Goal: Task Accomplishment & Management: Use online tool/utility

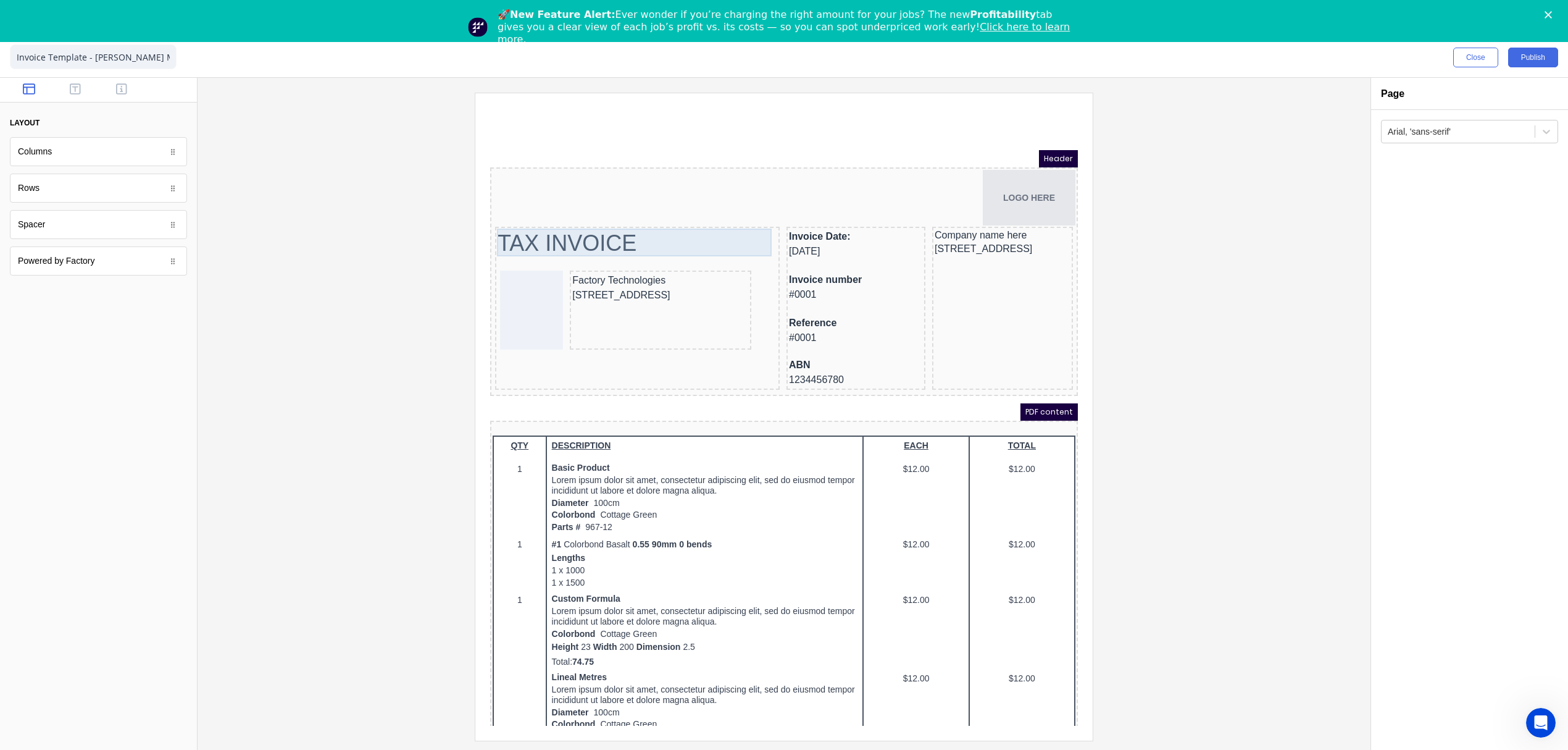
click at [611, 222] on div "TAX INVOICE" at bounding box center [623, 228] width 280 height 28
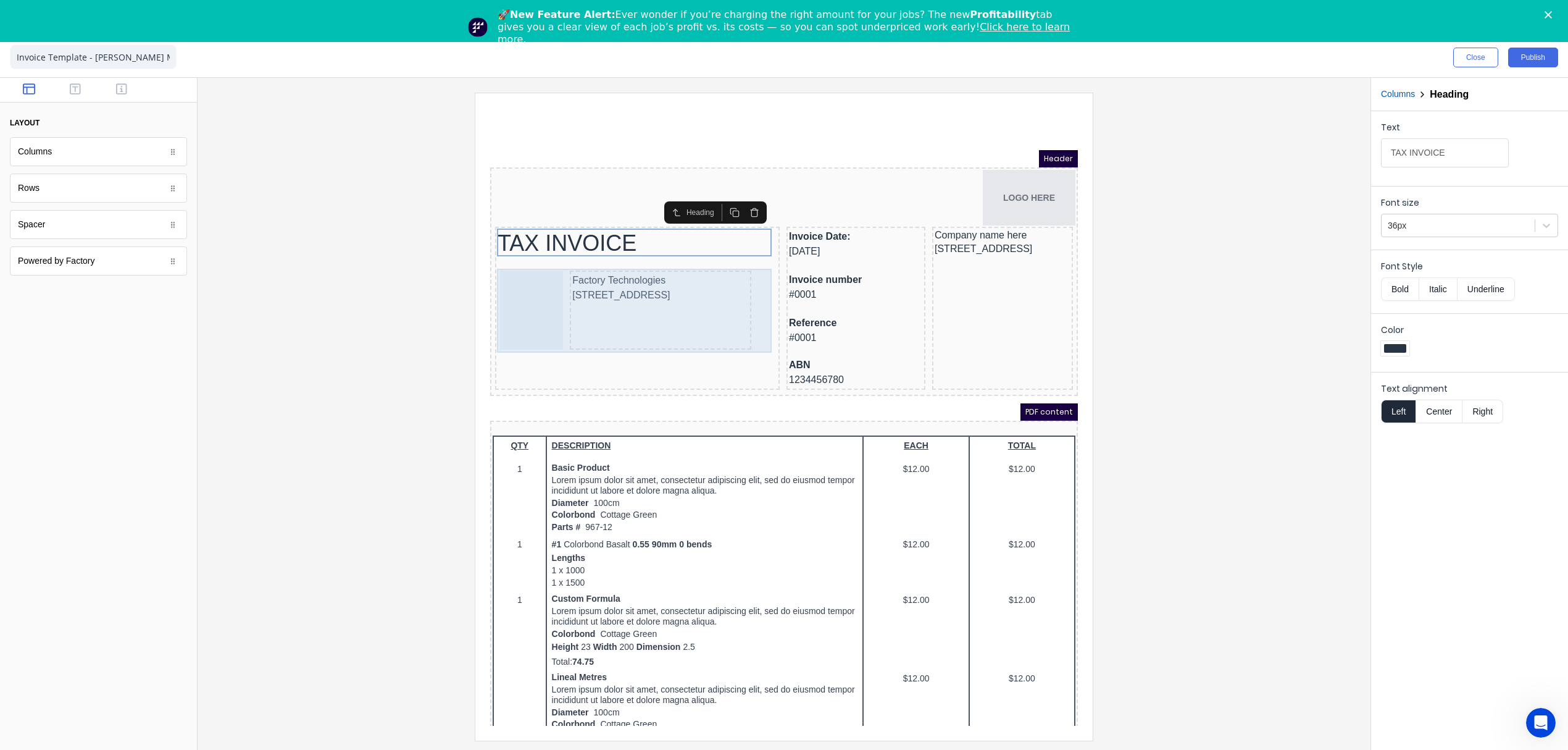
click at [623, 304] on div "Factory Technologies [STREET_ADDRESS]" at bounding box center [646, 295] width 182 height 79
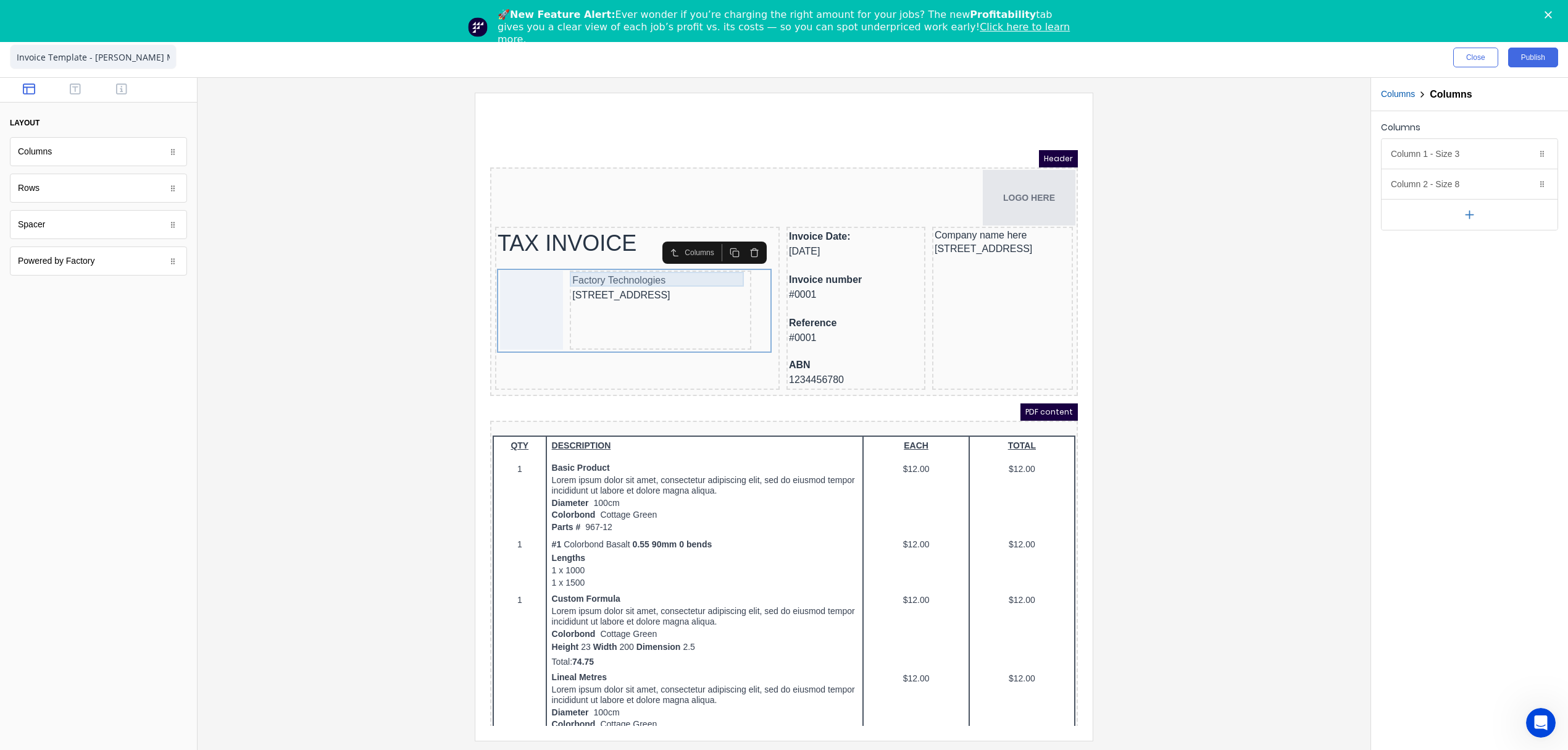
click at [629, 266] on div "Factory Technologies" at bounding box center [645, 266] width 176 height 15
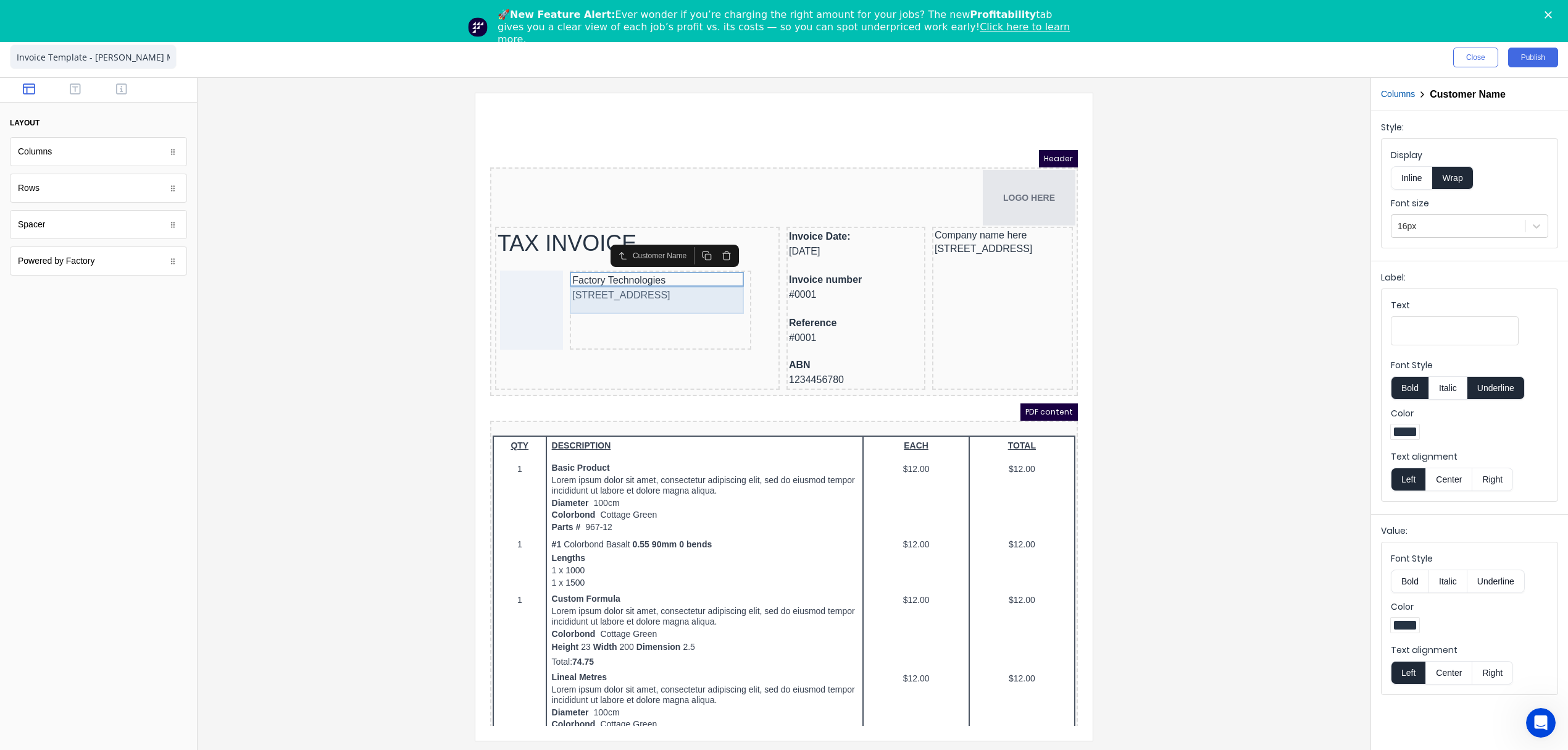
click at [618, 283] on div "[STREET_ADDRESS]" at bounding box center [645, 281] width 176 height 15
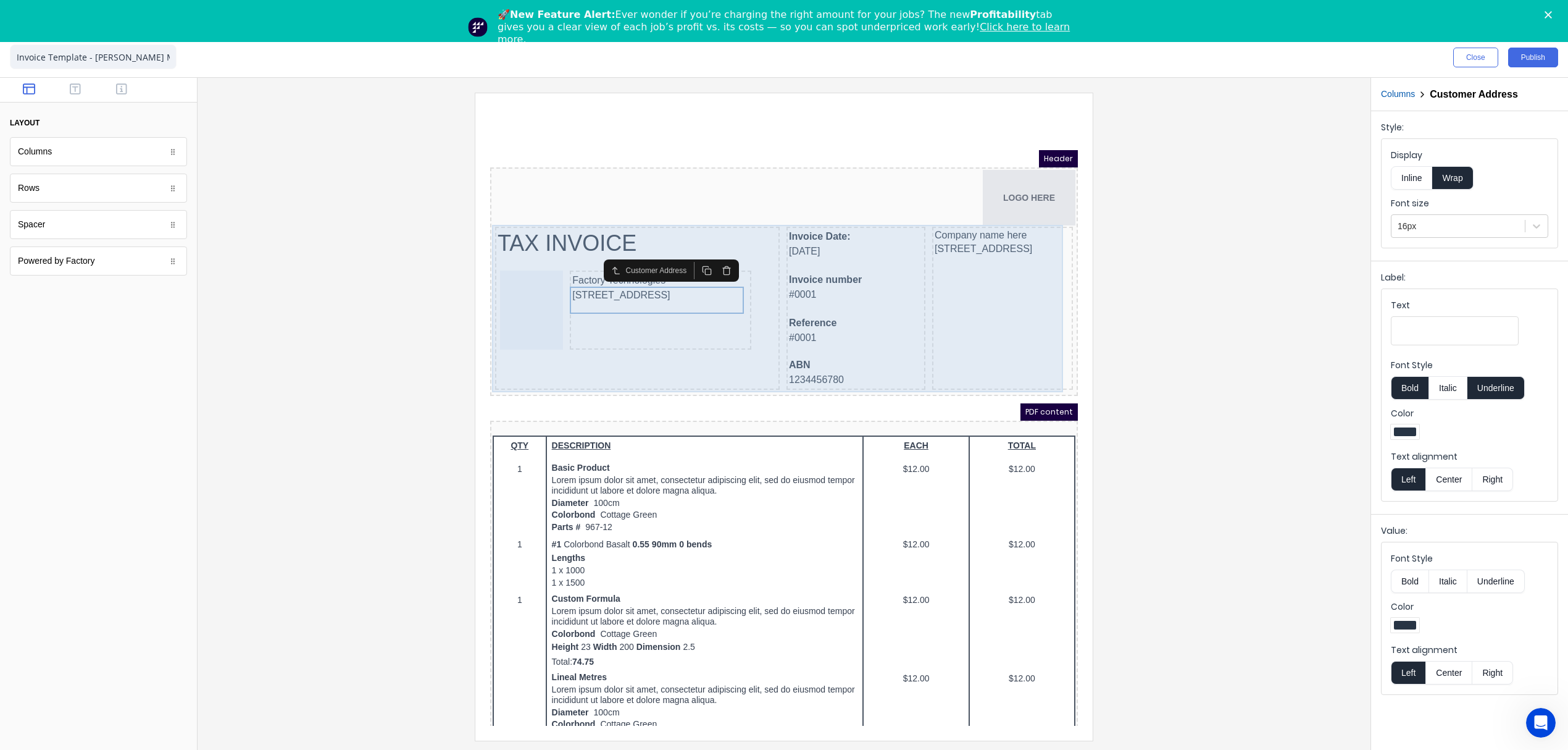
click at [932, 355] on div "Company name here [STREET_ADDRESS]" at bounding box center [988, 293] width 141 height 163
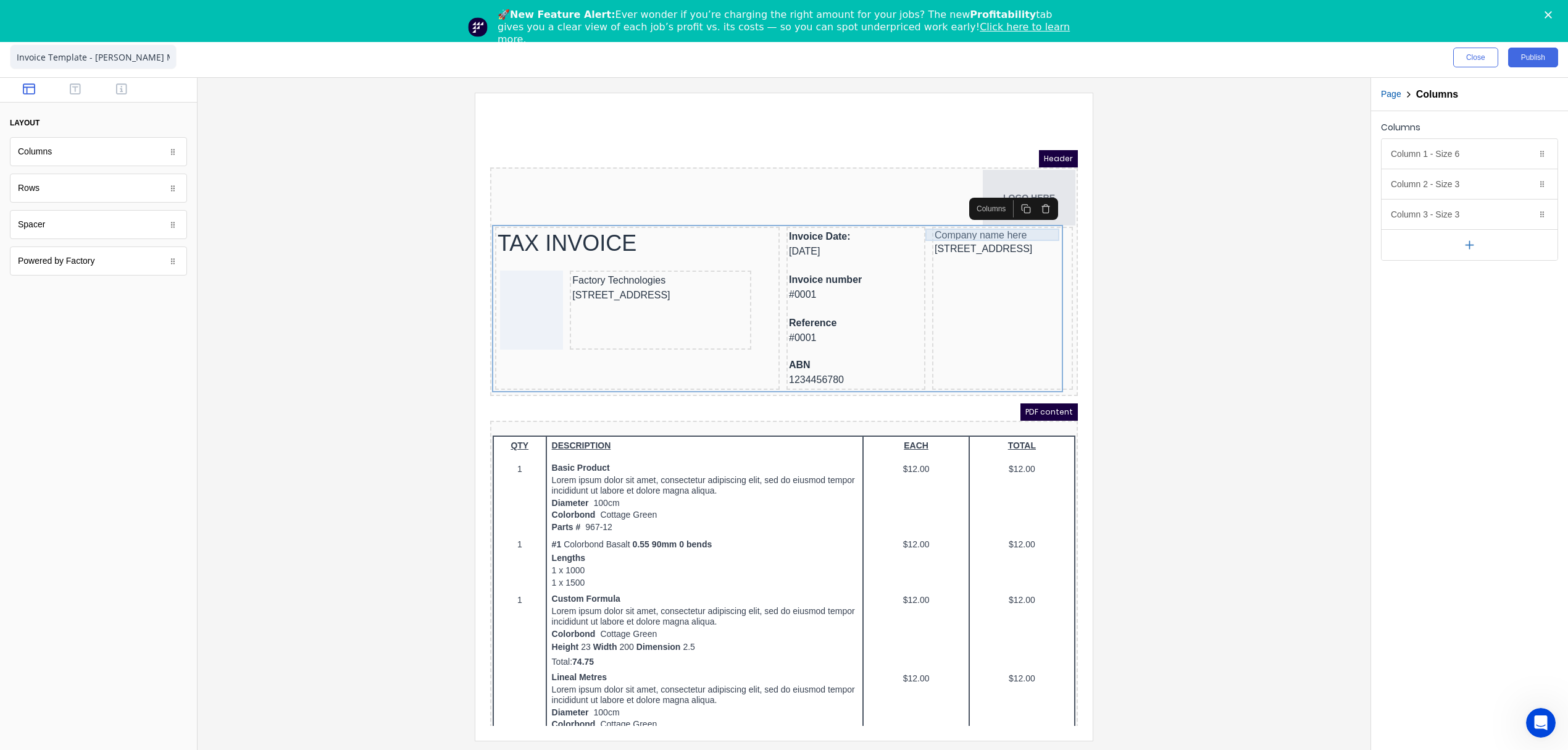
click at [970, 221] on div "Company name here" at bounding box center [988, 220] width 136 height 13
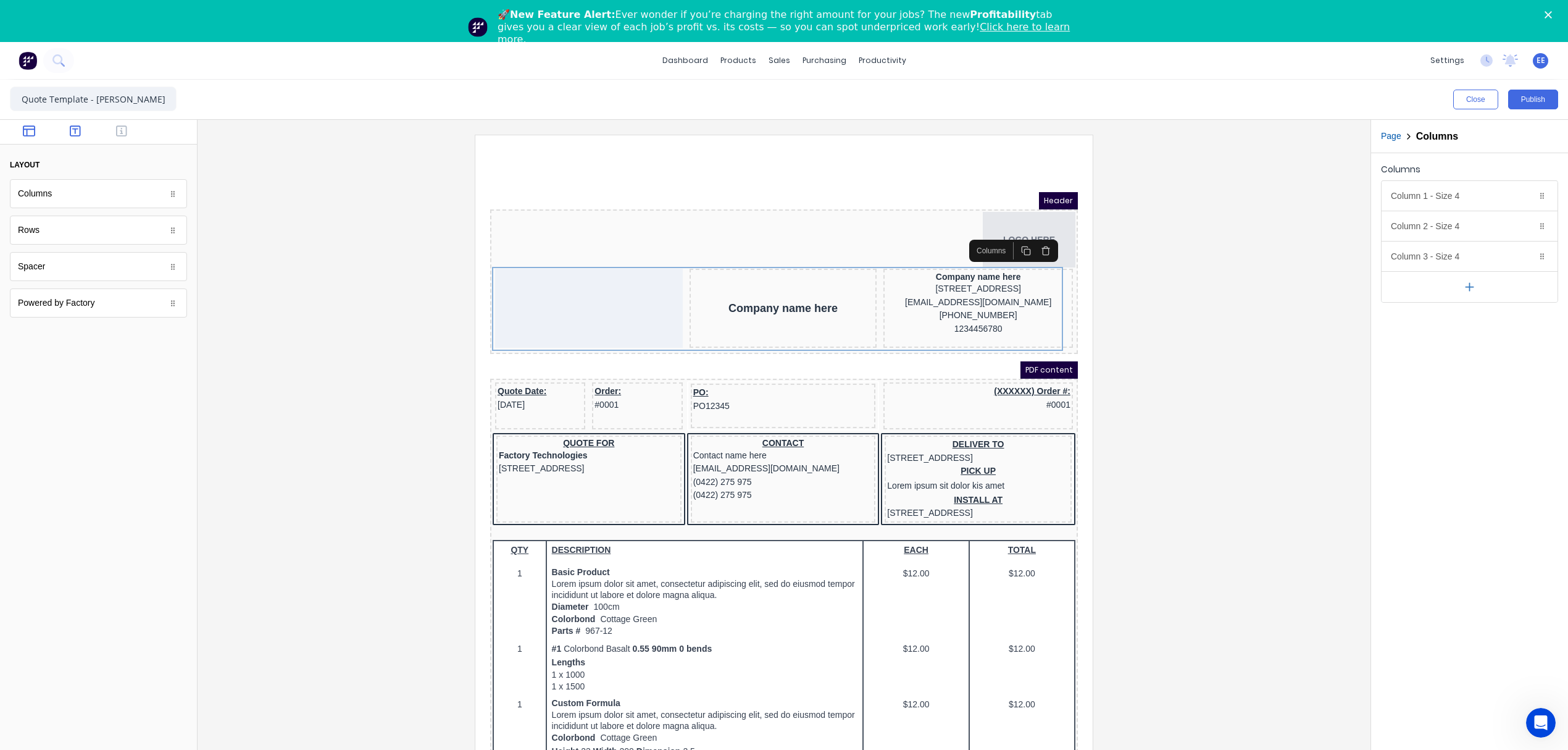
click at [74, 136] on icon "button" at bounding box center [75, 130] width 11 height 11
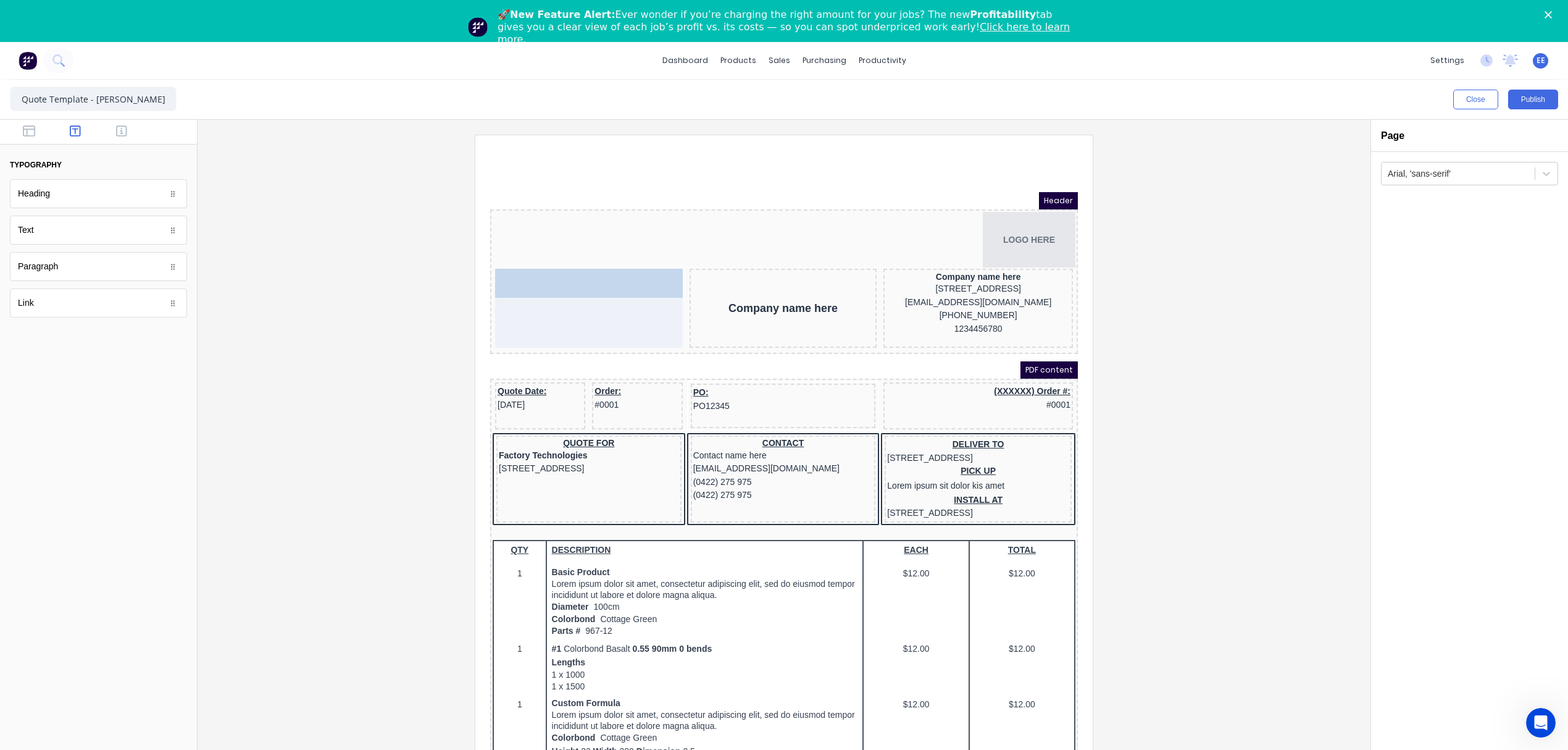
drag, startPoint x: 48, startPoint y: 203, endPoint x: 560, endPoint y: 293, distance: 519.8
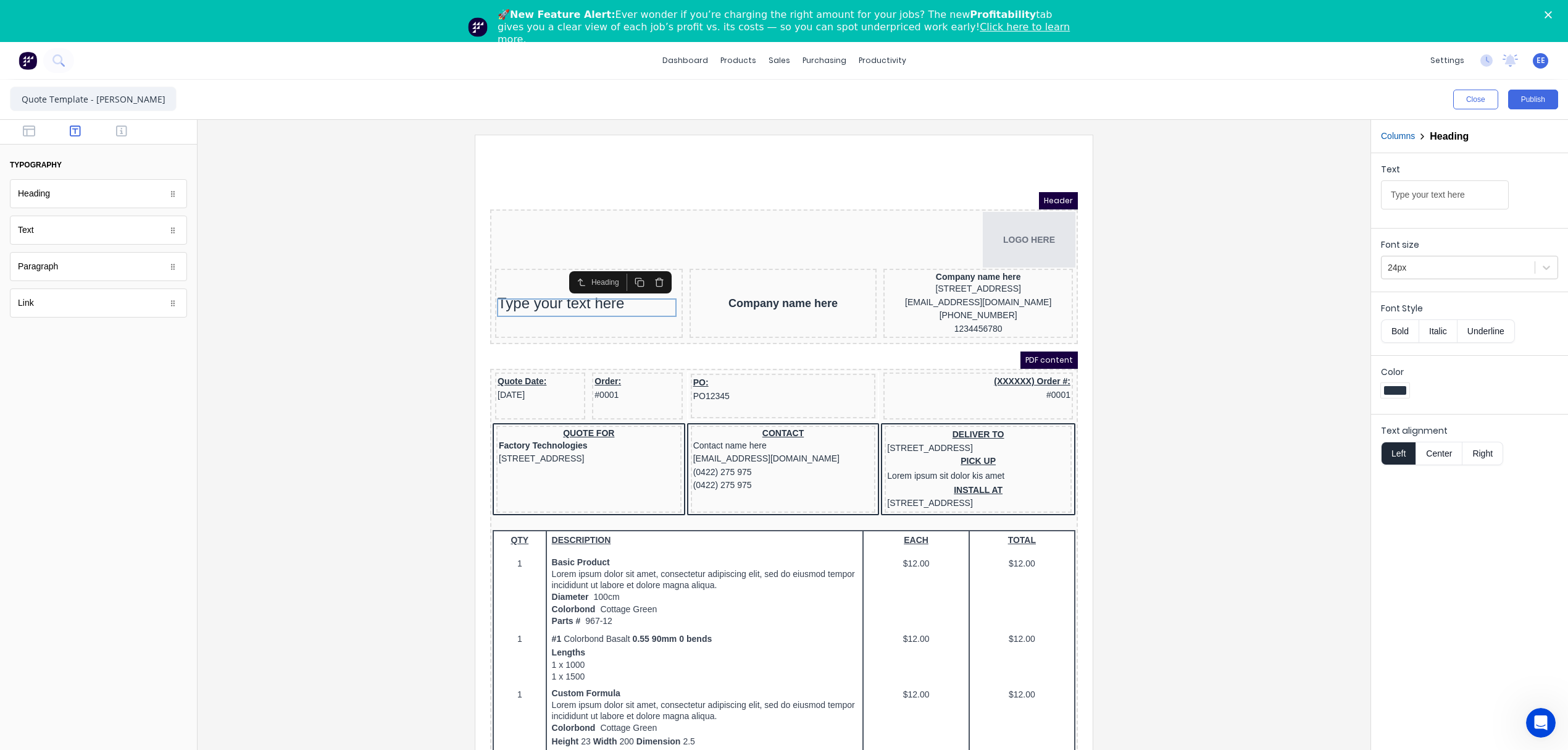
click at [1405, 140] on button "Columns" at bounding box center [1398, 135] width 34 height 13
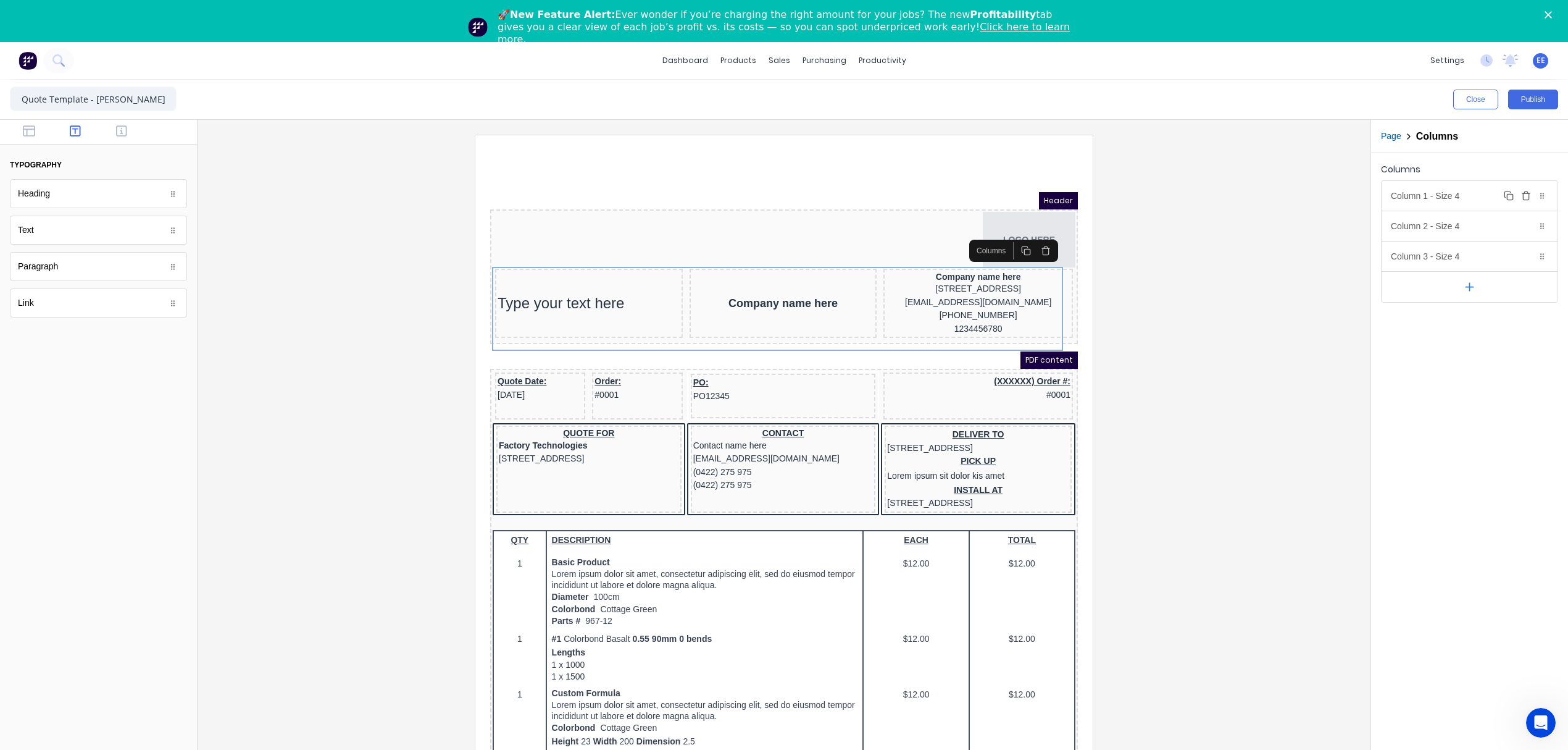
click at [1418, 197] on div "Column 1 - Size 4 Duplicate Delete" at bounding box center [1469, 195] width 176 height 29
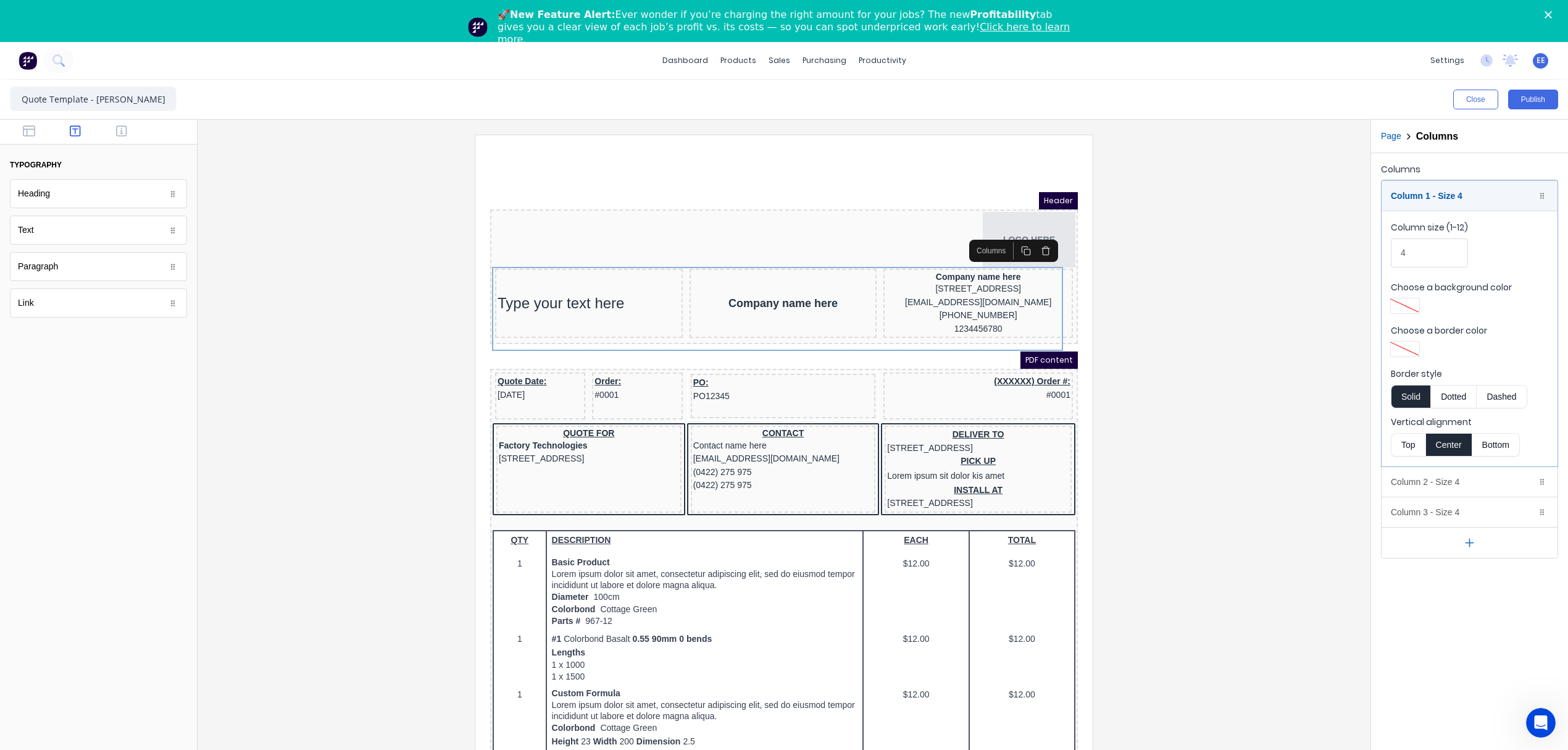
click at [1409, 448] on button "Top" at bounding box center [1408, 445] width 34 height 24
click at [534, 272] on div "Type your text here" at bounding box center [574, 266] width 182 height 18
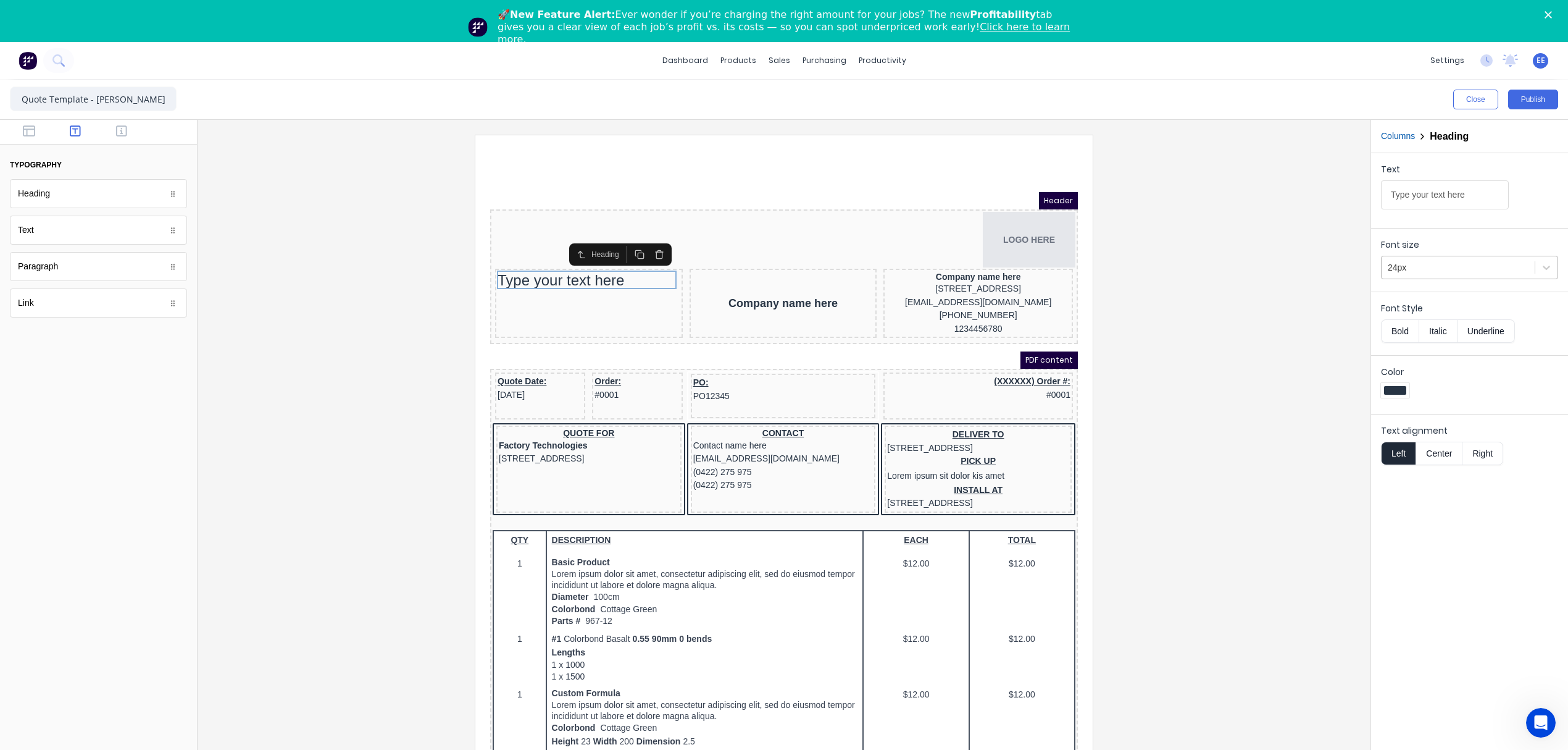
click at [1453, 276] on div at bounding box center [1459, 267] width 141 height 15
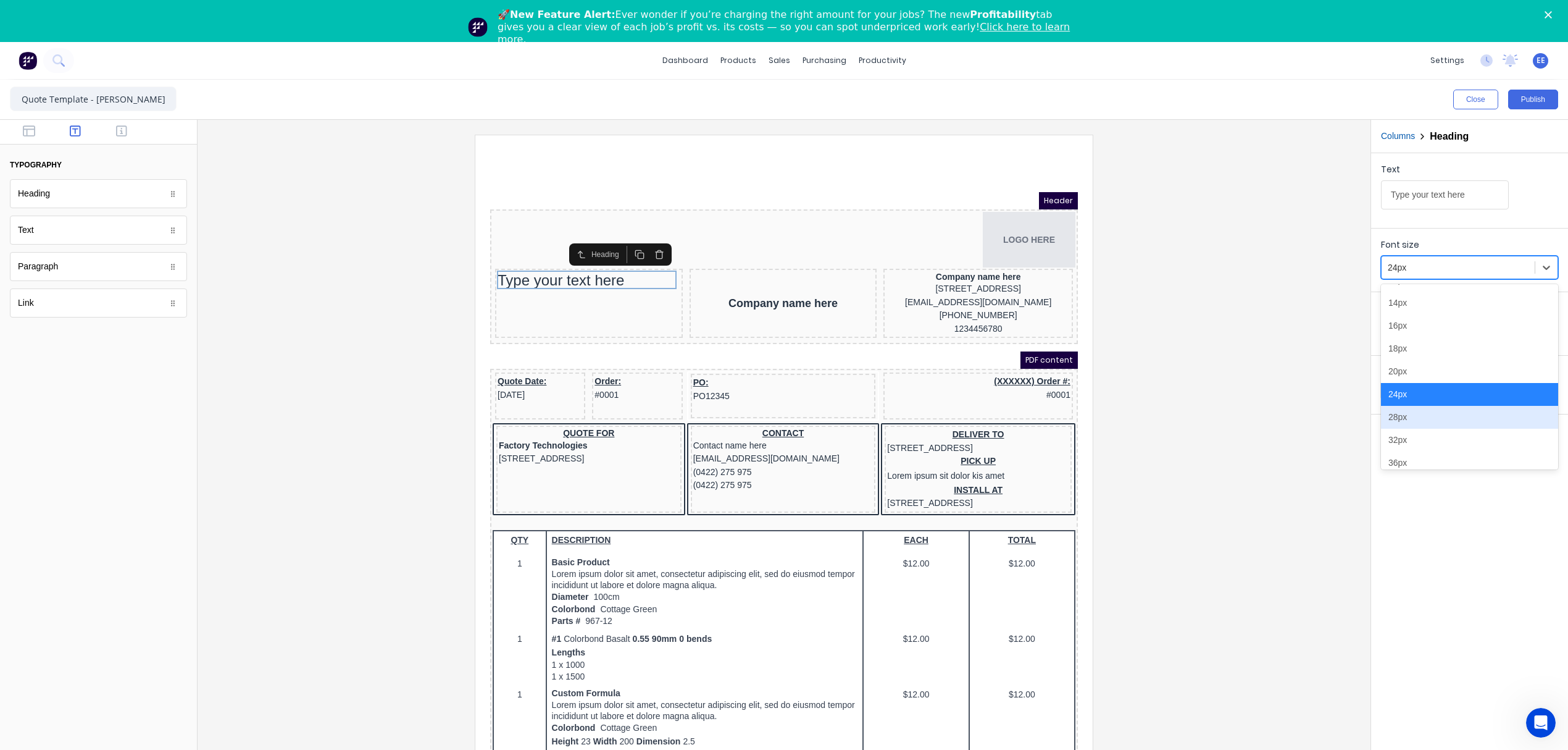
scroll to position [139, 0]
click at [1418, 406] on div "36px" at bounding box center [1470, 410] width 177 height 23
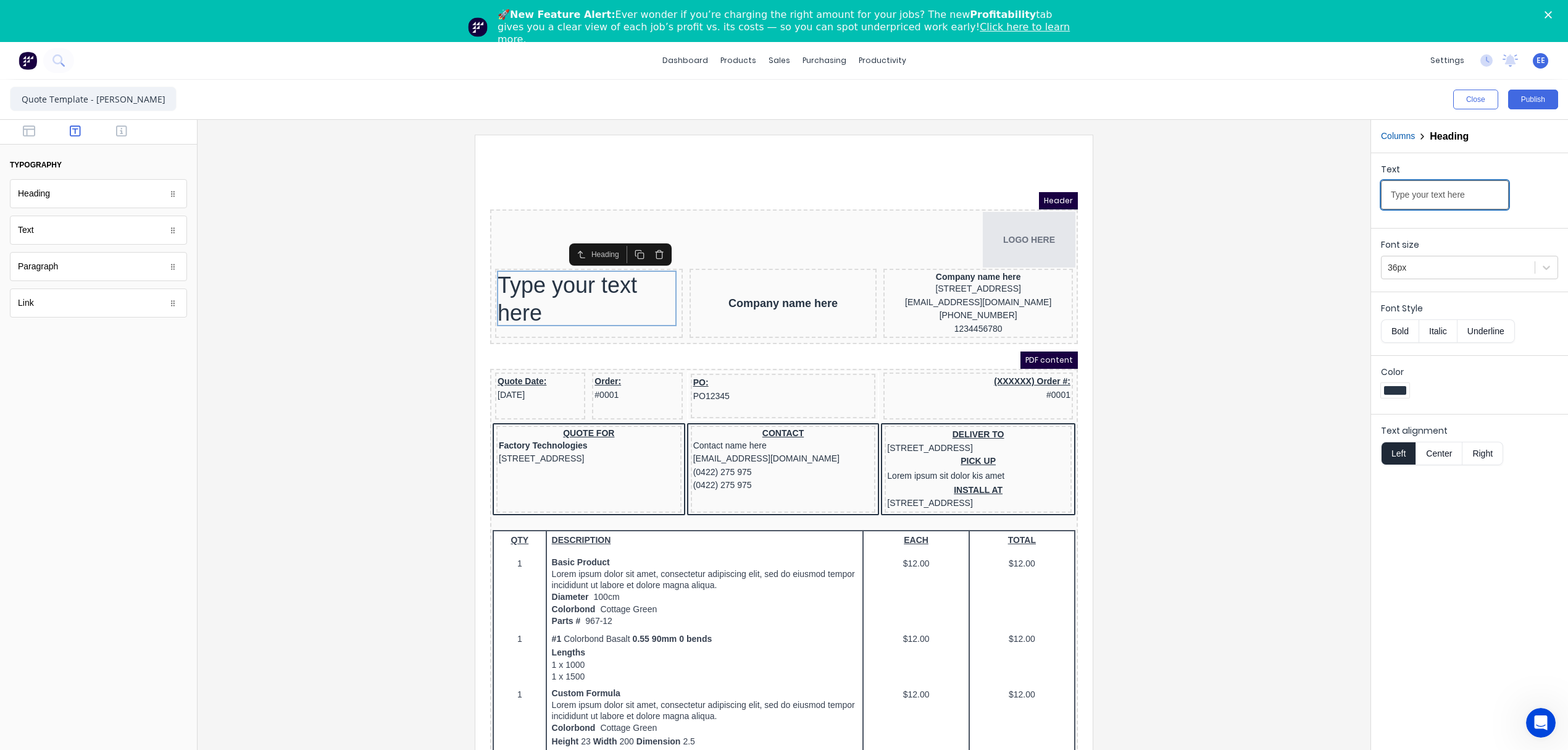
click at [1467, 186] on input "Type your text here" at bounding box center [1445, 195] width 128 height 29
drag, startPoint x: 1472, startPoint y: 191, endPoint x: 1181, endPoint y: 203, distance: 291.2
click at [1181, 203] on div "Close Publish Components typography Heading Heading Text Text Paragraph Paragra…" at bounding box center [784, 436] width 1568 height 712
paste input "QUOTE"
type input "QUOTE"
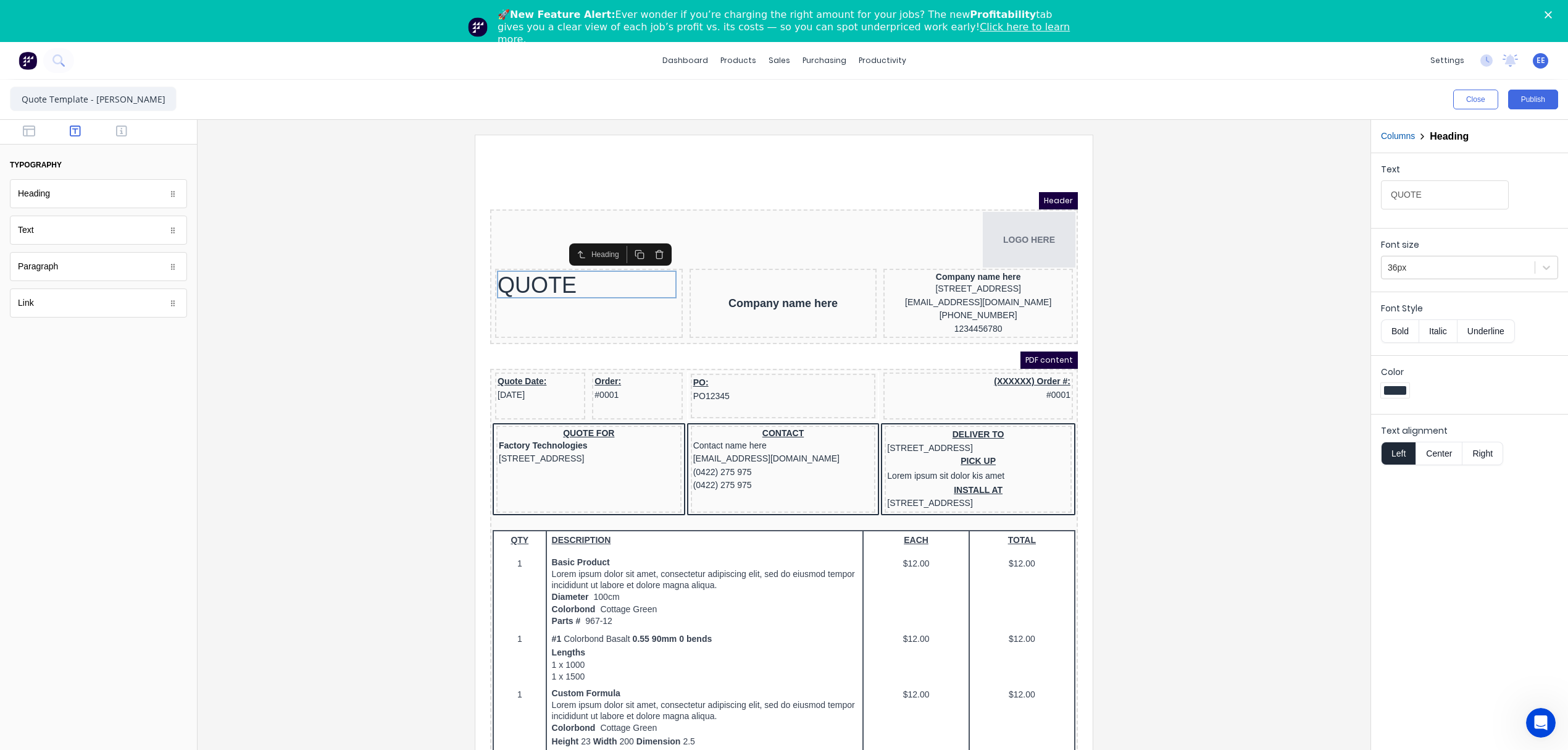
click at [1168, 314] on div at bounding box center [784, 458] width 1153 height 647
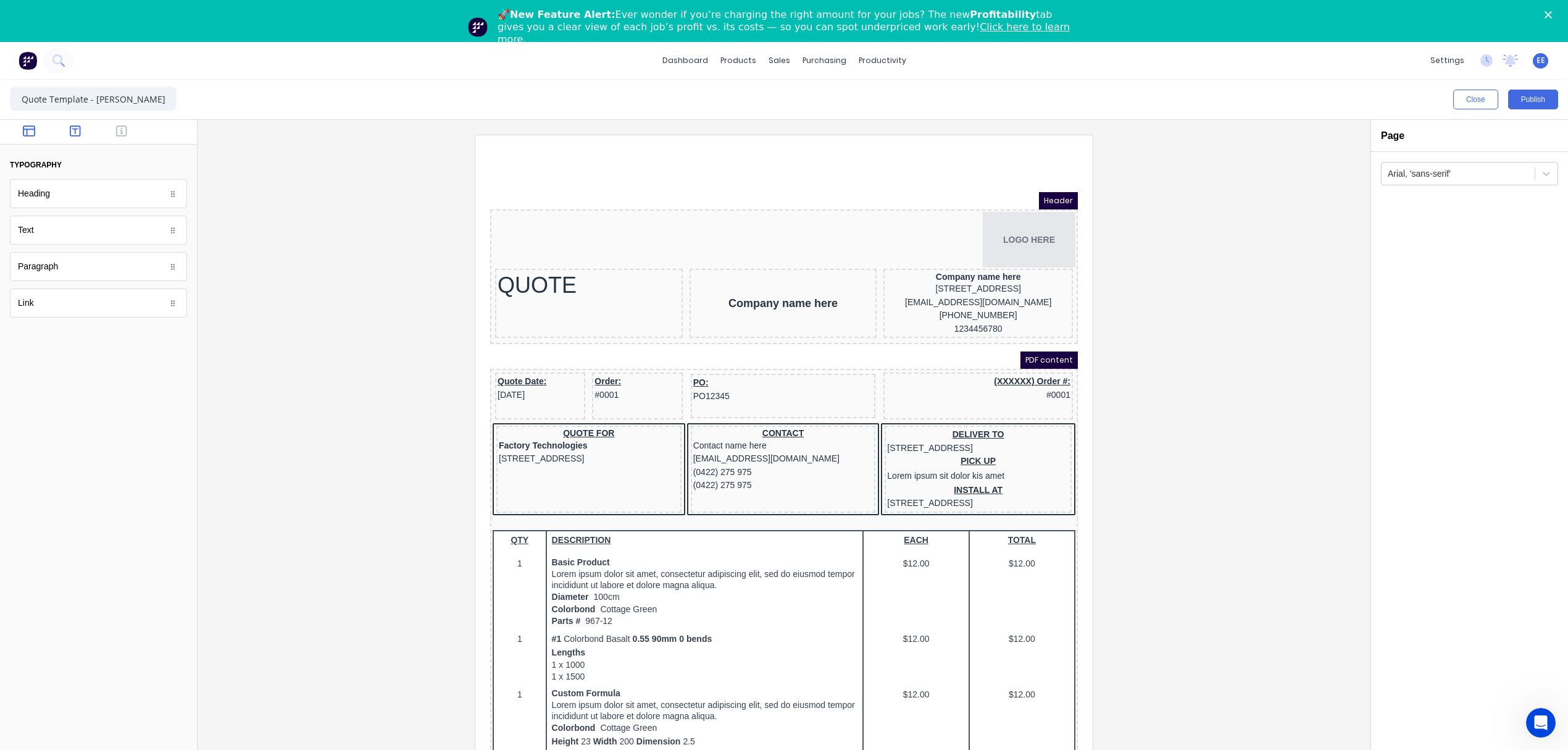
click at [20, 129] on button "button" at bounding box center [29, 132] width 39 height 15
drag, startPoint x: 57, startPoint y: 193, endPoint x: 594, endPoint y: 325, distance: 553.0
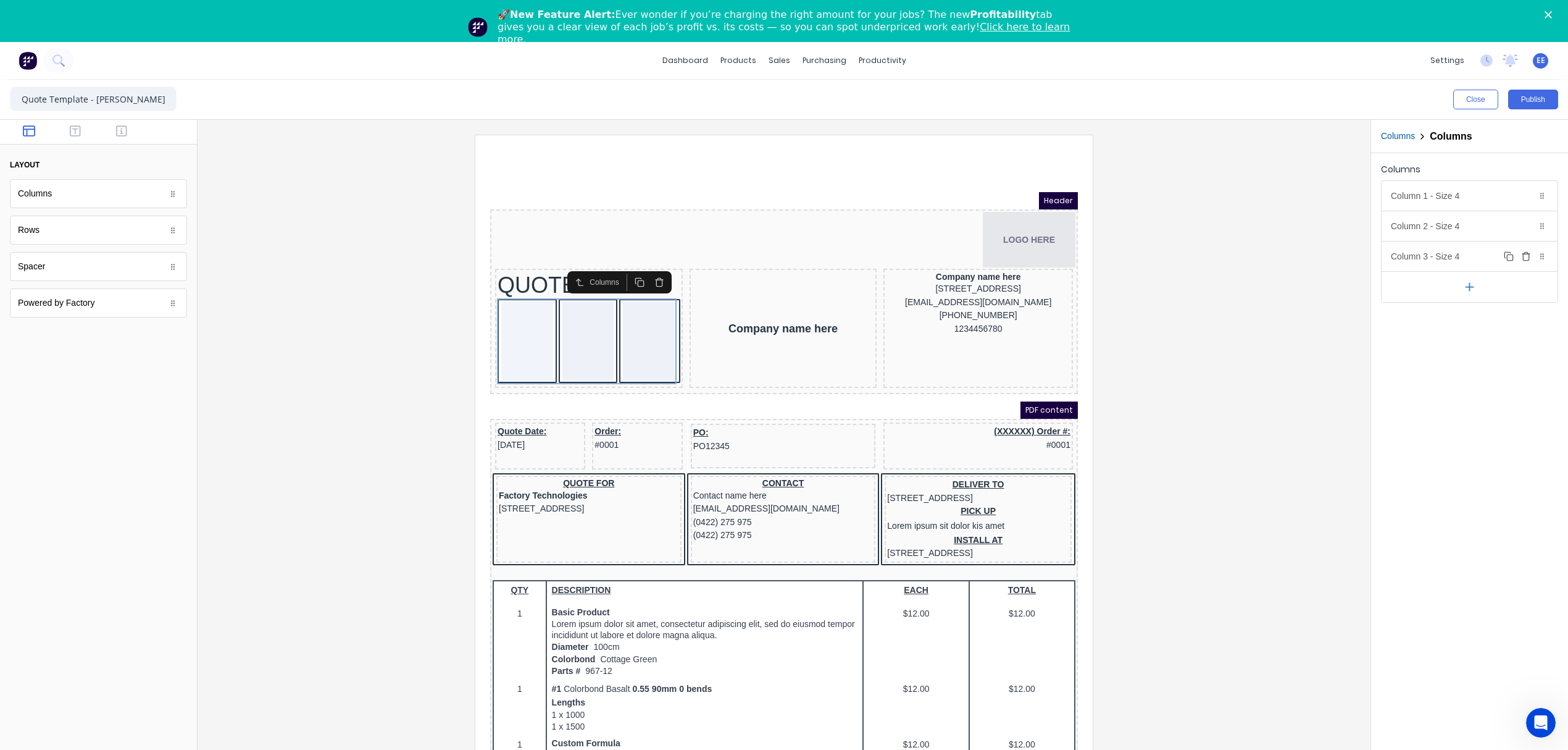
click at [1524, 253] on icon "button" at bounding box center [1526, 253] width 3 height 2
click at [1486, 194] on div "Column 1 - Size 4 Duplicate Delete" at bounding box center [1469, 195] width 176 height 29
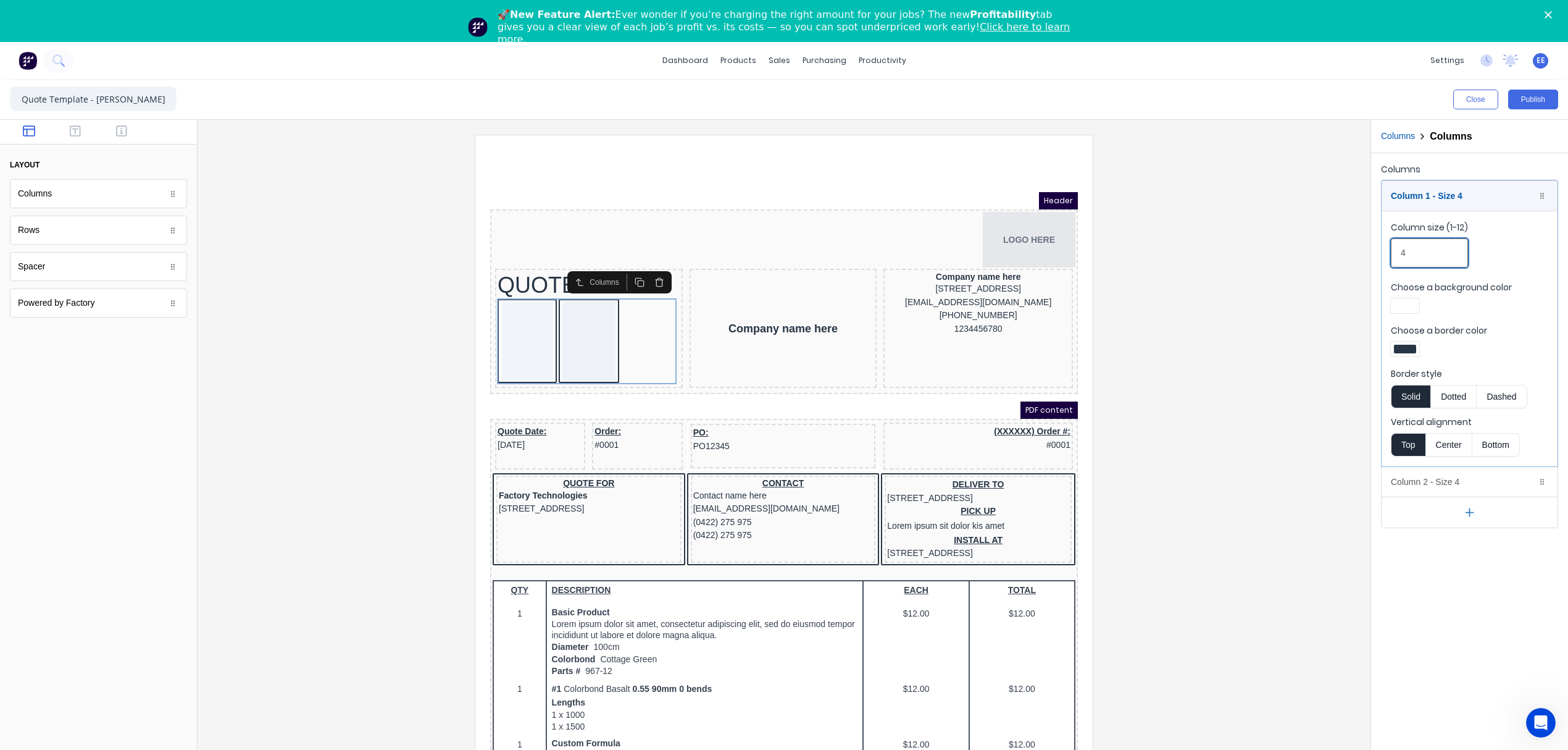
drag, startPoint x: 1433, startPoint y: 247, endPoint x: 1318, endPoint y: 266, distance: 116.6
click at [1319, 266] on div "Close Publish Components layout Columns Columns Rows Rows Spacer Spacer Powered…" at bounding box center [784, 436] width 1568 height 712
type input "3"
click at [1495, 193] on div "Column 1 - Size 3 Duplicate Delete" at bounding box center [1469, 195] width 176 height 29
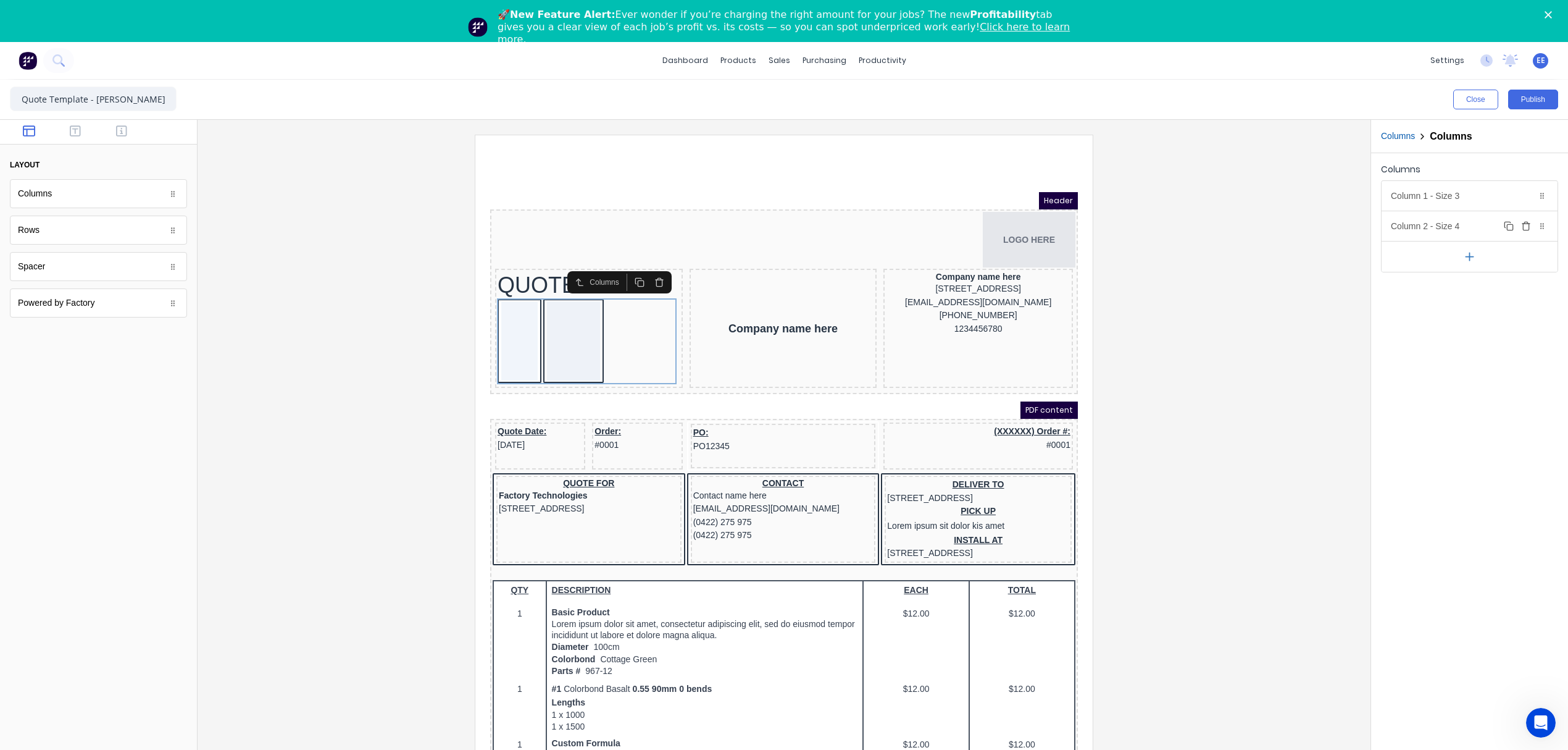
click at [1430, 225] on div "Column 2 - Size 4 Duplicate Delete" at bounding box center [1469, 225] width 176 height 29
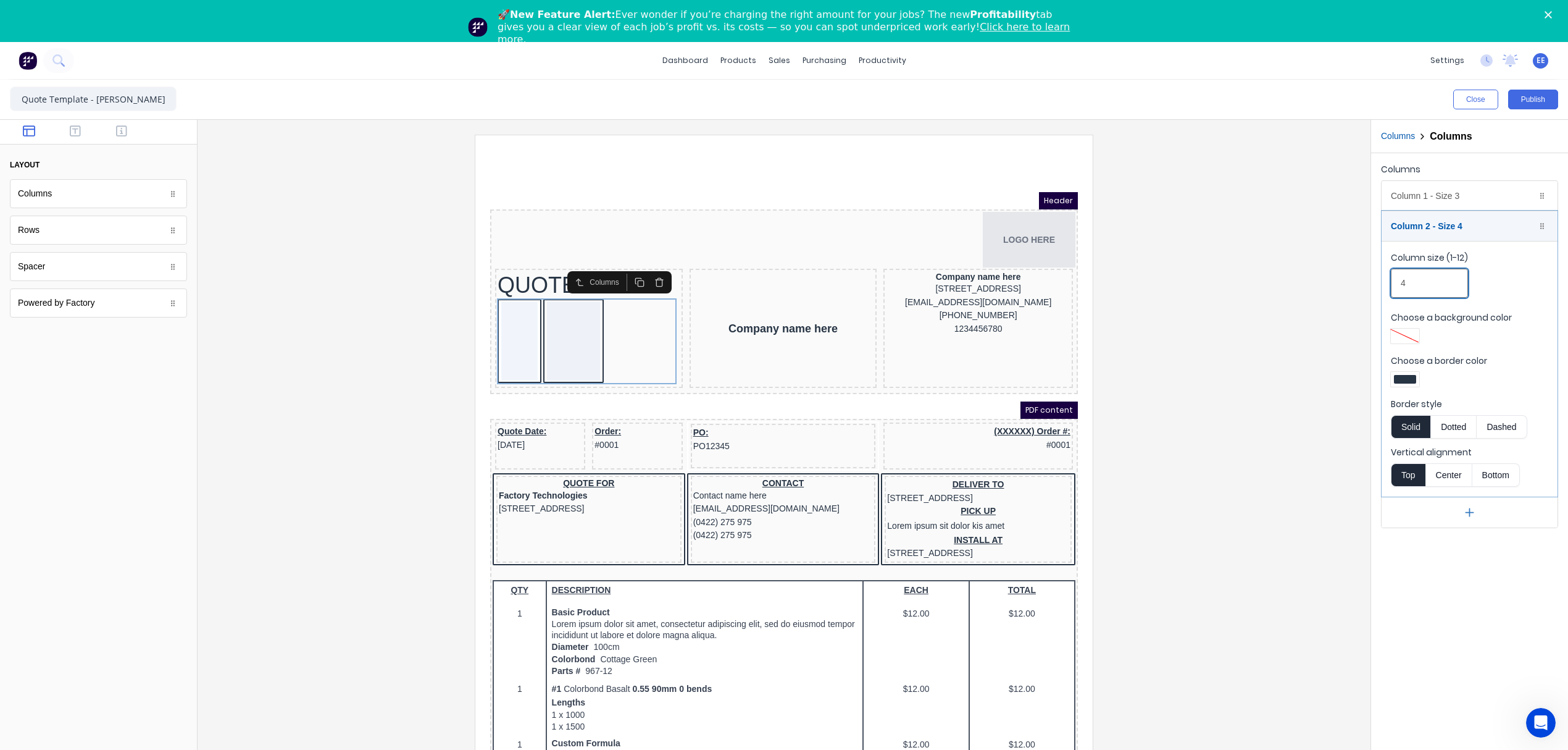
drag, startPoint x: 1344, startPoint y: 287, endPoint x: 1337, endPoint y: 288, distance: 7.1
click at [1337, 288] on div "Close Publish Components layout Columns Columns Rows Rows Spacer Spacer Powered…" at bounding box center [784, 436] width 1568 height 712
type input "8"
click at [1402, 231] on div "Column 2 - Size 8 Duplicate Delete" at bounding box center [1469, 225] width 176 height 29
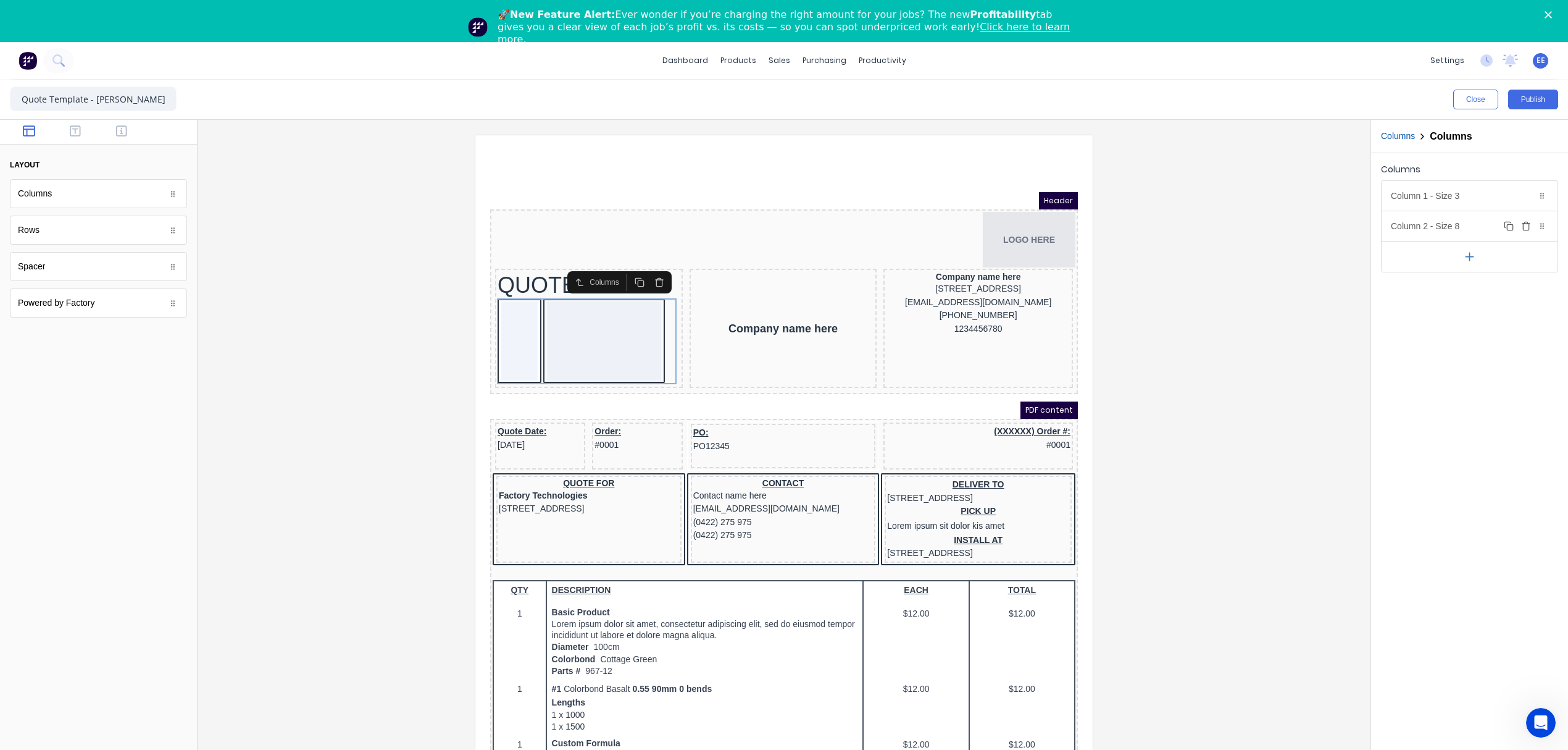
click at [1430, 230] on div "Column 2 - Size 8 Duplicate Delete" at bounding box center [1469, 225] width 176 height 29
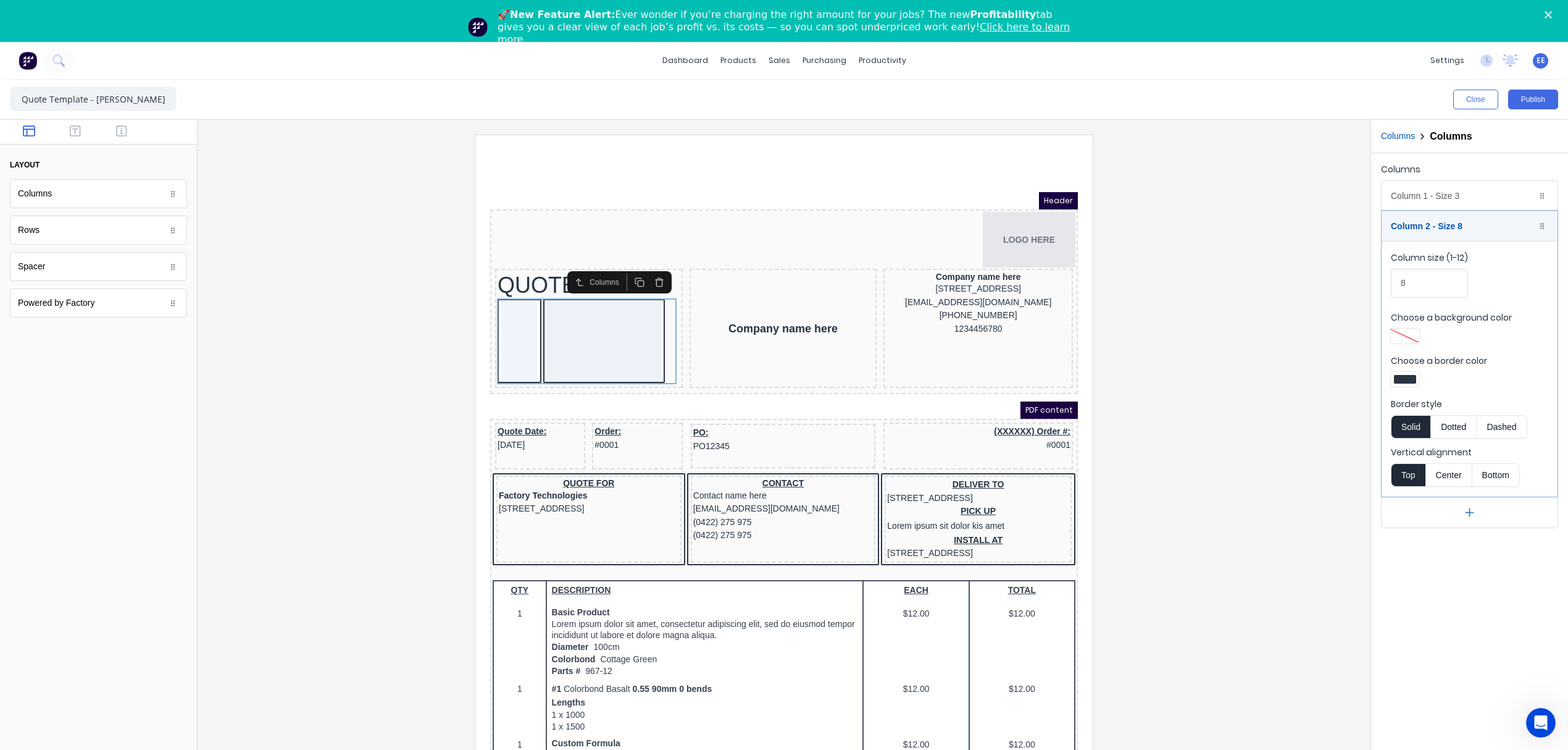
click at [1408, 378] on div at bounding box center [1405, 379] width 22 height 8
click at [1441, 488] on div at bounding box center [1444, 492] width 13 height 13
click at [1421, 193] on div at bounding box center [784, 375] width 1568 height 750
click at [1440, 199] on div "Column 1 - Size 3 Duplicate Delete" at bounding box center [1469, 195] width 176 height 29
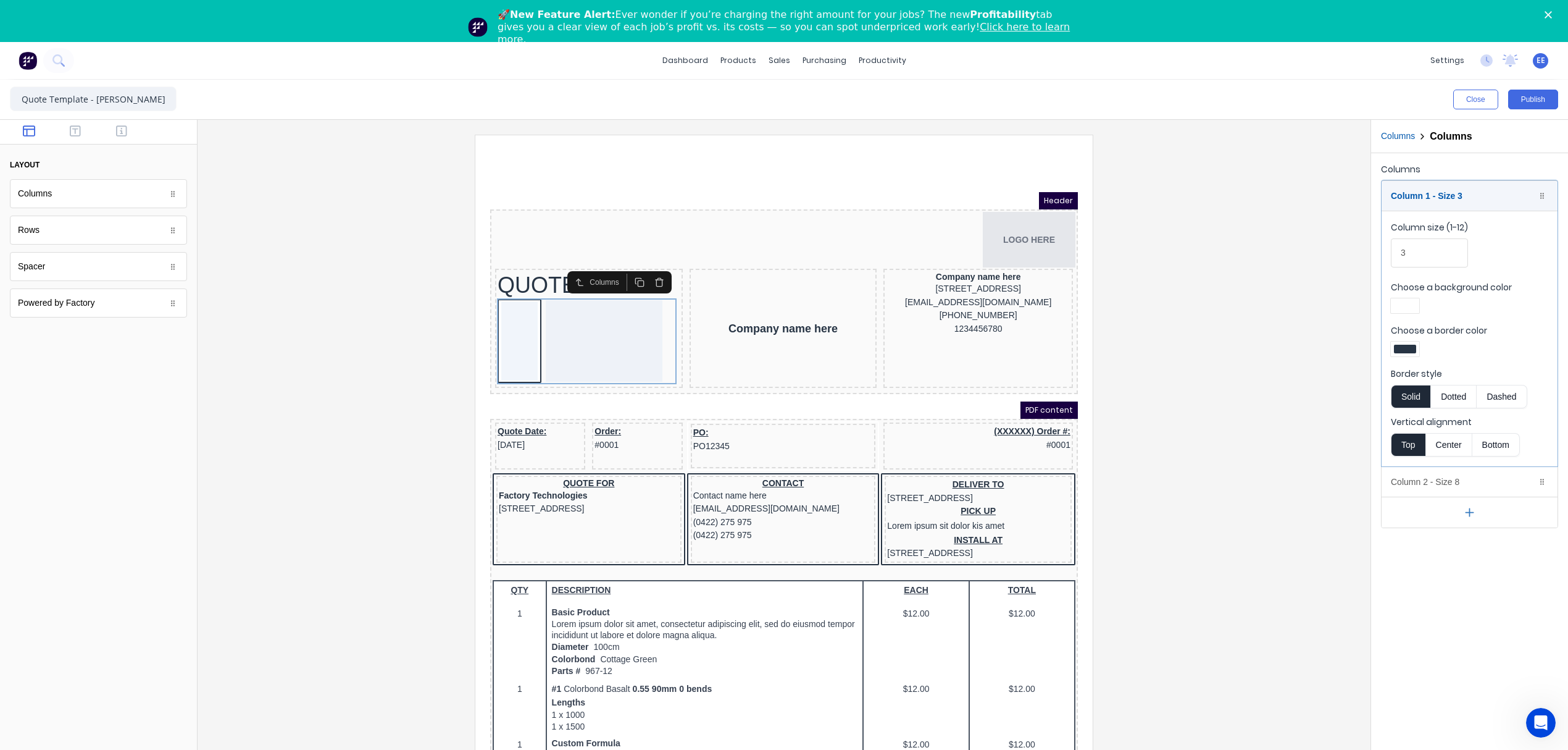
click at [1406, 304] on div at bounding box center [1405, 306] width 22 height 8
click at [1440, 418] on div at bounding box center [1444, 418] width 13 height 13
click at [1440, 297] on div at bounding box center [784, 375] width 1568 height 750
click at [1399, 353] on div at bounding box center [1405, 349] width 22 height 8
click at [1445, 460] on div at bounding box center [1444, 462] width 13 height 13
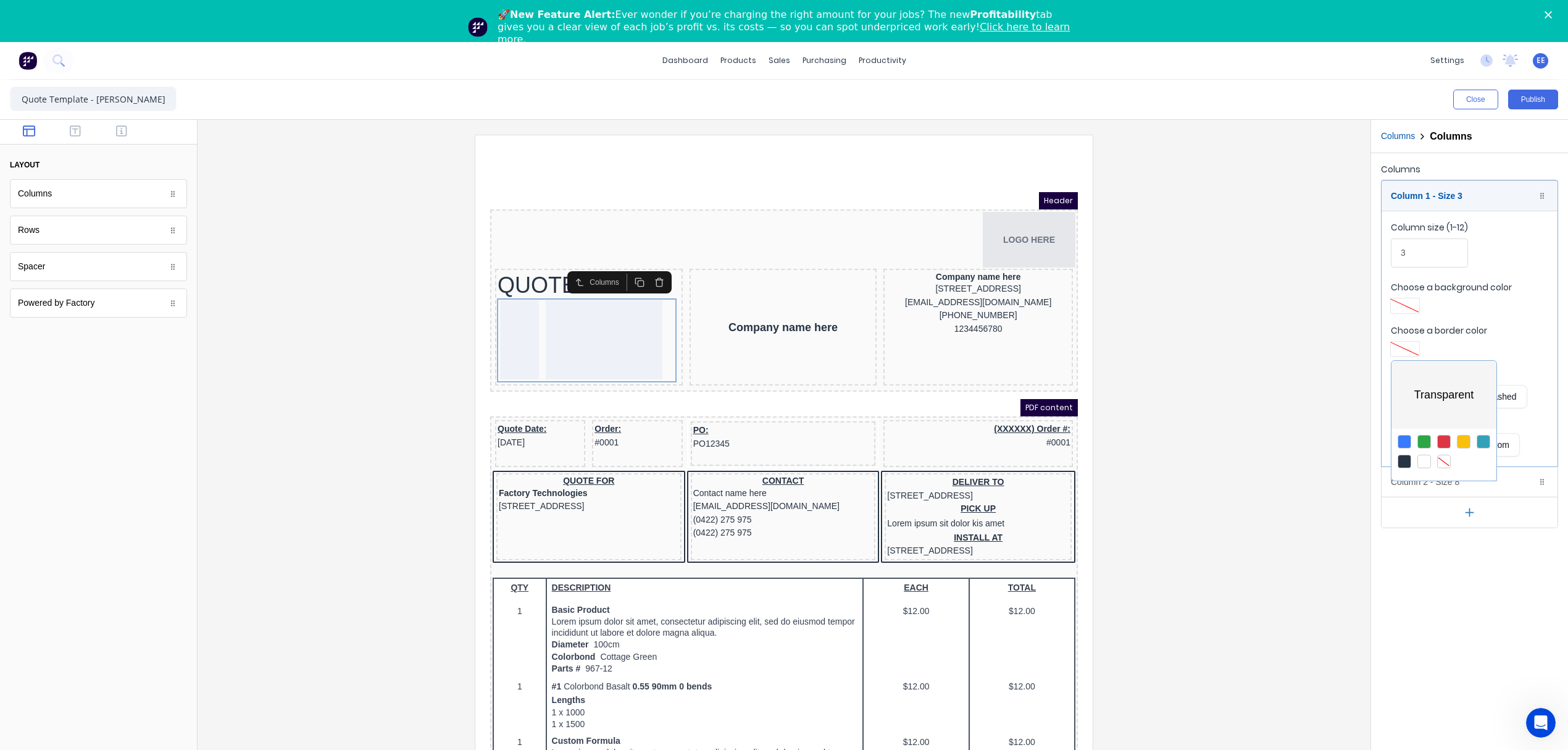
click at [71, 129] on div at bounding box center [784, 375] width 1568 height 750
click at [77, 134] on icon "button" at bounding box center [75, 130] width 11 height 13
click at [110, 126] on button "button" at bounding box center [122, 132] width 39 height 15
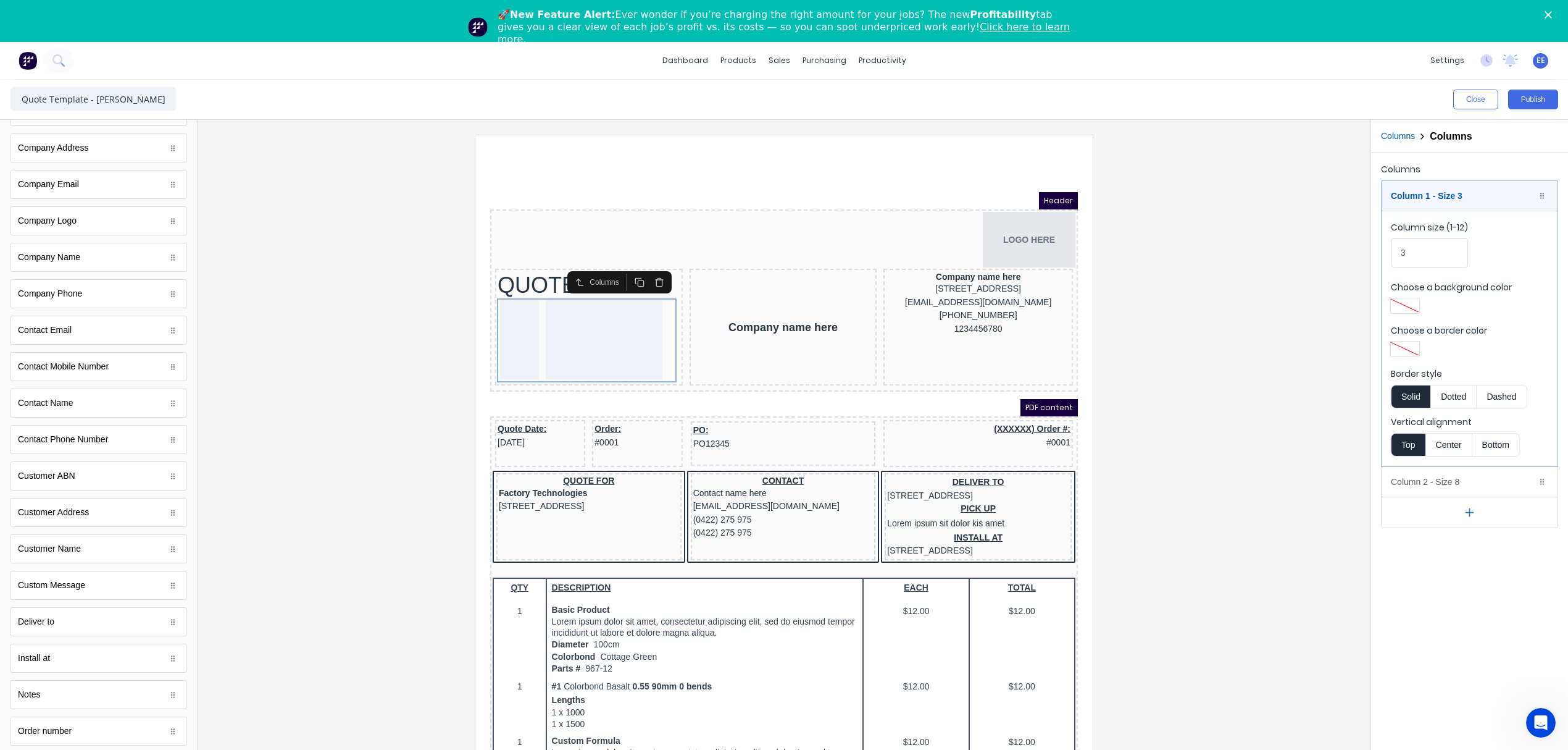
scroll to position [247, 0]
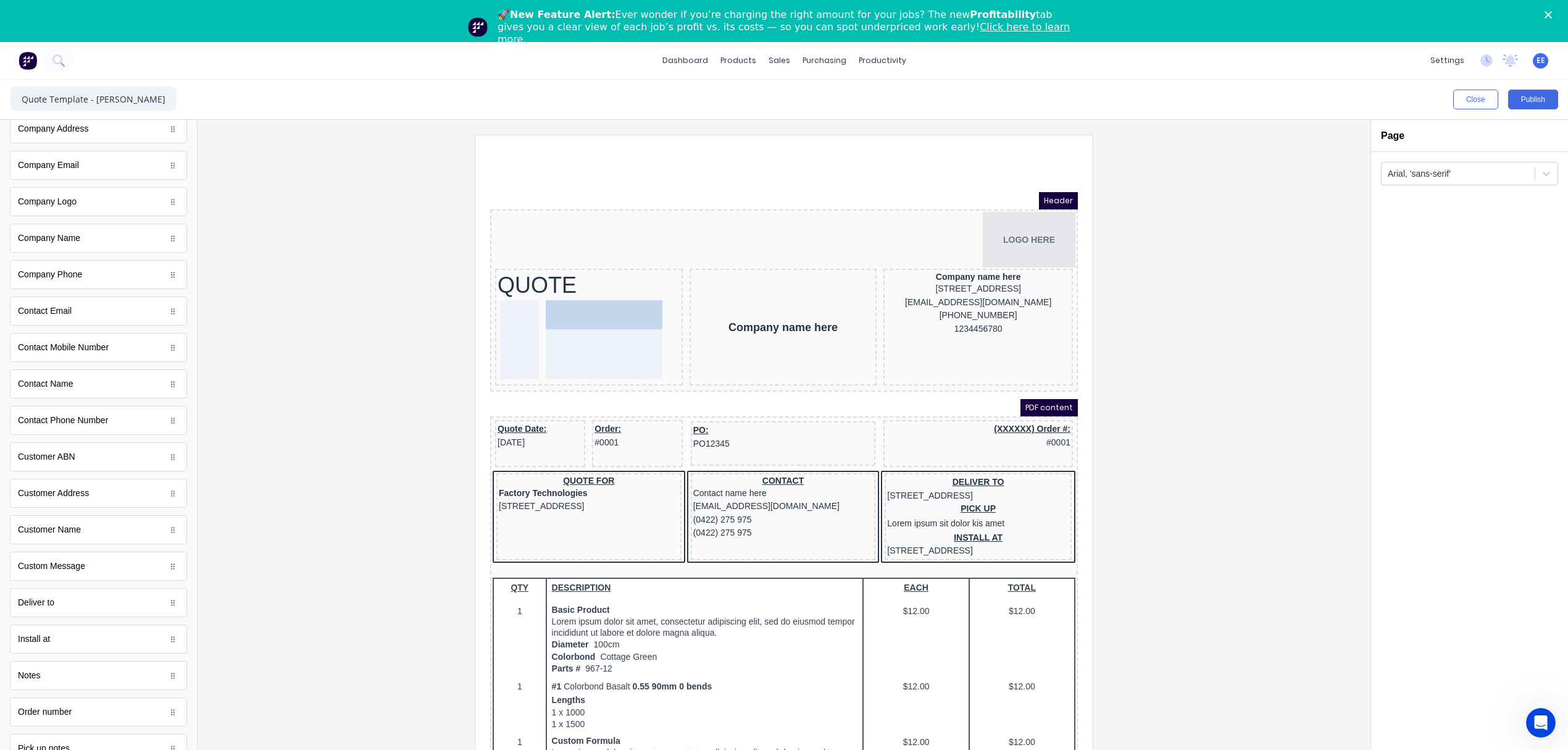
drag, startPoint x: 61, startPoint y: 540, endPoint x: 84, endPoint y: 178, distance: 362.7
drag, startPoint x: 70, startPoint y: 504, endPoint x: 131, endPoint y: 192, distance: 317.9
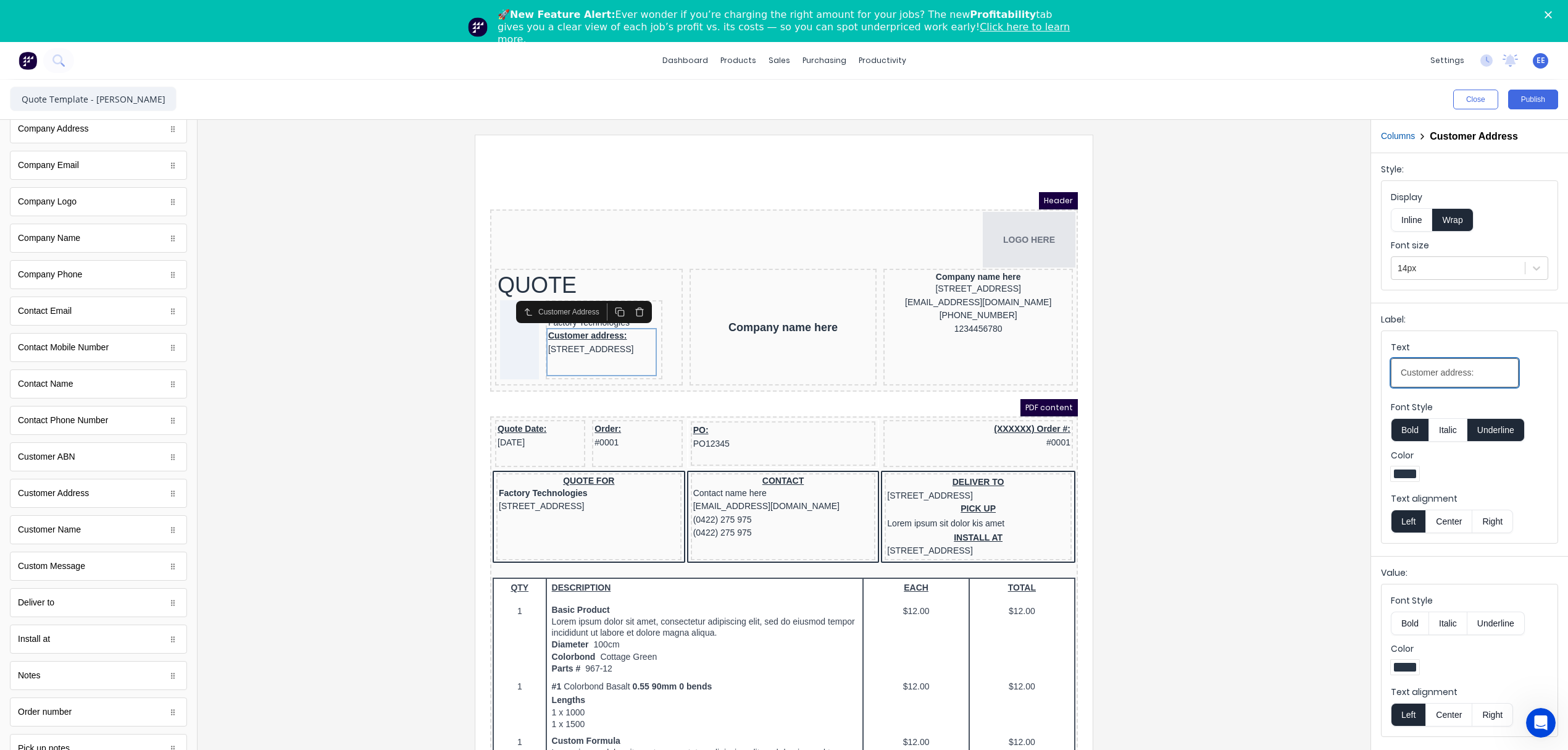
drag, startPoint x: 1490, startPoint y: 372, endPoint x: 1328, endPoint y: 390, distance: 163.0
click at [1328, 390] on div "Close Publish Components standard fields Accounting number Accounting number Ba…" at bounding box center [784, 436] width 1568 height 712
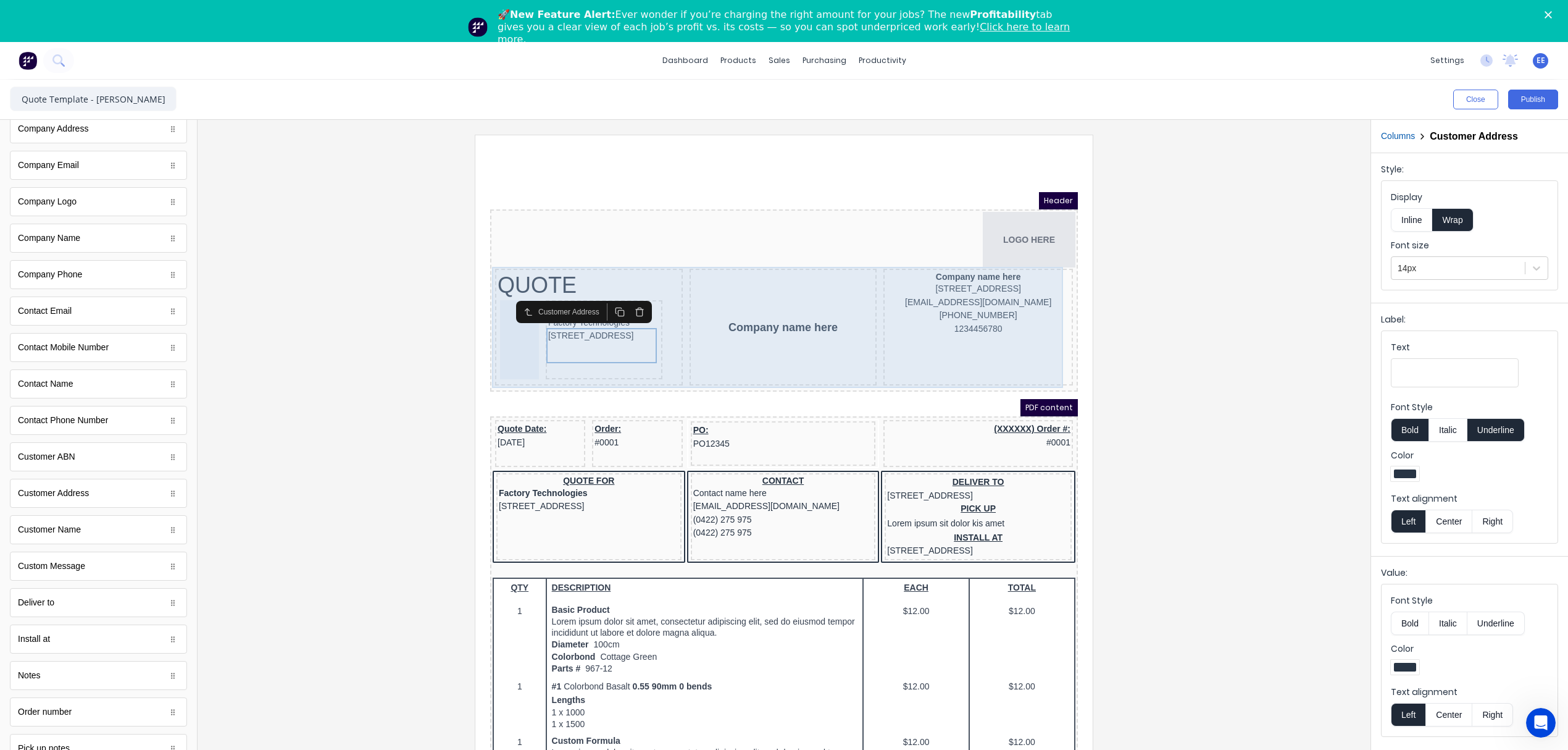
click at [686, 272] on div "Company name here" at bounding box center [768, 312] width 187 height 117
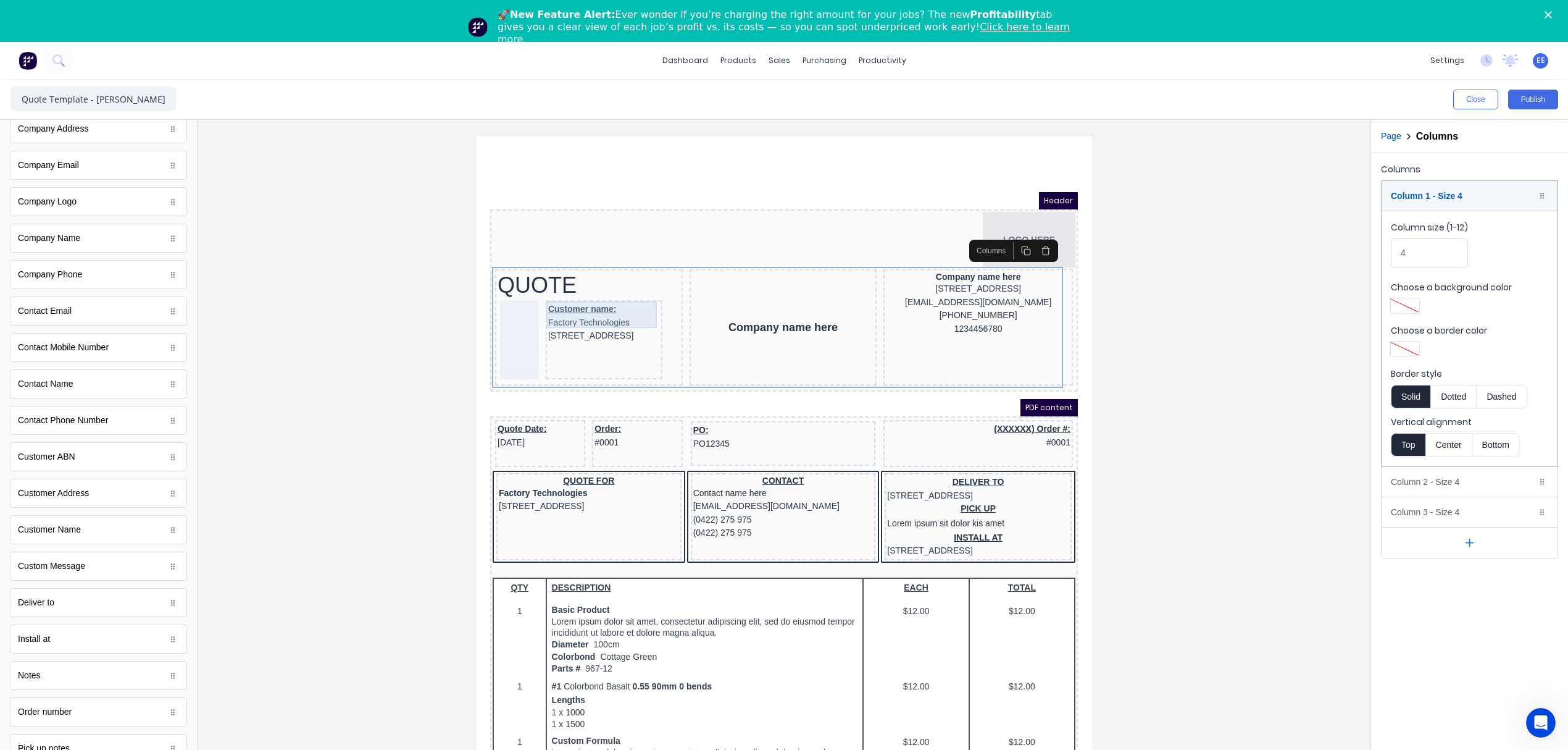
click at [574, 297] on div "Customer name: Factory Technologies" at bounding box center [589, 301] width 112 height 27
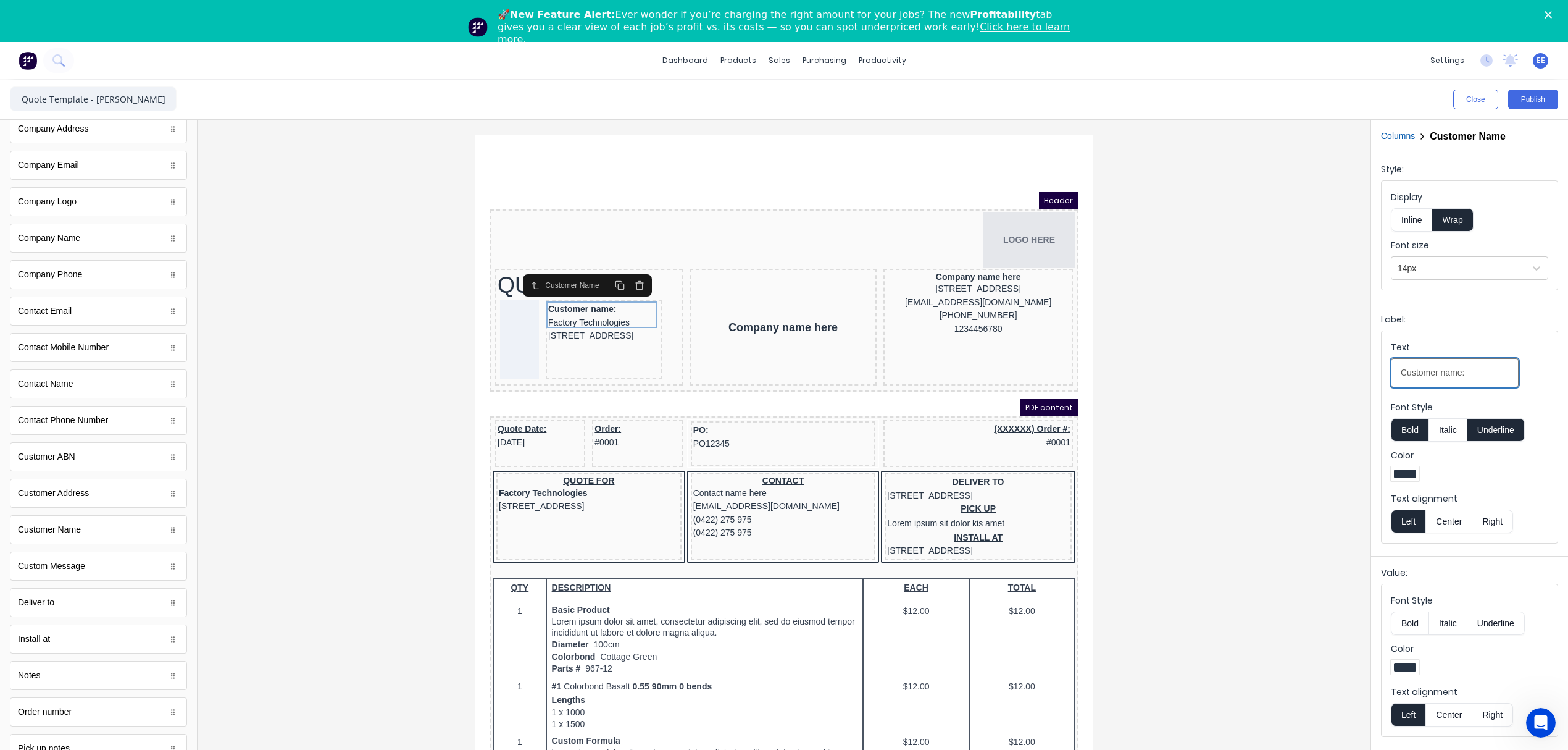
drag, startPoint x: 1428, startPoint y: 372, endPoint x: 1318, endPoint y: 374, distance: 110.0
click at [1318, 374] on div "Close Publish Components standard fields Accounting number Accounting number Ba…" at bounding box center [784, 436] width 1568 height 712
click at [1125, 309] on div at bounding box center [784, 458] width 1153 height 647
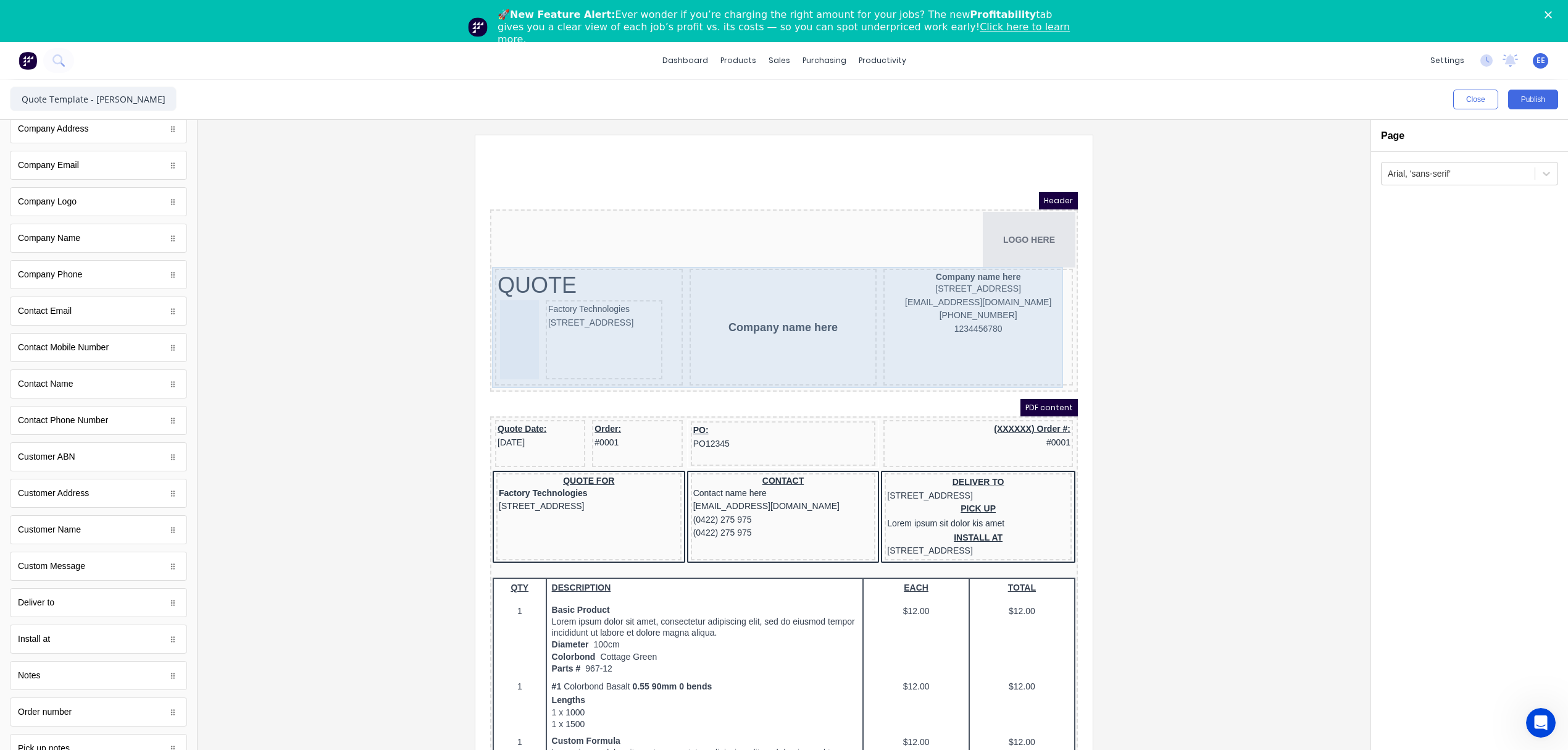
click at [729, 322] on div "Company name here" at bounding box center [768, 312] width 187 height 117
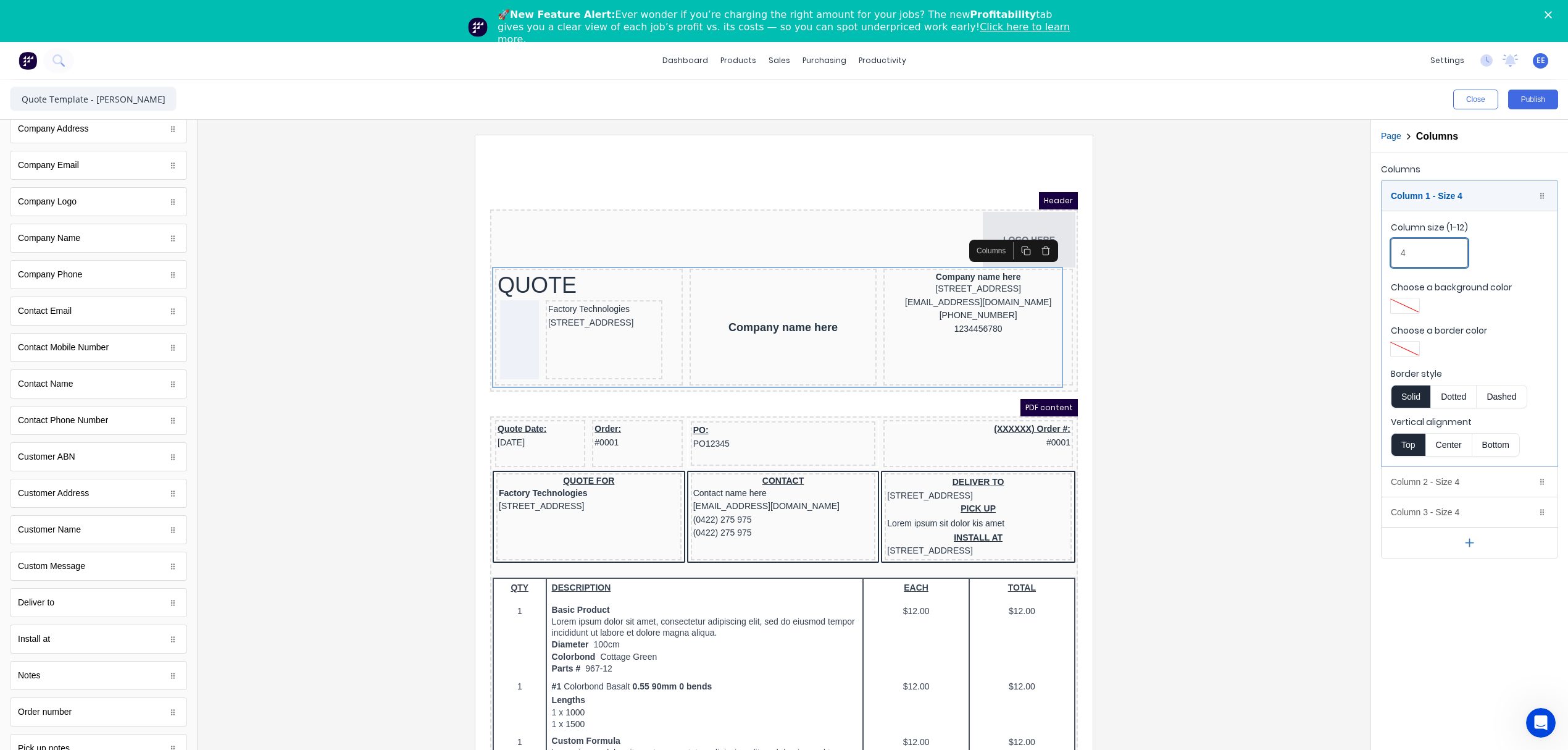
click at [1418, 248] on input "4" at bounding box center [1429, 253] width 77 height 29
drag, startPoint x: 1423, startPoint y: 256, endPoint x: 1355, endPoint y: 257, distance: 68.0
click at [1359, 256] on div "Close Publish Components standard fields Accounting number Accounting number Ba…" at bounding box center [784, 436] width 1568 height 712
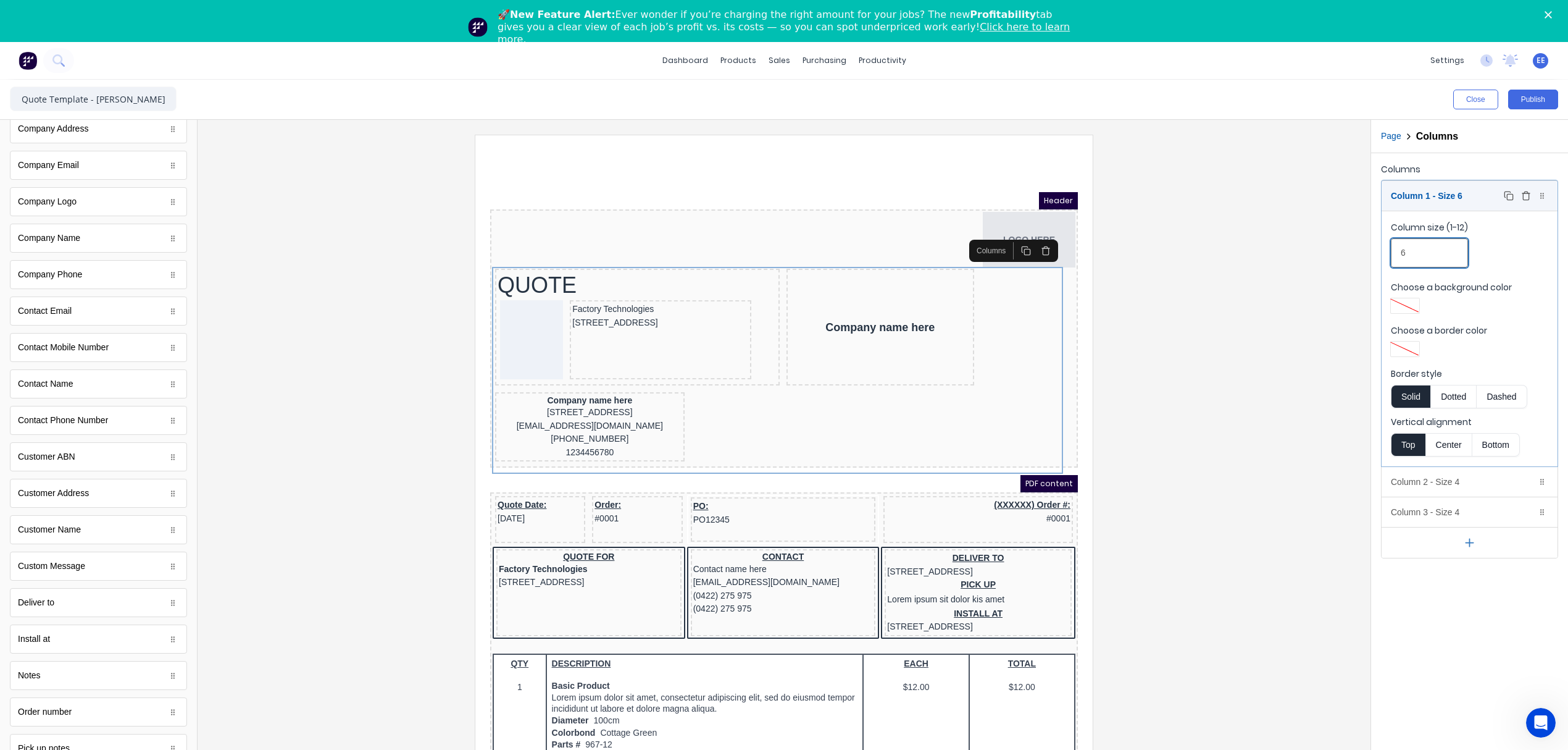
type input "6"
click at [1465, 183] on div "Column 1 - Size 6 Duplicate Delete" at bounding box center [1469, 195] width 176 height 29
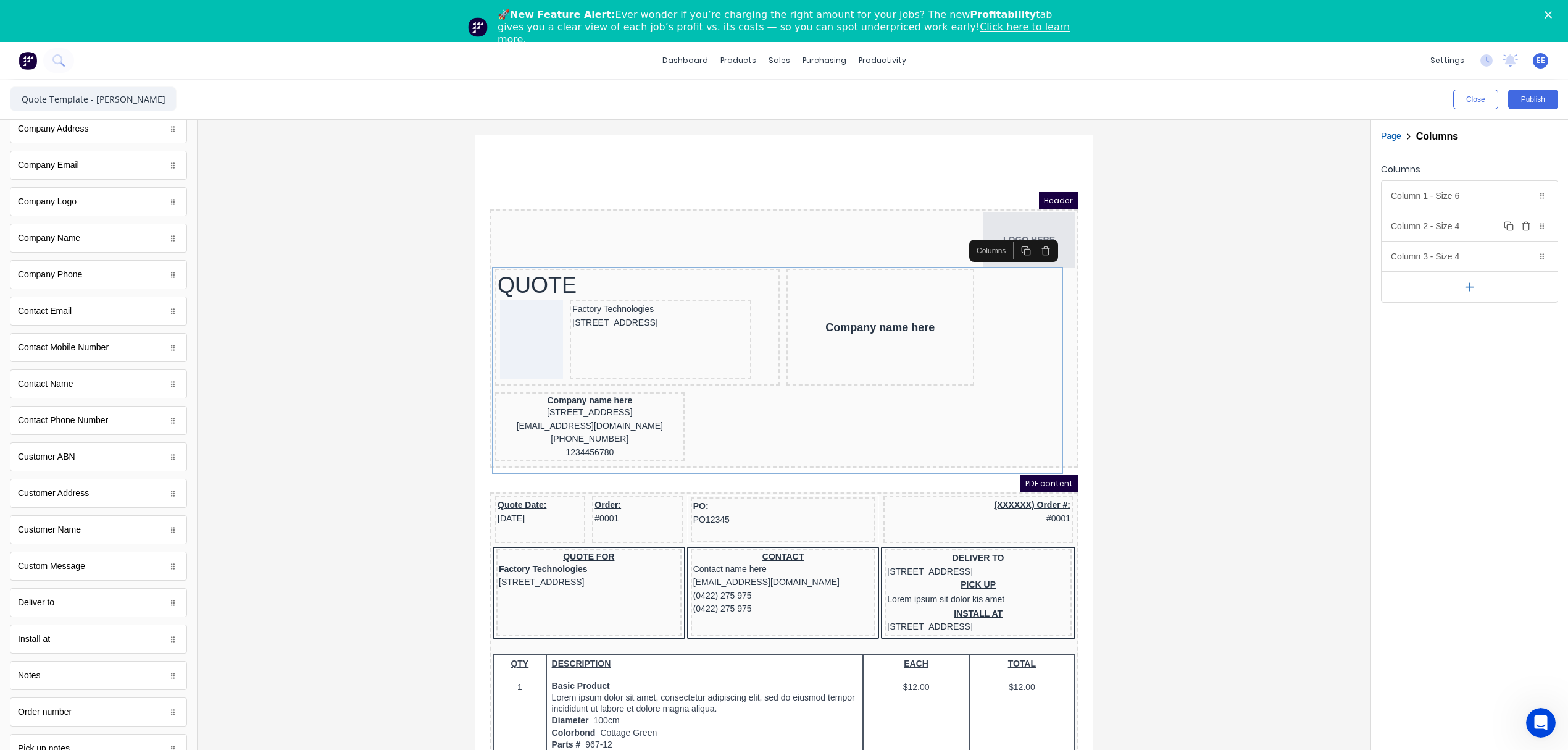
click at [1455, 216] on div "Column 2 - Size 4 Duplicate Delete" at bounding box center [1469, 225] width 176 height 29
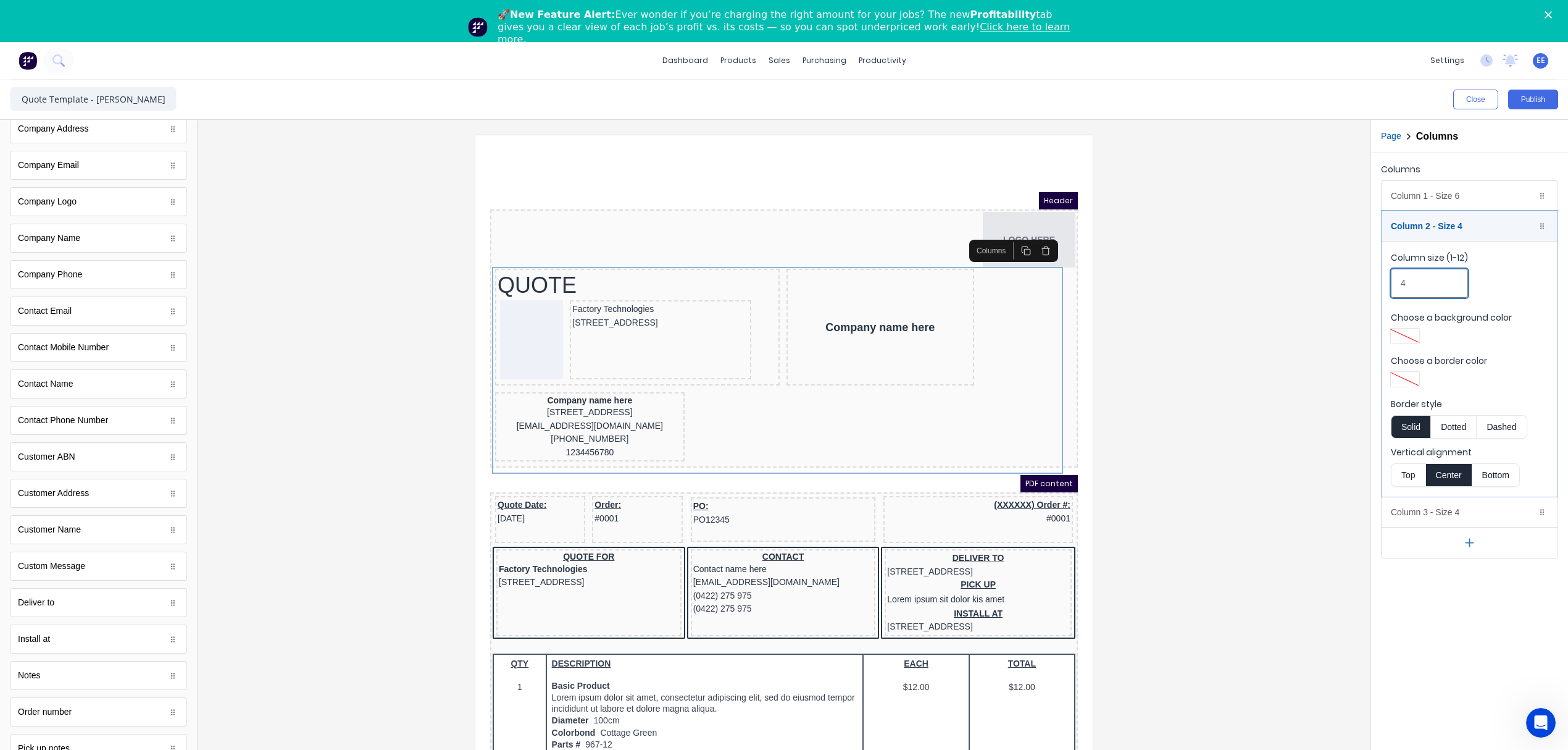
drag, startPoint x: 1381, startPoint y: 278, endPoint x: 1371, endPoint y: 278, distance: 10.0
click at [1371, 278] on div "Page Columns Columns Column 1 - Size 6 Duplicate Delete Column size (1-12) 6 Ch…" at bounding box center [1469, 456] width 197 height 672
type input "3"
click at [1463, 228] on div "Column 2 - Size 3 Duplicate Delete" at bounding box center [1469, 225] width 176 height 29
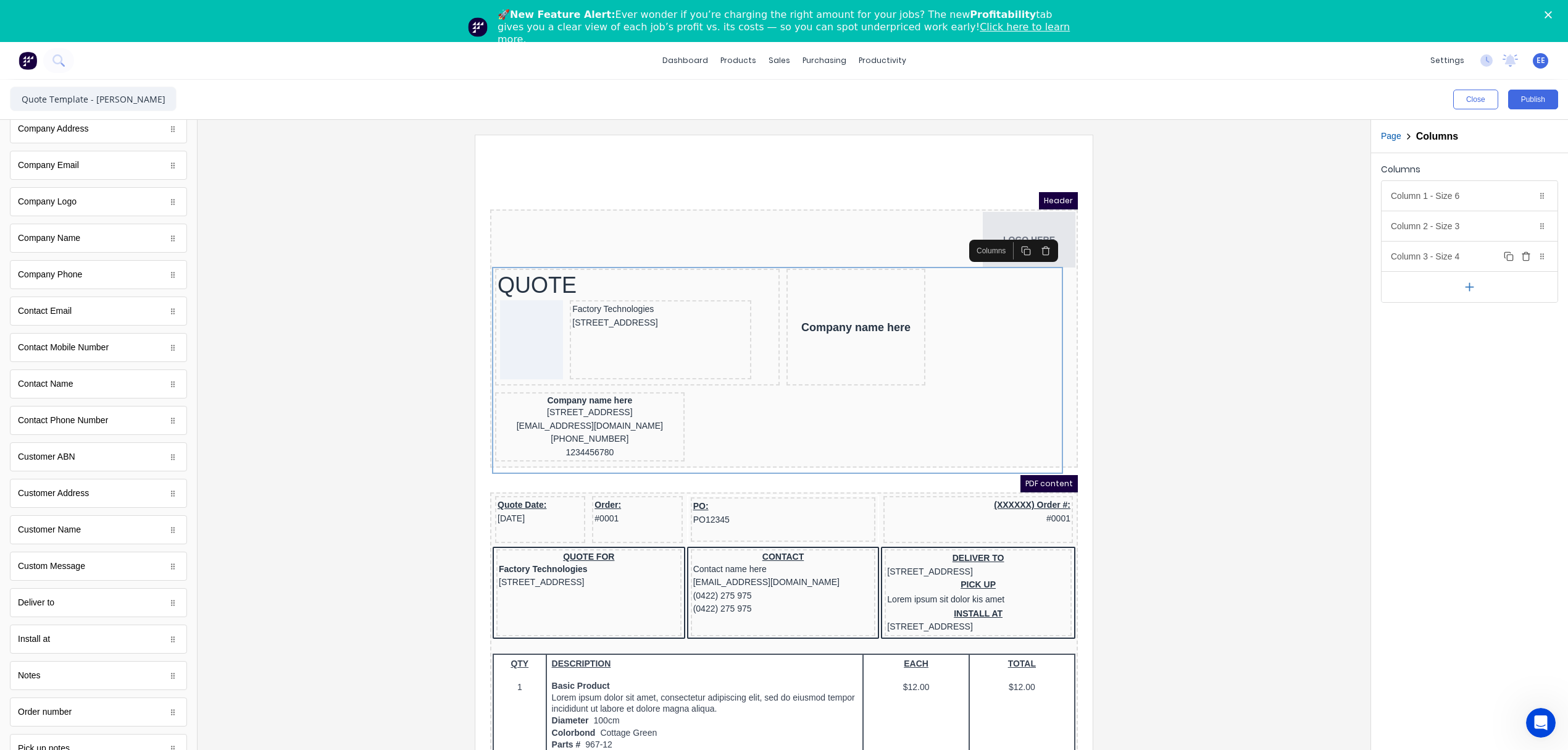
click at [1450, 263] on div "Column 3 - Size 4 Duplicate Delete" at bounding box center [1469, 256] width 176 height 29
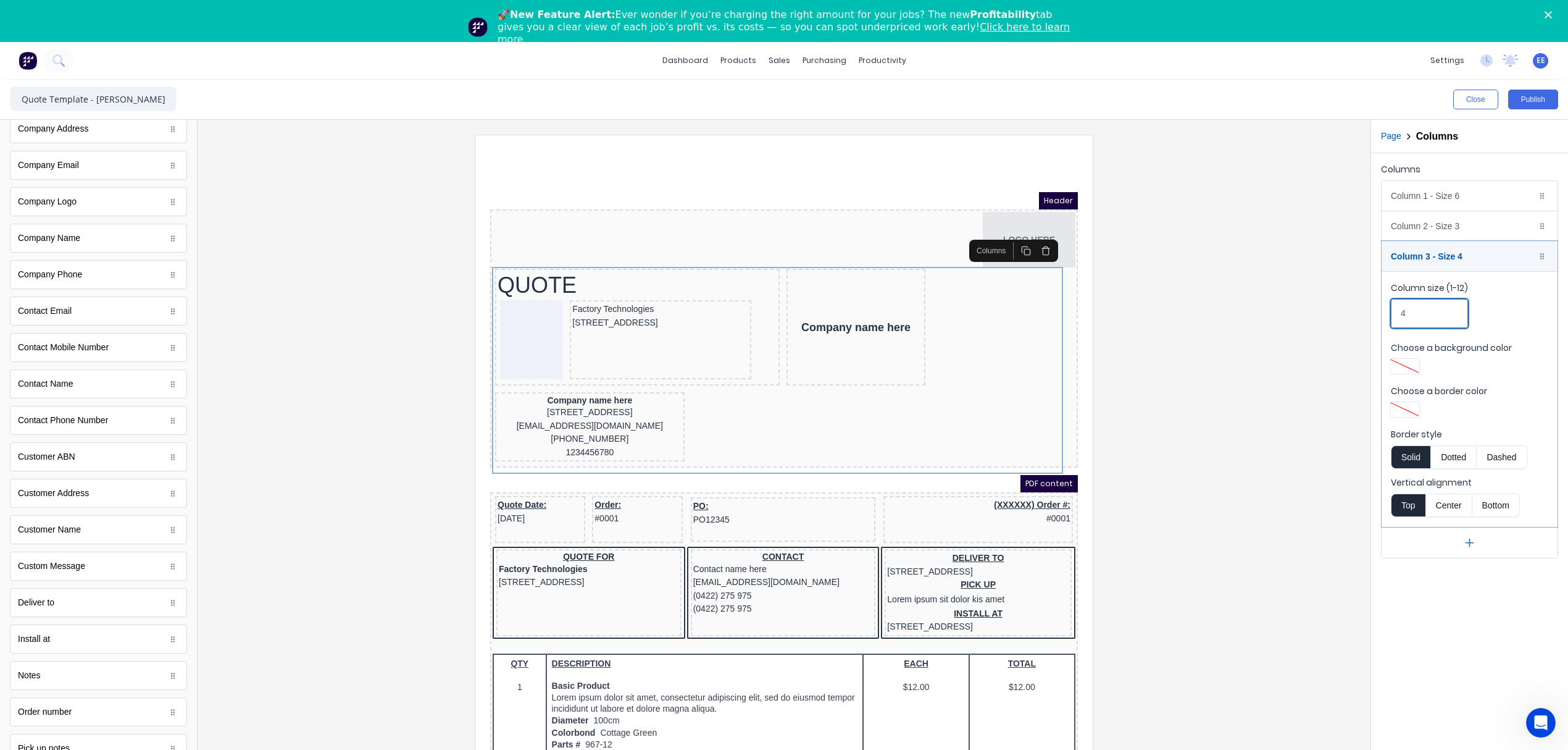
drag, startPoint x: 1439, startPoint y: 310, endPoint x: 1373, endPoint y: 311, distance: 66.0
click at [1373, 311] on div "Columns Column 1 - Size 6 Duplicate Delete Column size (1-12) 6 Choose a backgr…" at bounding box center [1470, 359] width 197 height 413
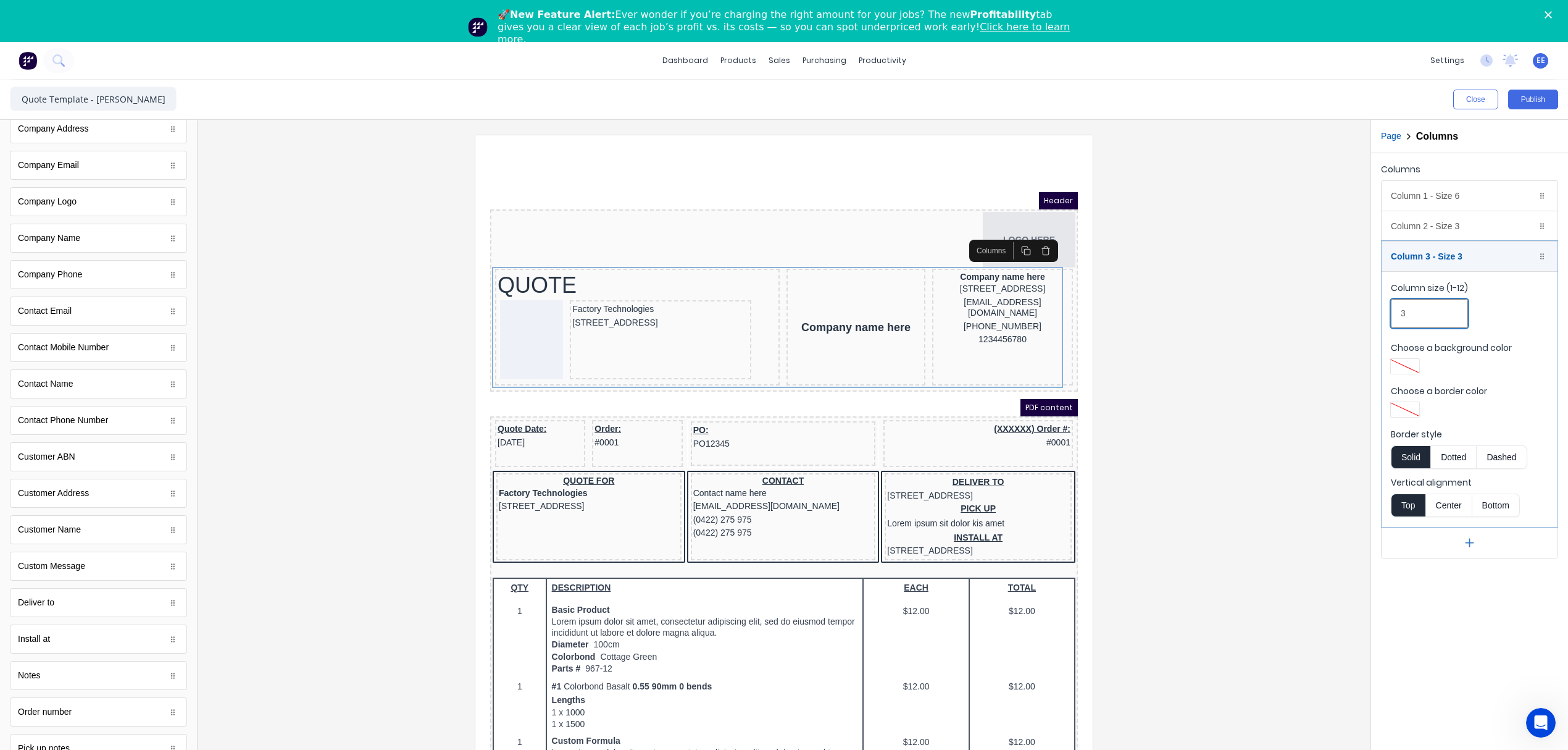
type input "3"
click at [1304, 349] on div at bounding box center [784, 458] width 1153 height 647
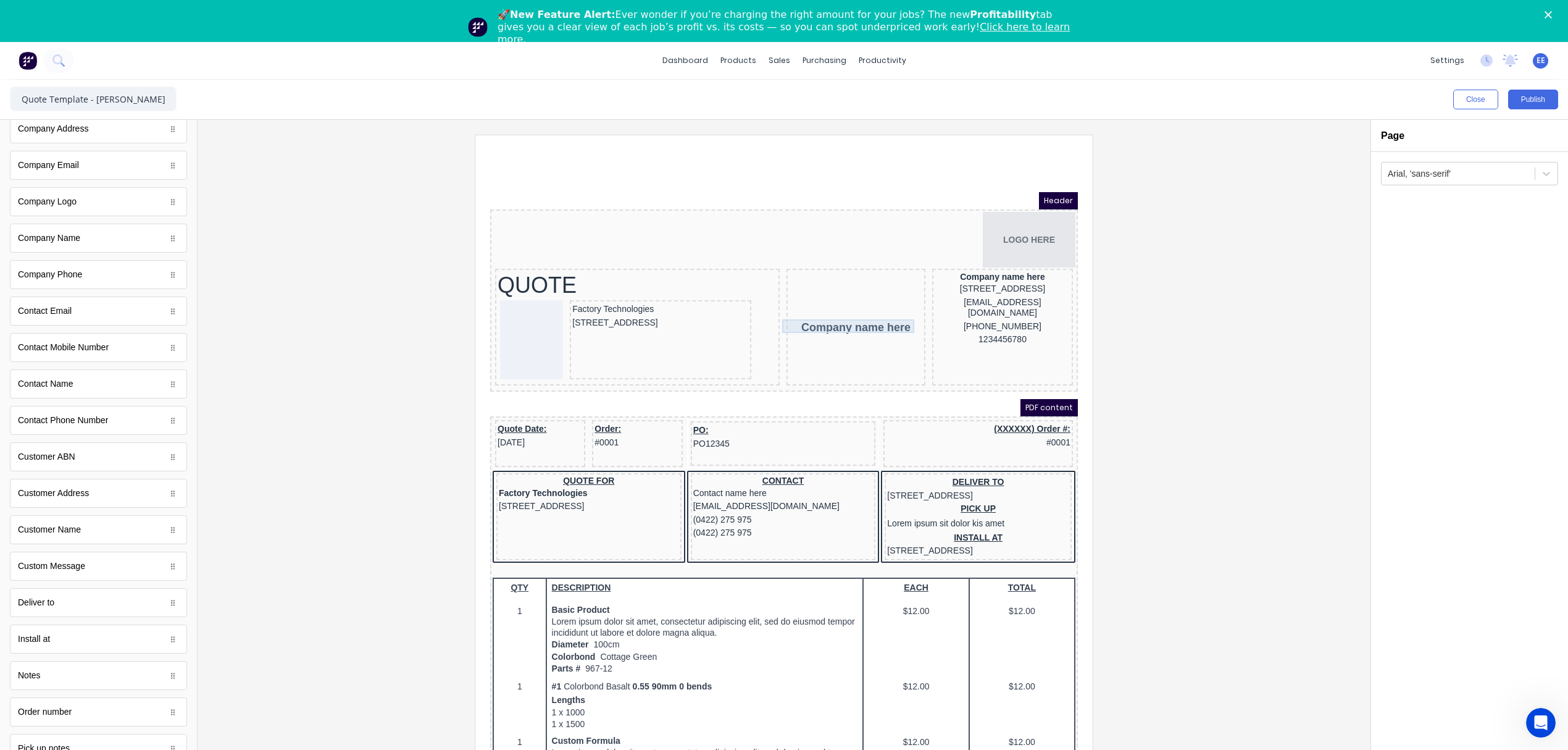
click at [846, 313] on div "Company name here" at bounding box center [840, 313] width 134 height 13
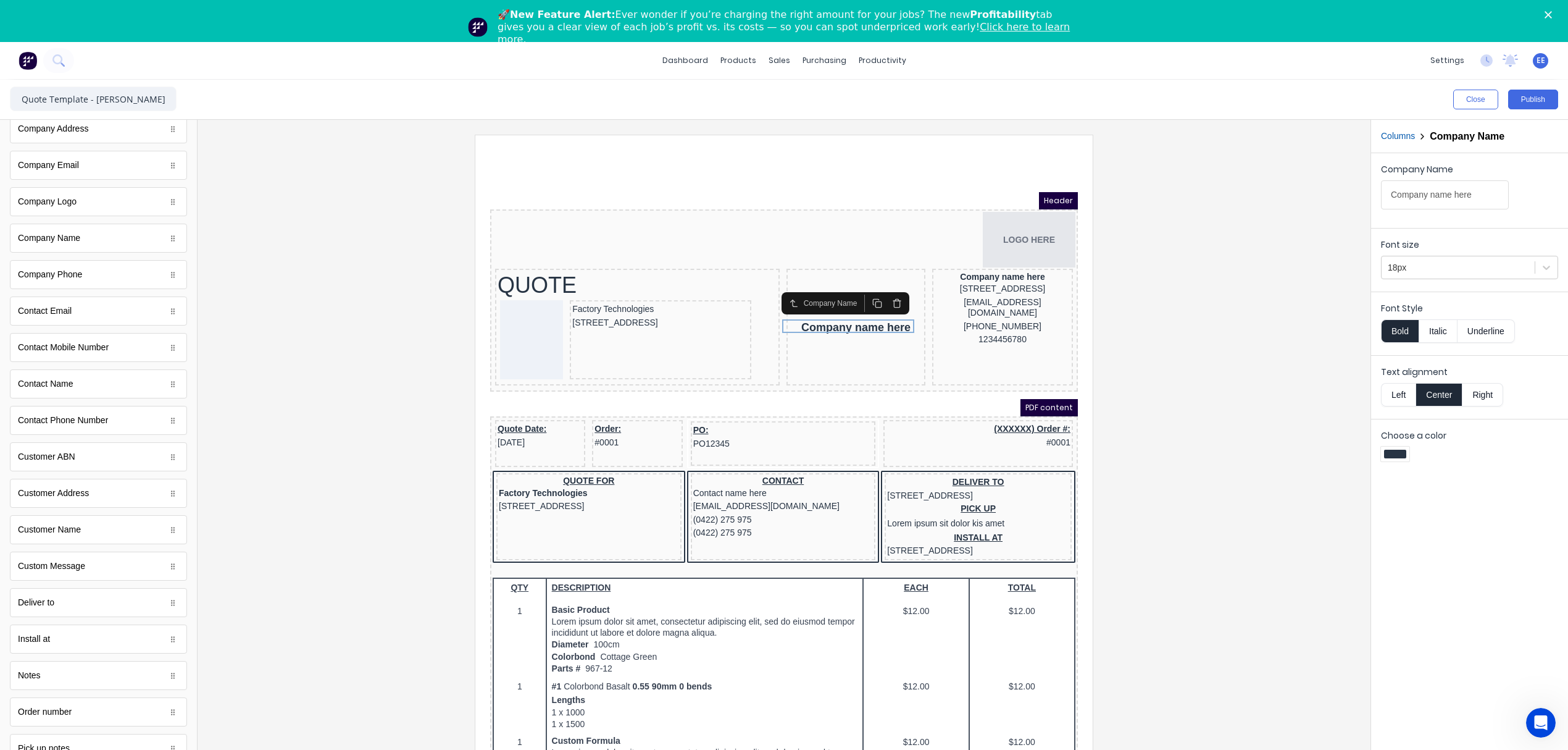
click at [890, 293] on button "button" at bounding box center [882, 288] width 20 height 18
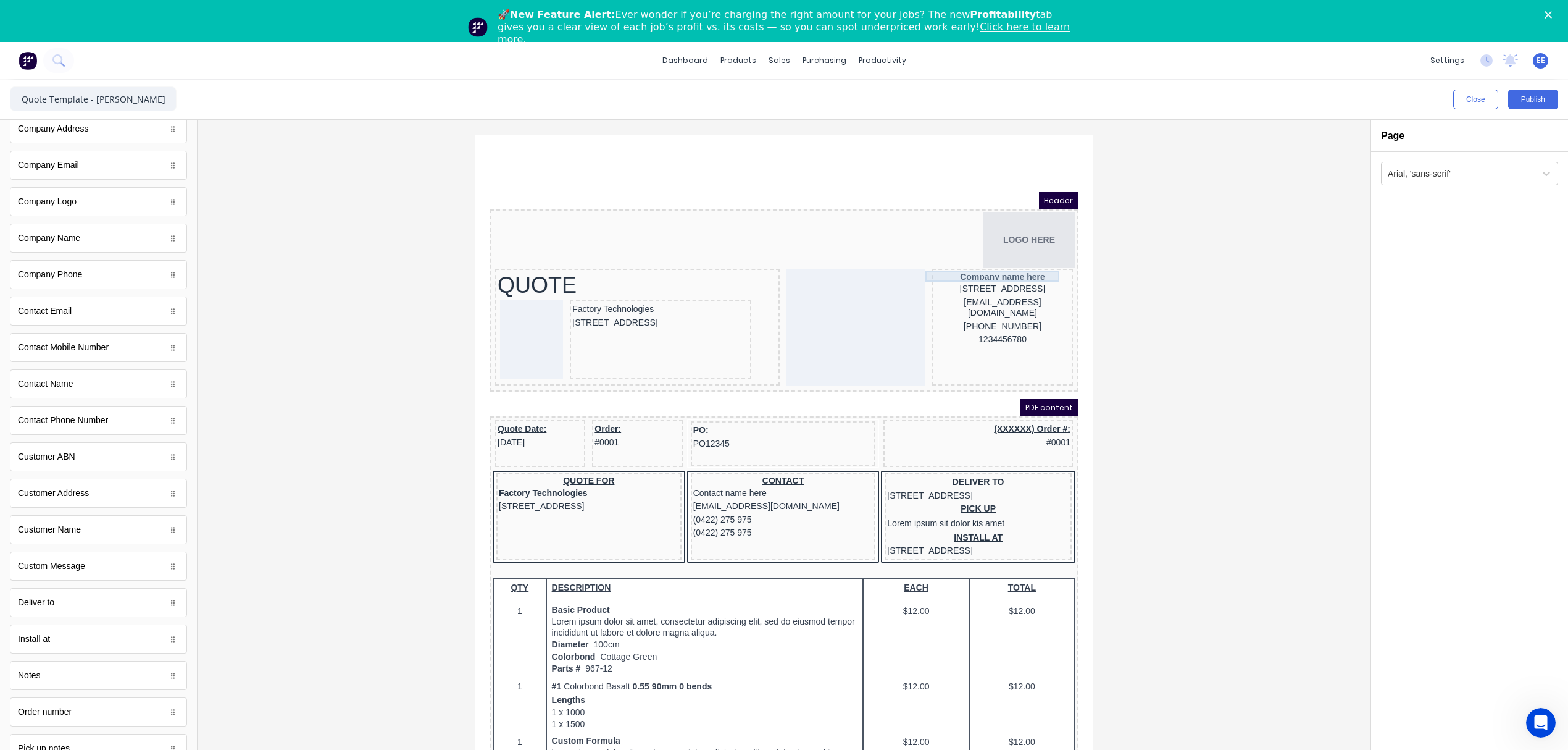
click at [968, 261] on div "Company name here" at bounding box center [988, 261] width 136 height 11
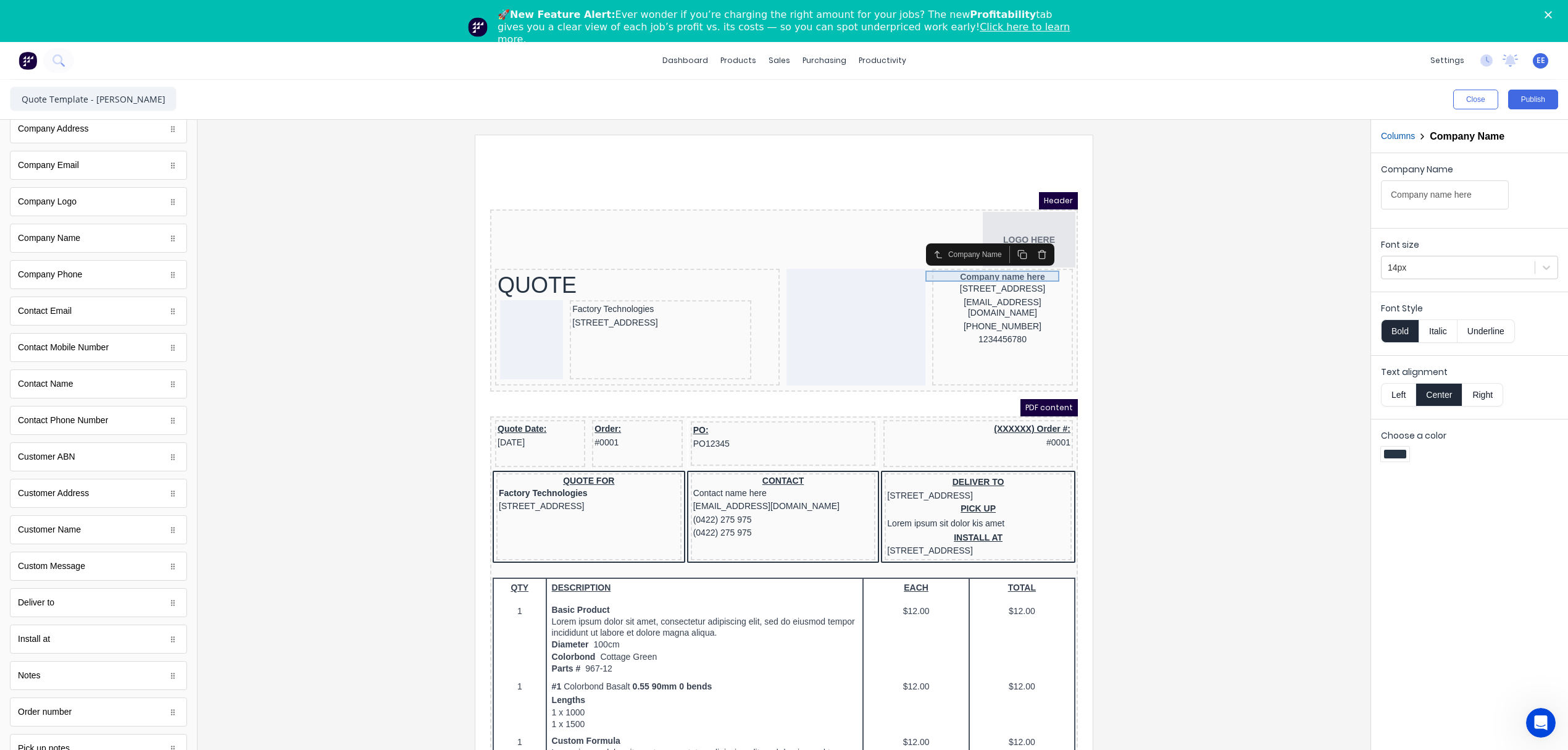
click at [998, 259] on div "Company name here" at bounding box center [988, 261] width 136 height 11
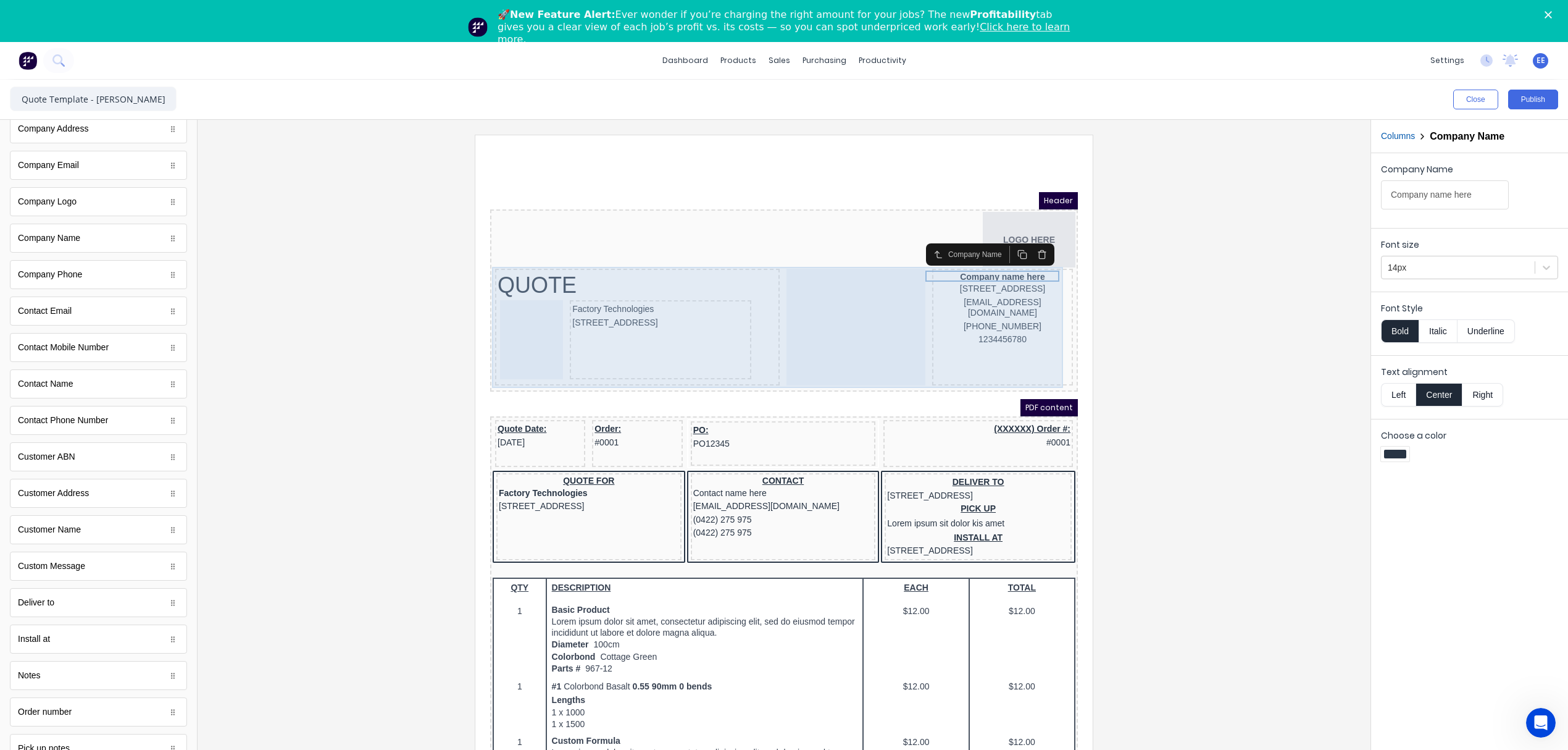
click at [808, 290] on div at bounding box center [840, 312] width 139 height 117
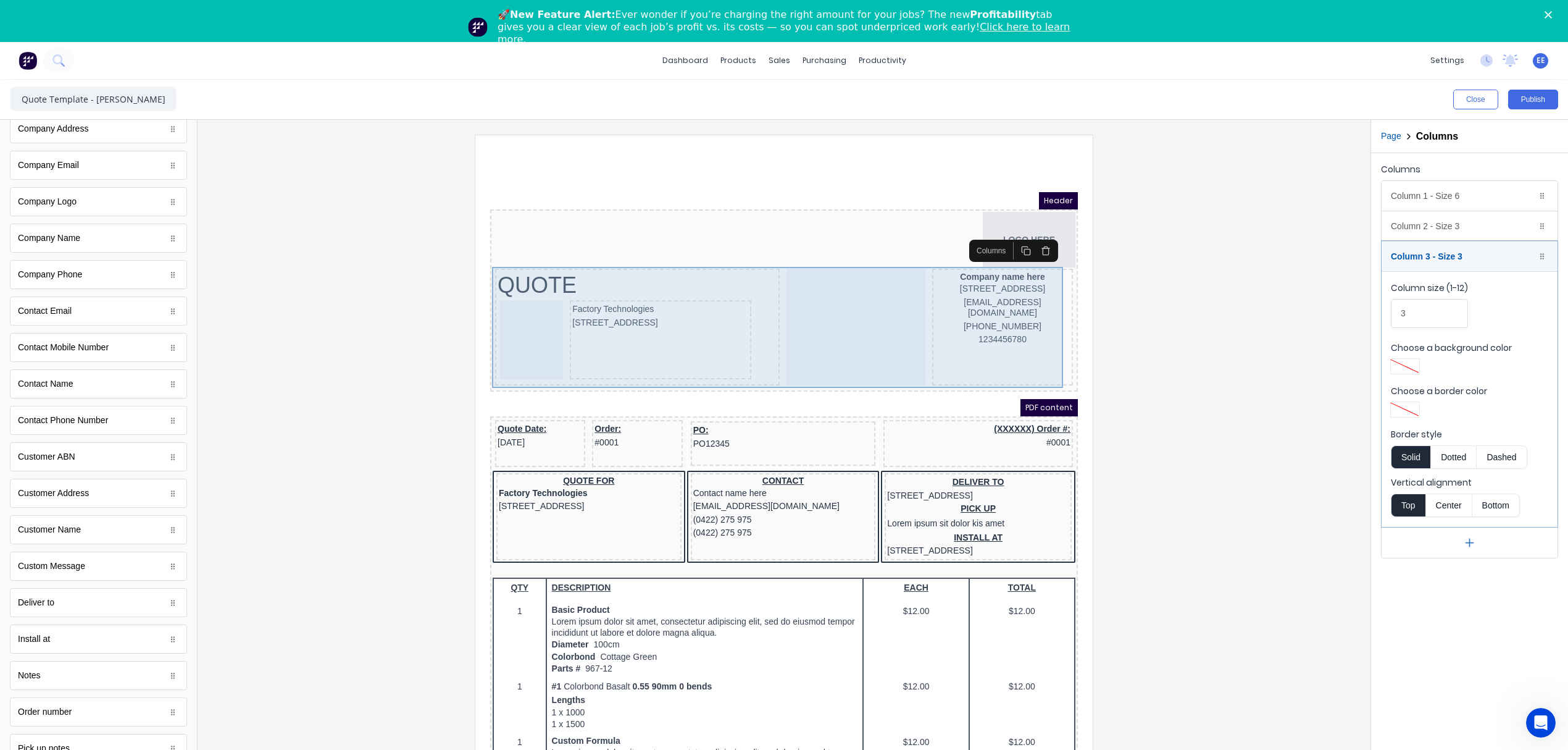
click at [792, 281] on div at bounding box center [840, 312] width 139 height 117
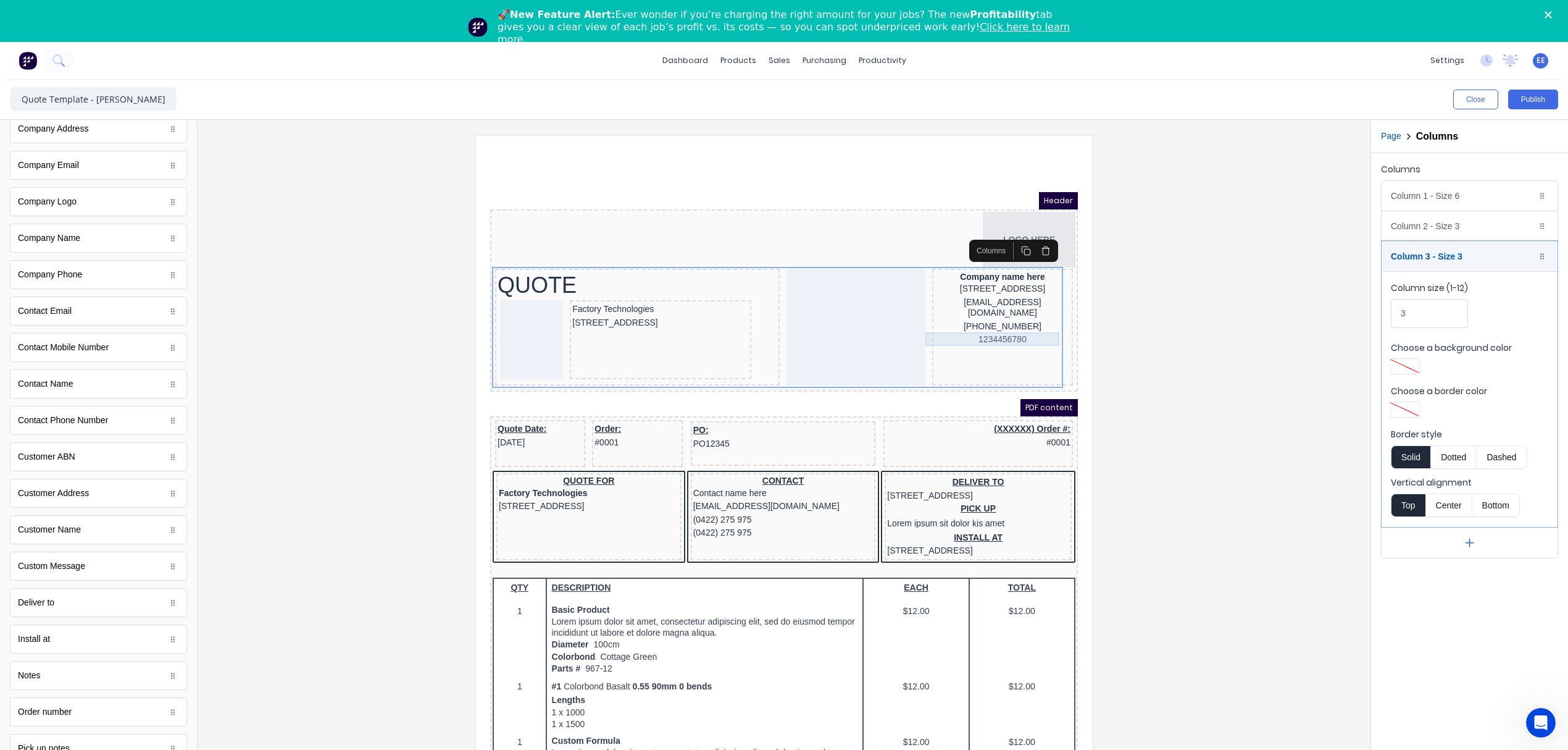
click at [931, 330] on div "1234456780" at bounding box center [988, 325] width 136 height 13
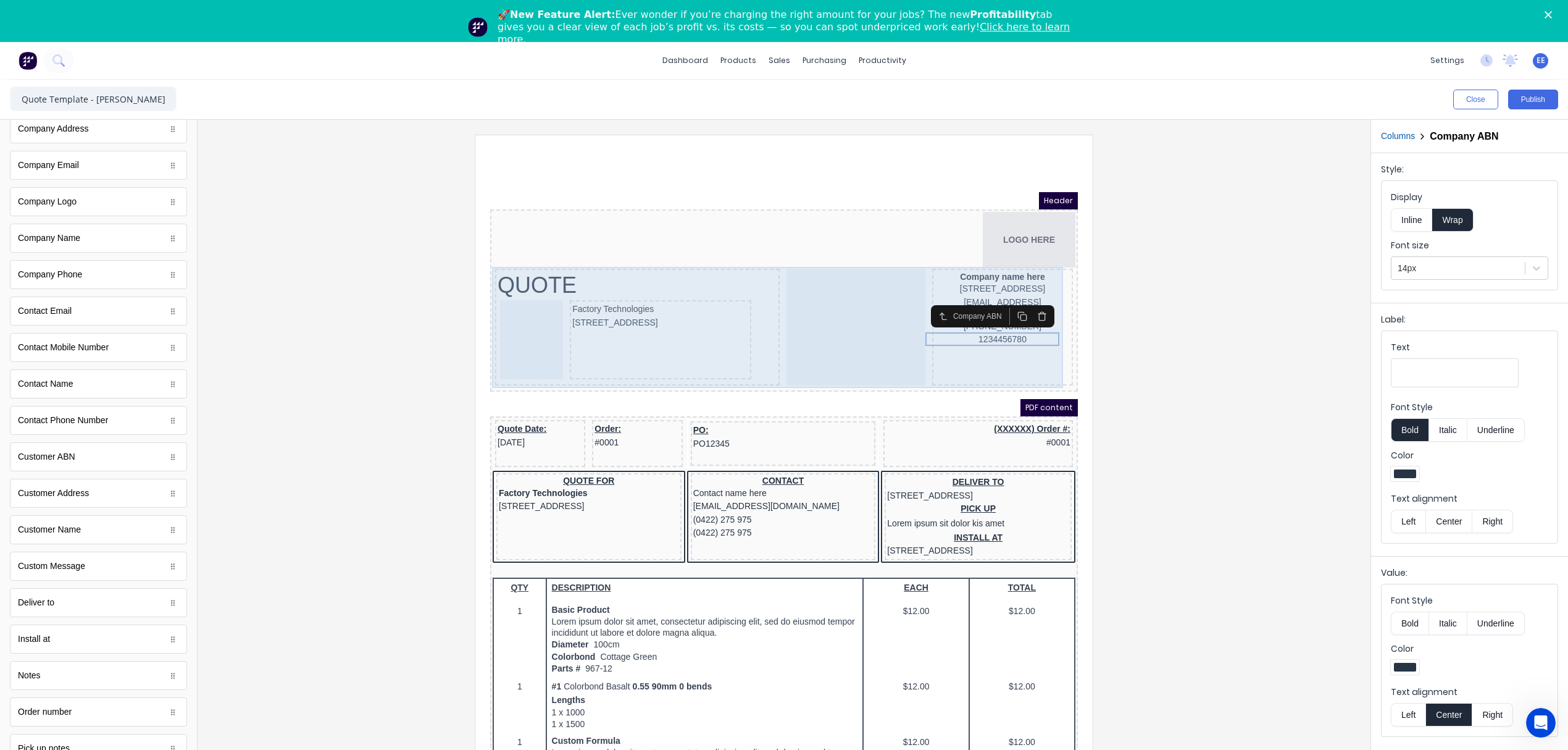
click at [796, 306] on div at bounding box center [840, 312] width 139 height 117
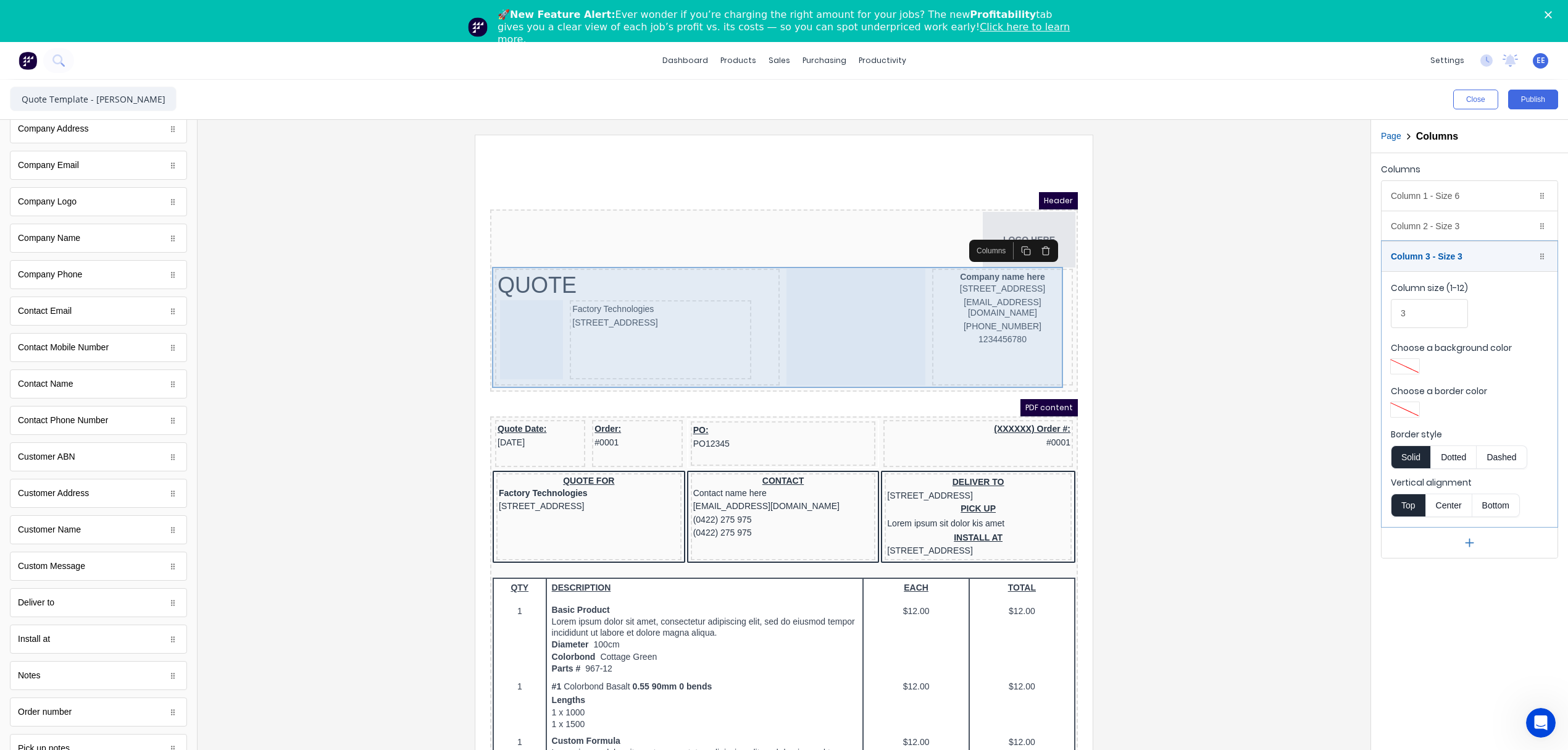
click at [842, 304] on div at bounding box center [840, 312] width 139 height 117
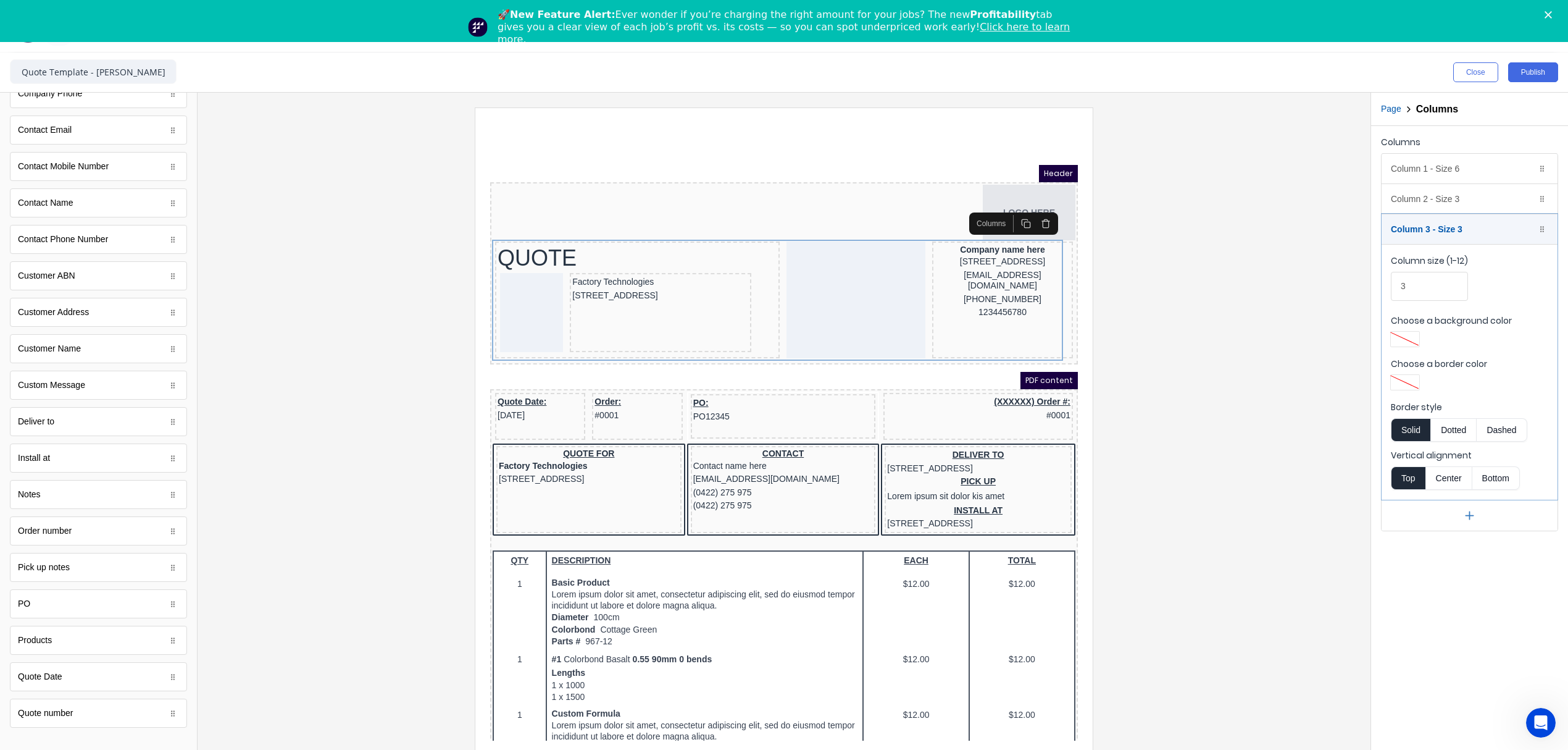
scroll to position [42, 0]
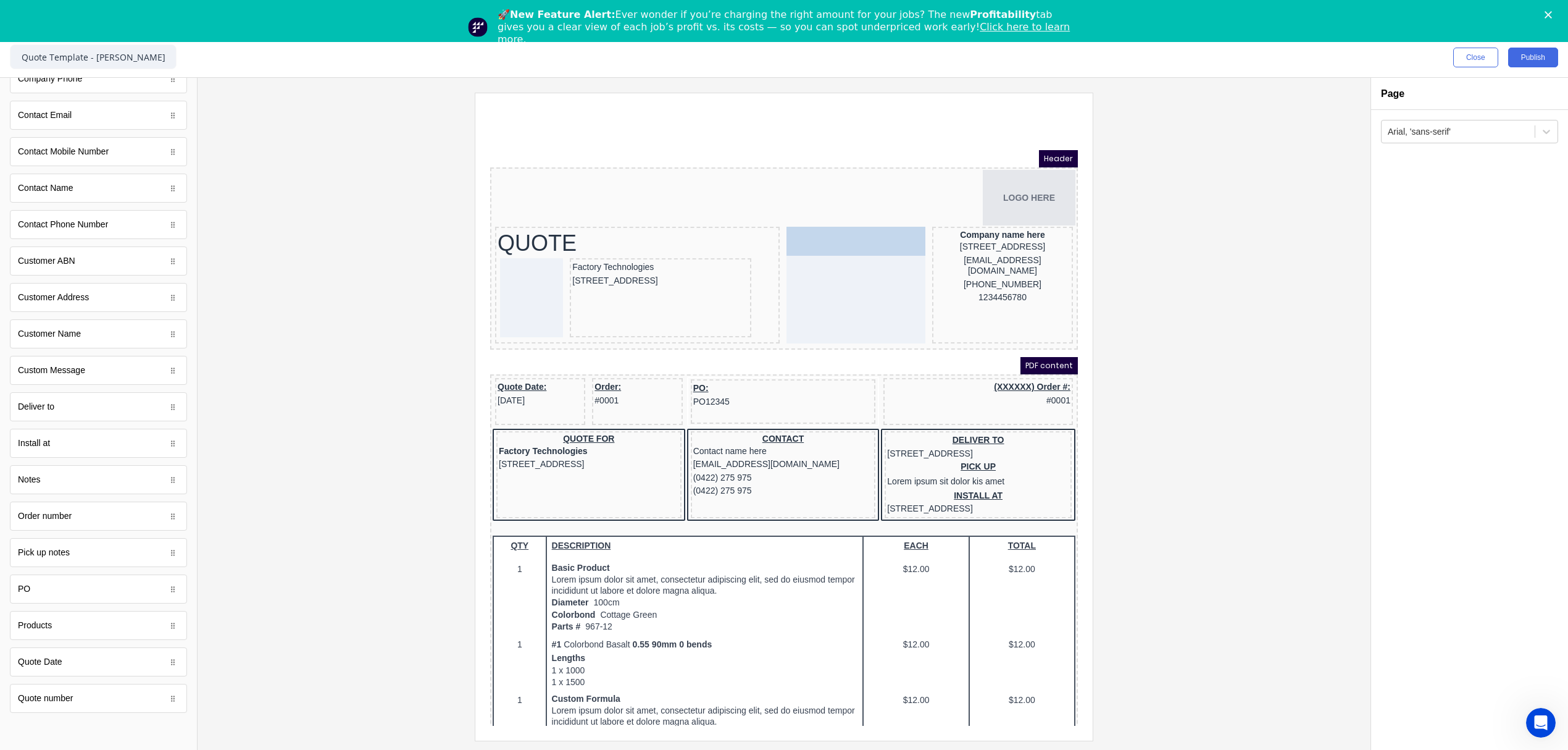
drag, startPoint x: 50, startPoint y: 660, endPoint x: 838, endPoint y: 258, distance: 884.6
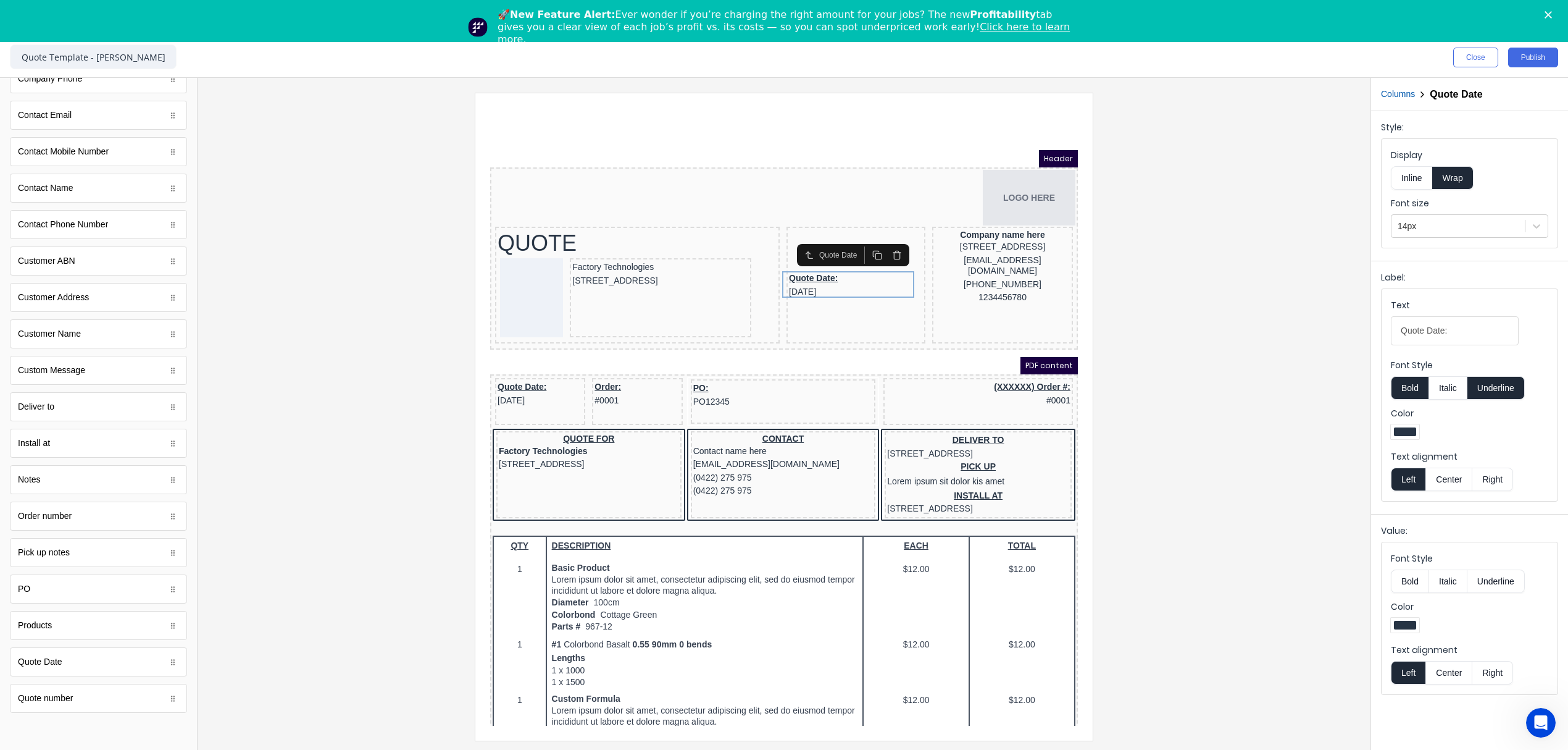
click at [1396, 99] on button "Columns" at bounding box center [1398, 93] width 34 height 13
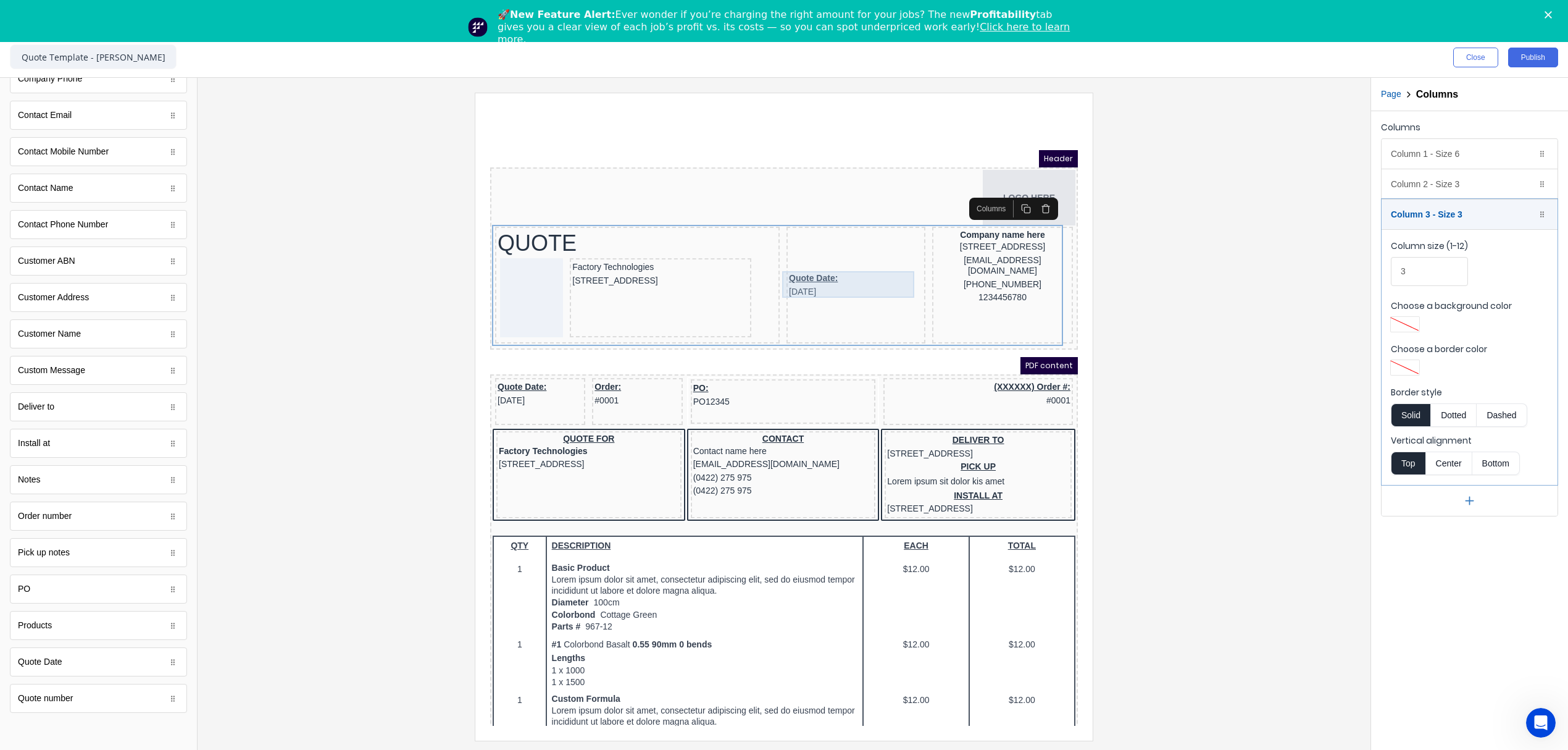
click at [828, 272] on div "Quote Date: 29/10/2024" at bounding box center [840, 271] width 134 height 27
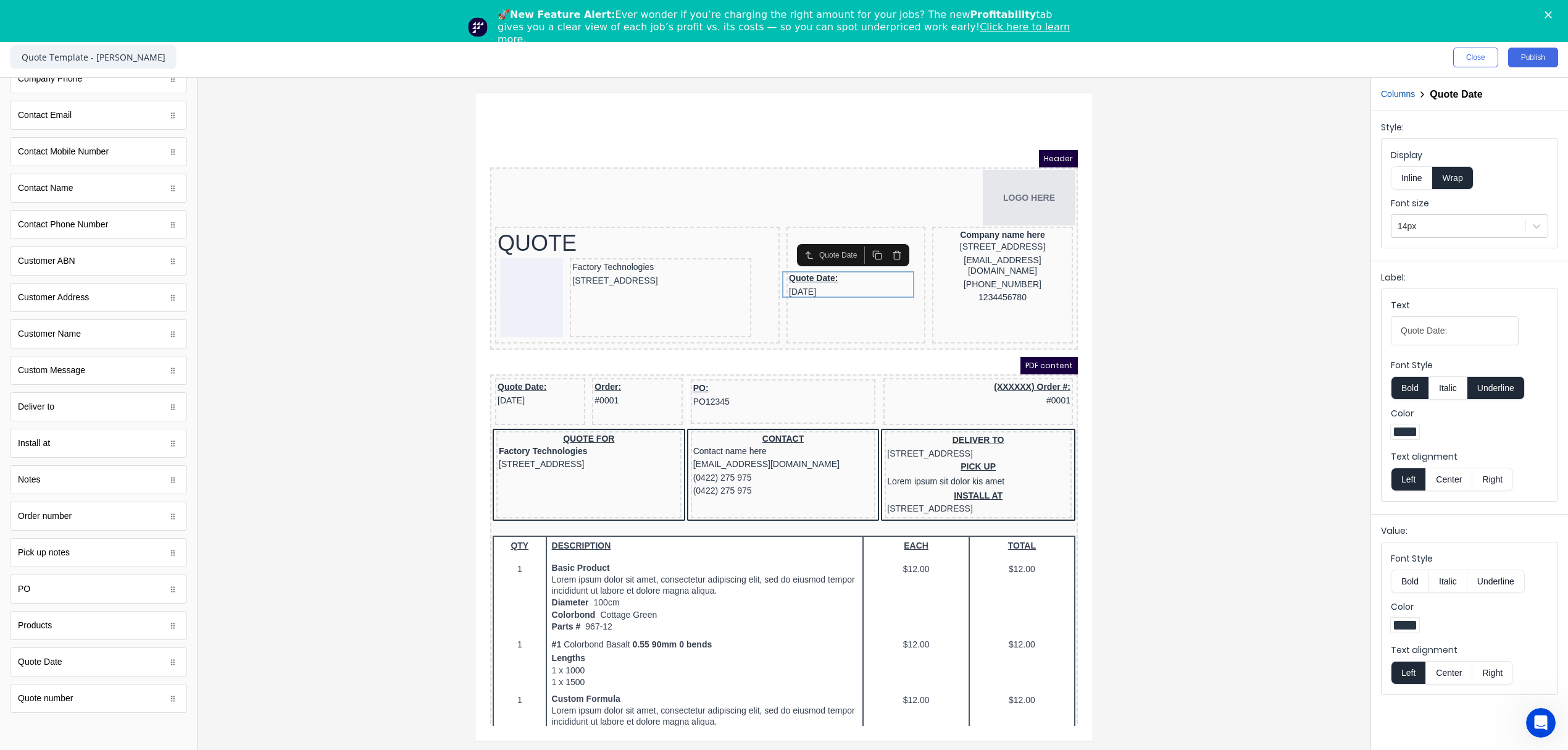
click at [1405, 99] on button "Columns" at bounding box center [1398, 93] width 34 height 13
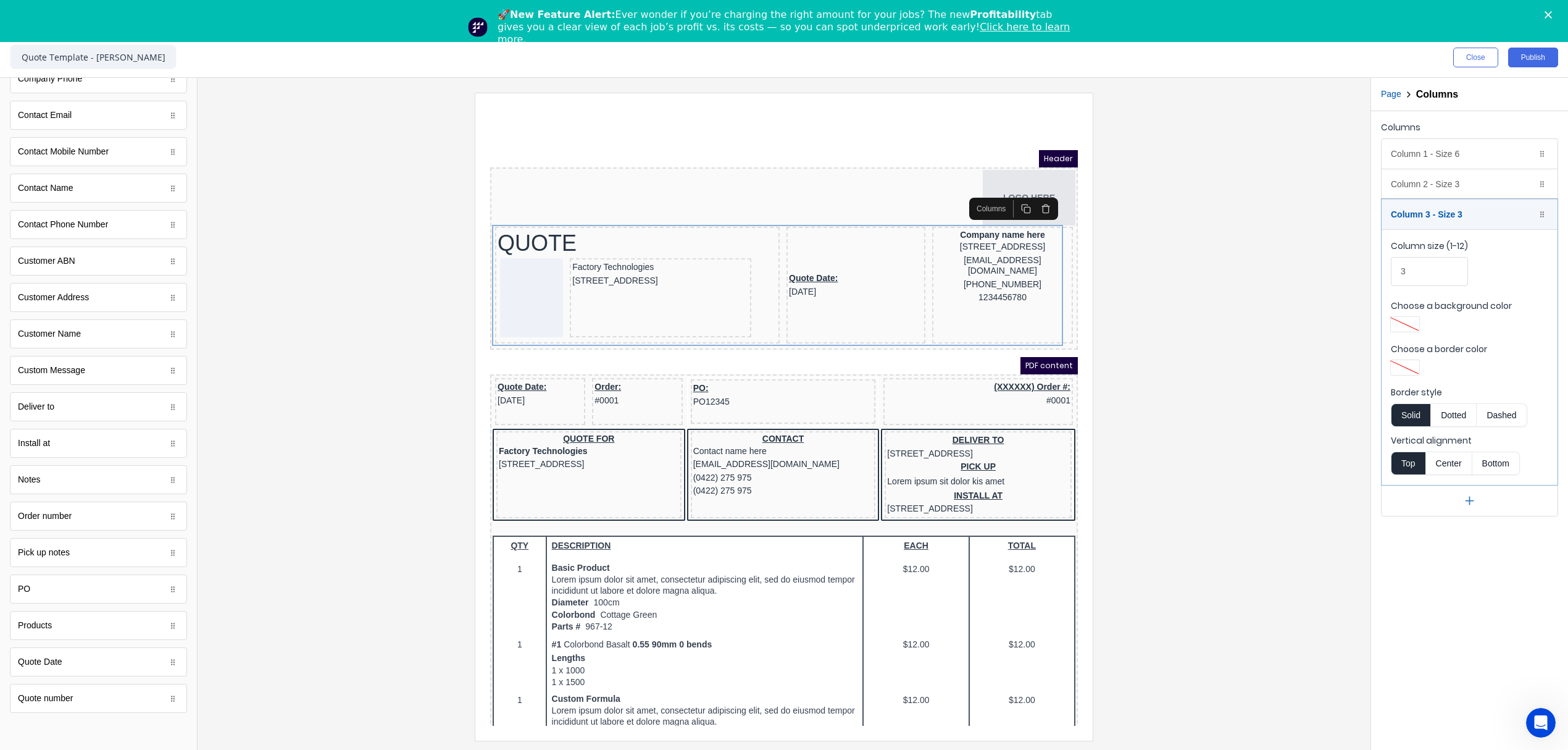
click at [1403, 465] on button "Top" at bounding box center [1408, 463] width 34 height 24
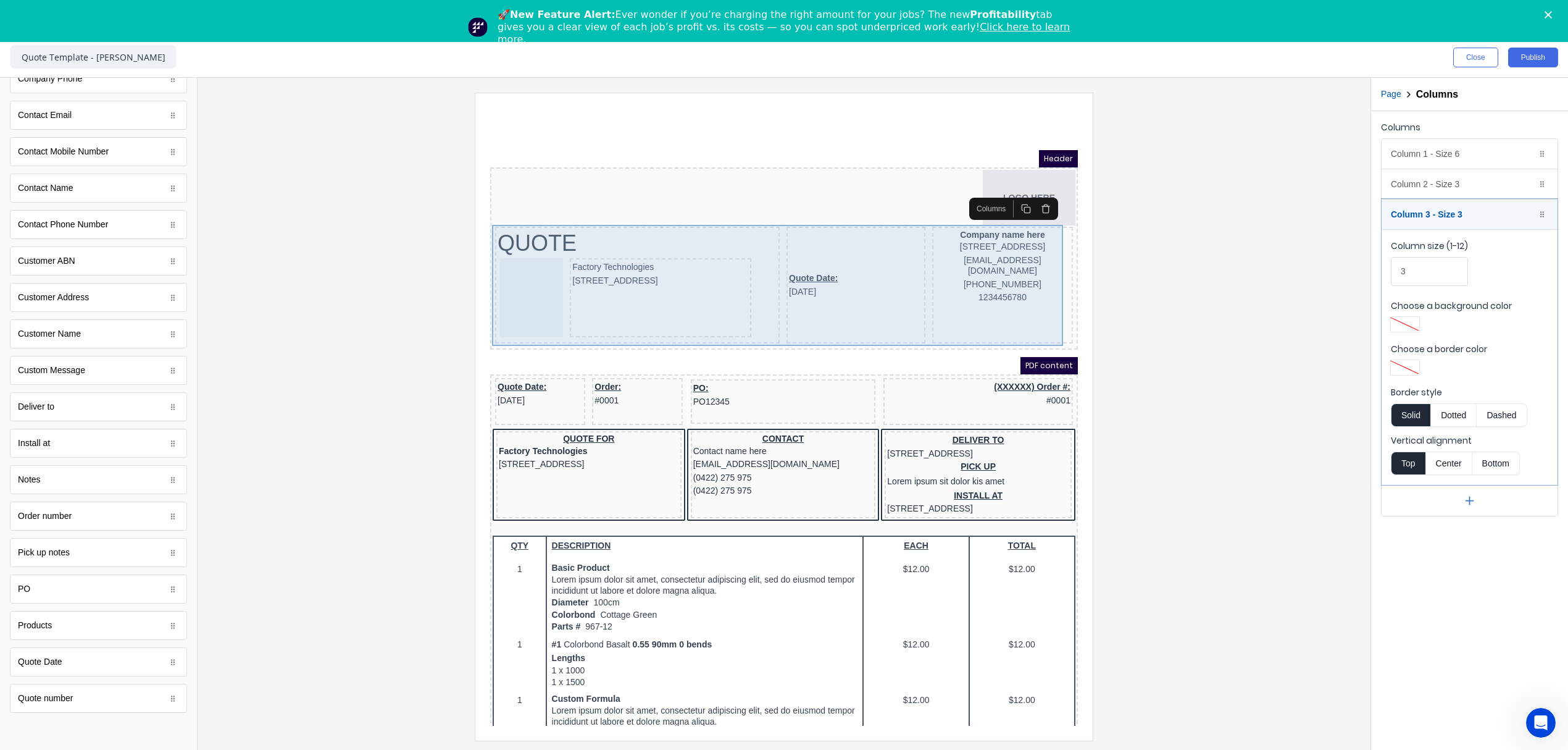
click at [878, 298] on div "Quote Date: 29/10/2024" at bounding box center [840, 270] width 139 height 117
click at [860, 290] on div "Quote Date: 29/10/2024" at bounding box center [840, 270] width 139 height 117
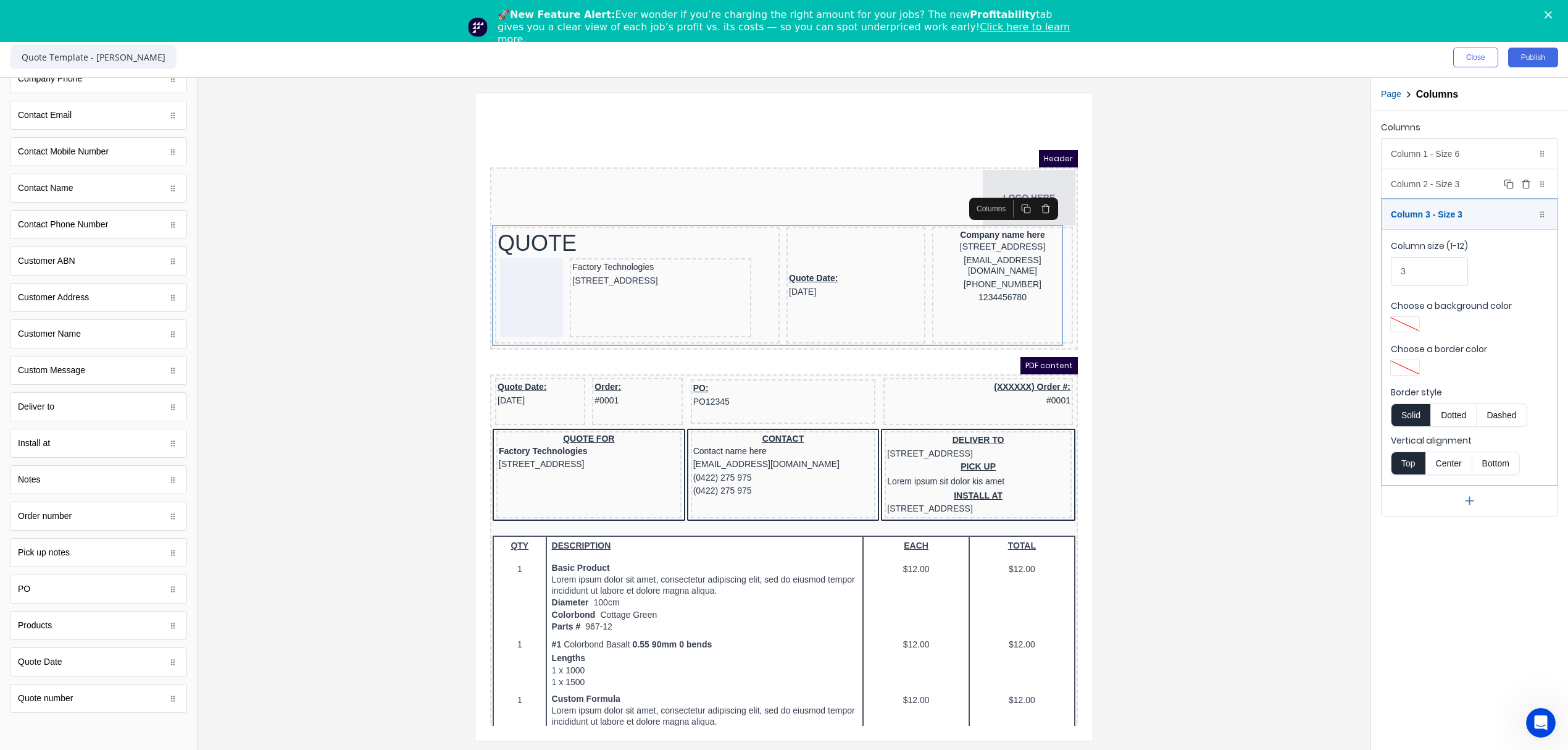
click at [1441, 190] on div "Column 2 - Size 3 Duplicate Delete" at bounding box center [1469, 183] width 176 height 29
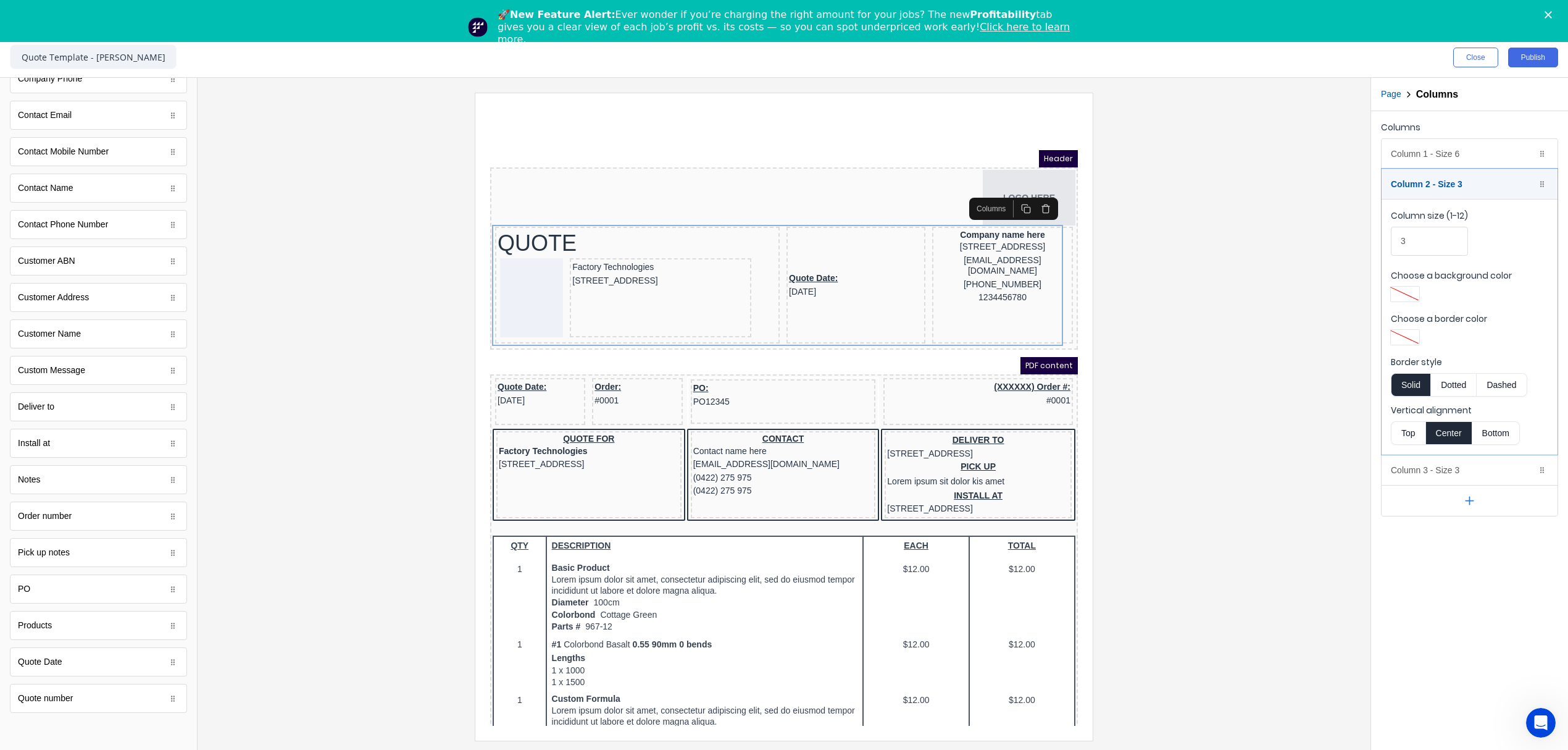
click at [1416, 434] on button "Top" at bounding box center [1408, 433] width 34 height 24
click at [813, 229] on div "Quote Date: 29/10/2024" at bounding box center [840, 228] width 134 height 27
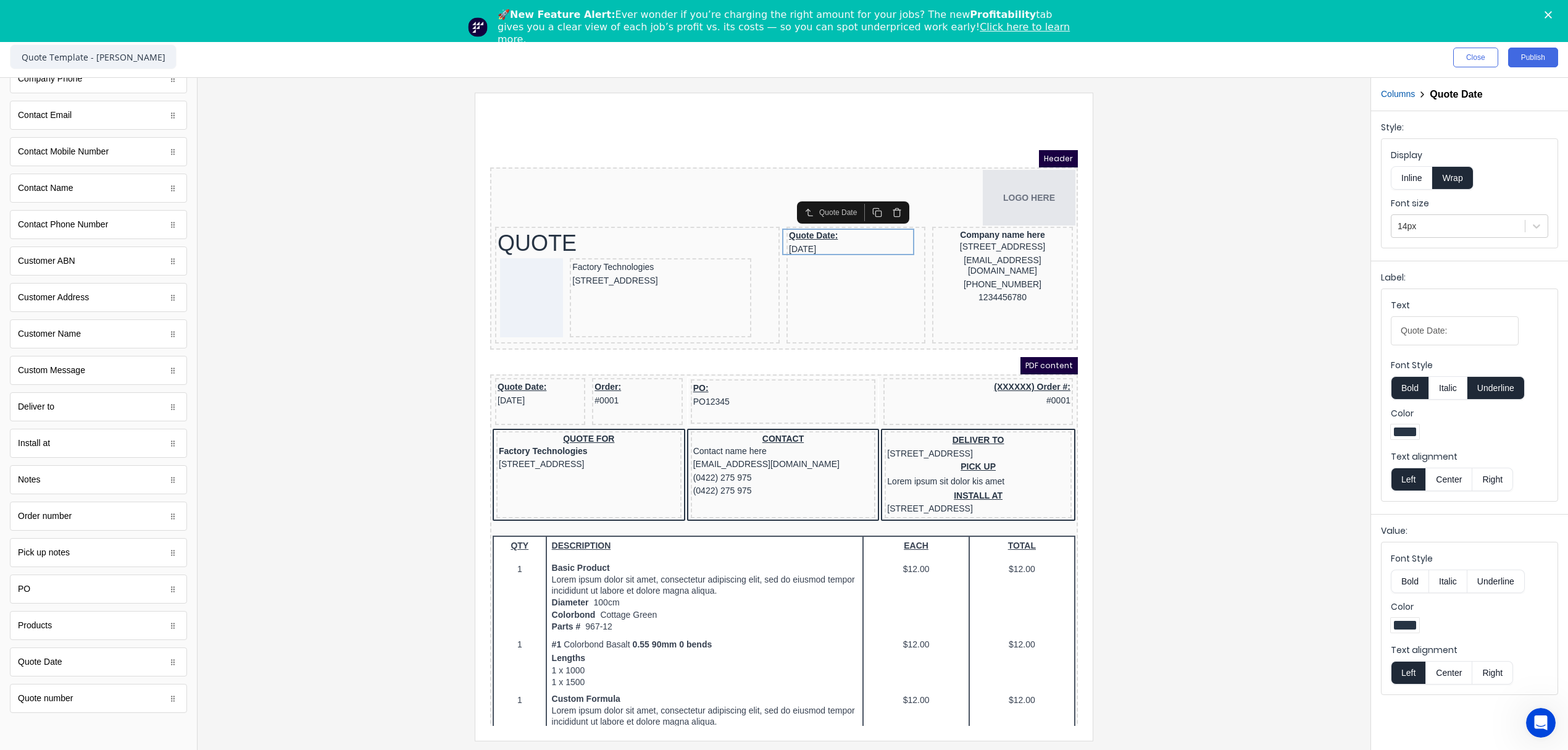
click at [1395, 90] on button "Columns" at bounding box center [1398, 93] width 34 height 13
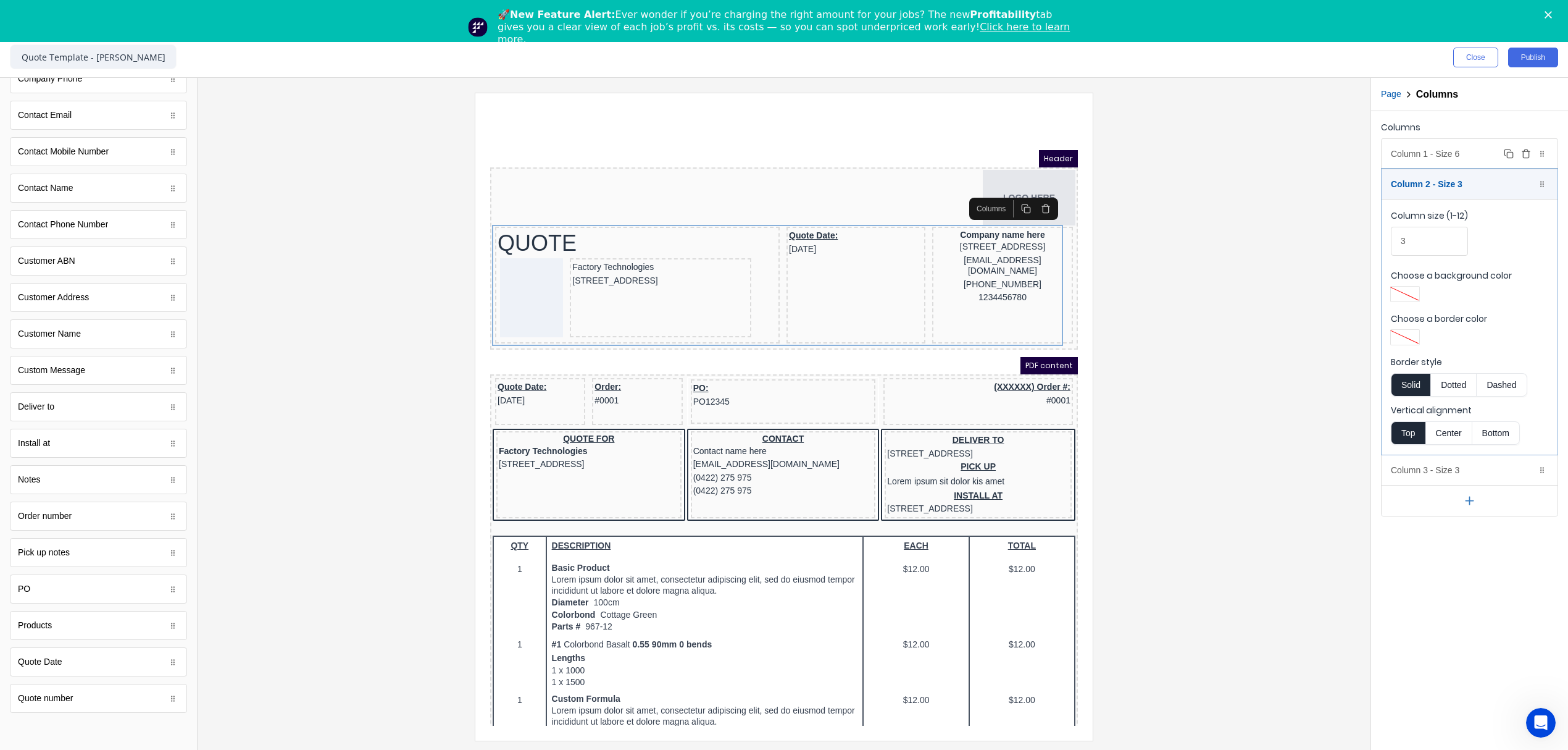
click at [1421, 160] on div "Column 1 - Size 6 Duplicate Delete" at bounding box center [1469, 153] width 176 height 29
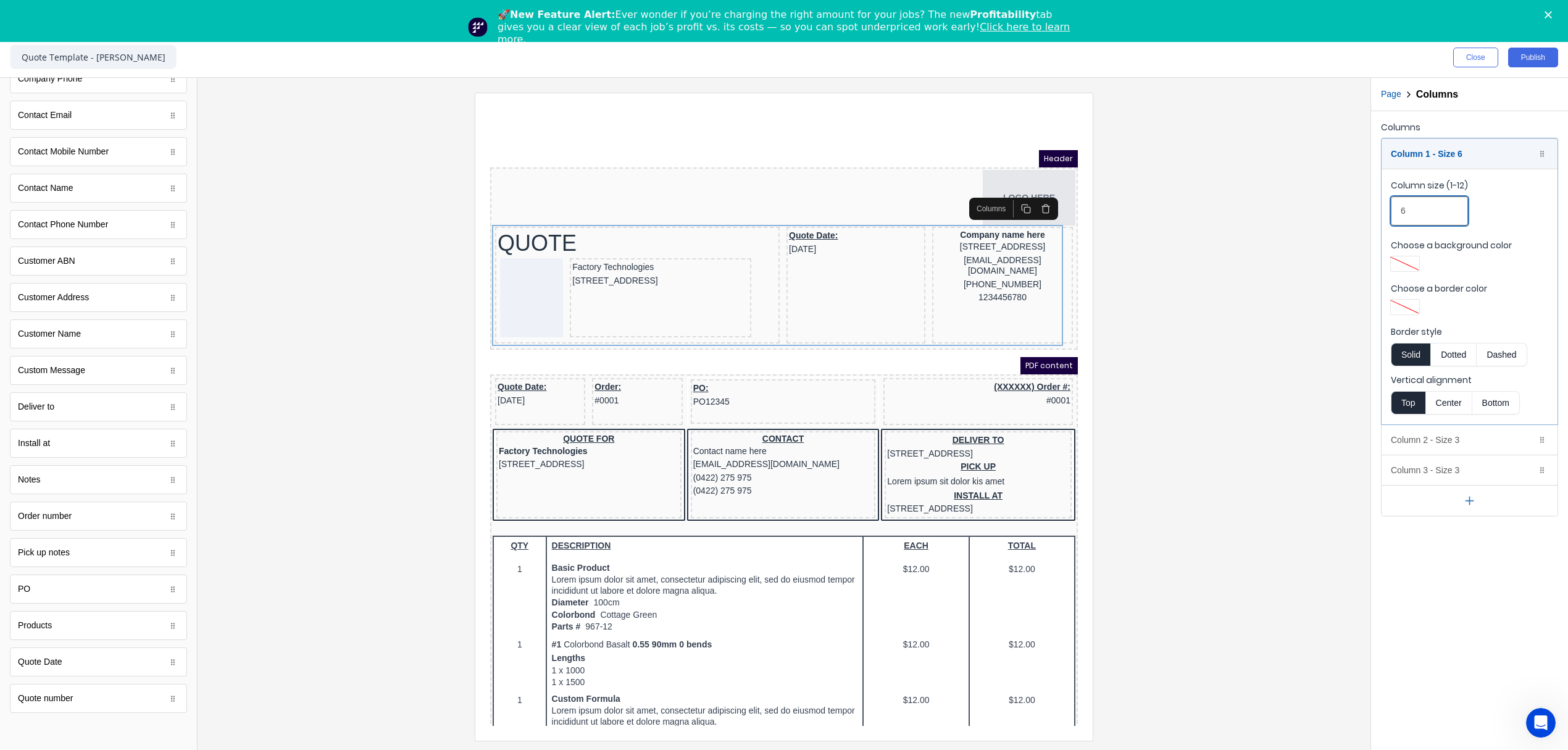
drag, startPoint x: 1416, startPoint y: 210, endPoint x: 1402, endPoint y: 215, distance: 14.9
click at [1402, 215] on input "6" at bounding box center [1429, 211] width 77 height 29
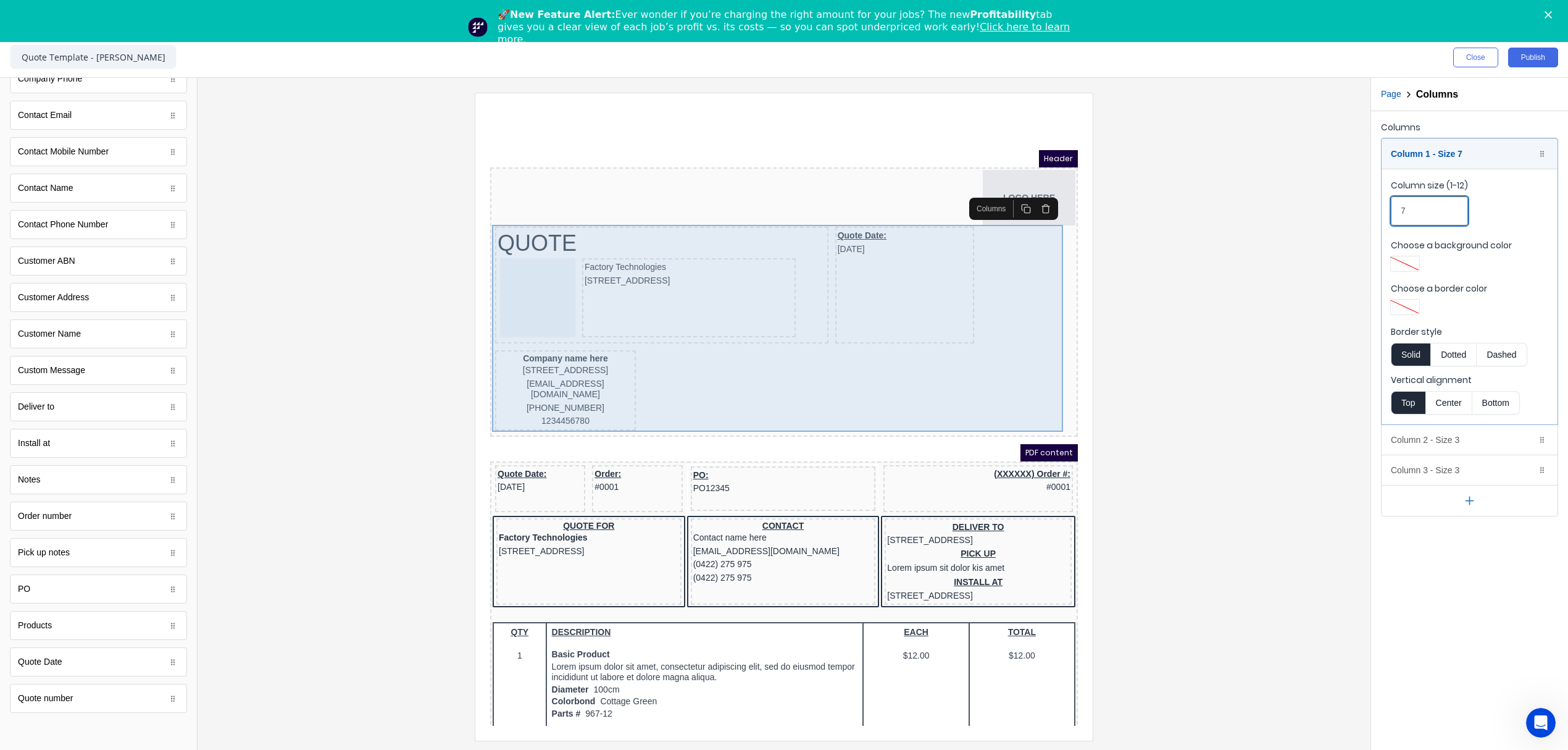
type input "7"
click at [907, 273] on div "Quote Date: 29/10/2024" at bounding box center [889, 270] width 139 height 117
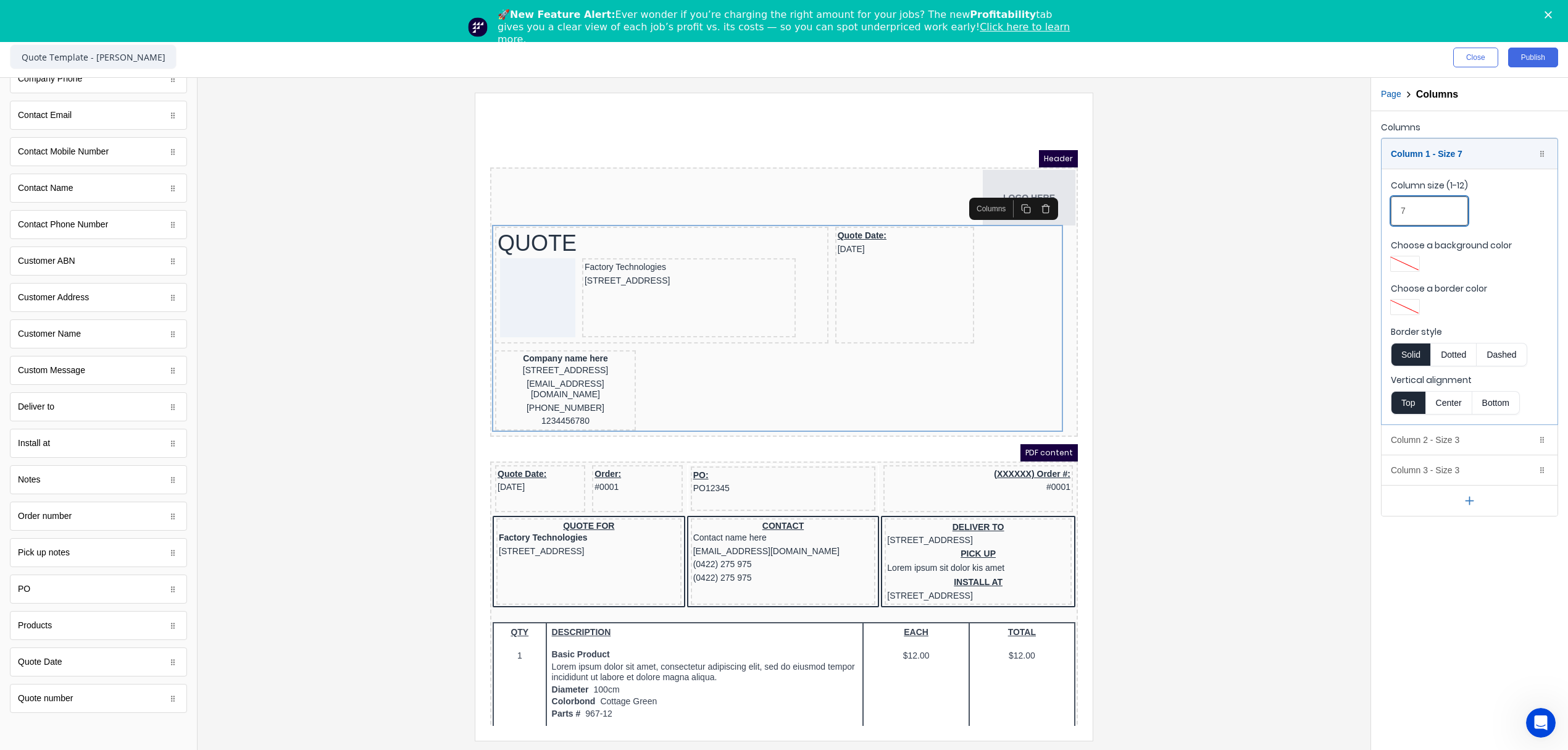
click at [1420, 206] on input "7" at bounding box center [1429, 211] width 77 height 29
click at [1418, 156] on div "Column 1 - Size 7 Duplicate Delete" at bounding box center [1469, 153] width 176 height 29
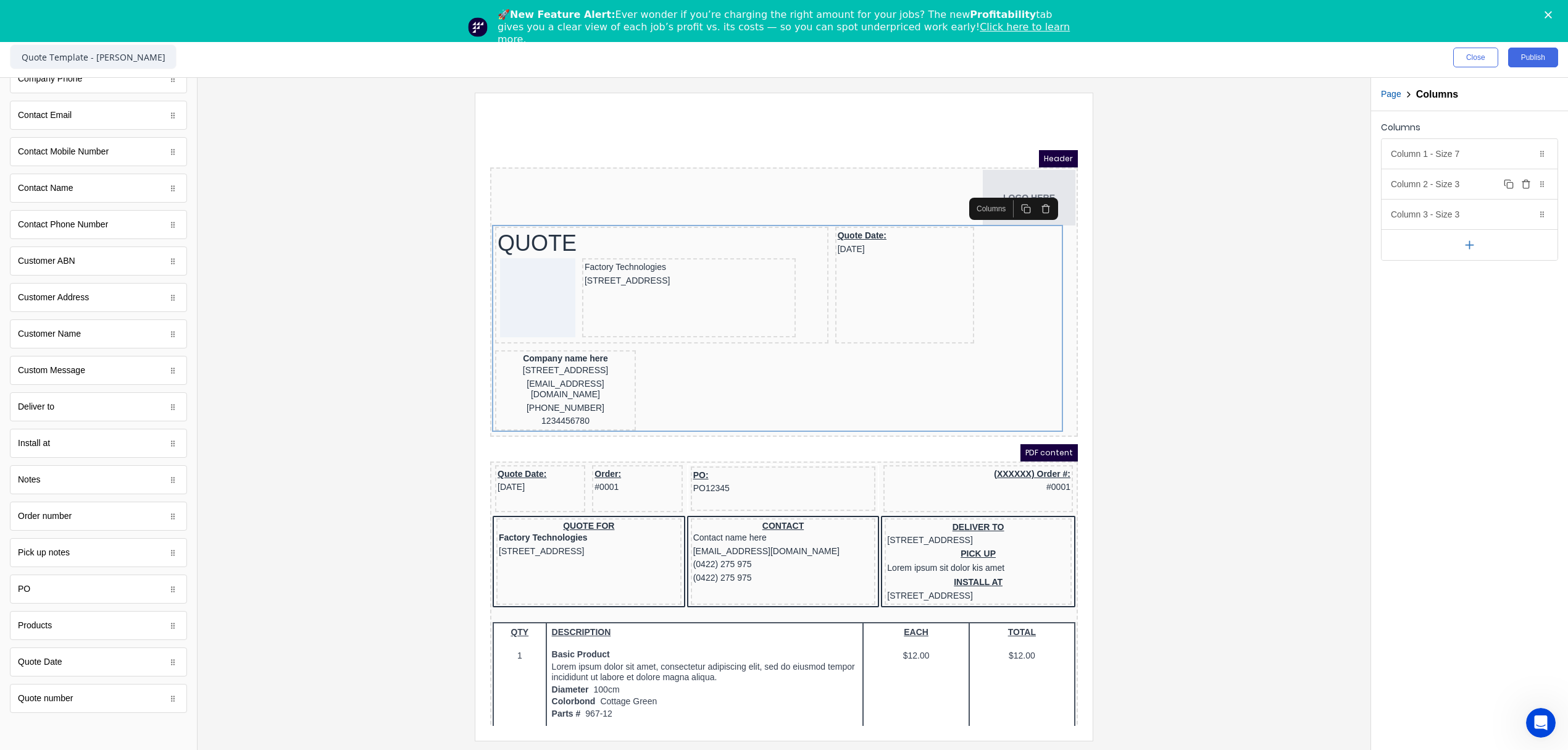
click at [1428, 185] on div "Column 2 - Size 3 Duplicate Delete" at bounding box center [1469, 183] width 176 height 29
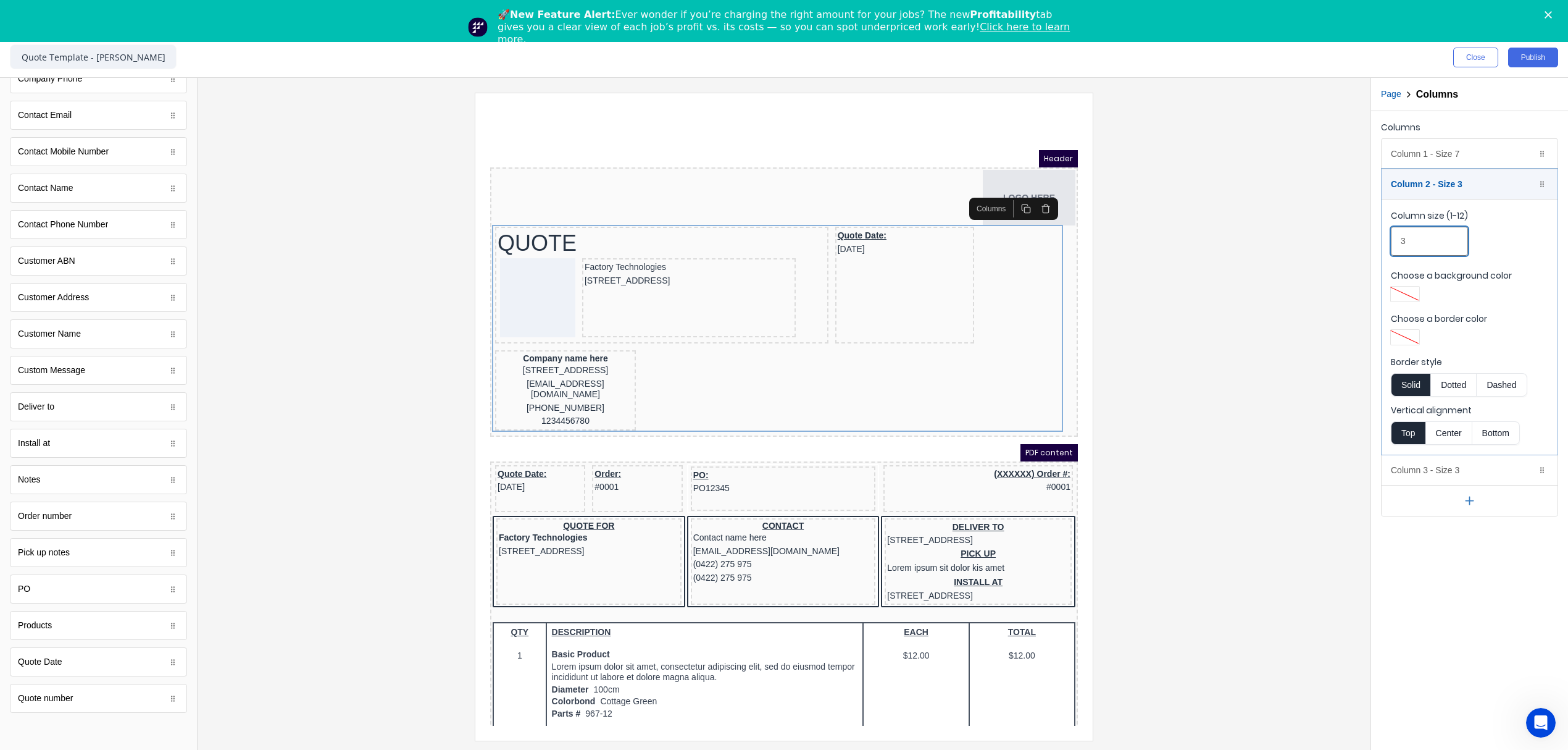
drag, startPoint x: 1418, startPoint y: 238, endPoint x: 1398, endPoint y: 239, distance: 20.0
click at [1398, 239] on input "3" at bounding box center [1429, 241] width 77 height 29
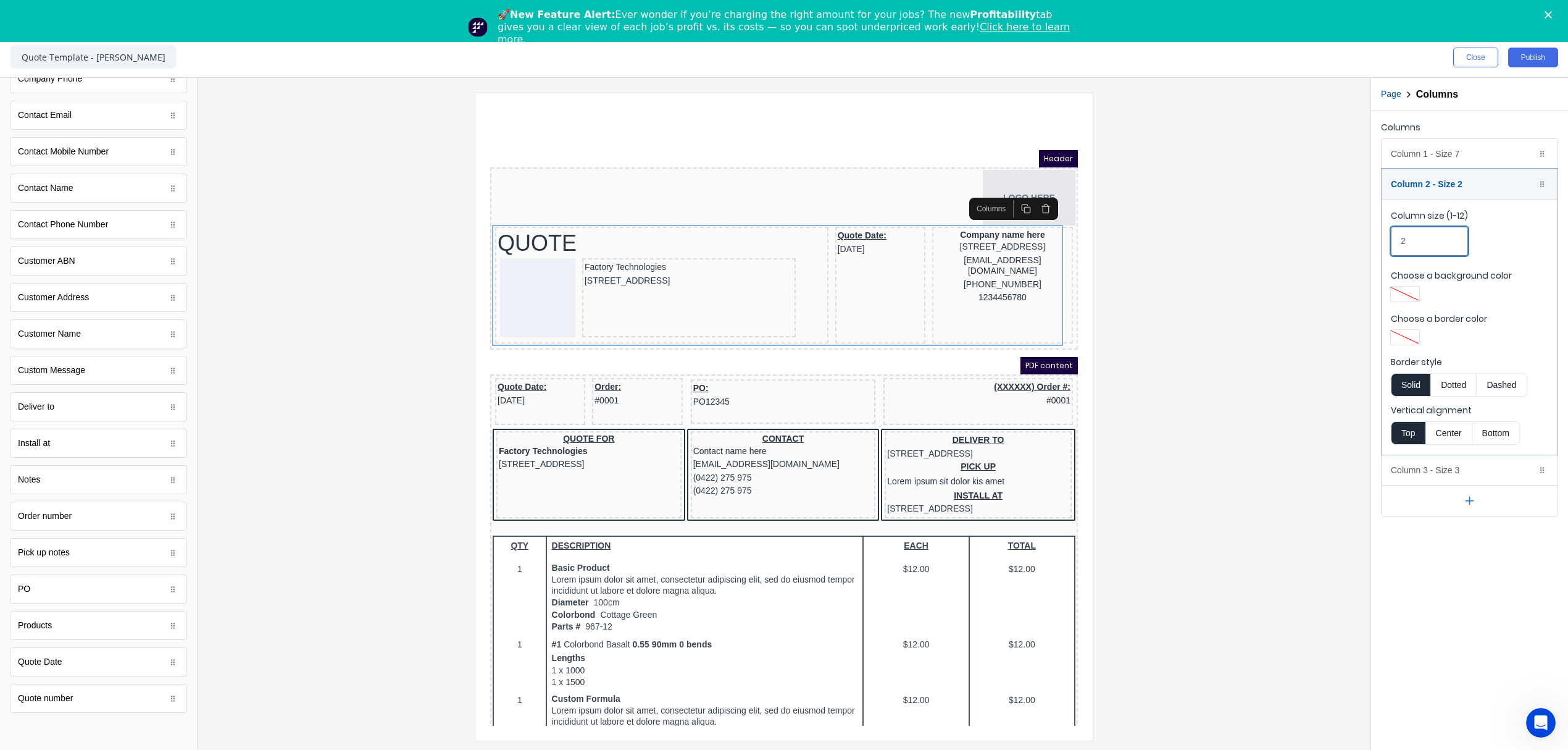
type input "2"
click at [1197, 275] on div at bounding box center [784, 416] width 1153 height 647
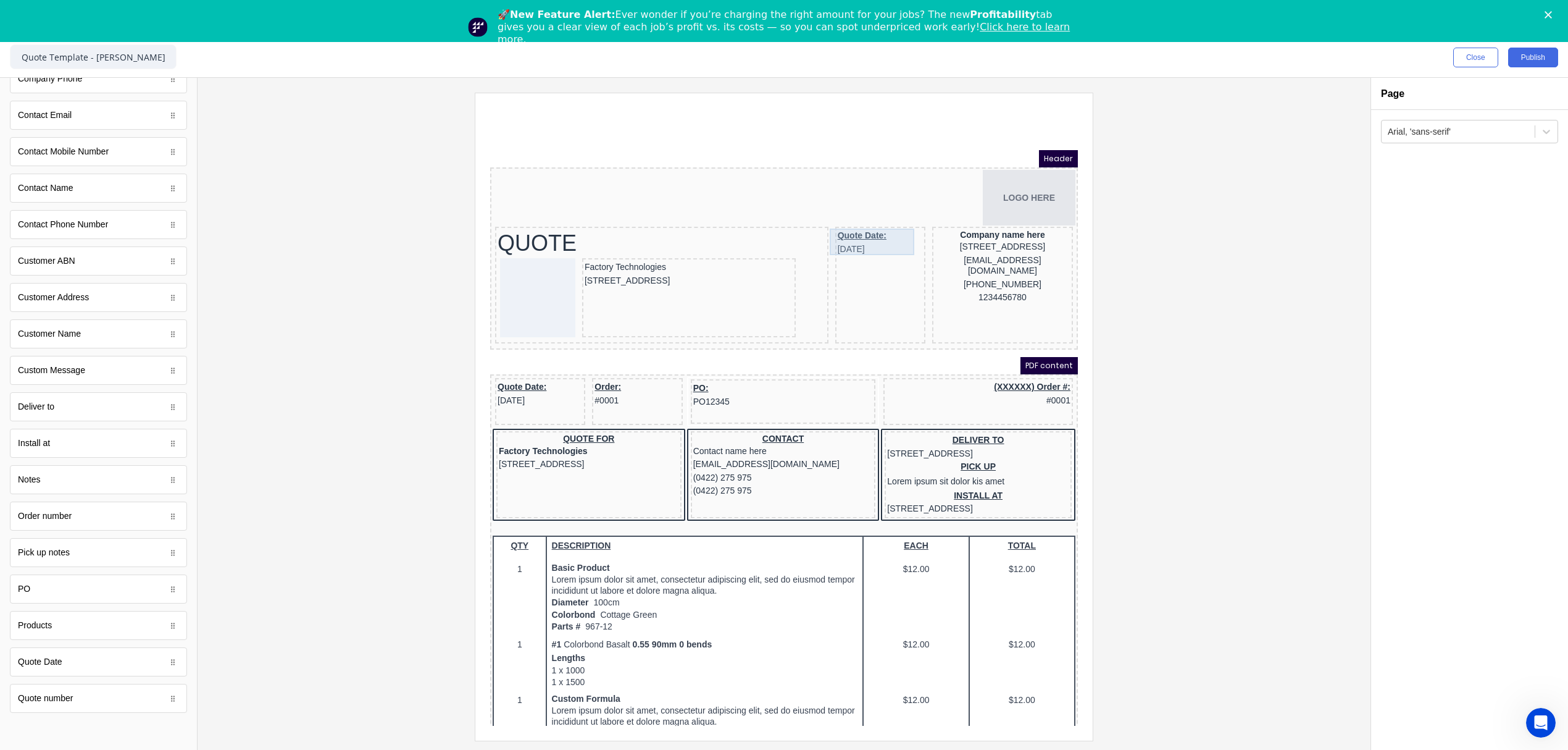
click at [841, 228] on div "Quote Date: 29/10/2024" at bounding box center [865, 228] width 85 height 27
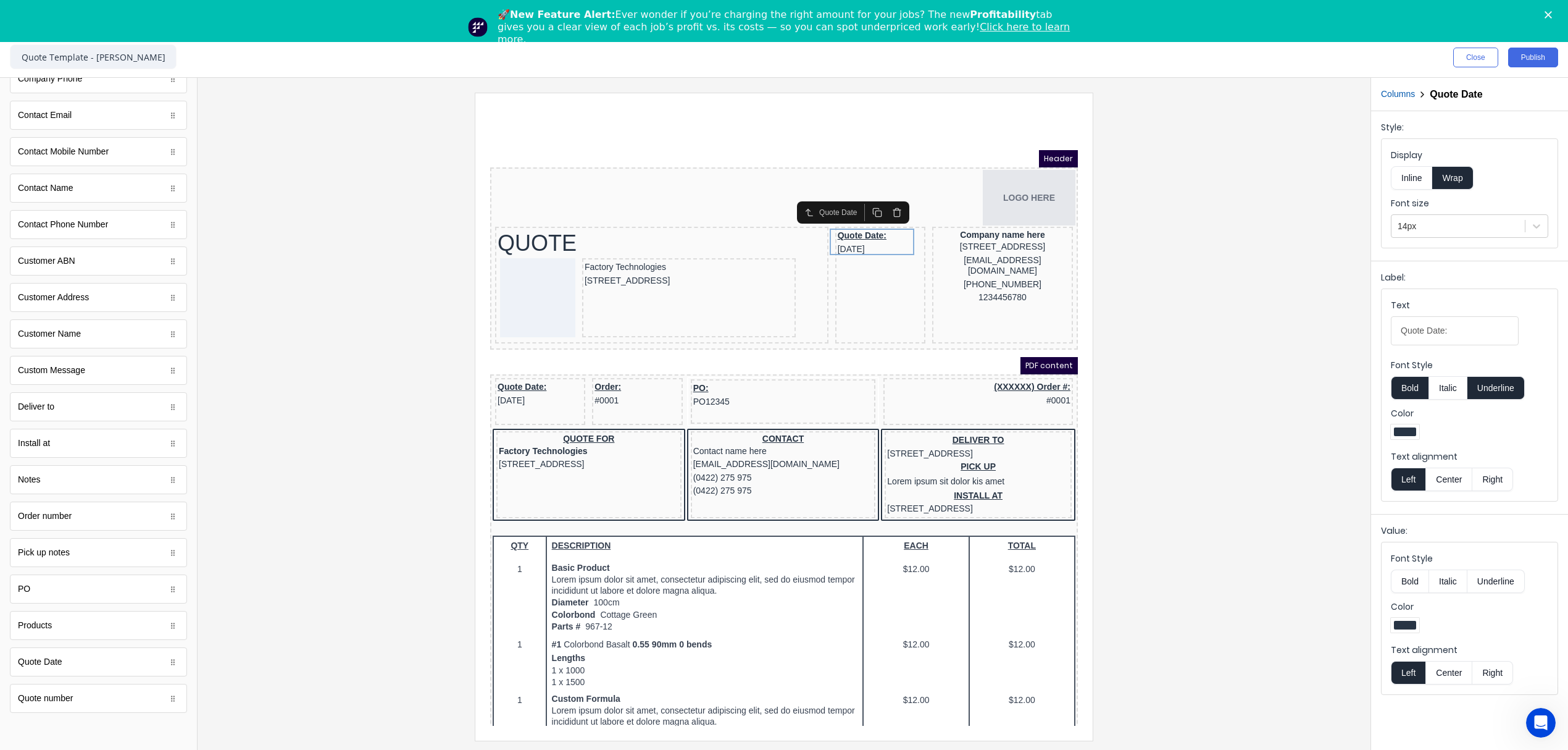
click at [1497, 399] on button "Underline" at bounding box center [1496, 388] width 57 height 24
drag, startPoint x: 1428, startPoint y: 329, endPoint x: 1273, endPoint y: 314, distance: 155.7
click at [1276, 314] on div "Close Publish Components standard fields Accounting number Accounting number Ba…" at bounding box center [784, 393] width 1568 height 712
type input "Date:"
click at [1228, 360] on div at bounding box center [784, 416] width 1153 height 647
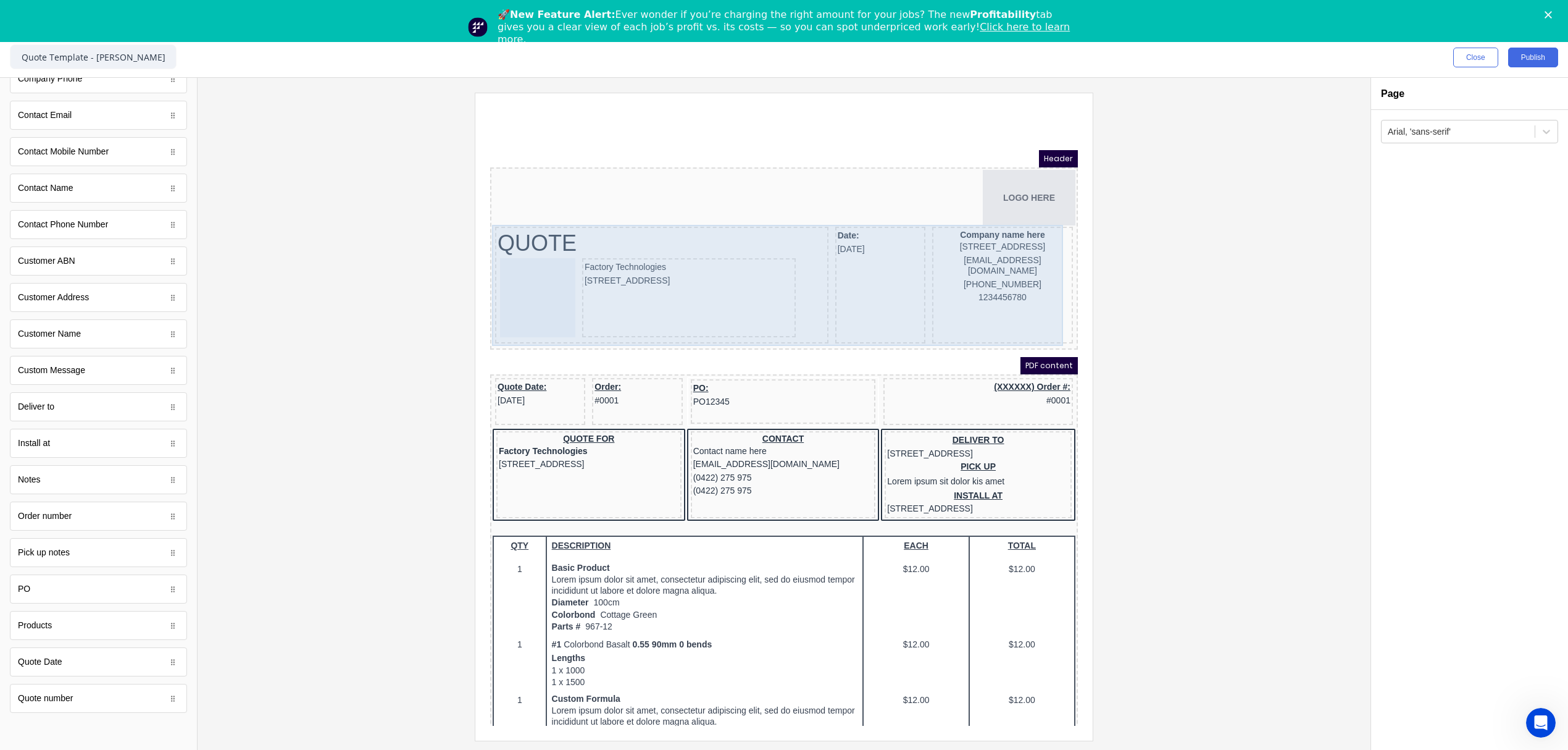
click at [844, 241] on div "Date: 29/10/2024" at bounding box center [865, 270] width 90 height 117
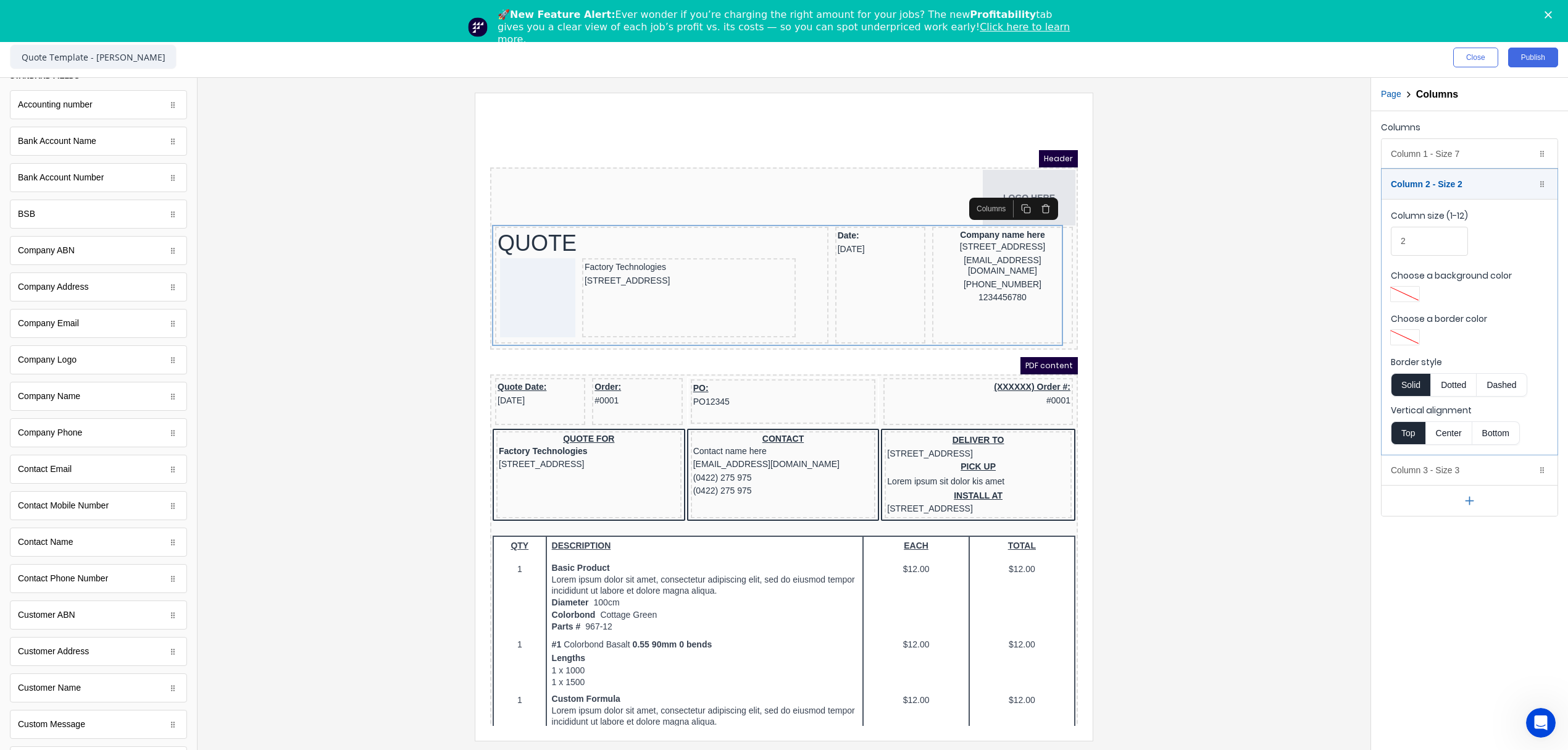
scroll to position [0, 0]
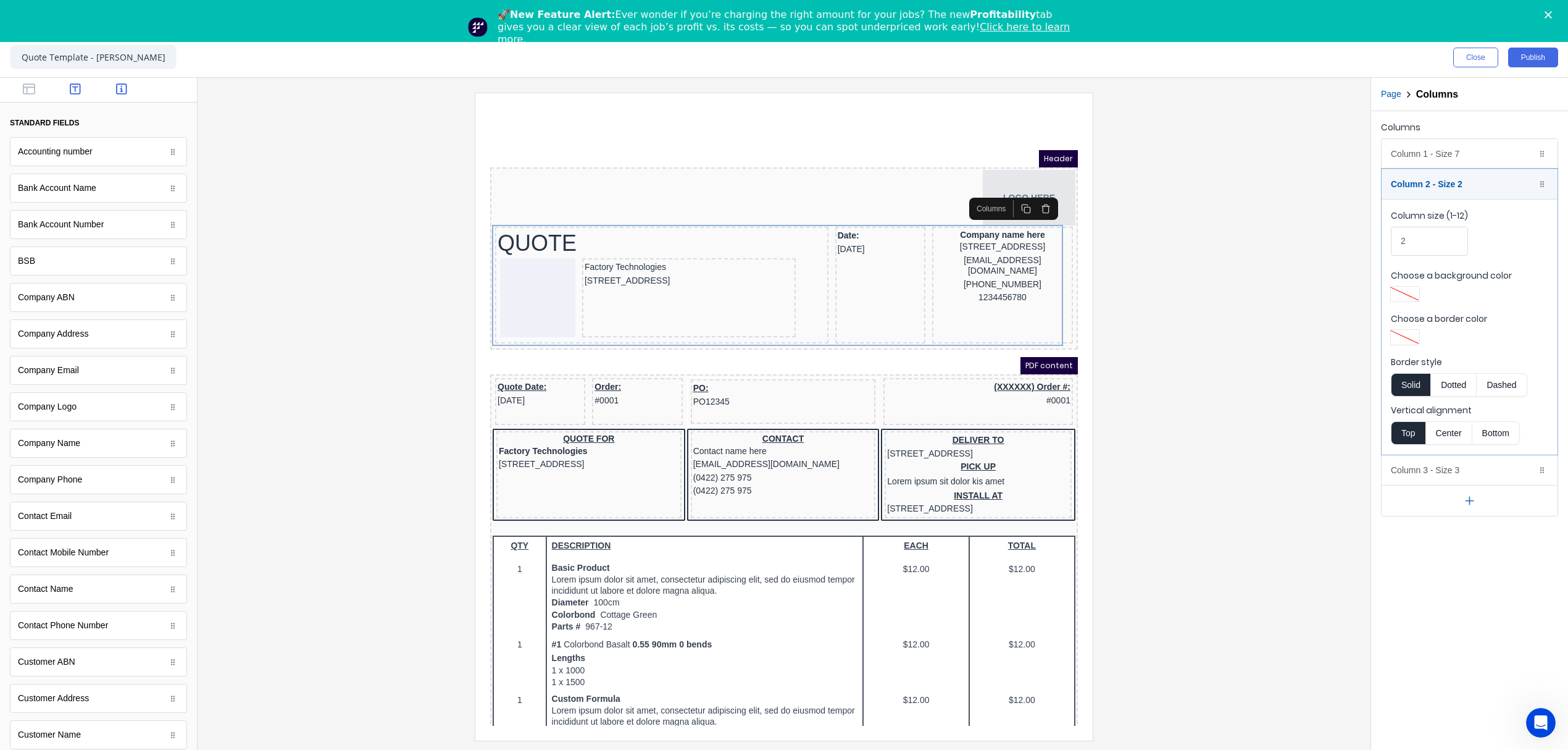
click at [75, 92] on icon "button" at bounding box center [75, 88] width 11 height 11
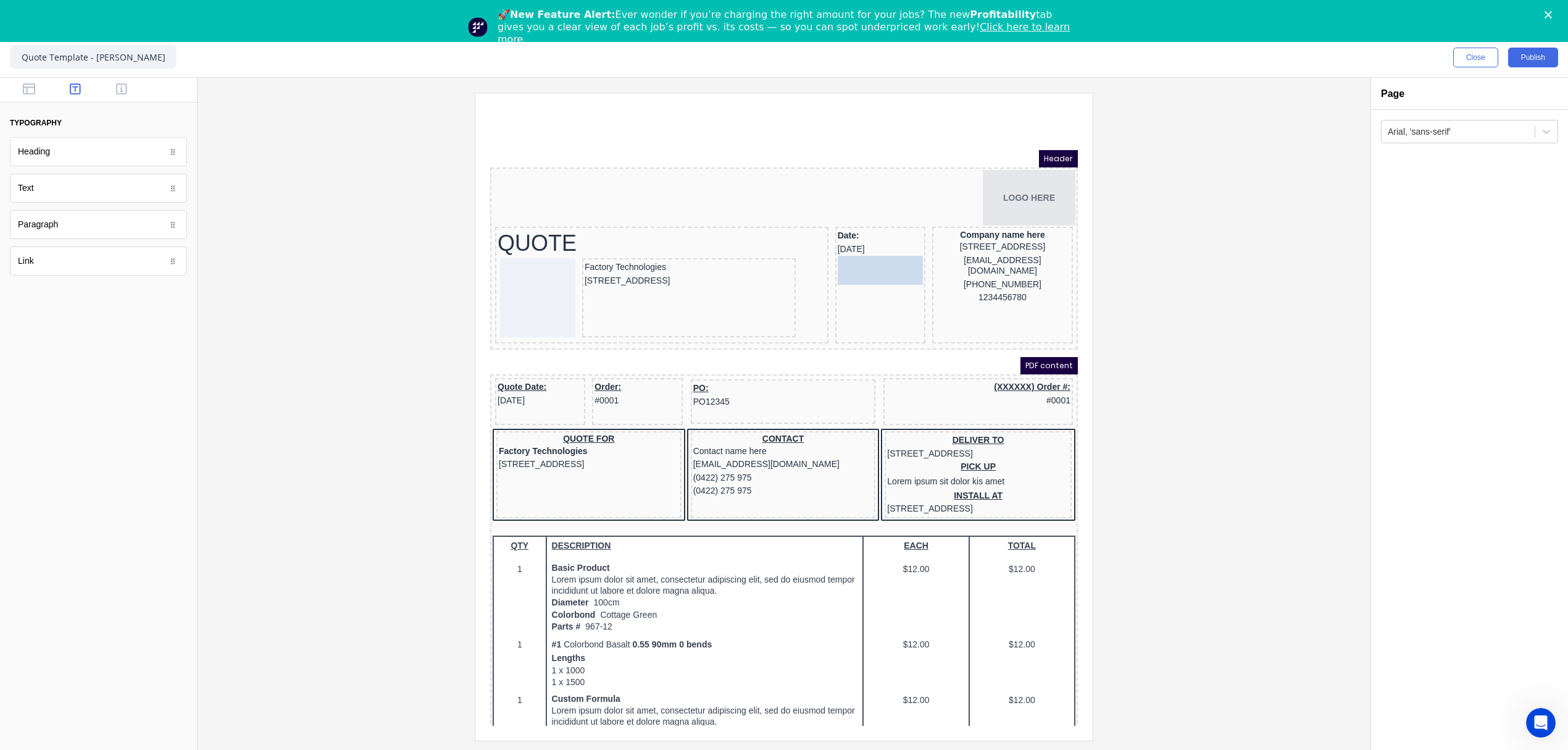
drag, startPoint x: 50, startPoint y: 196, endPoint x: 863, endPoint y: 269, distance: 816.3
drag, startPoint x: 37, startPoint y: 193, endPoint x: 876, endPoint y: 271, distance: 842.6
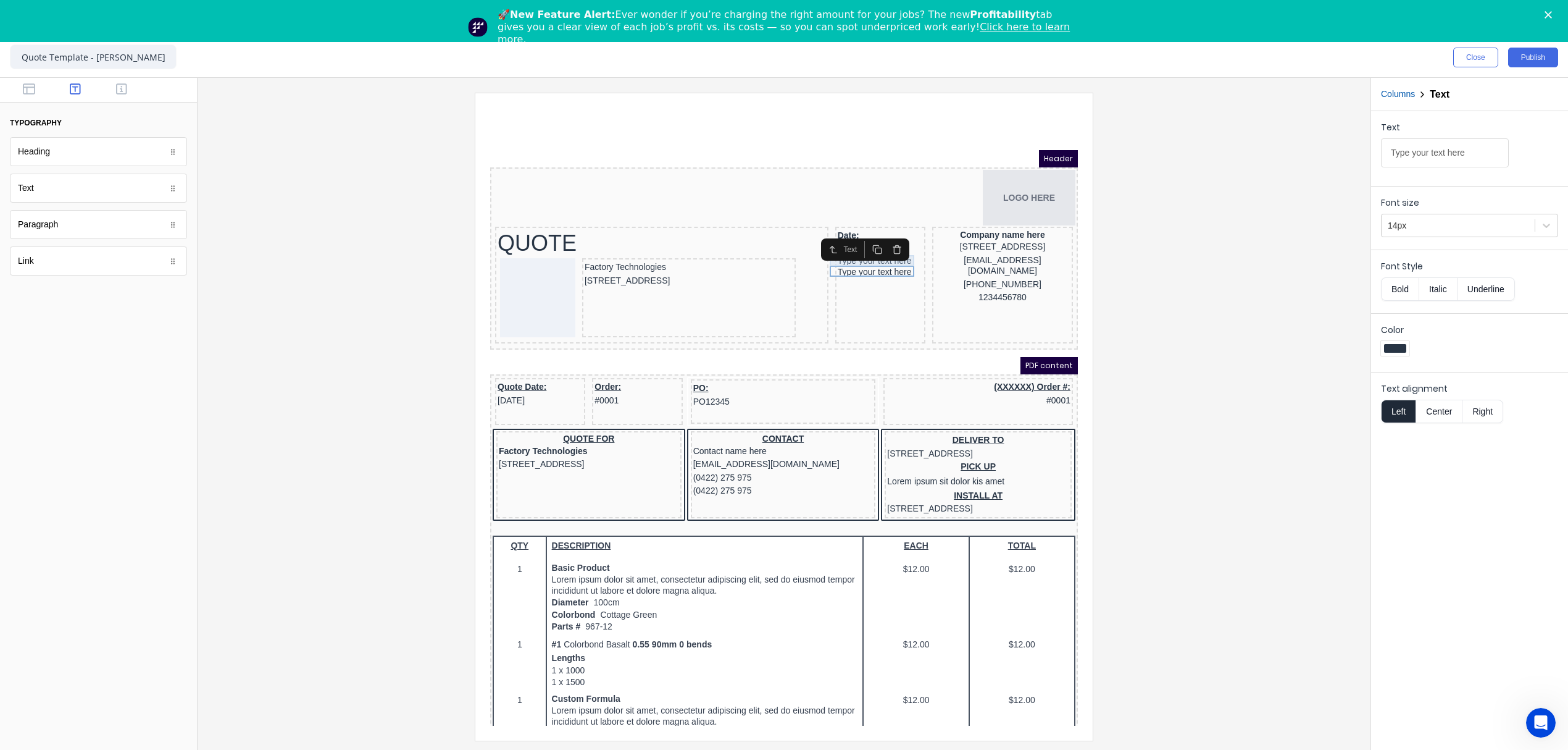
click at [850, 248] on div "Type your text here" at bounding box center [865, 246] width 85 height 11
click at [839, 255] on div "Type your text here" at bounding box center [865, 257] width 85 height 11
click at [887, 239] on icon "button" at bounding box center [882, 235] width 10 height 10
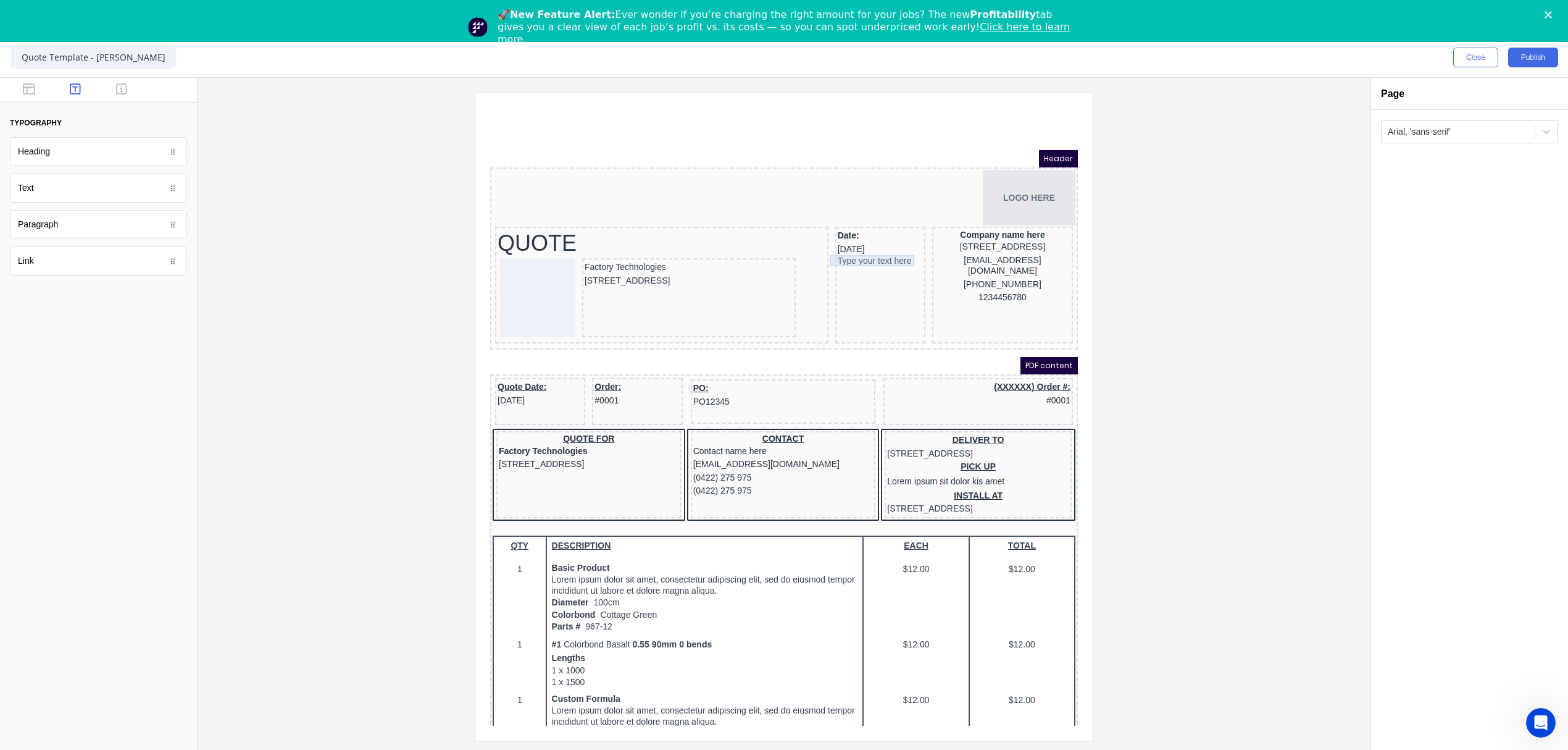
click at [855, 243] on div "Type your text here" at bounding box center [865, 246] width 85 height 11
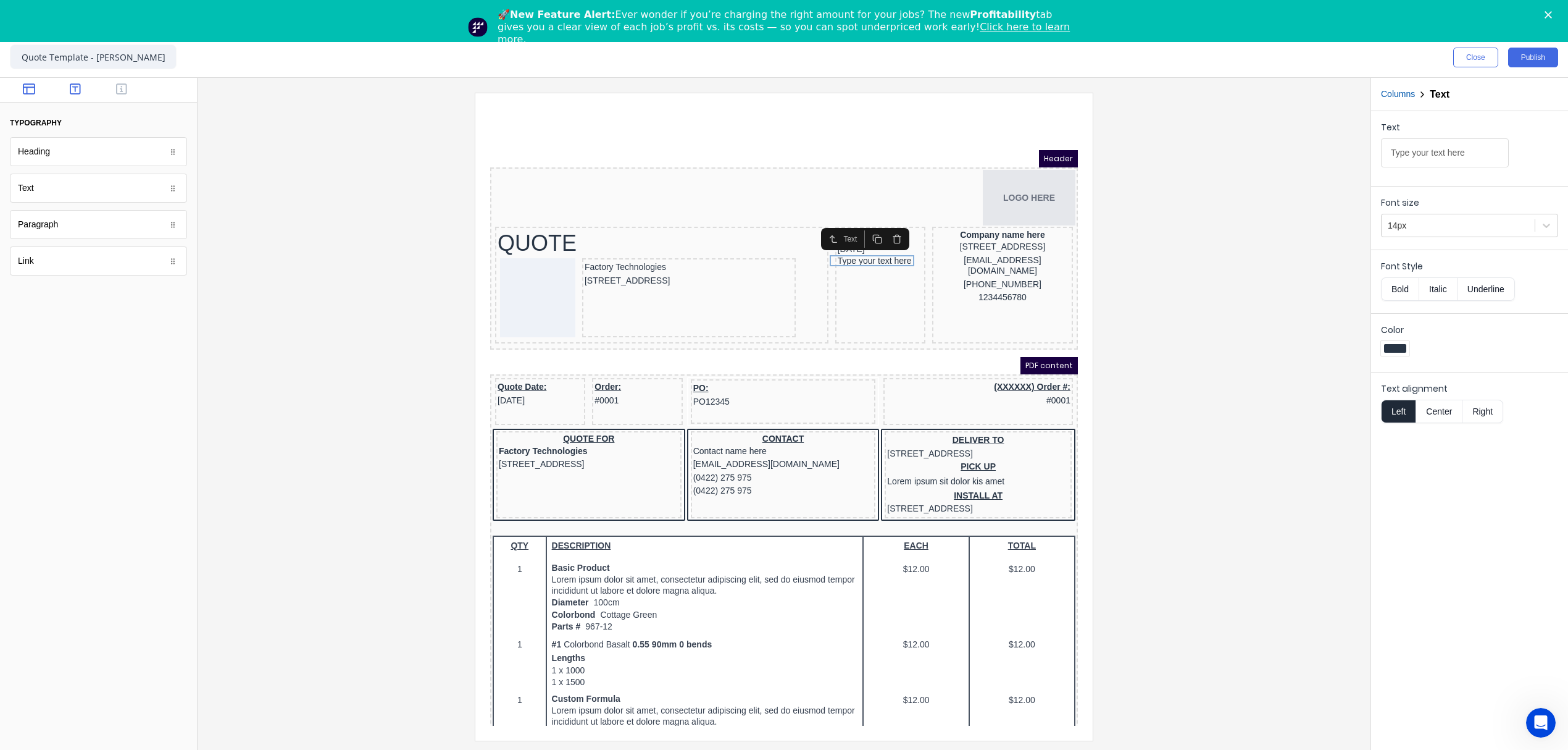
click at [29, 85] on icon "button" at bounding box center [29, 88] width 13 height 13
click at [77, 90] on icon "button" at bounding box center [75, 88] width 11 height 13
click at [118, 90] on icon "button" at bounding box center [121, 88] width 11 height 13
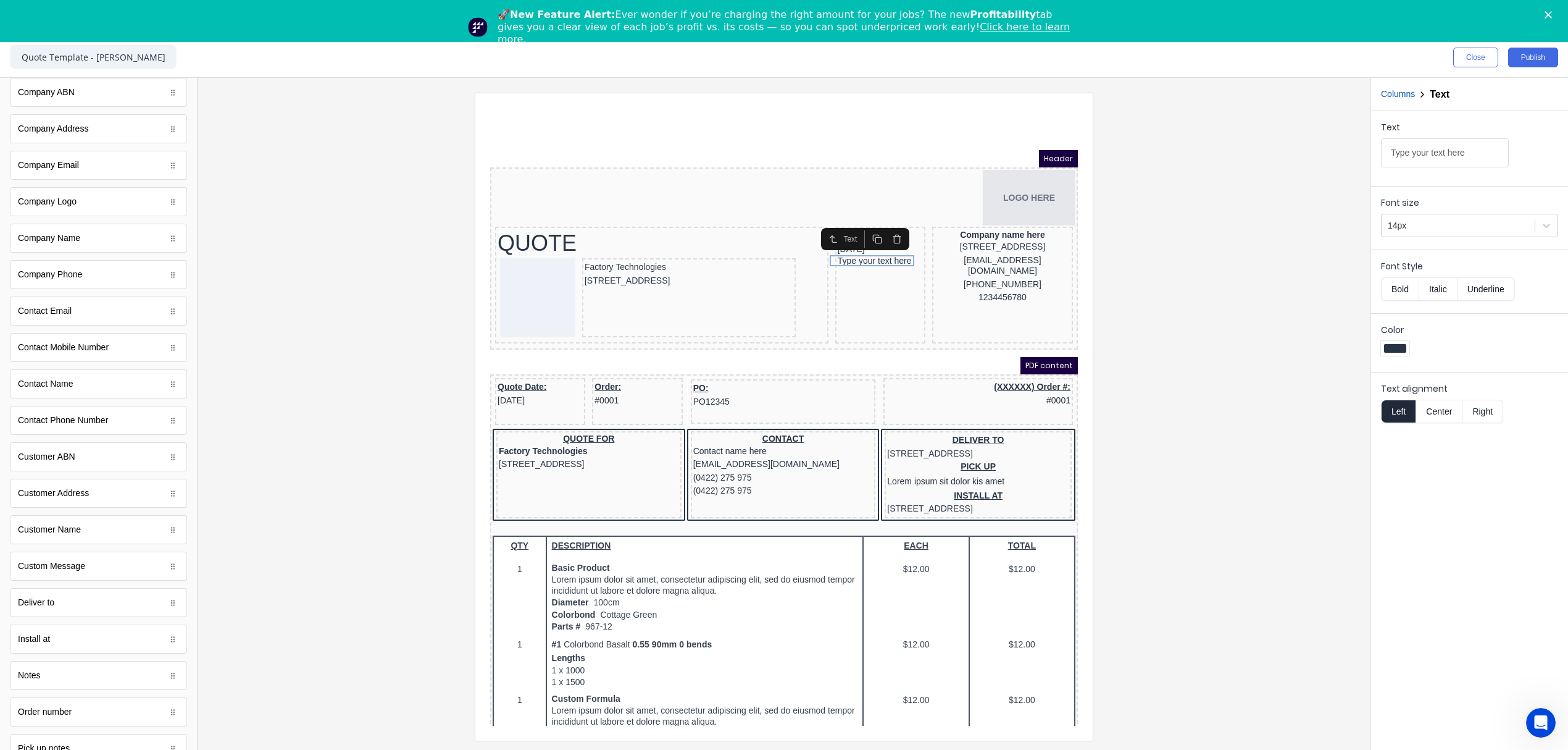
scroll to position [411, 0]
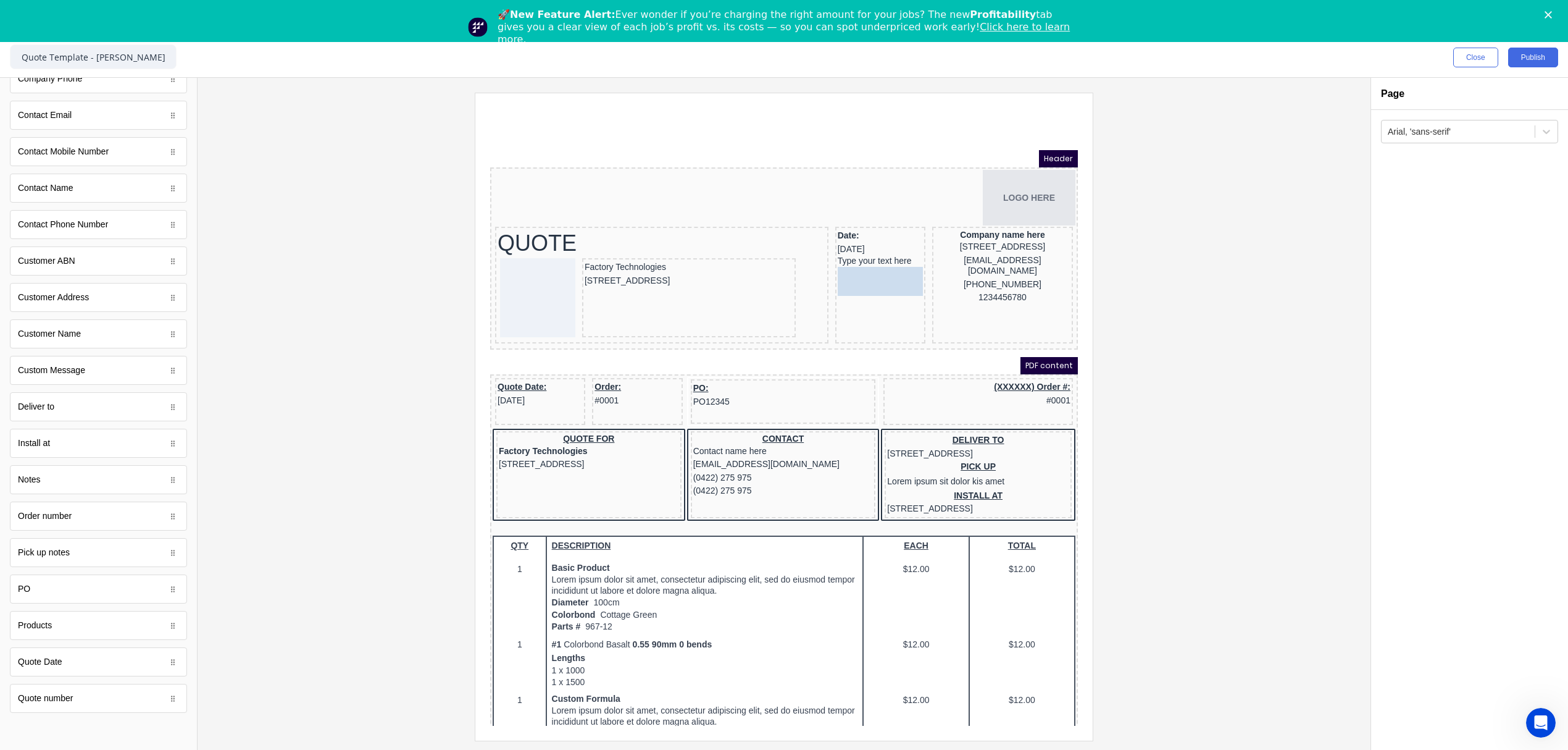
drag, startPoint x: 50, startPoint y: 376, endPoint x: 897, endPoint y: 272, distance: 853.4
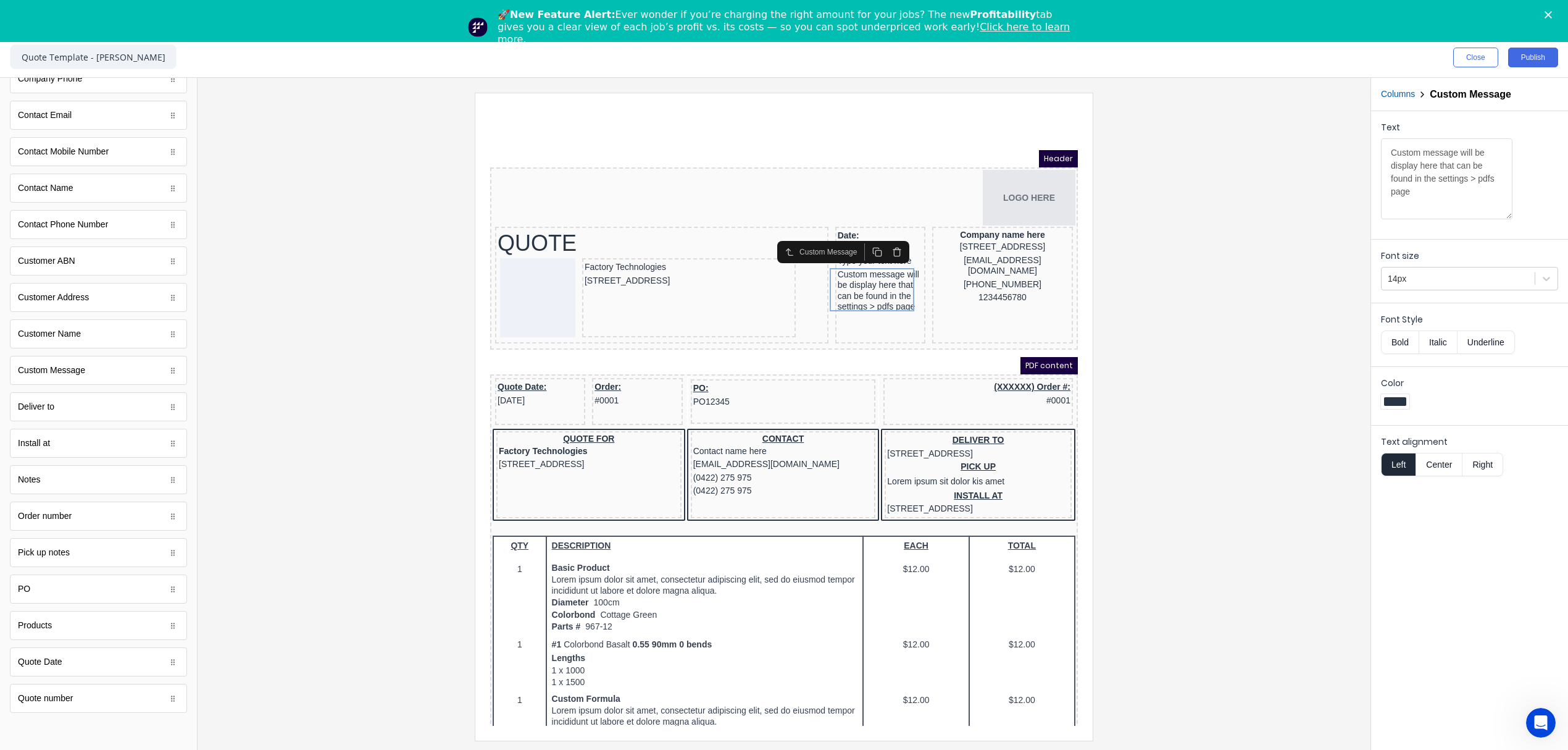
click at [1286, 294] on div at bounding box center [784, 416] width 1153 height 647
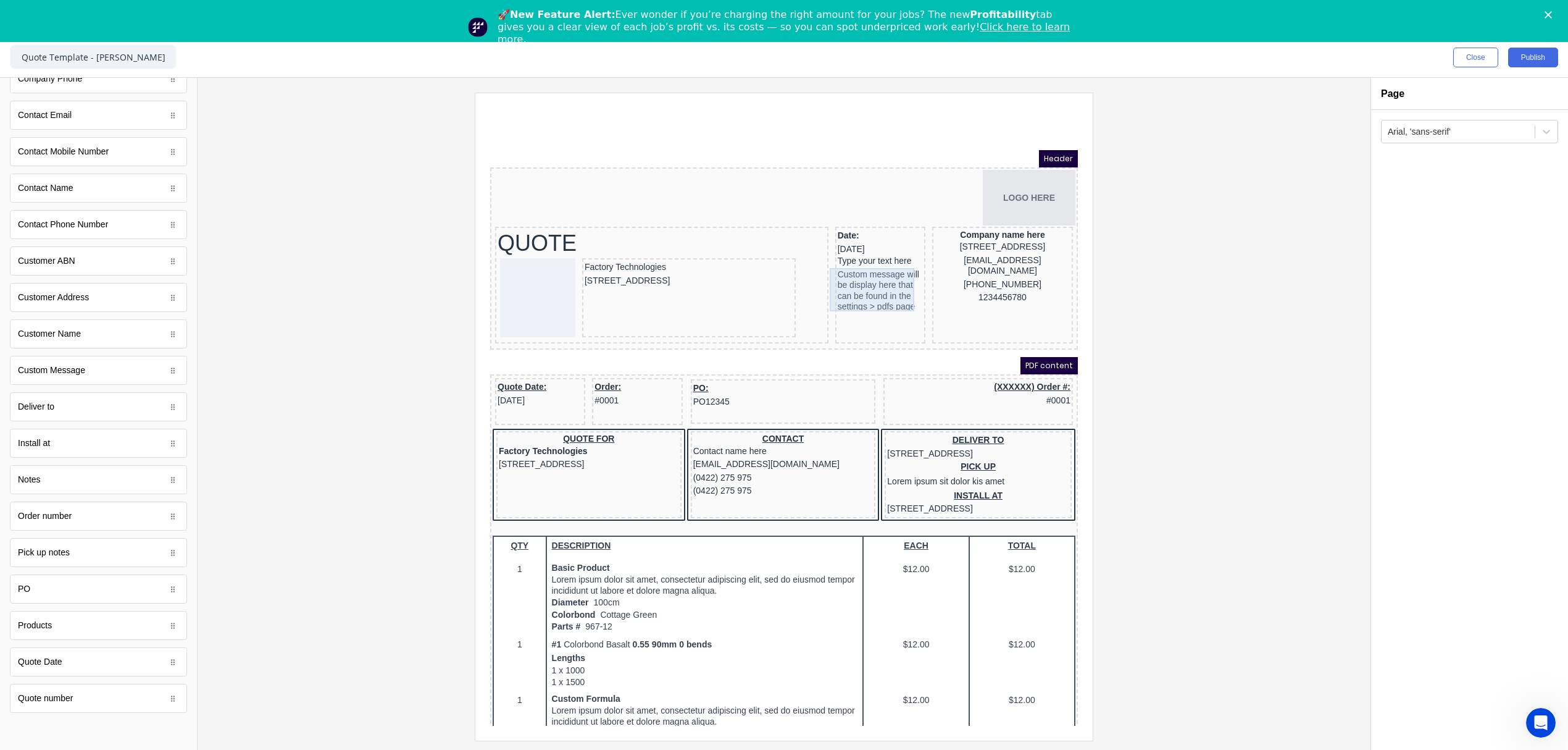
click at [882, 285] on div "Custom message will be display here that can be found in the settings > pdfs pa…" at bounding box center [865, 276] width 85 height 43
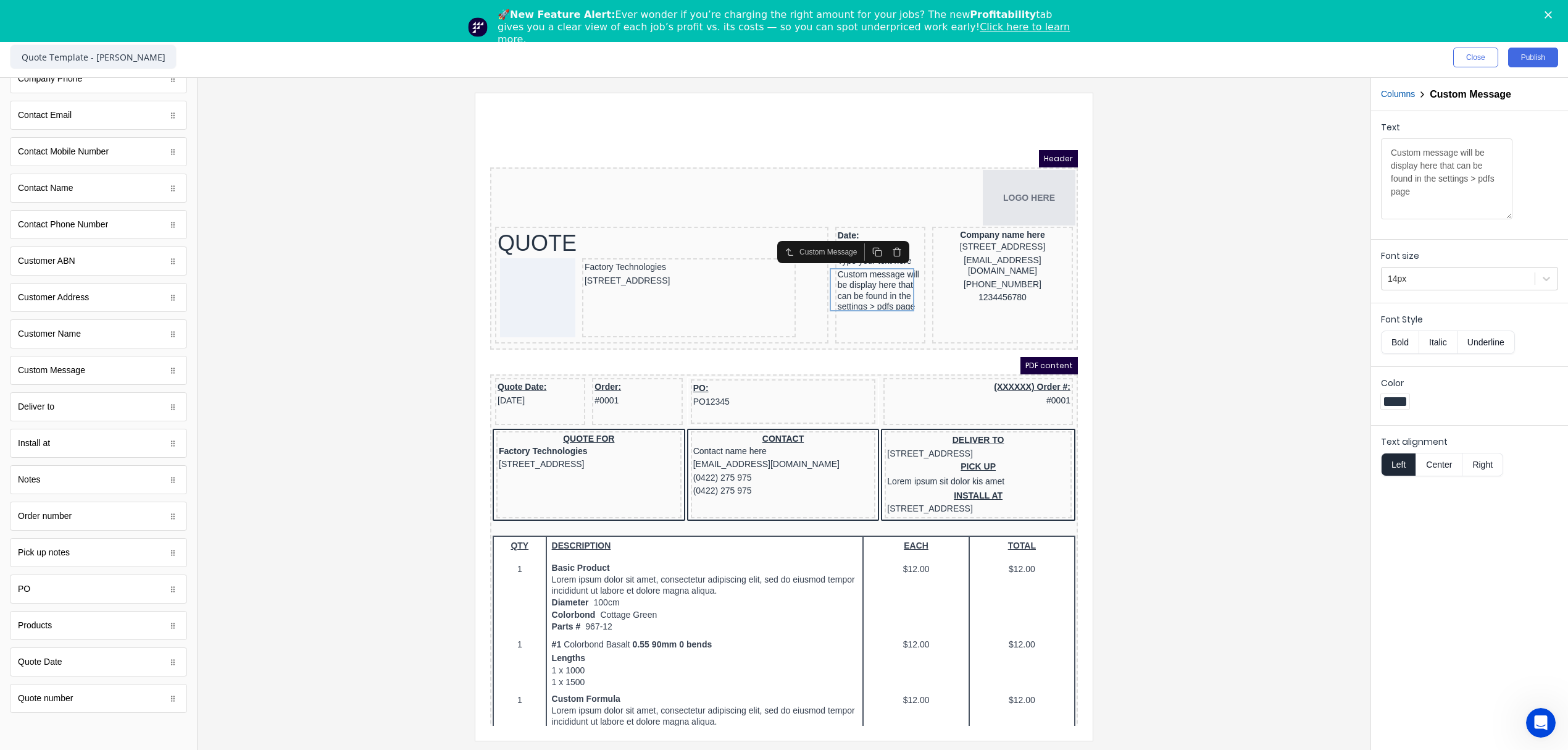
click at [1176, 309] on div at bounding box center [784, 416] width 1153 height 647
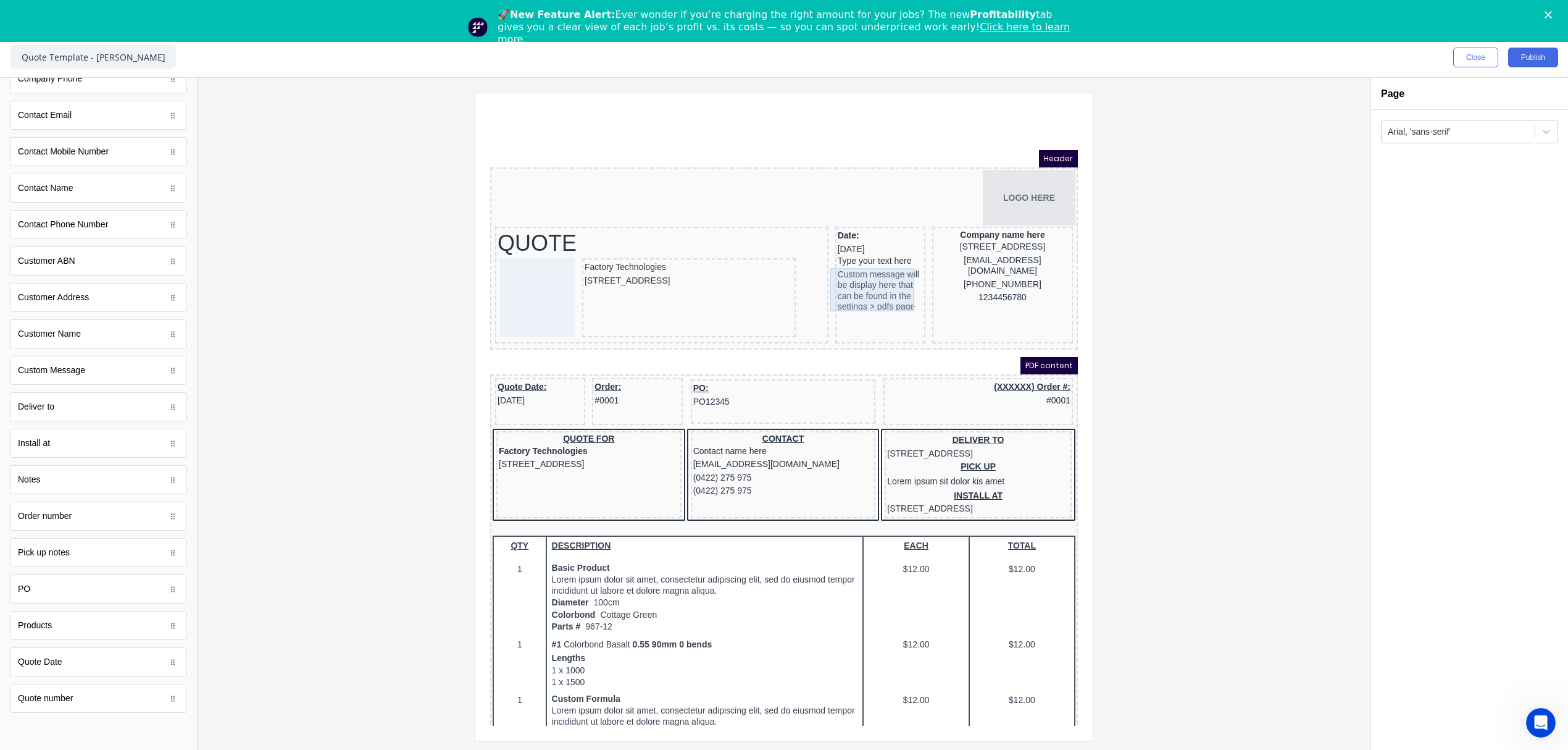
click at [865, 281] on div "Custom message will be display here that can be found in the settings > pdfs pa…" at bounding box center [865, 276] width 85 height 43
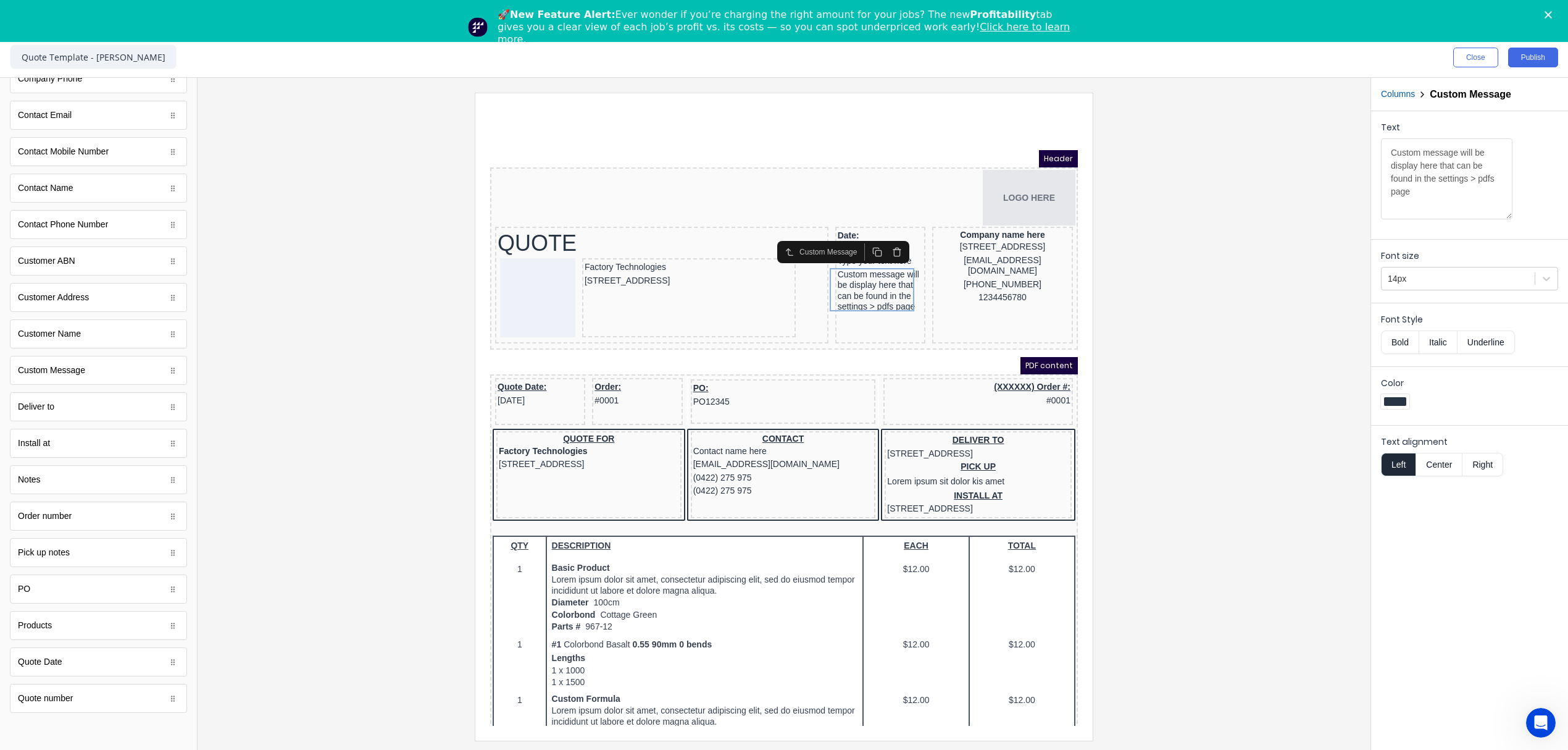
click at [878, 231] on button "button" at bounding box center [882, 237] width 20 height 18
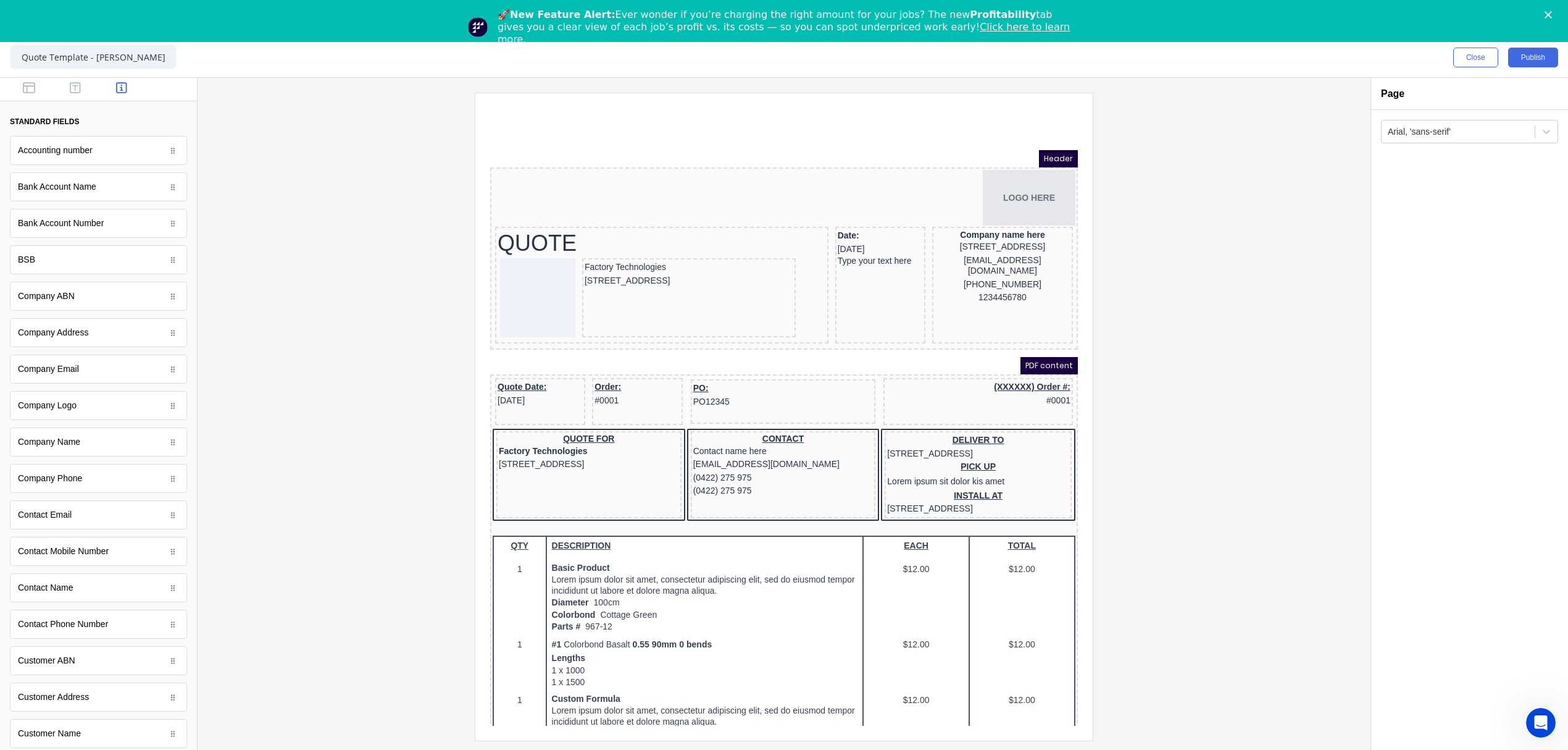
scroll to position [0, 0]
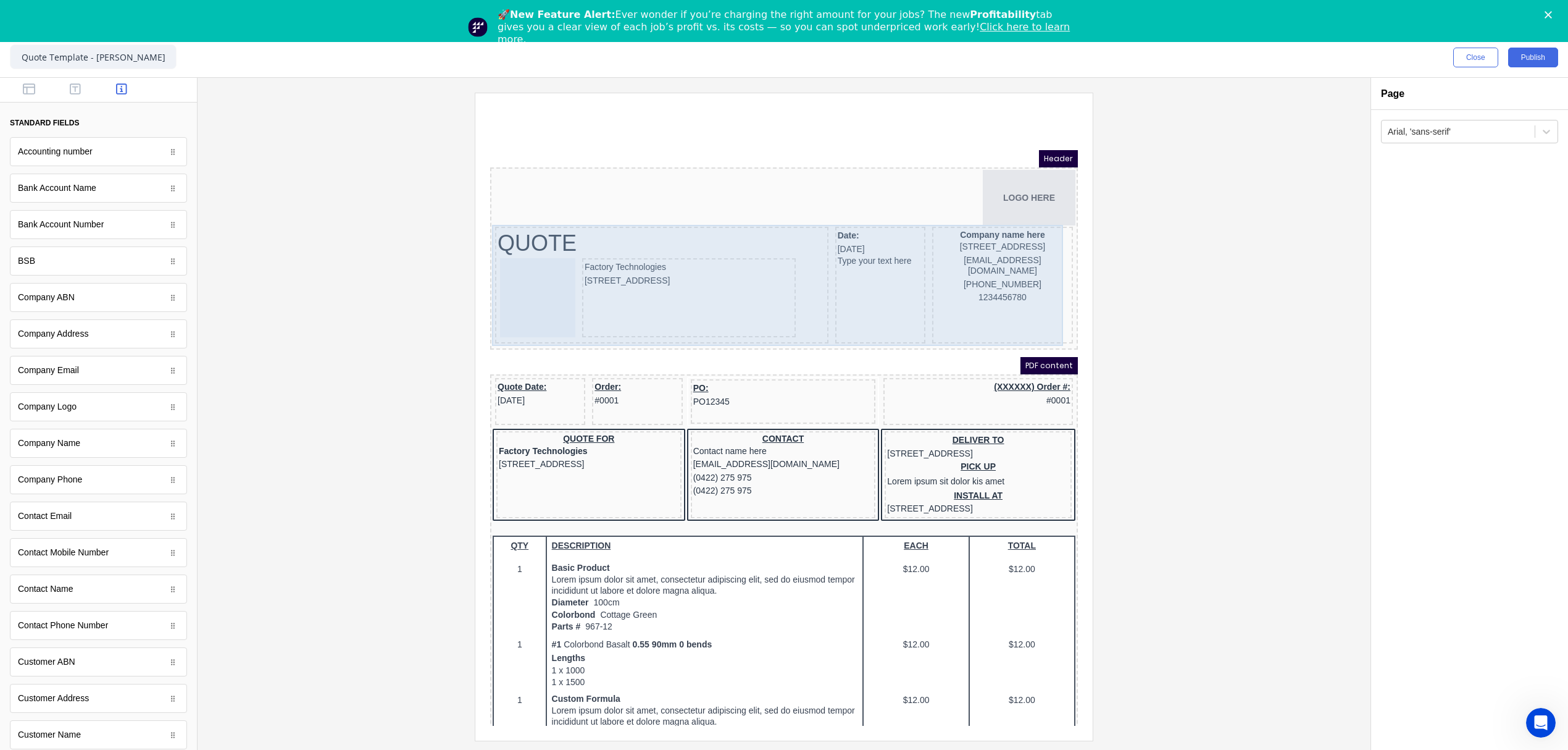
drag, startPoint x: 548, startPoint y: 185, endPoint x: 850, endPoint y: 259, distance: 310.9
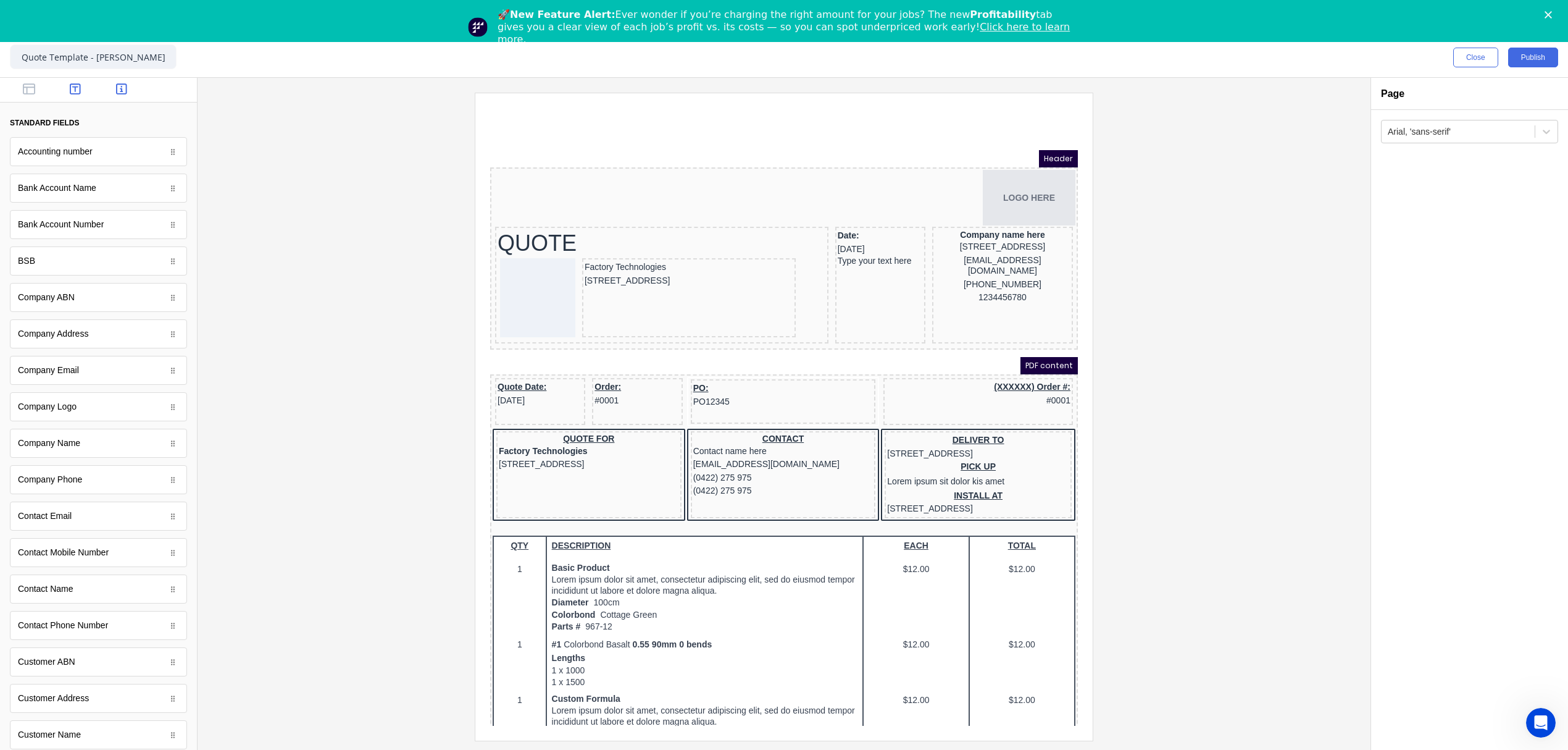
click at [73, 90] on icon "button" at bounding box center [75, 88] width 11 height 13
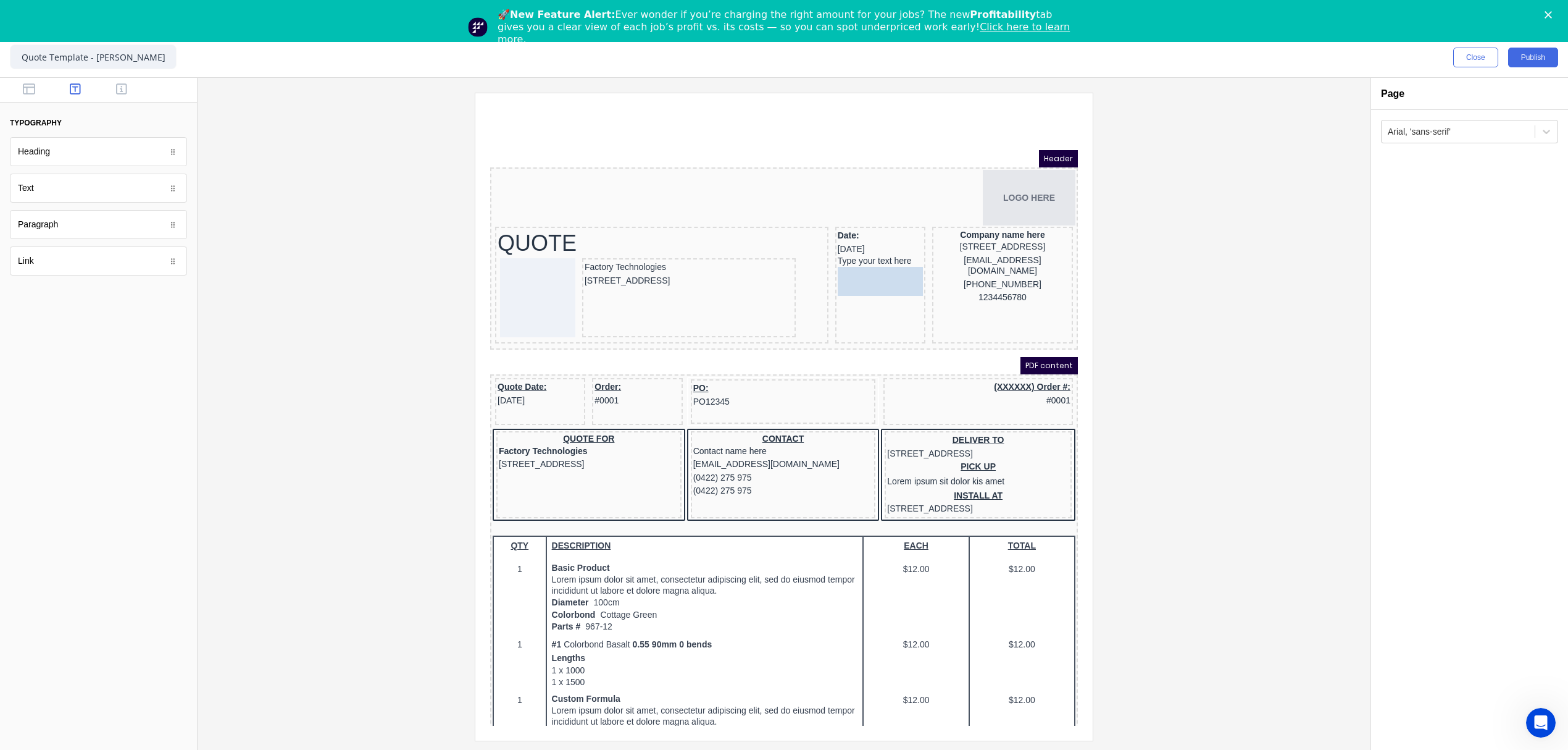
drag, startPoint x: 34, startPoint y: 195, endPoint x: 870, endPoint y: 269, distance: 839.3
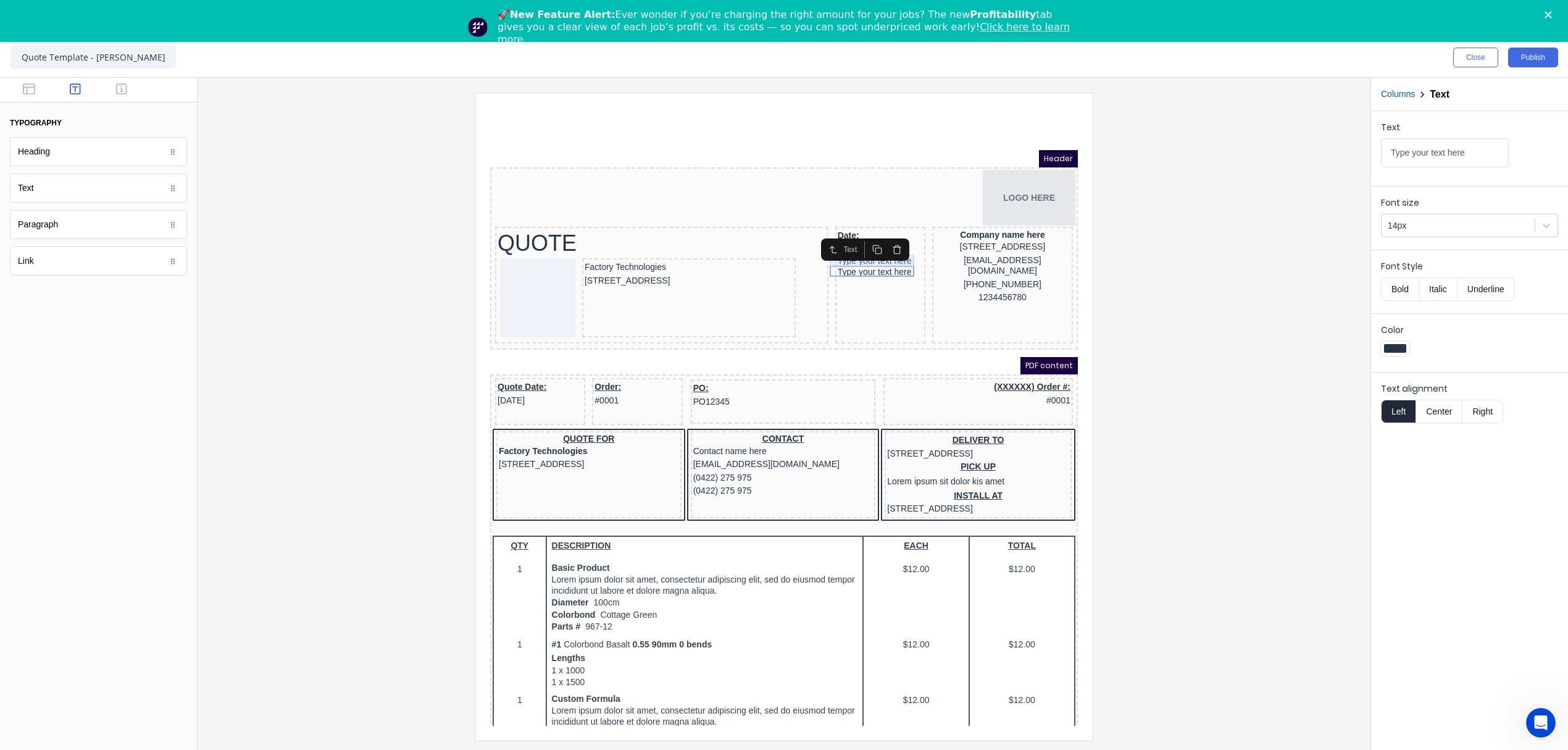
click at [855, 248] on div "Type your text here" at bounding box center [865, 246] width 85 height 11
drag, startPoint x: 1386, startPoint y: 156, endPoint x: 1230, endPoint y: 163, distance: 156.2
click at [1230, 163] on div "Close Publish Components typography Heading Heading Text Text Paragraph Paragra…" at bounding box center [784, 393] width 1568 height 712
click at [1467, 154] on input "Type your text here" at bounding box center [1445, 153] width 128 height 29
drag, startPoint x: 1472, startPoint y: 154, endPoint x: 1347, endPoint y: 150, distance: 125.1
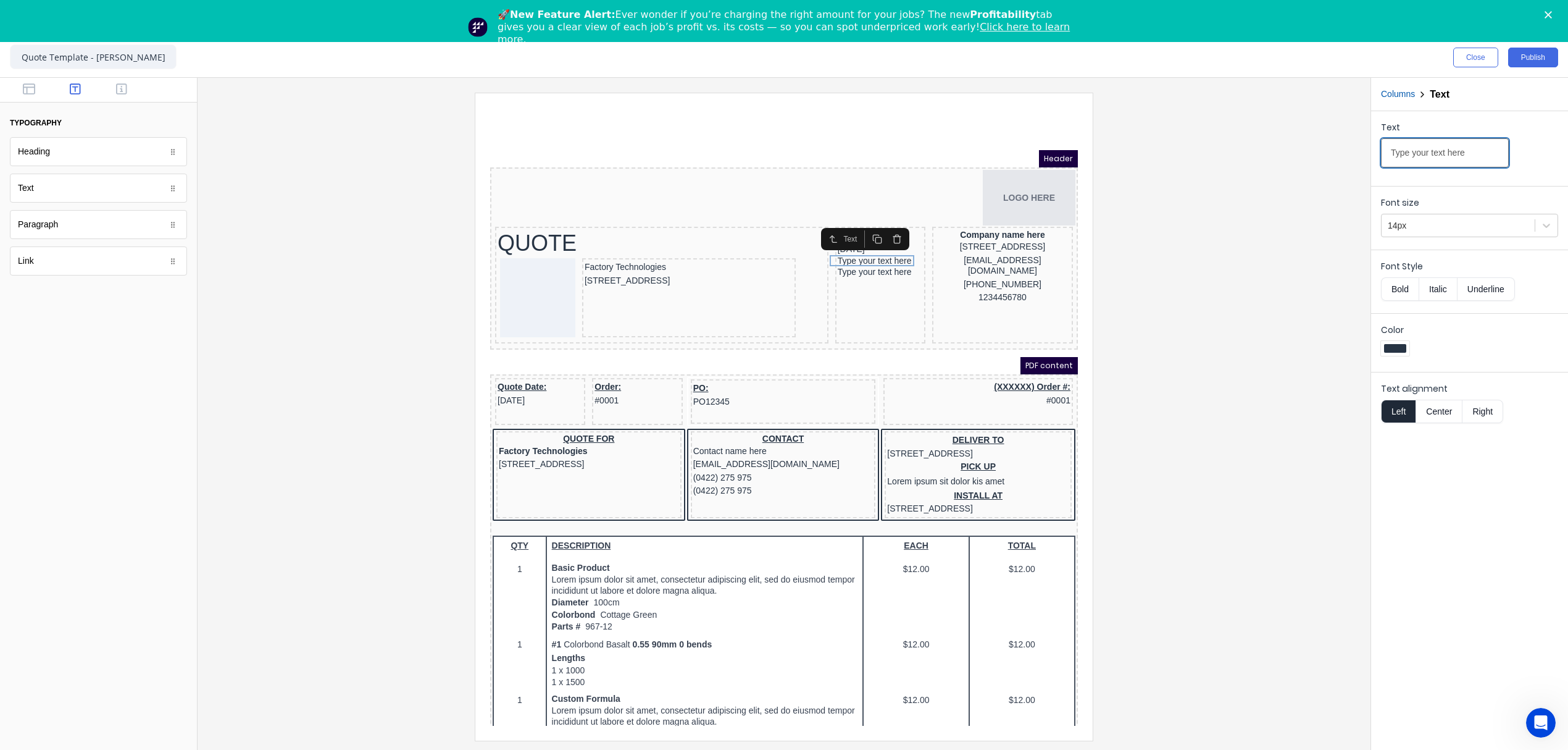
click at [1347, 150] on div "Close Publish Components typography Heading Heading Text Text Paragraph Paragra…" at bounding box center [784, 393] width 1568 height 712
paste input "Expiry"
type input "Expiry"
click at [1203, 312] on div at bounding box center [784, 416] width 1153 height 647
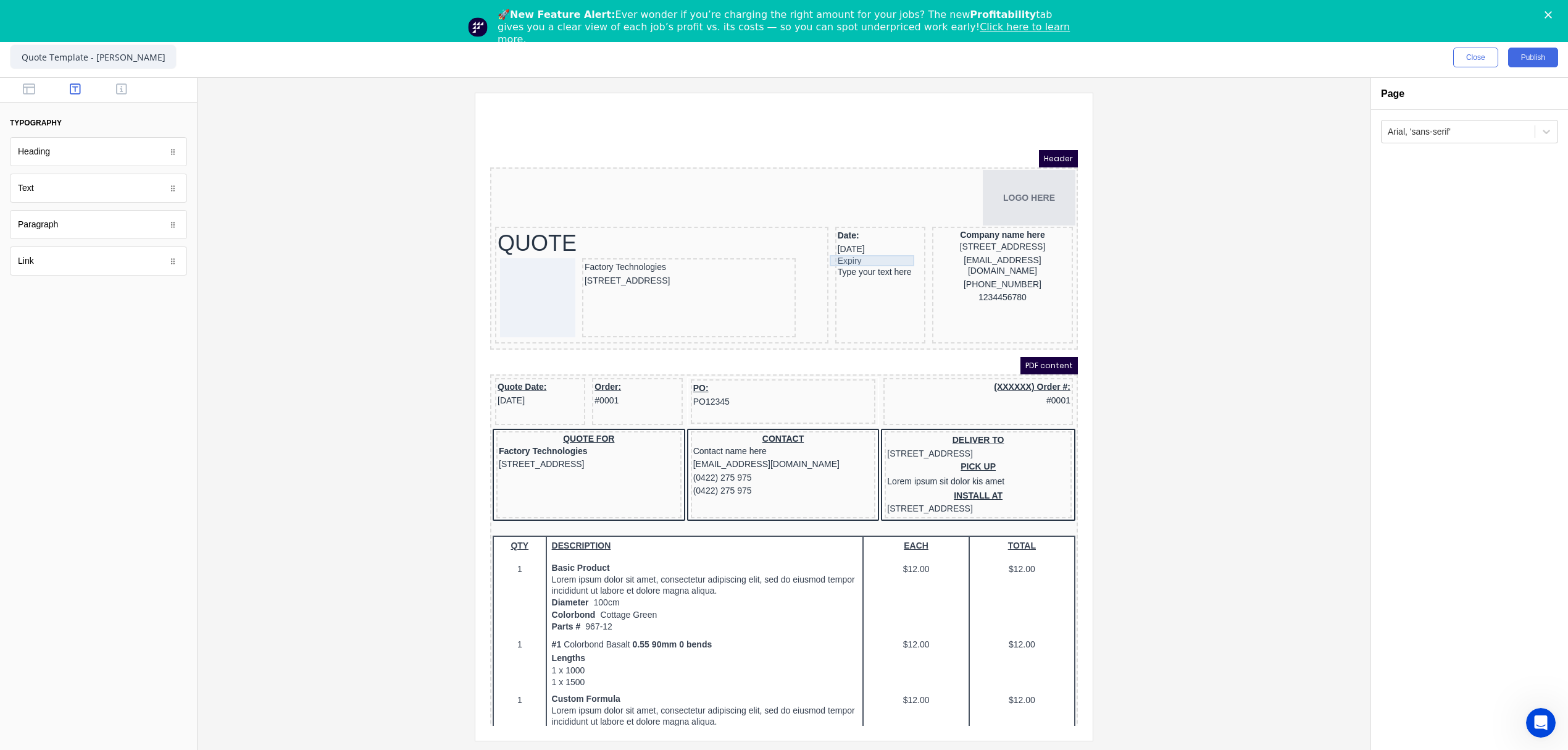
click at [845, 248] on div "Expiry" at bounding box center [865, 246] width 85 height 11
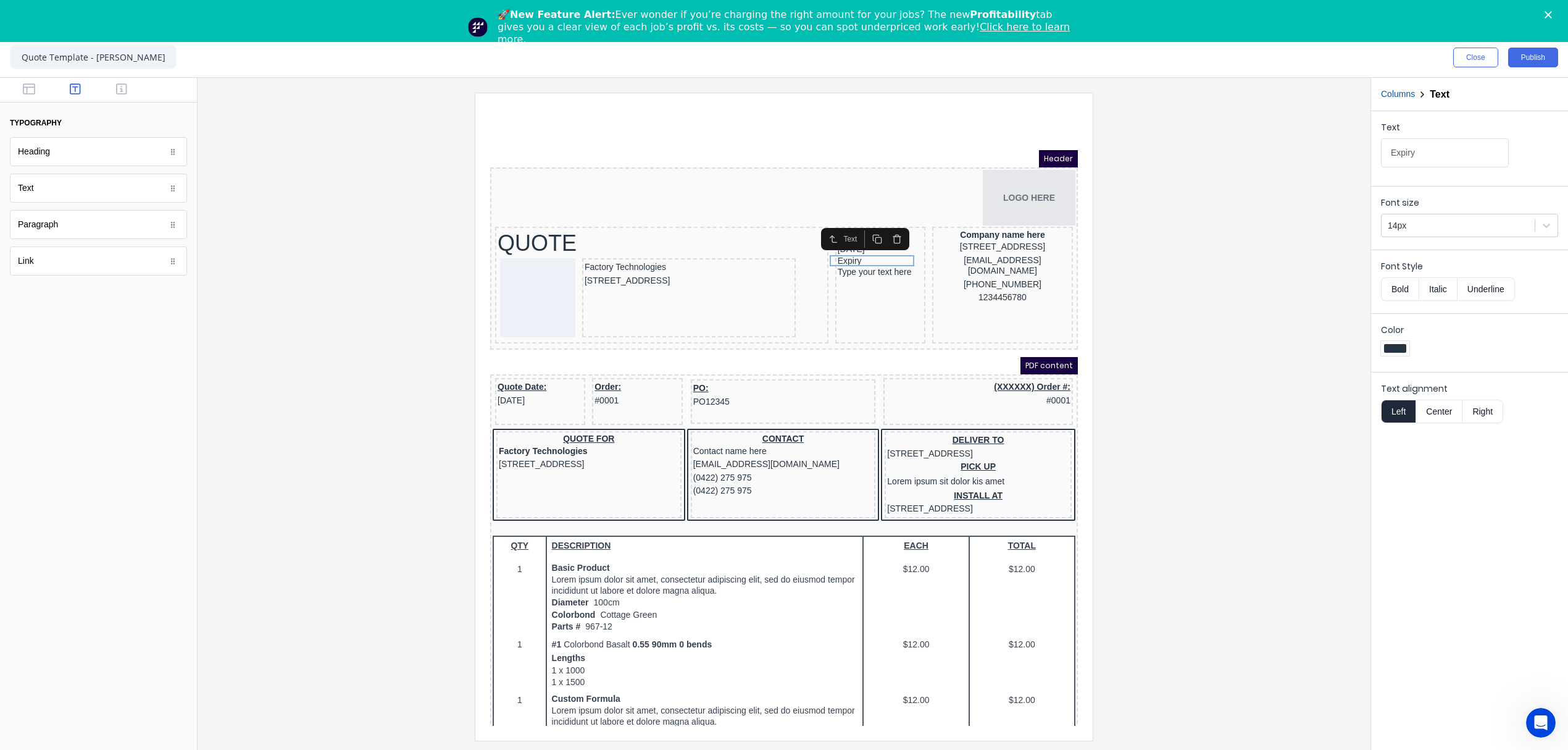
click at [1398, 289] on button "Bold" at bounding box center [1400, 289] width 38 height 24
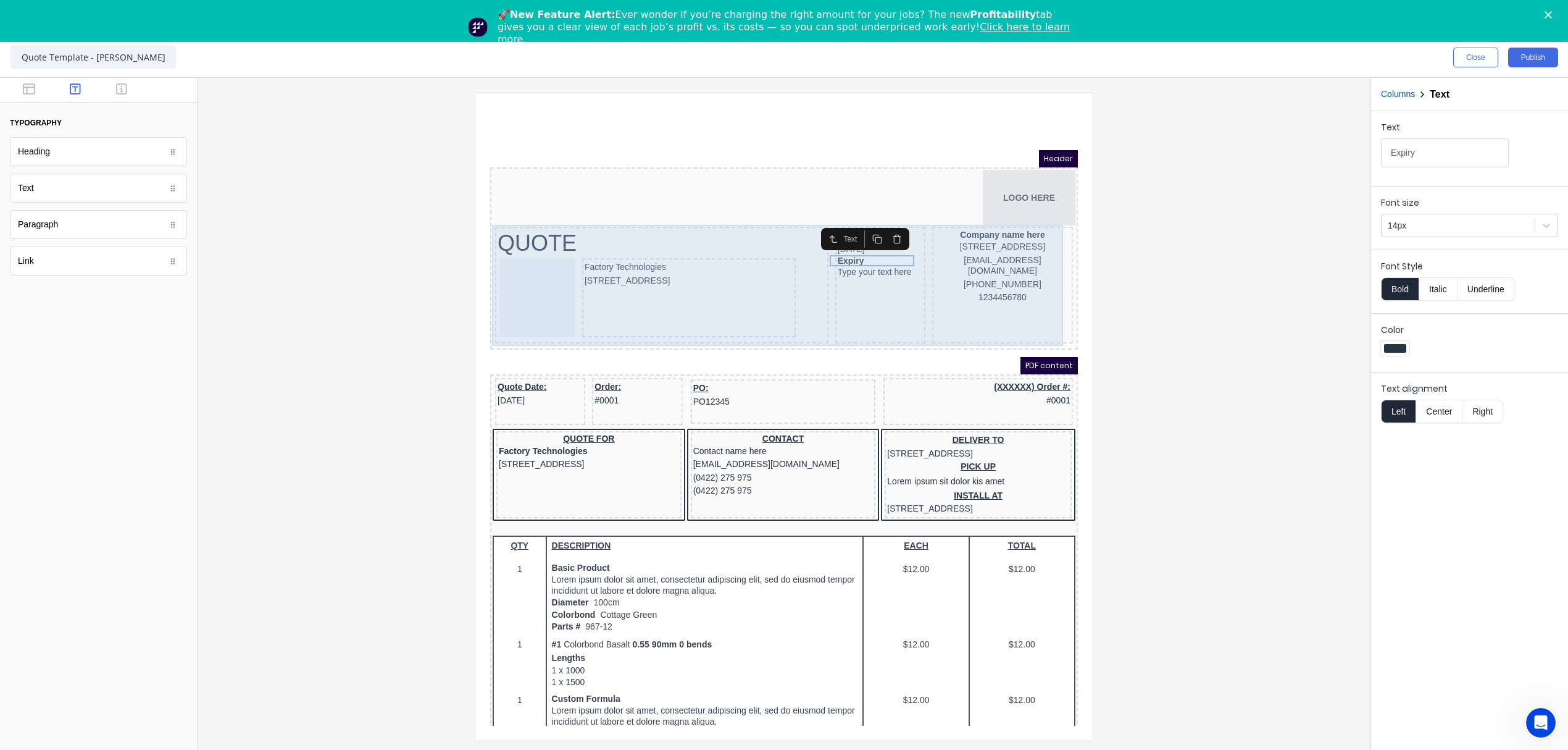
click at [867, 293] on div "Date: 29/10/2024 Expiry Type your text here" at bounding box center [865, 270] width 90 height 117
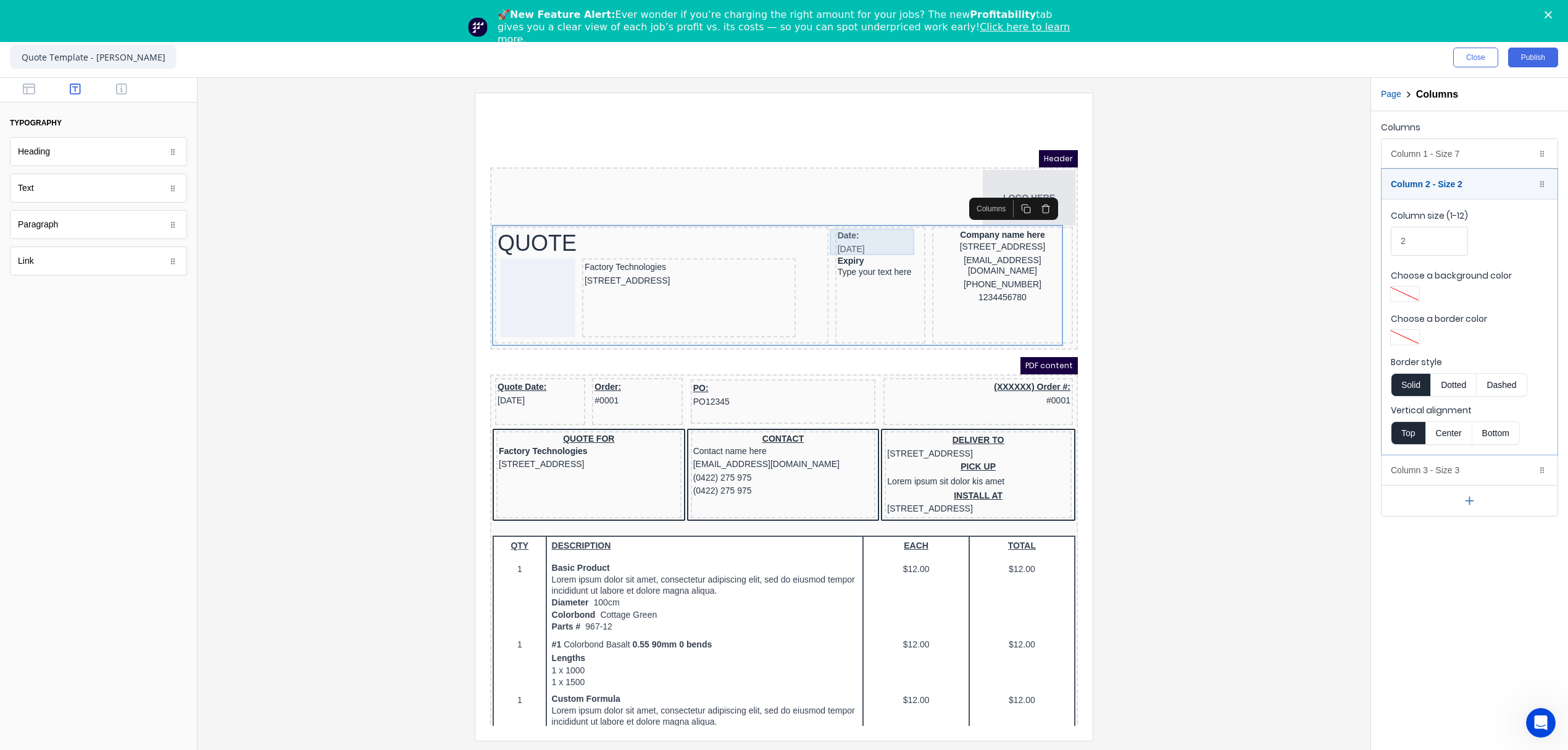
click at [845, 217] on div "Date: 29/10/2024" at bounding box center [865, 228] width 85 height 27
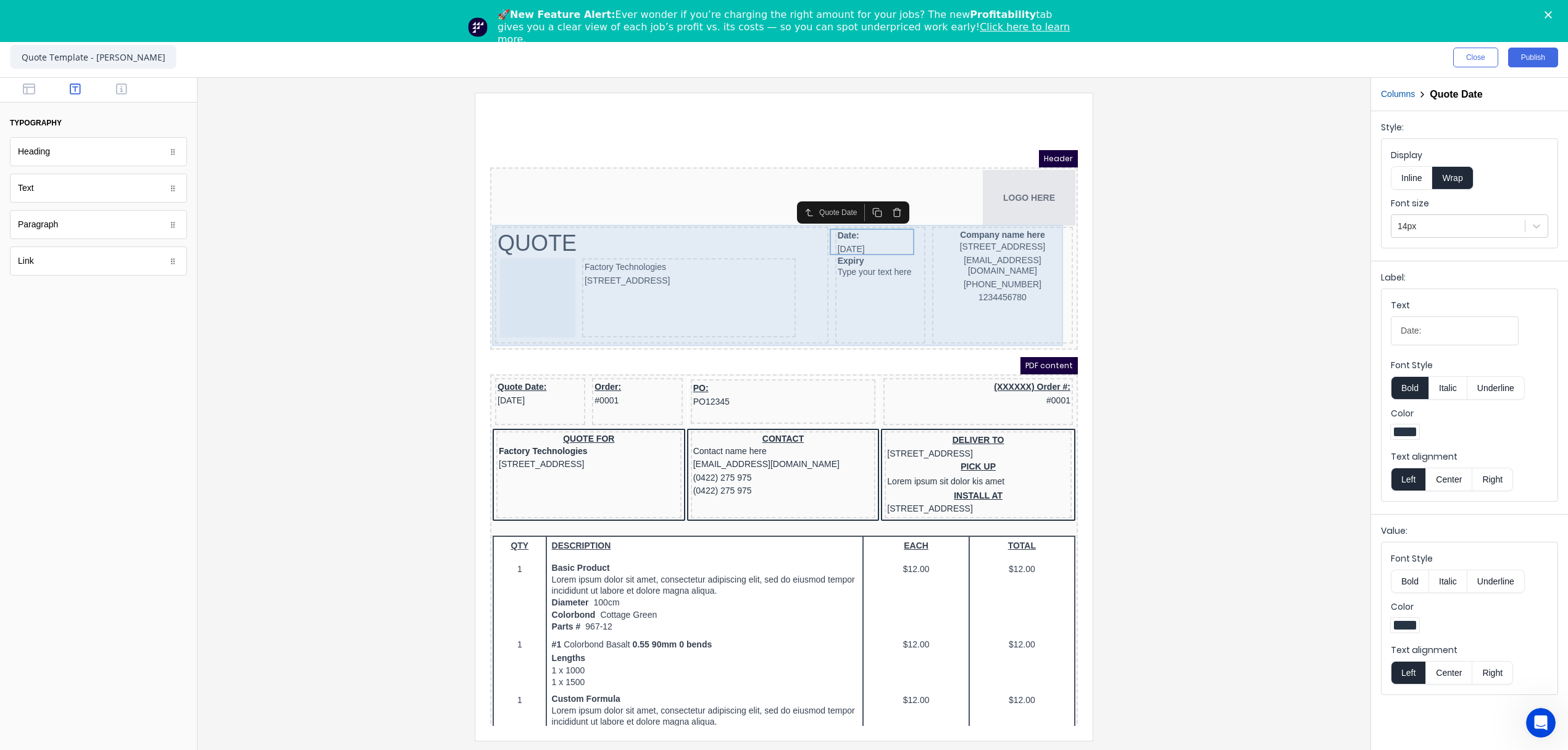
click at [881, 295] on div "Date: 29/10/2024 Expiry Type your text here" at bounding box center [865, 270] width 90 height 117
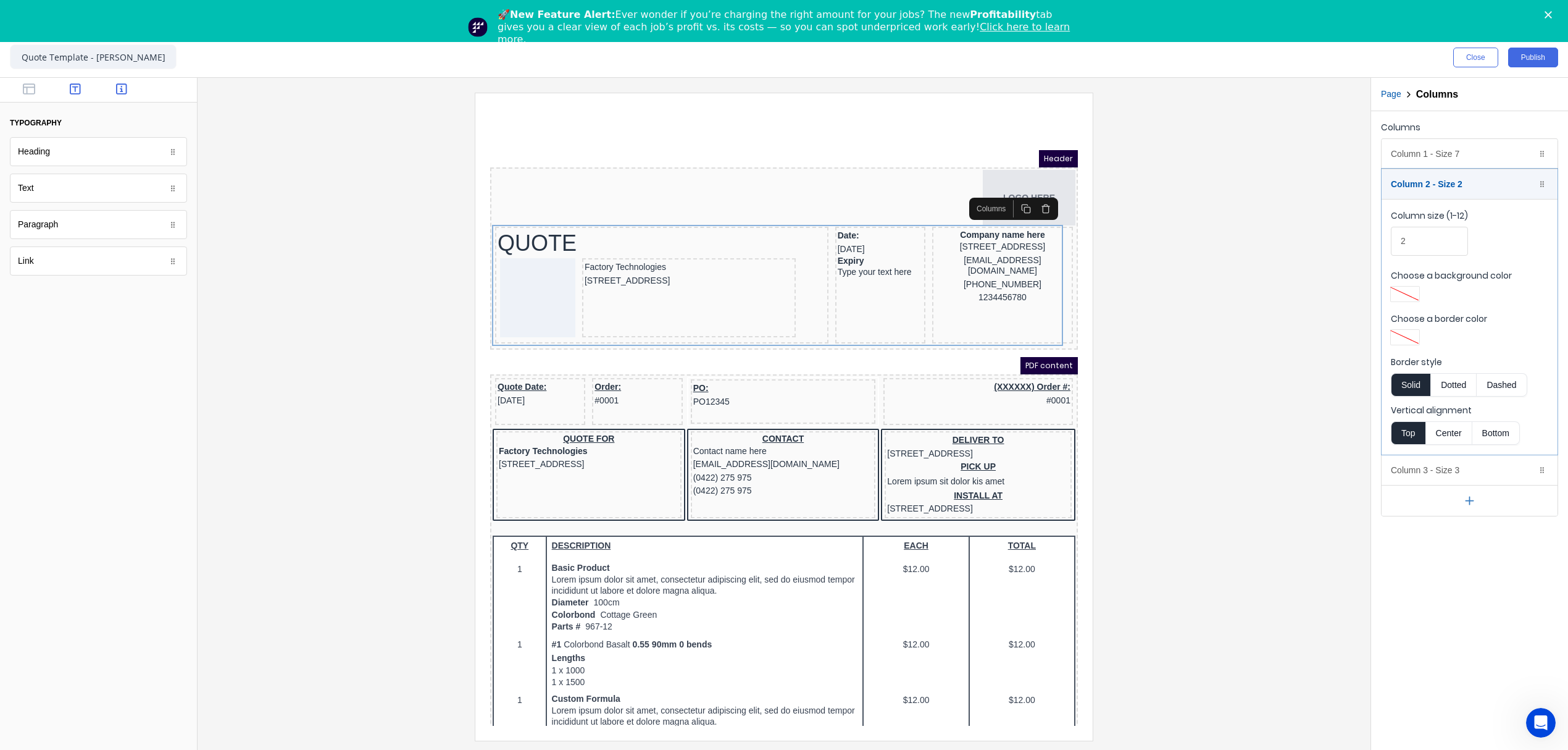
click at [117, 90] on icon "button" at bounding box center [121, 88] width 11 height 11
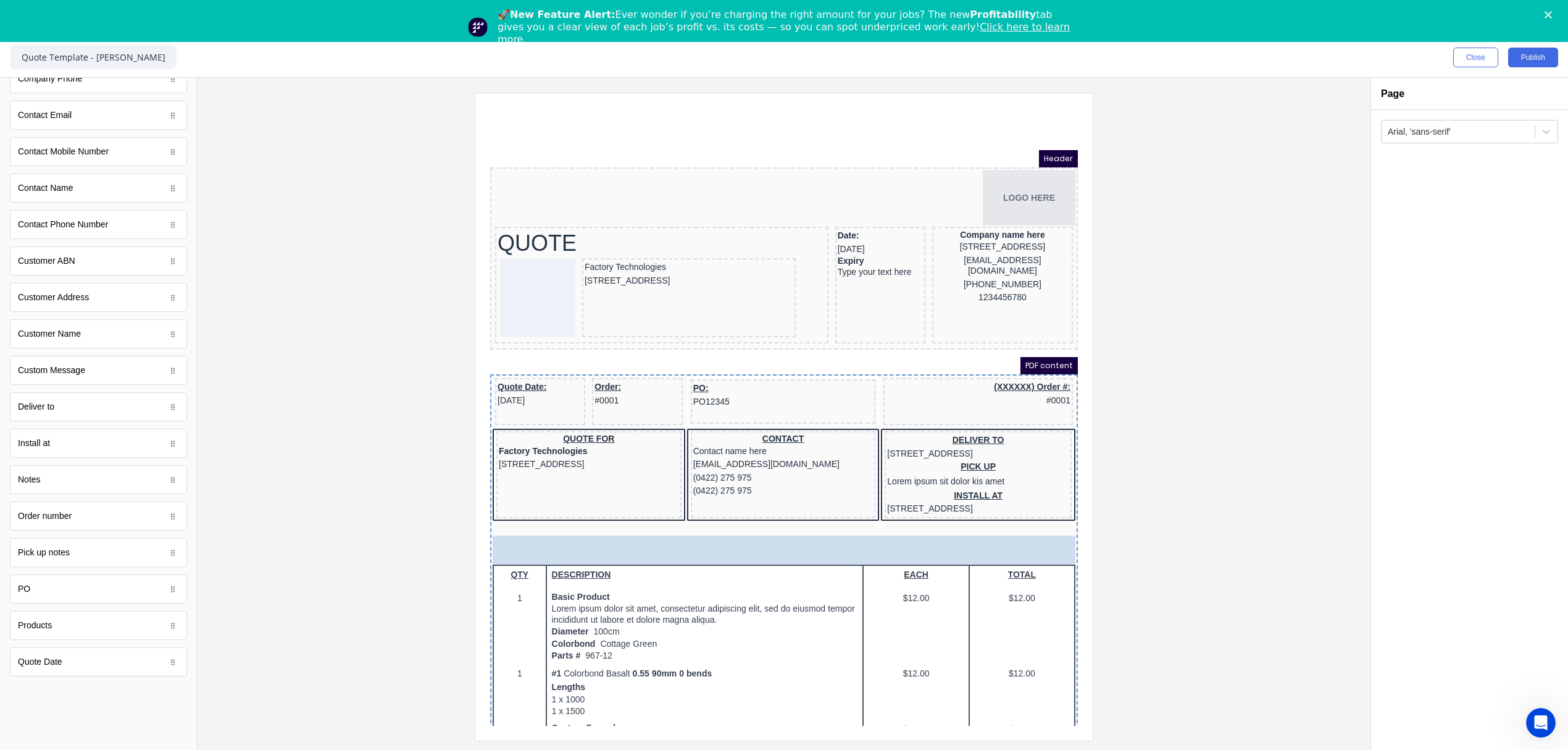
scroll to position [5, 0]
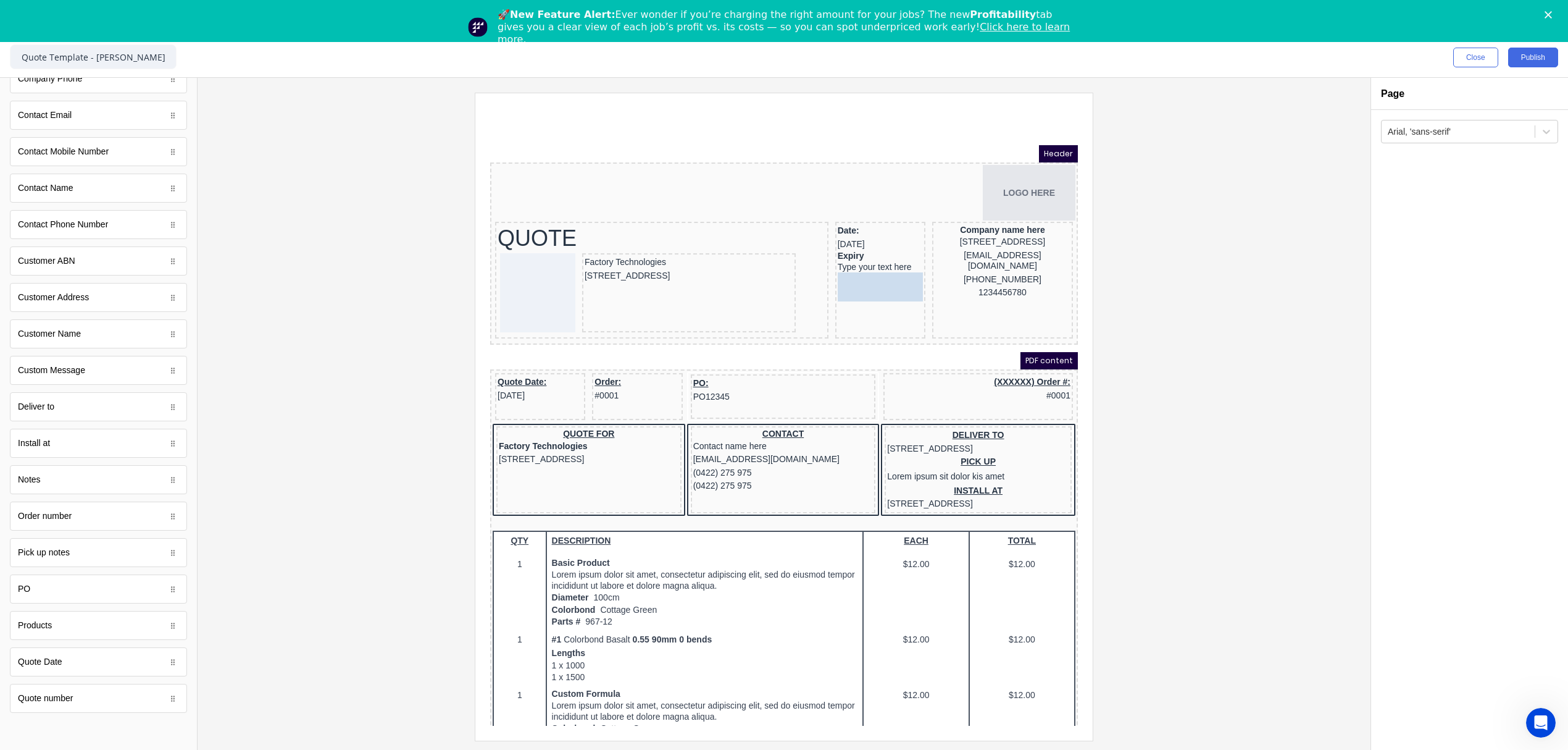
drag, startPoint x: 74, startPoint y: 703, endPoint x: 905, endPoint y: 283, distance: 931.1
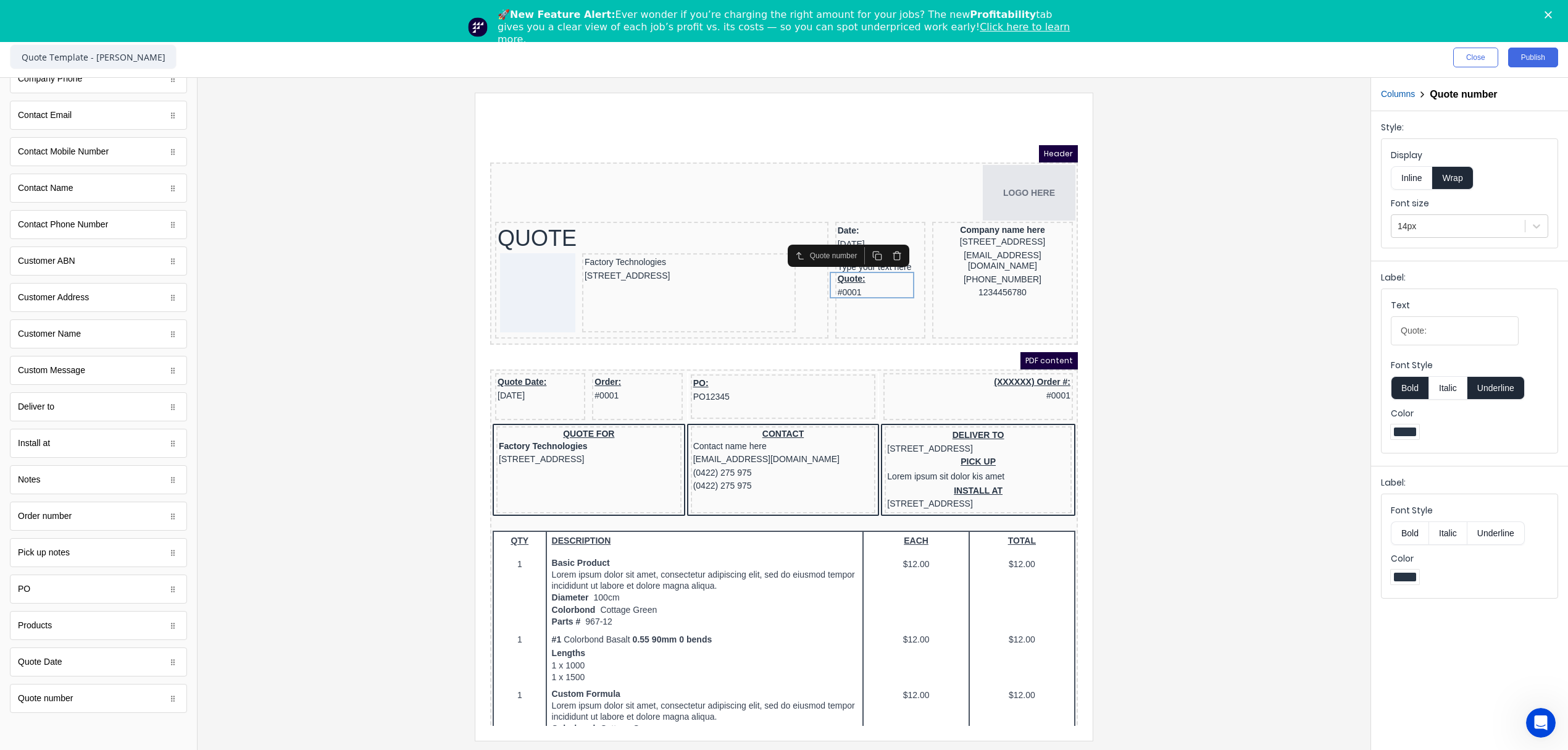
click at [1497, 388] on button "Underline" at bounding box center [1496, 388] width 57 height 24
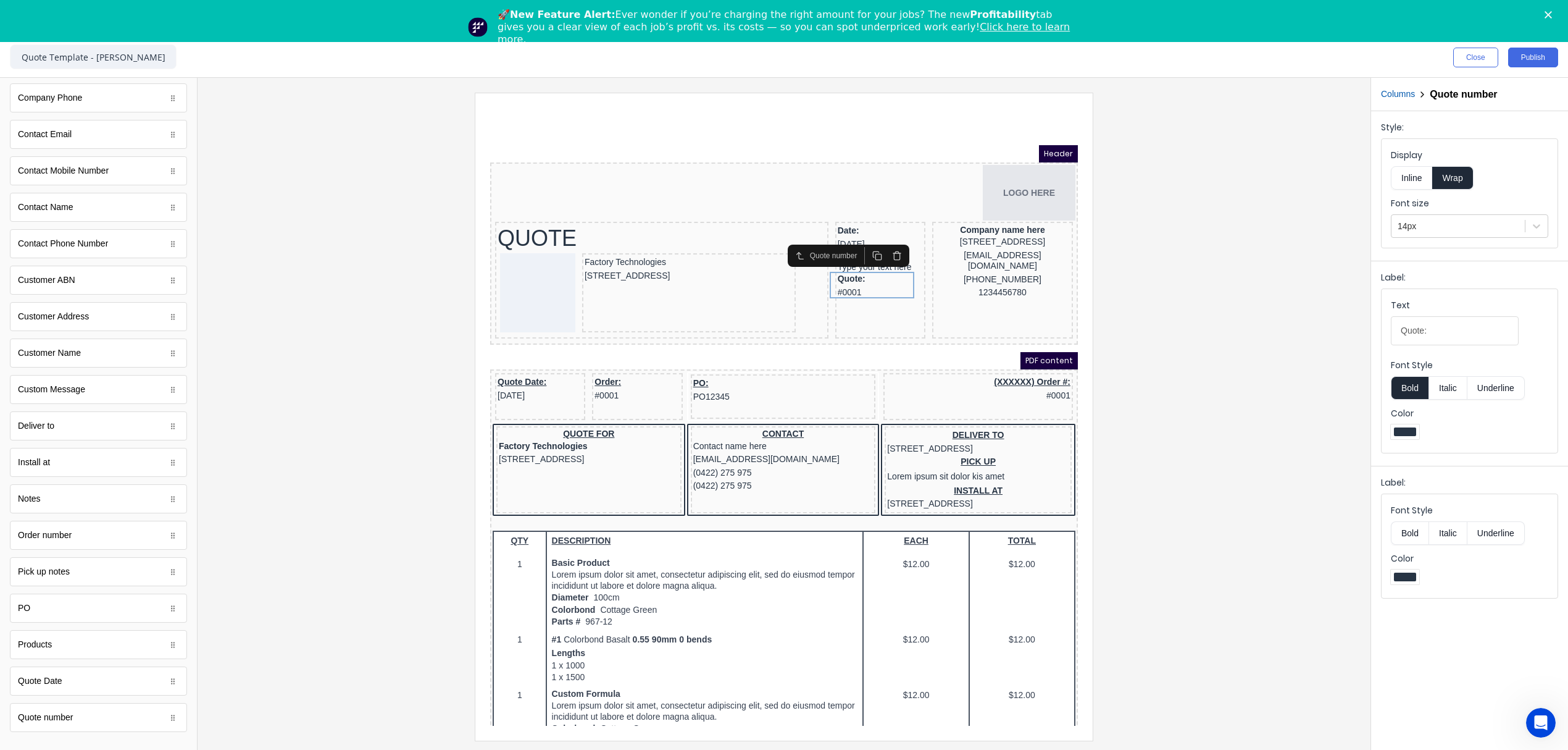
scroll to position [411, 0]
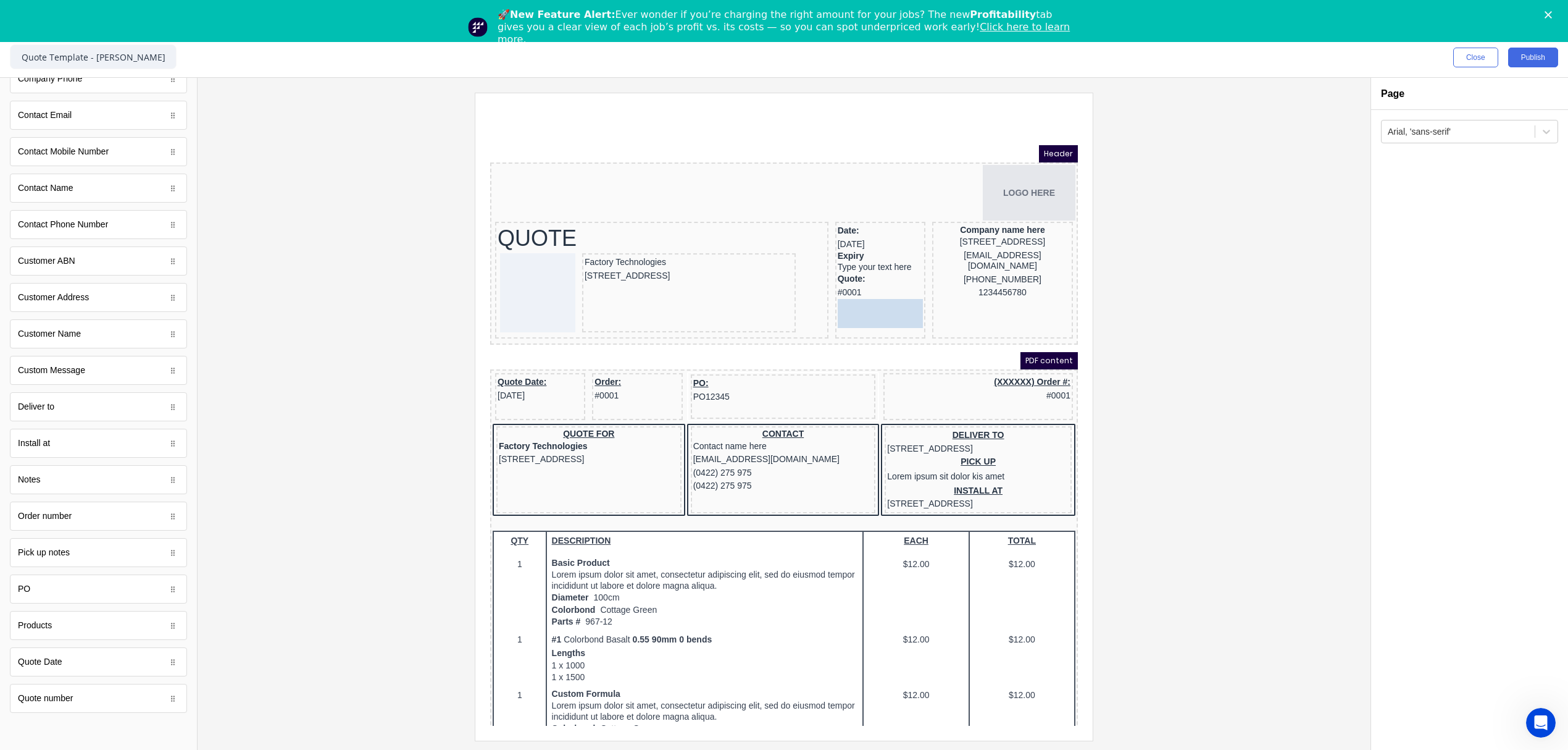
drag, startPoint x: 126, startPoint y: 532, endPoint x: 929, endPoint y: 304, distance: 834.7
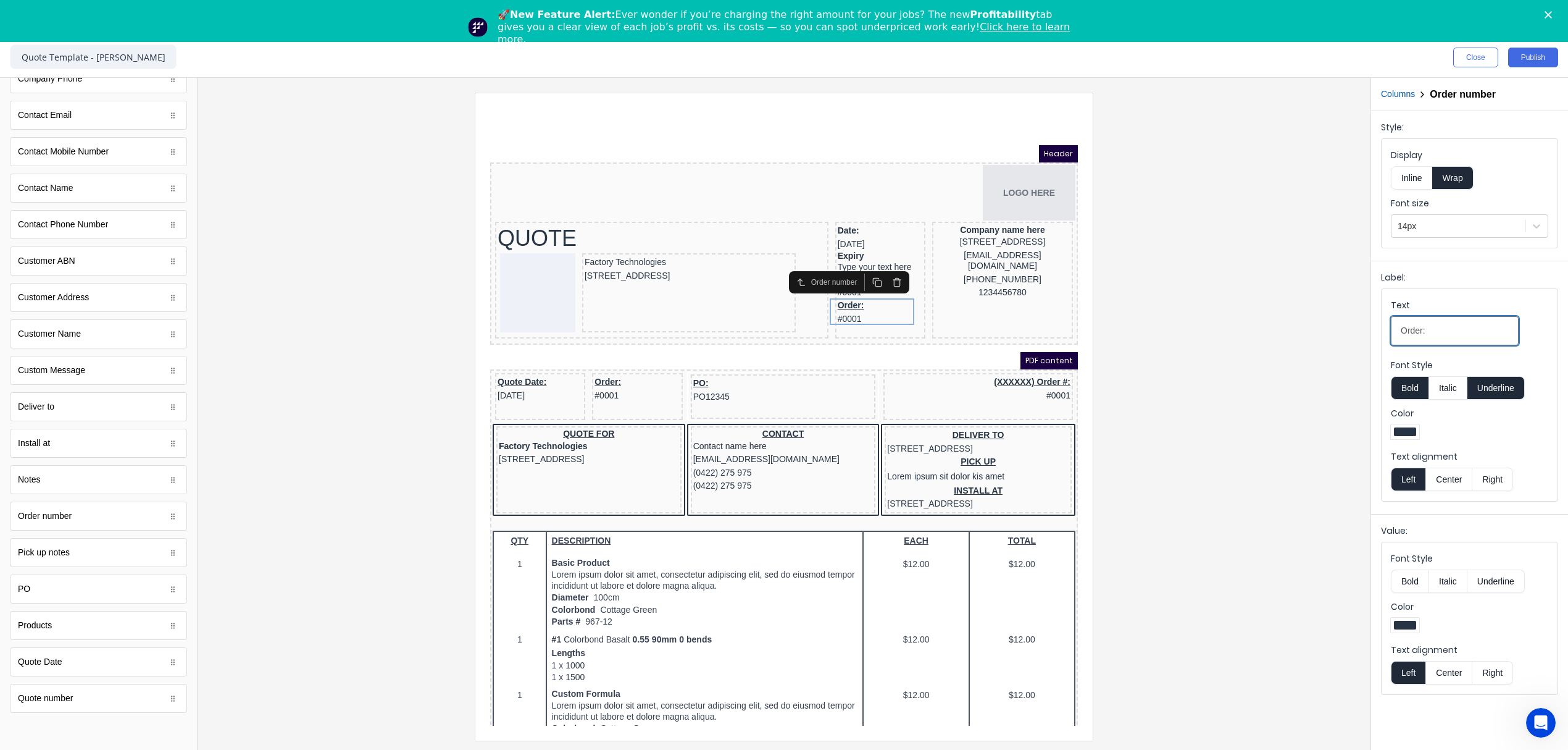
click at [1379, 334] on div "Label: Text Order: Font Style Bold Italic Underline Color Text alignment Left C…" at bounding box center [1470, 384] width 197 height 248
type input "Reference"
click at [1509, 399] on button "Underline" at bounding box center [1496, 388] width 57 height 24
click at [1300, 402] on div at bounding box center [784, 416] width 1153 height 647
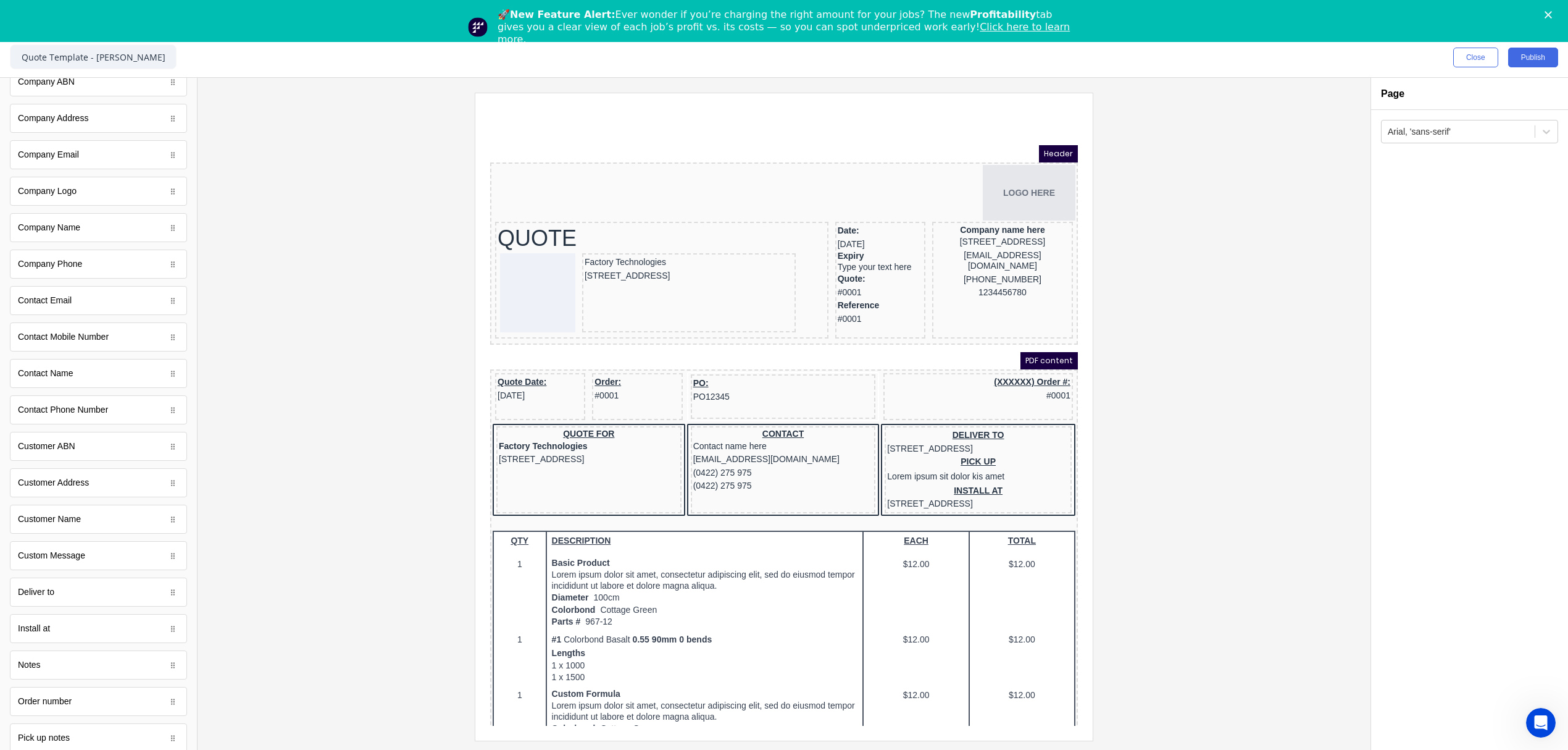
scroll to position [164, 0]
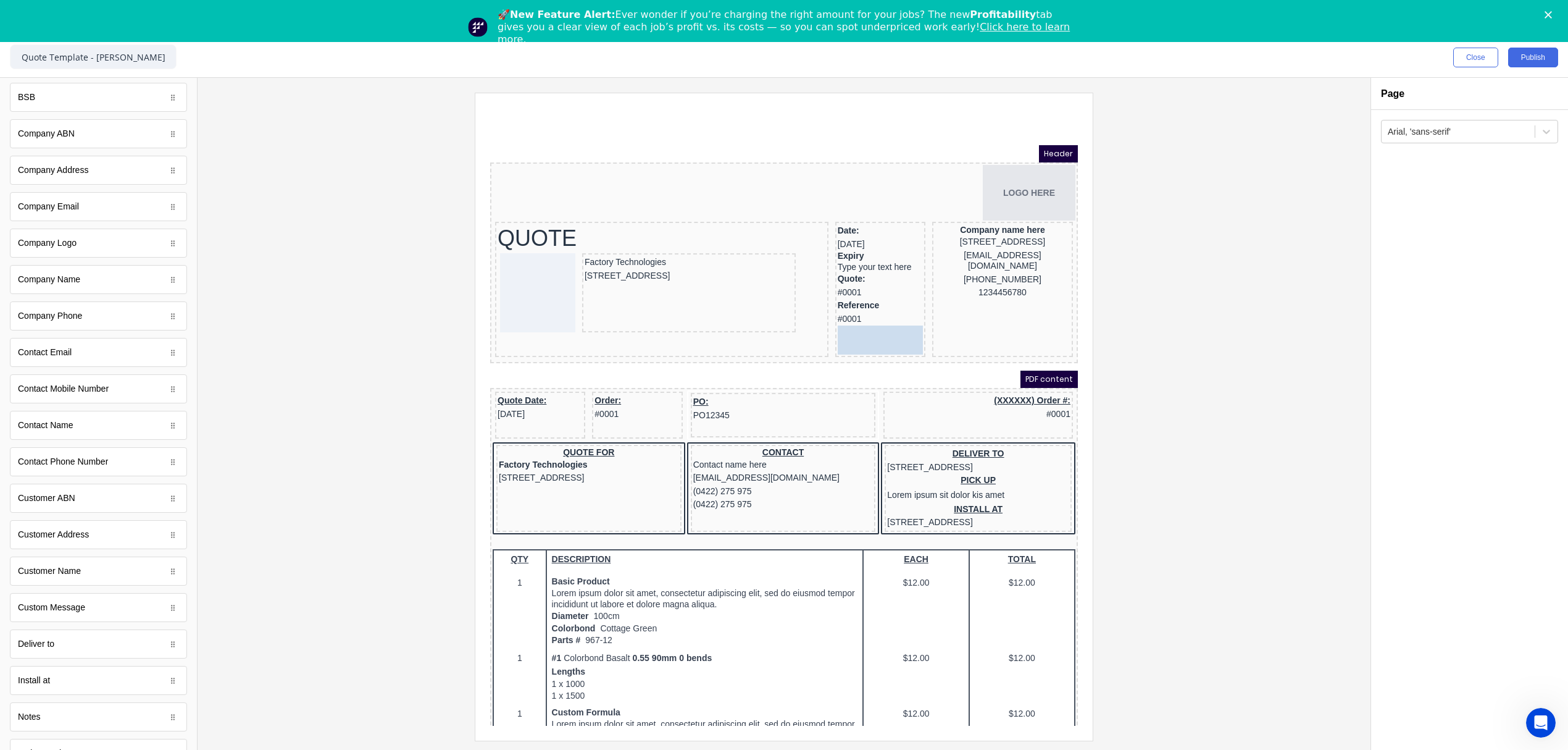
drag, startPoint x: 48, startPoint y: 141, endPoint x: 362, endPoint y: 220, distance: 323.8
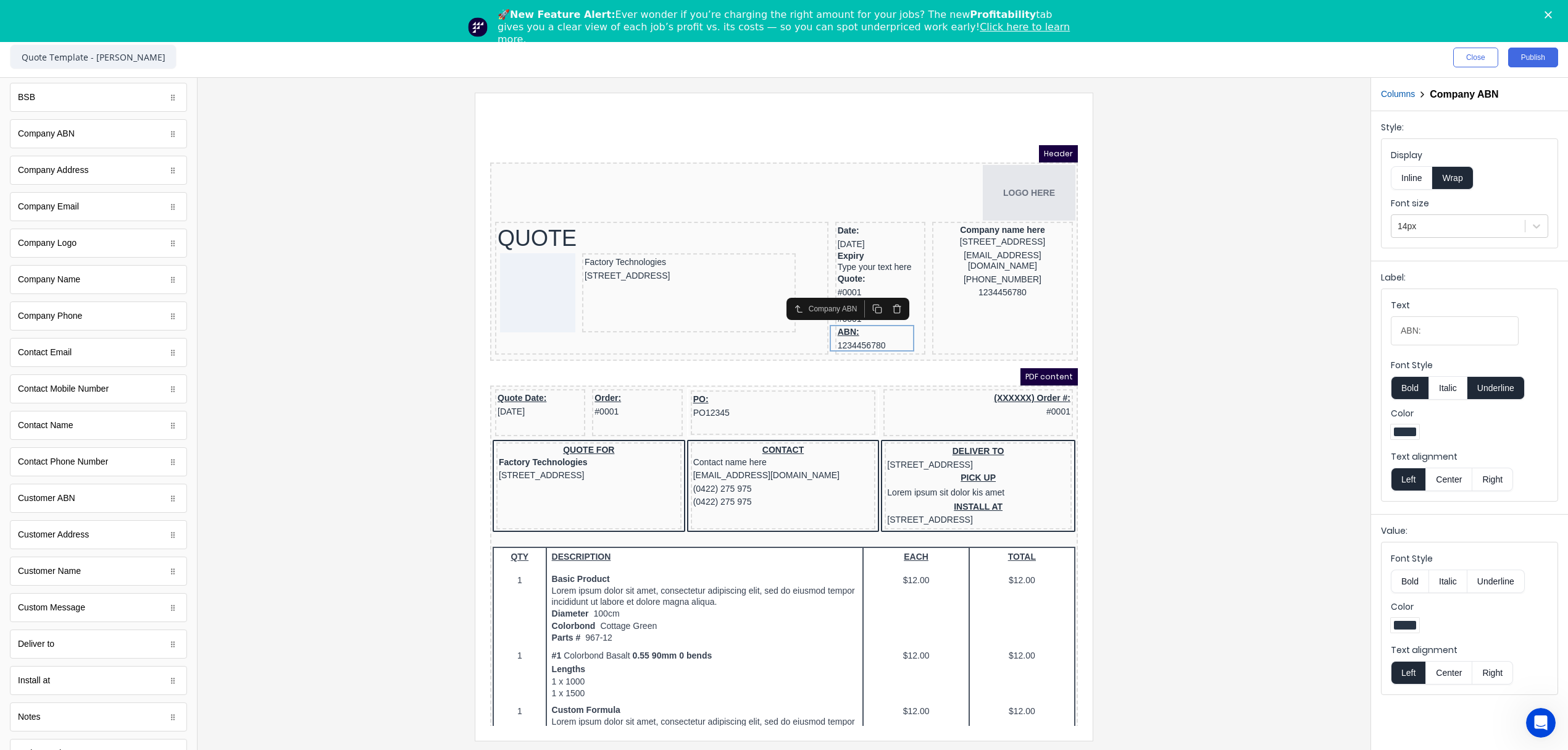
click at [1507, 394] on button "Underline" at bounding box center [1496, 388] width 57 height 24
click at [1248, 313] on div at bounding box center [784, 416] width 1153 height 647
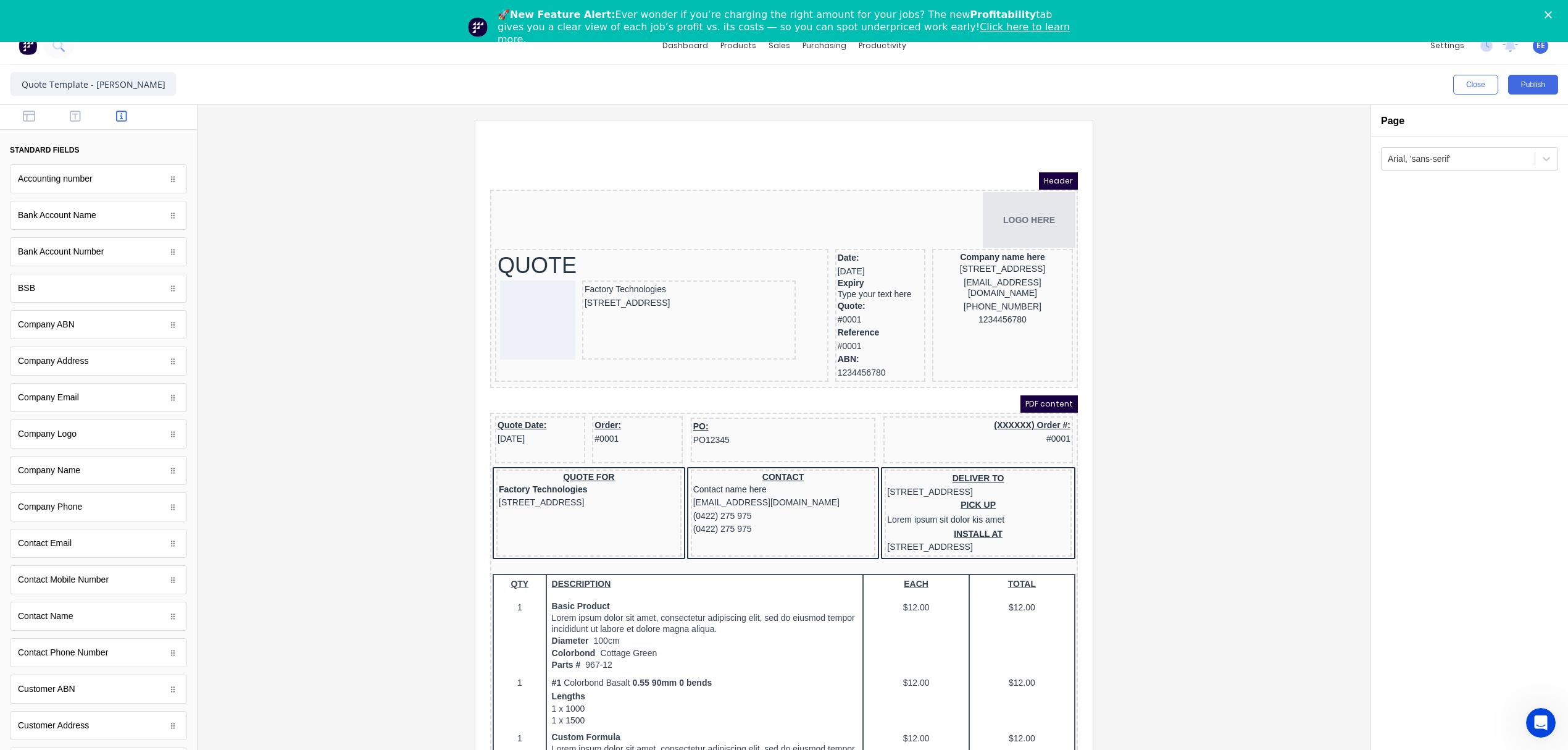
scroll to position [0, 0]
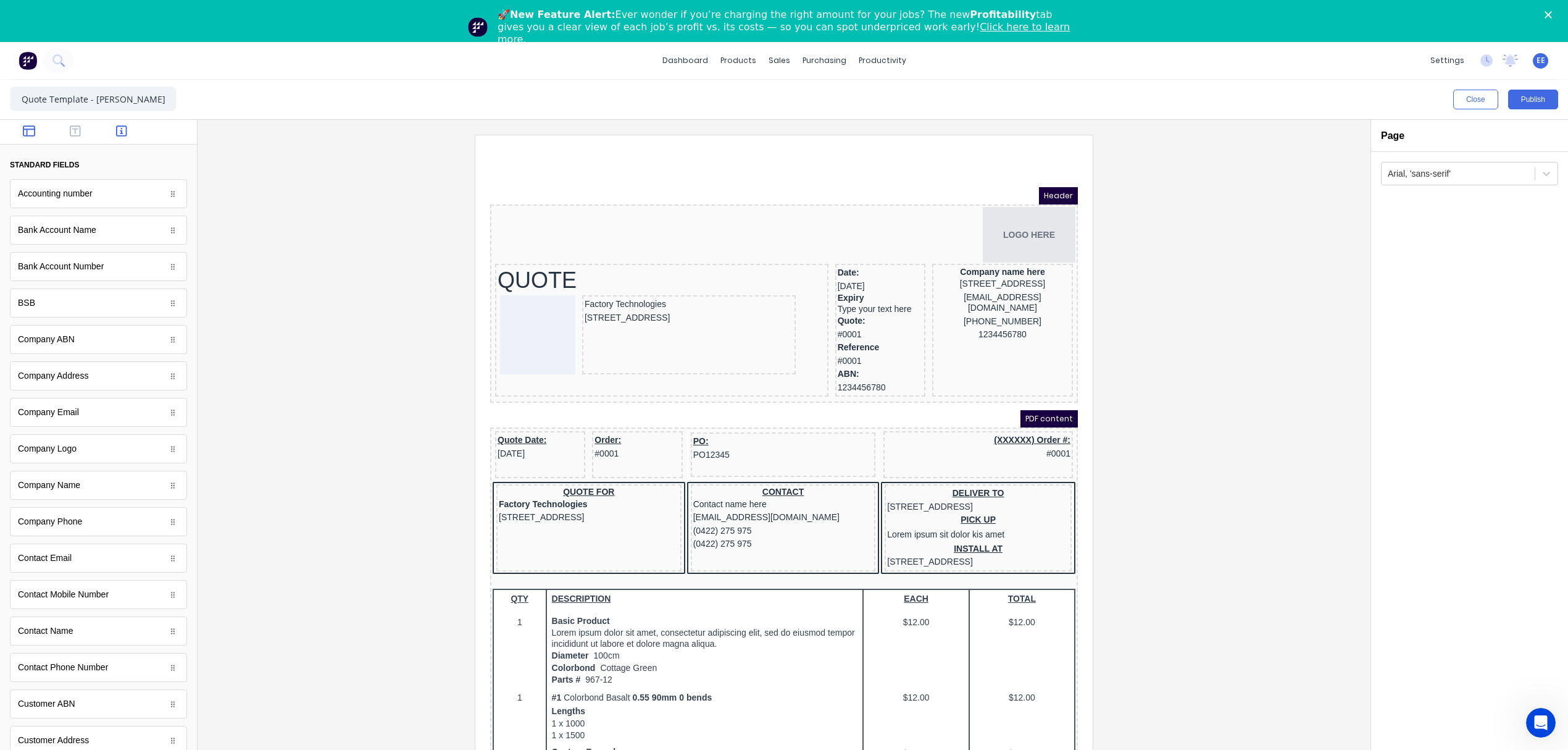
click at [31, 131] on icon "button" at bounding box center [29, 130] width 13 height 13
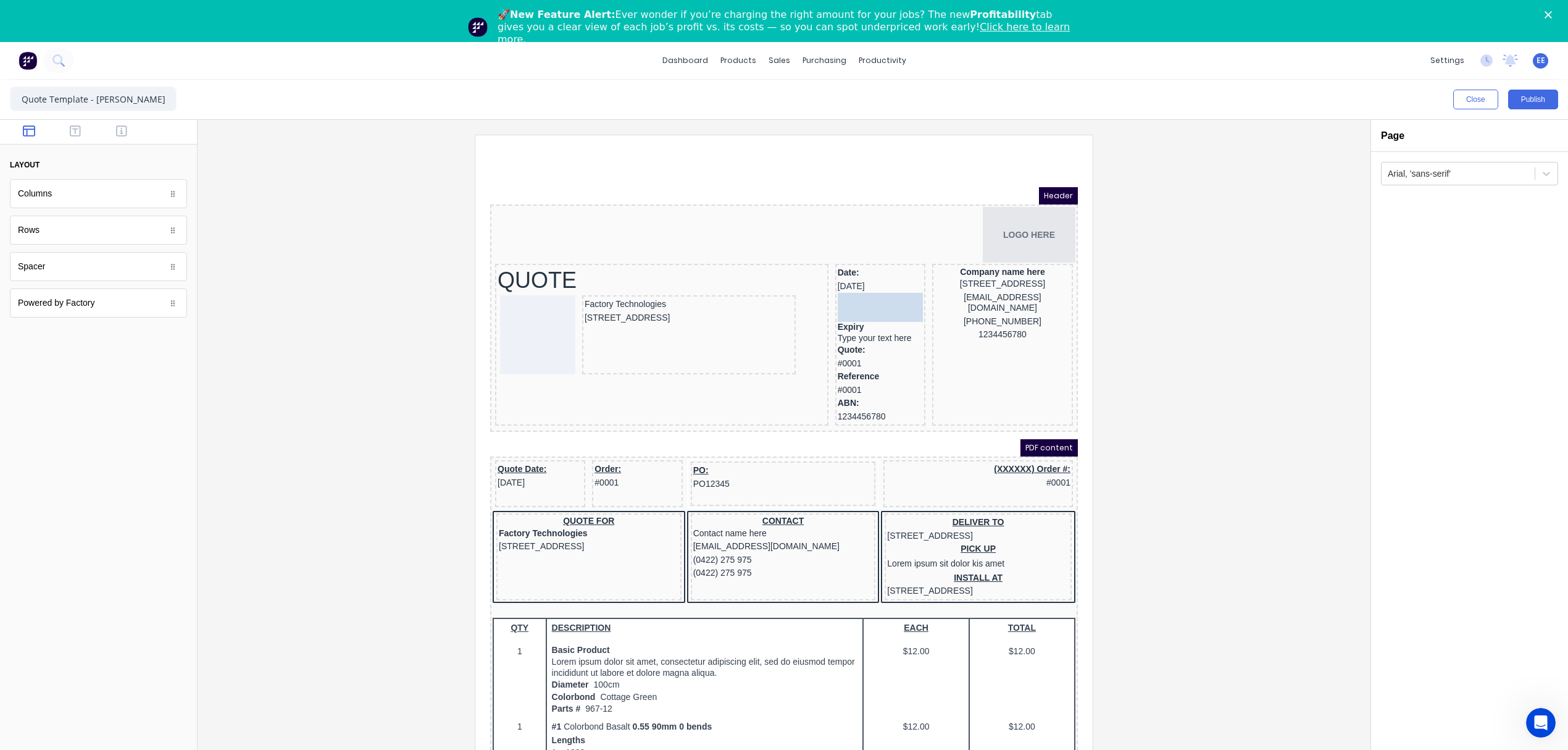
drag, startPoint x: 47, startPoint y: 275, endPoint x: 867, endPoint y: 288, distance: 820.1
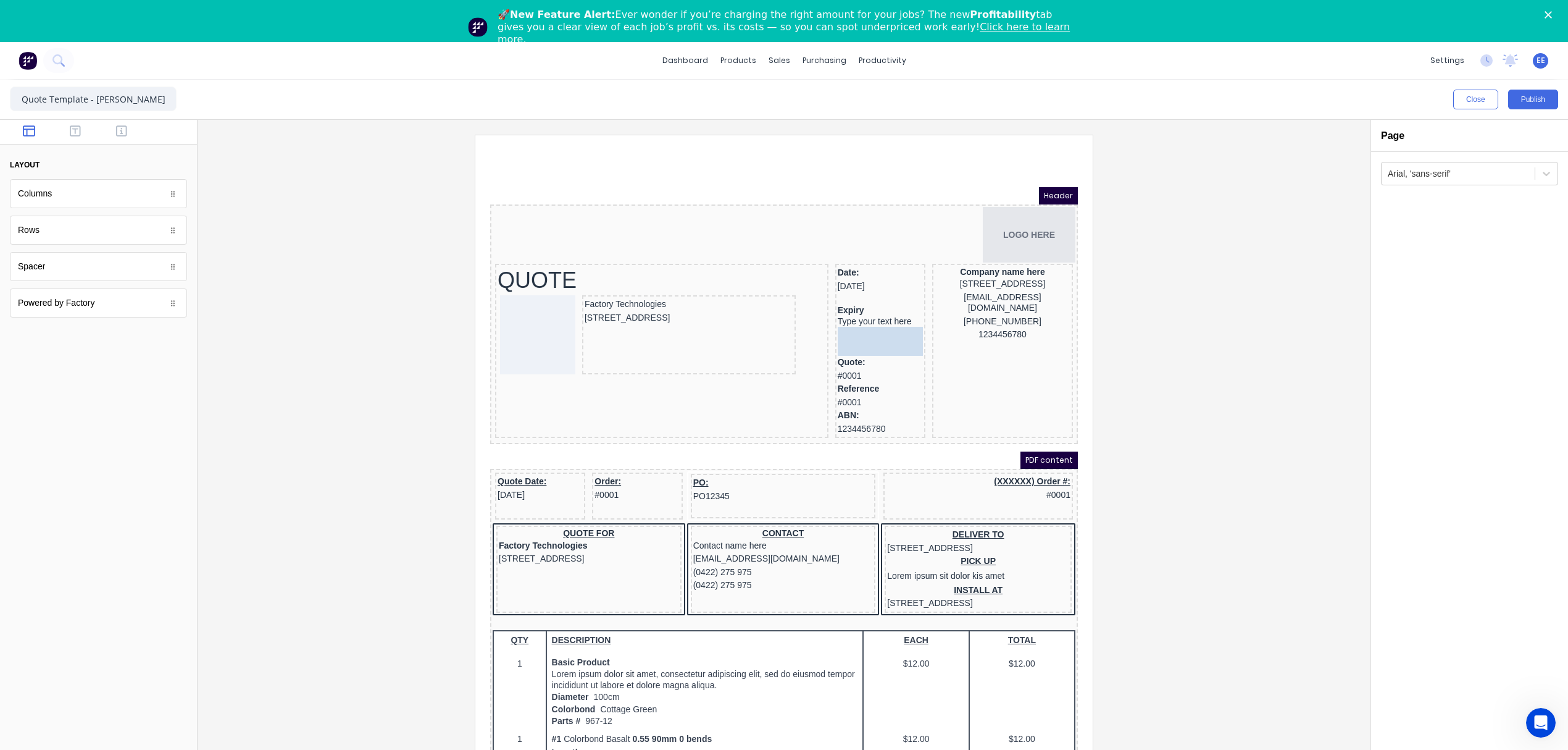
drag, startPoint x: 39, startPoint y: 272, endPoint x: 382, endPoint y: 188, distance: 353.1
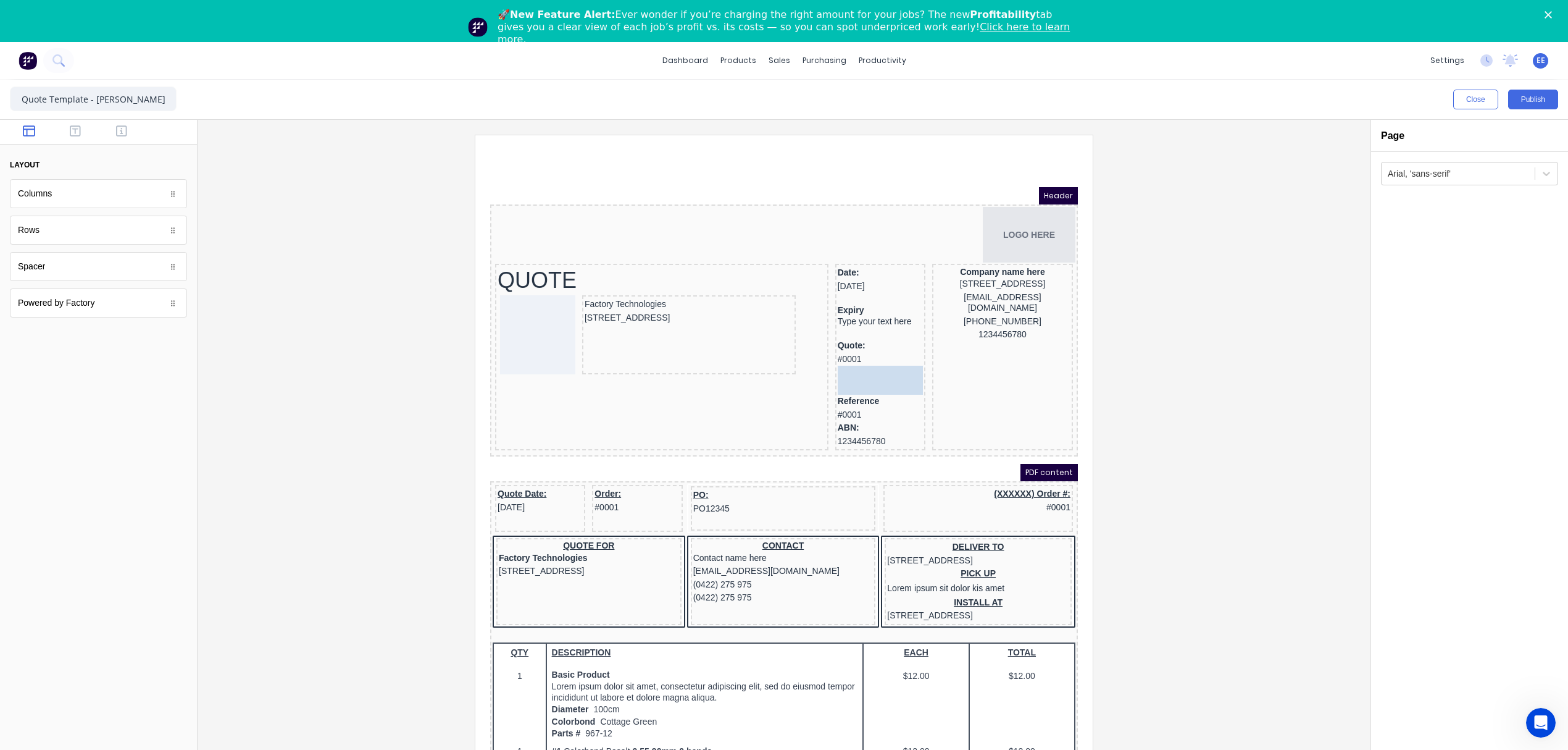
drag, startPoint x: 40, startPoint y: 271, endPoint x: 865, endPoint y: 364, distance: 830.2
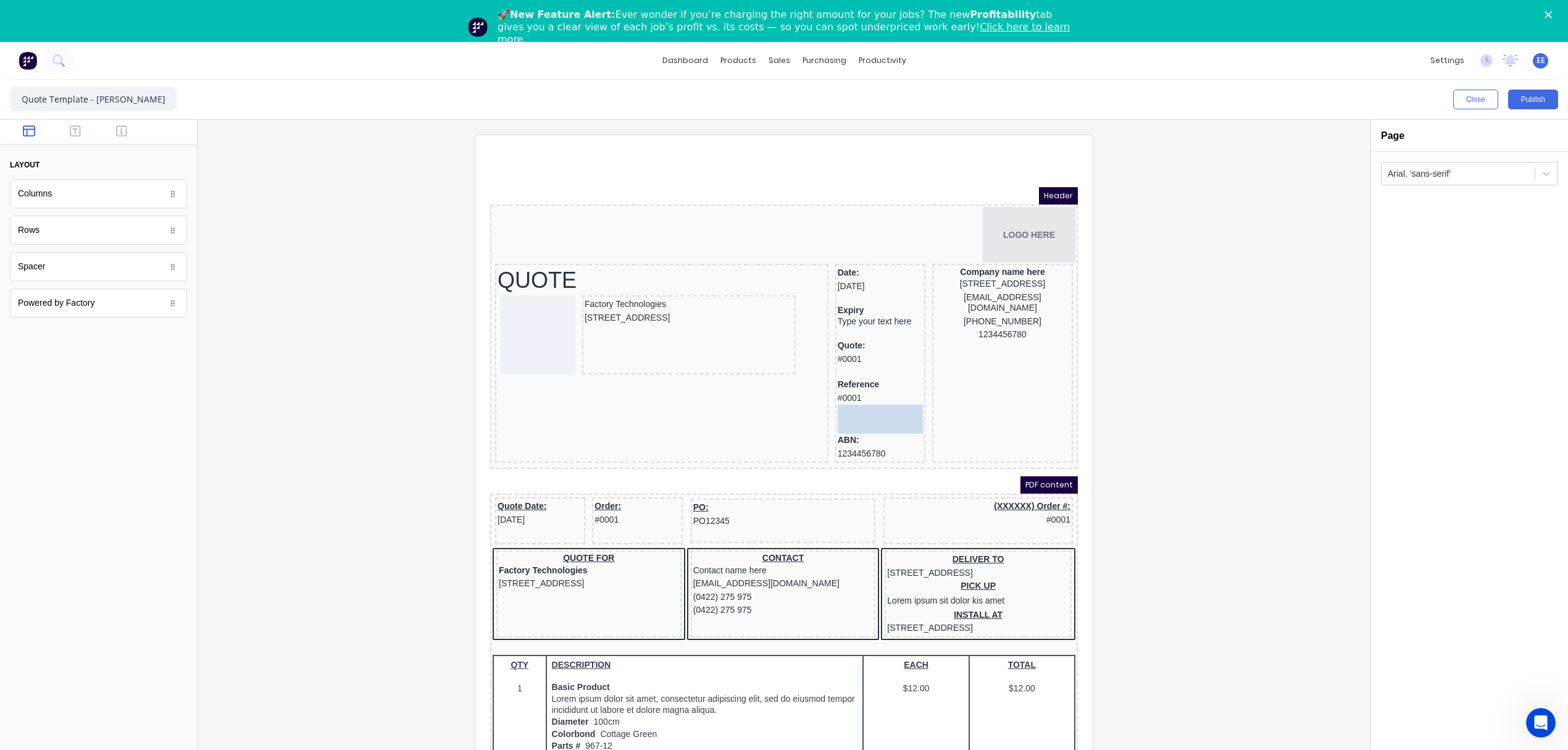
drag, startPoint x: 42, startPoint y: 275, endPoint x: 887, endPoint y: 401, distance: 854.3
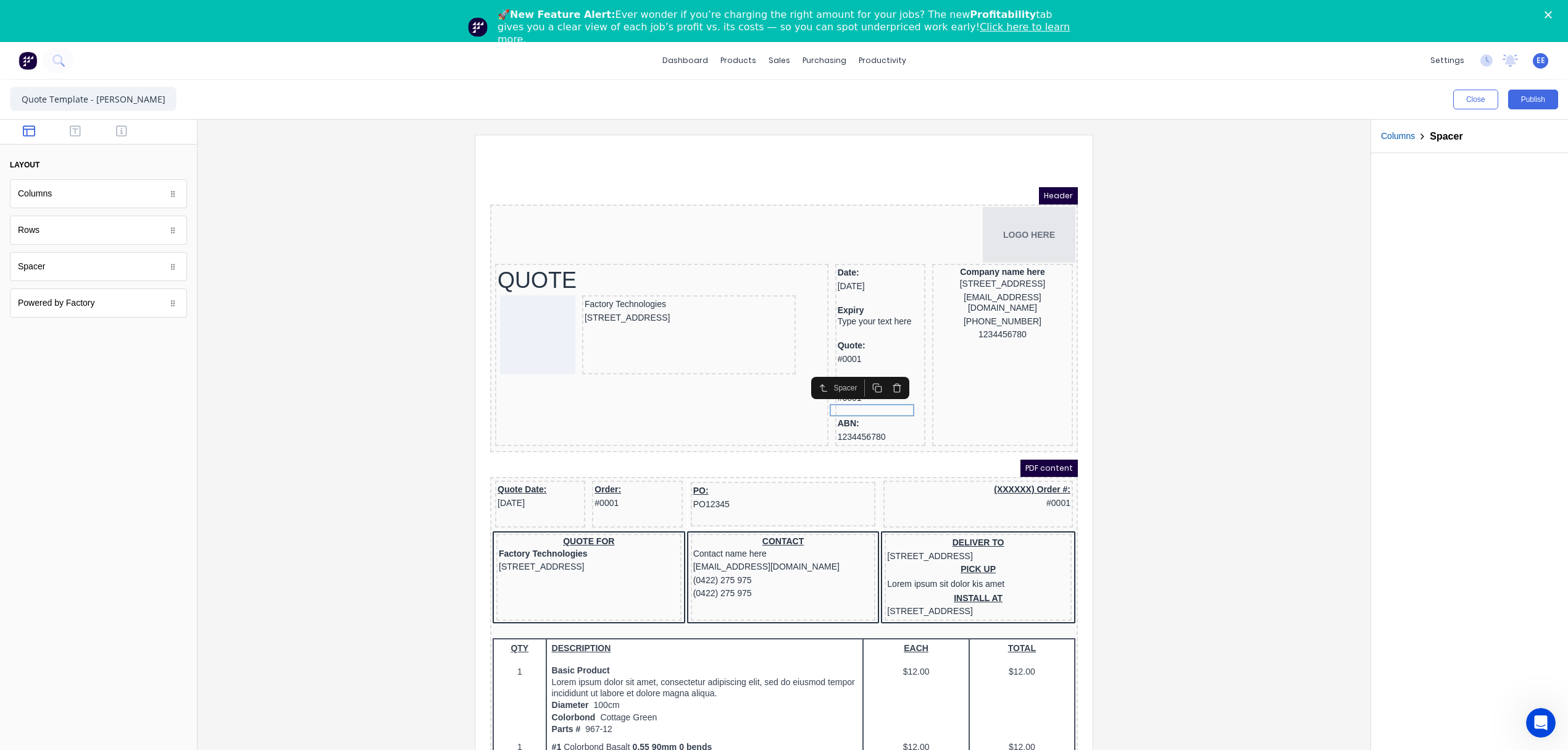
click at [1233, 398] on div at bounding box center [784, 458] width 1153 height 647
click at [964, 254] on div "Company name here" at bounding box center [988, 256] width 136 height 11
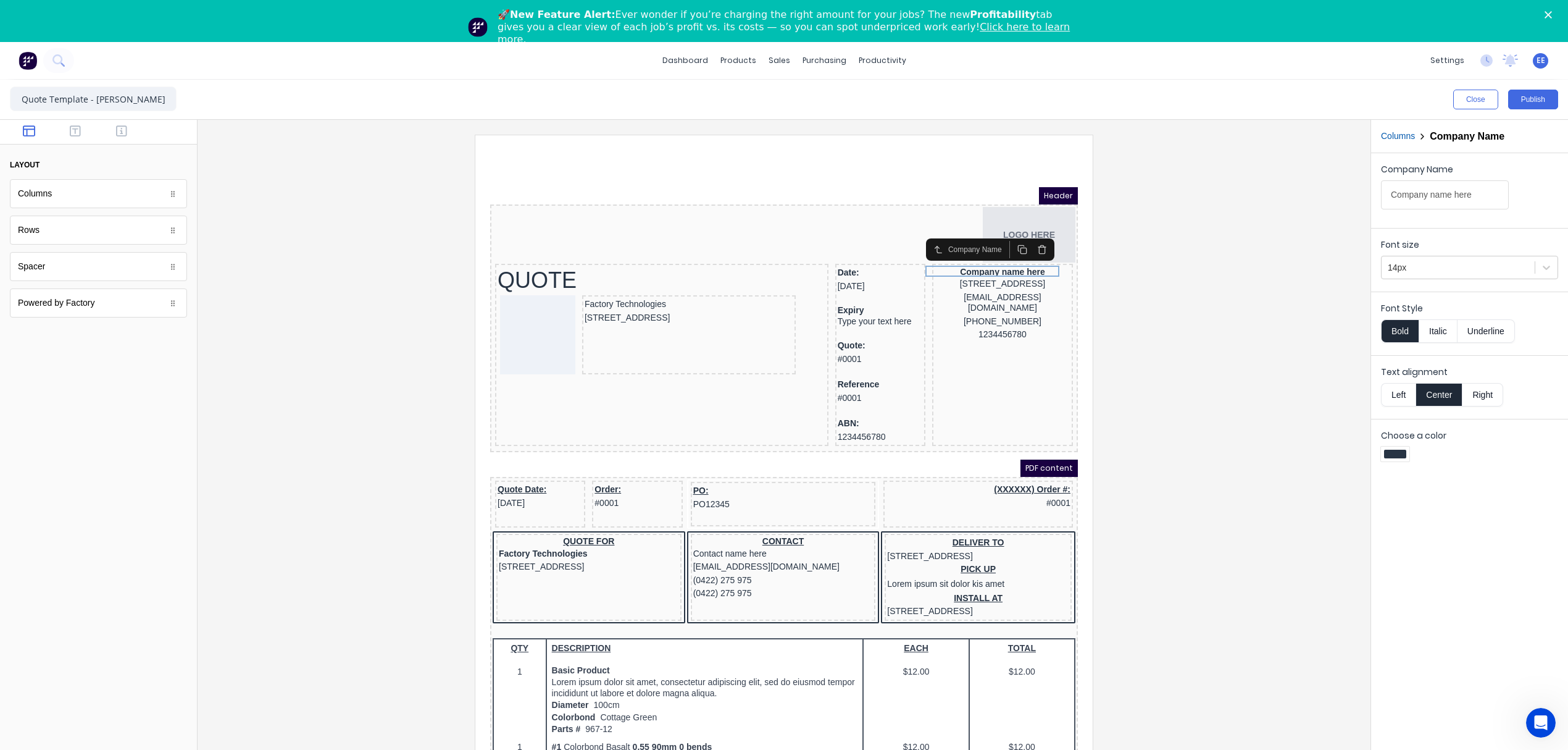
click at [1397, 401] on button "Left" at bounding box center [1398, 395] width 34 height 24
click at [1396, 129] on button "Columns" at bounding box center [1398, 135] width 34 height 13
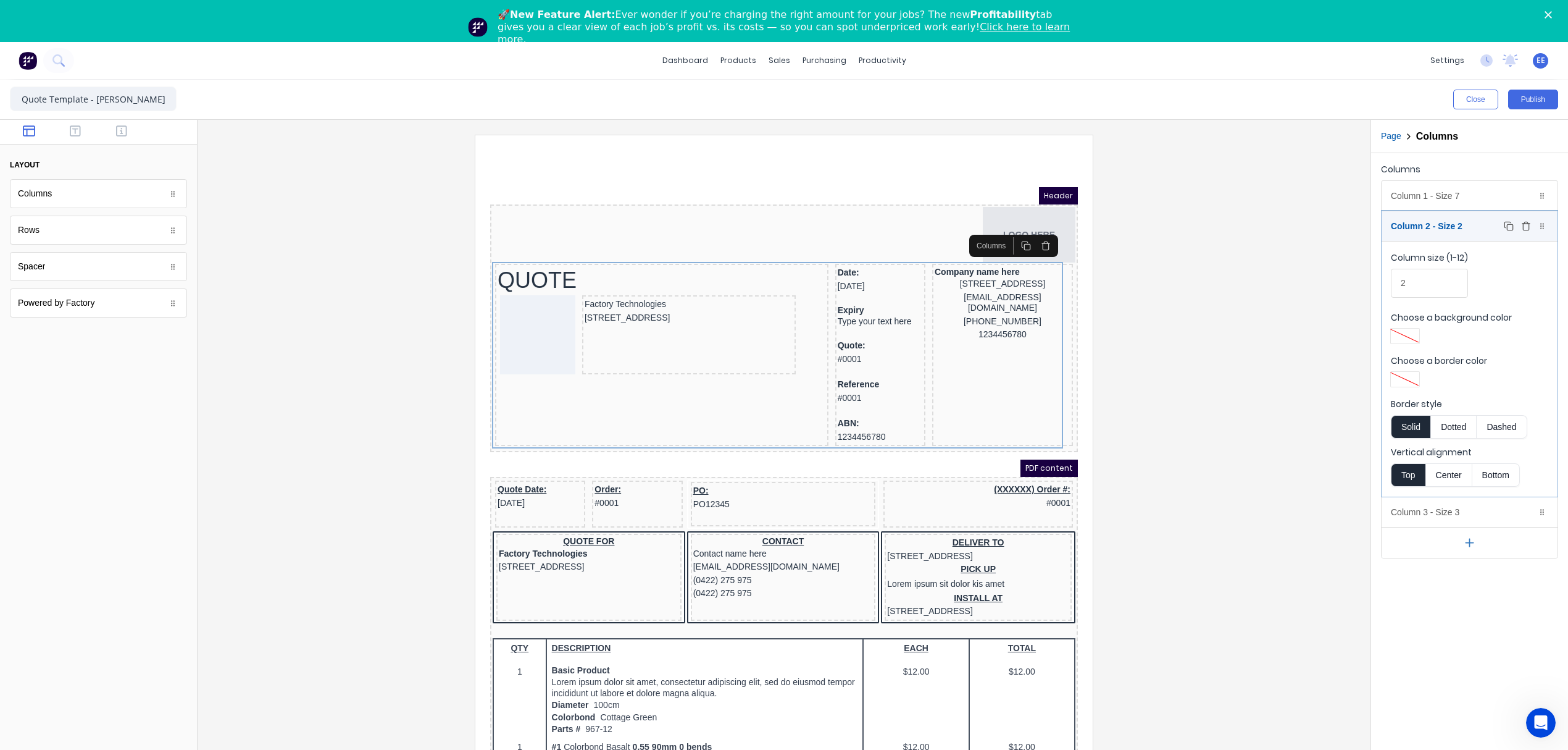
click at [1407, 224] on div "Column 2 - Size 2 Duplicate Delete" at bounding box center [1469, 225] width 176 height 29
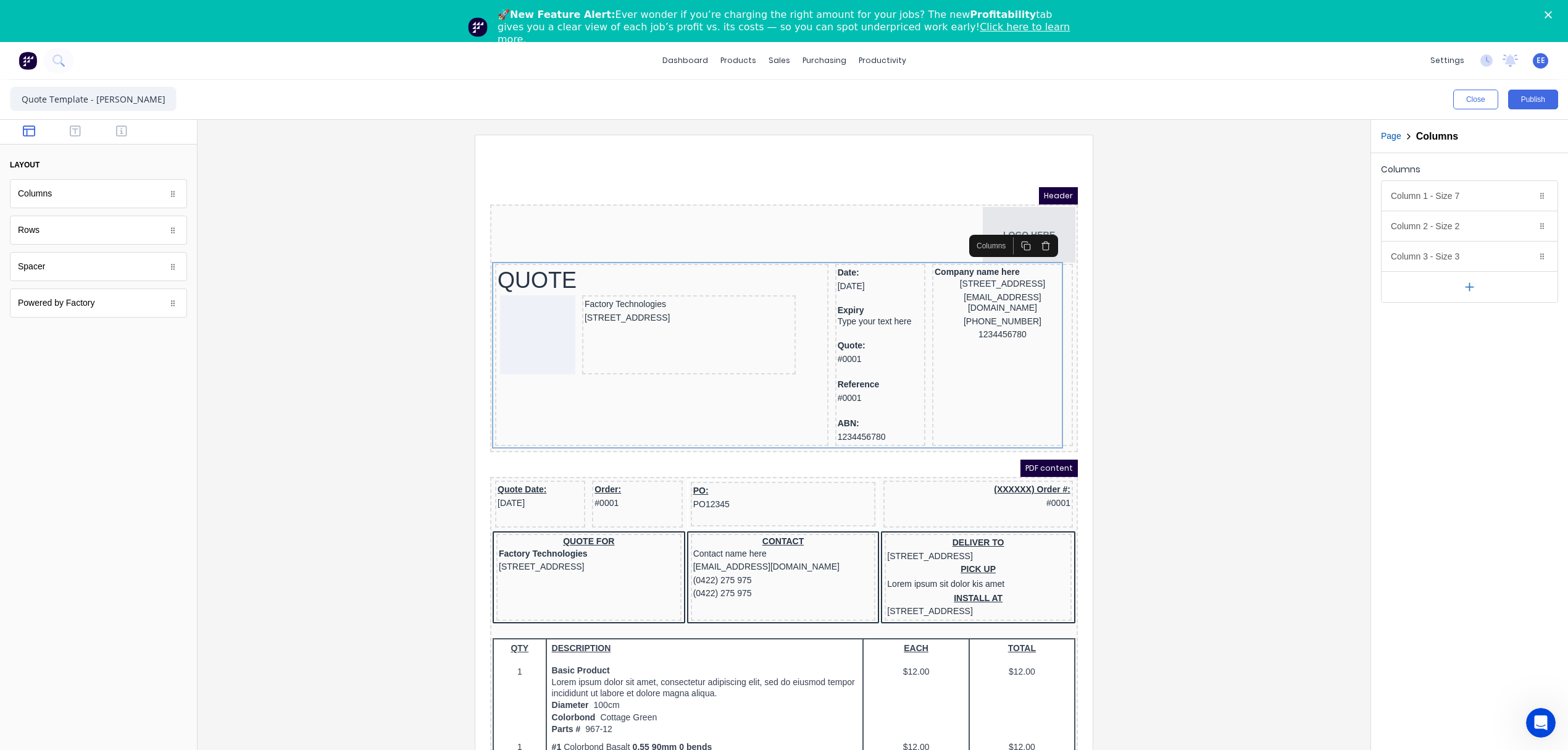
click at [1467, 289] on icon "button" at bounding box center [1469, 287] width 13 height 13
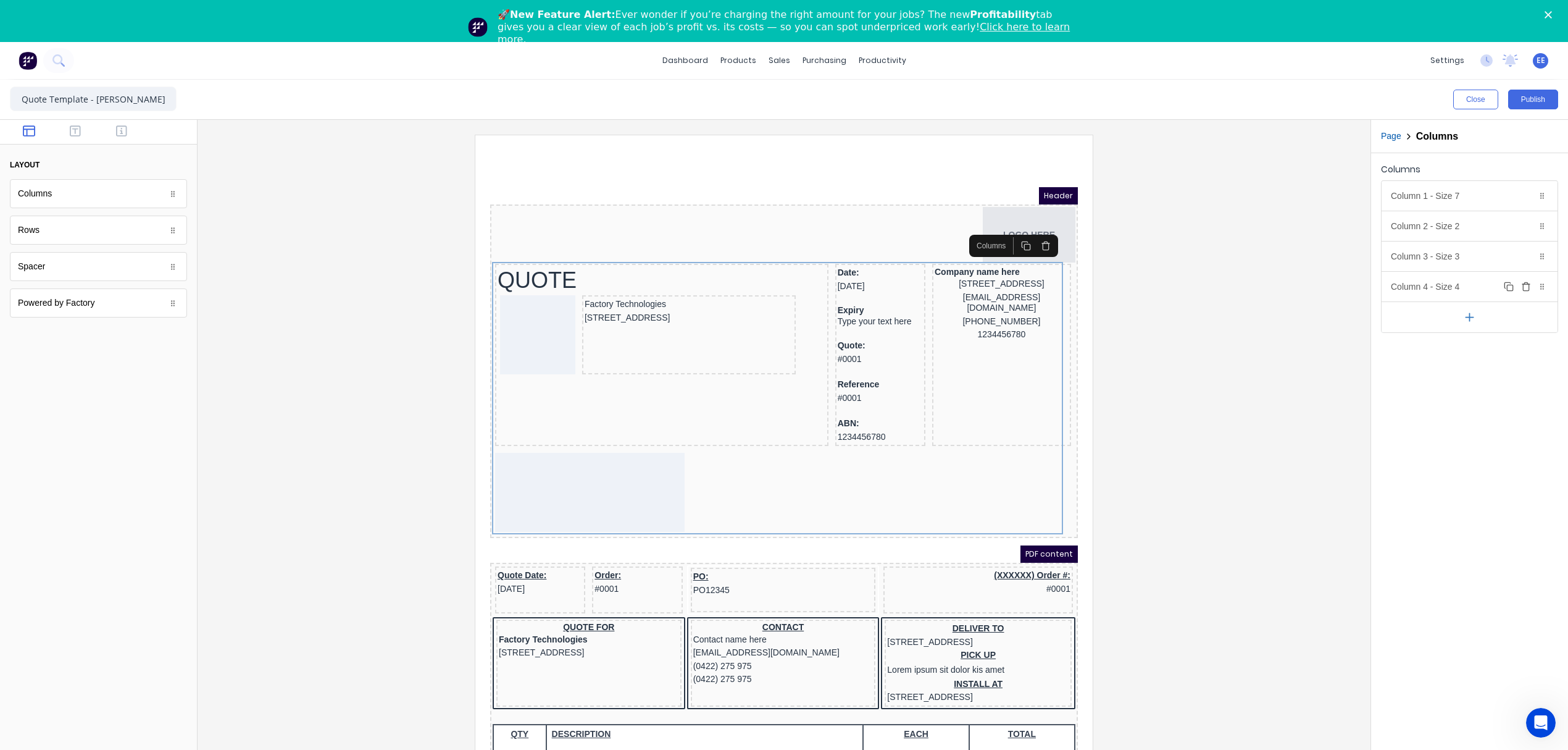
click at [1467, 288] on div "Column 4 - Size 4 Duplicate Delete" at bounding box center [1469, 286] width 176 height 29
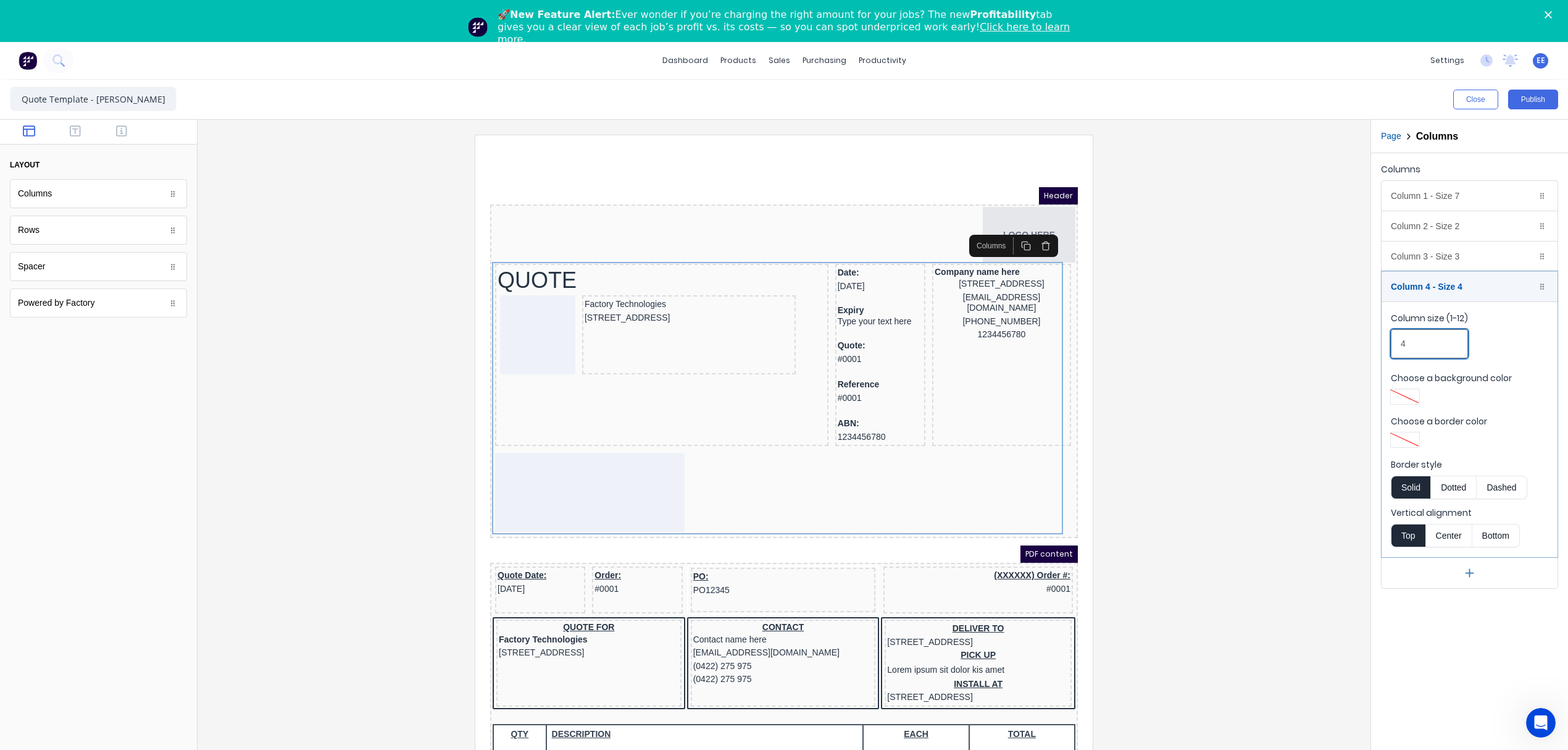
drag, startPoint x: 1426, startPoint y: 349, endPoint x: 1400, endPoint y: 349, distance: 26.0
click at [1401, 348] on input "4" at bounding box center [1429, 344] width 77 height 29
type input "1"
click at [1307, 453] on div at bounding box center [784, 458] width 1153 height 647
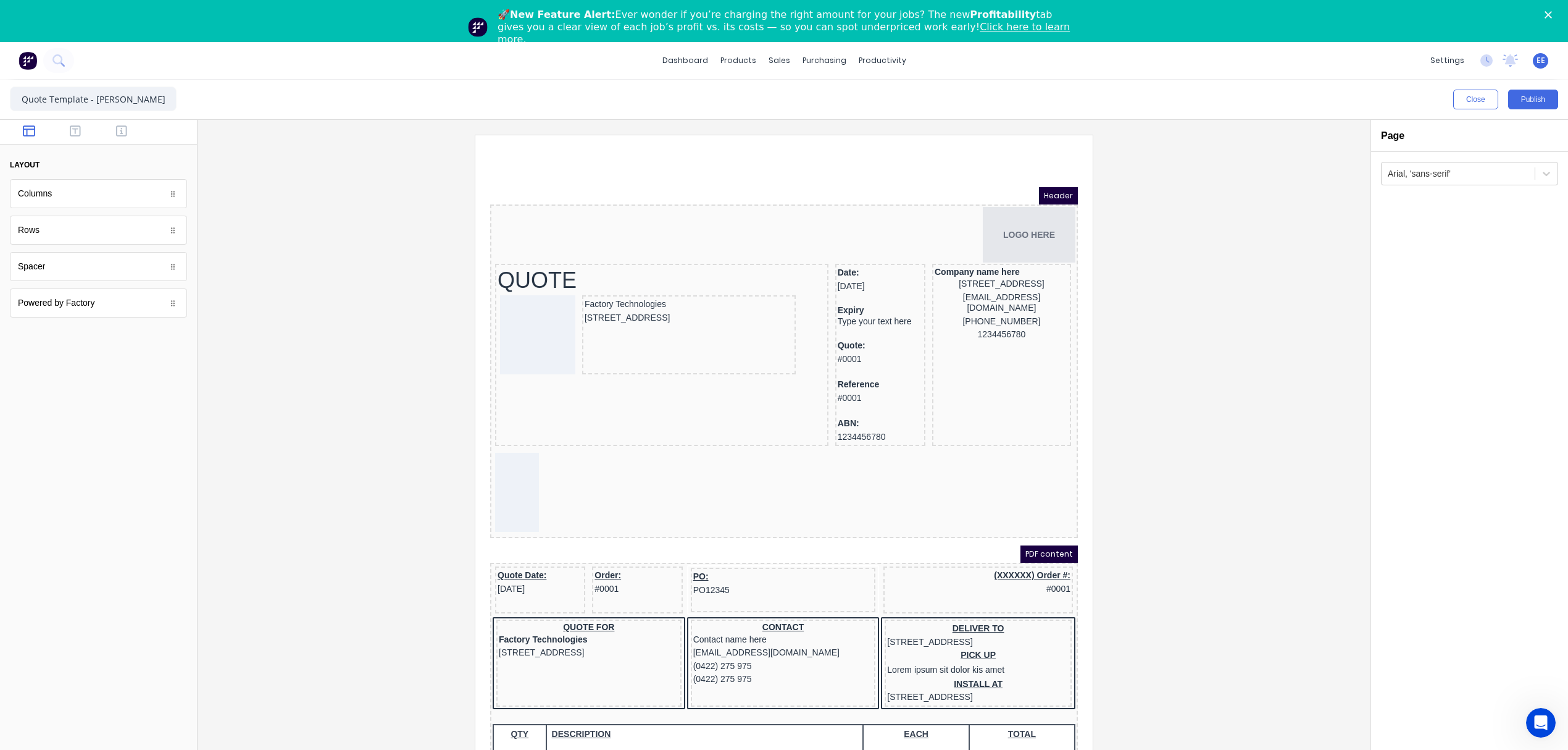
click at [1312, 280] on div at bounding box center [784, 458] width 1153 height 647
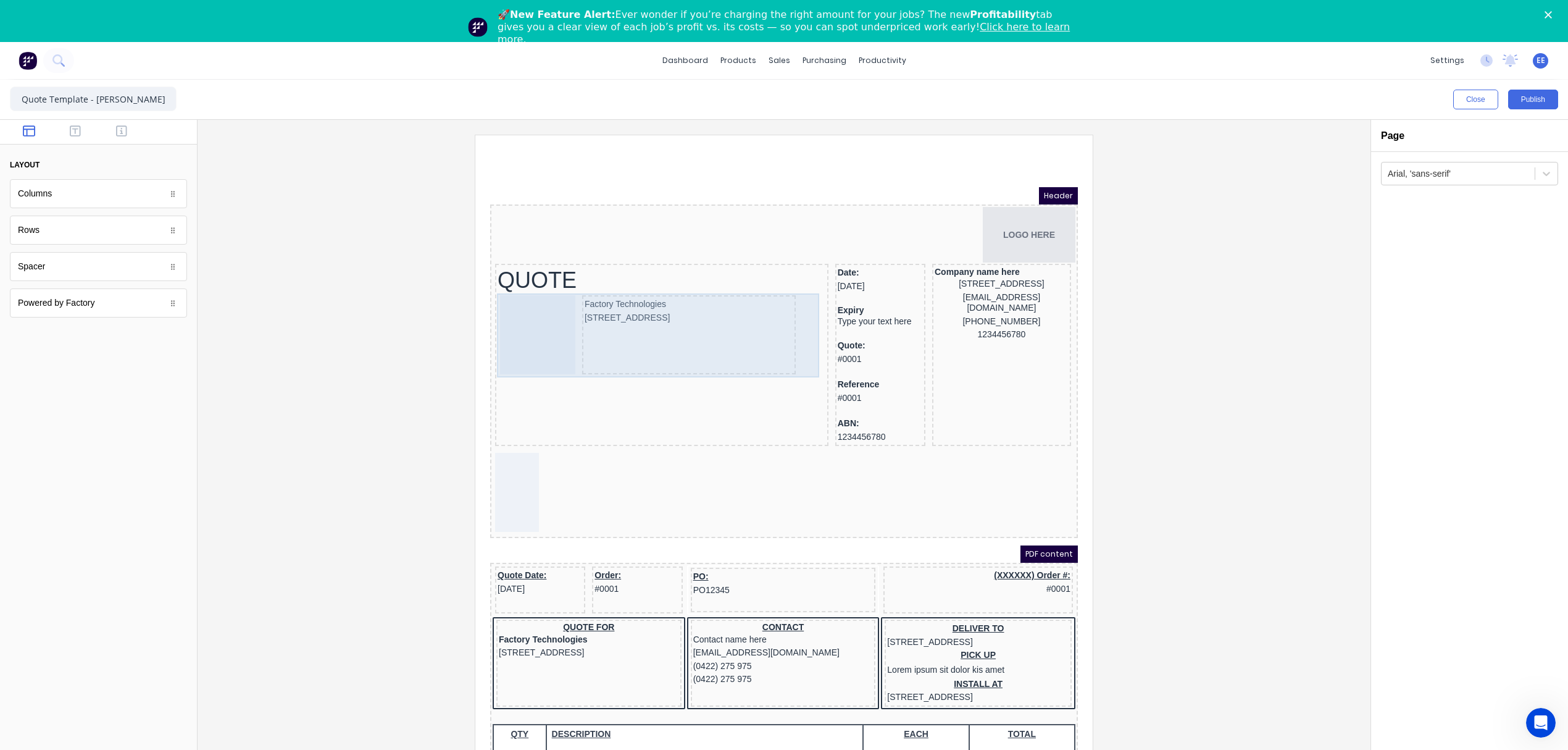
click at [783, 325] on div "Factory Technologies [STREET_ADDRESS]" at bounding box center [647, 321] width 329 height 84
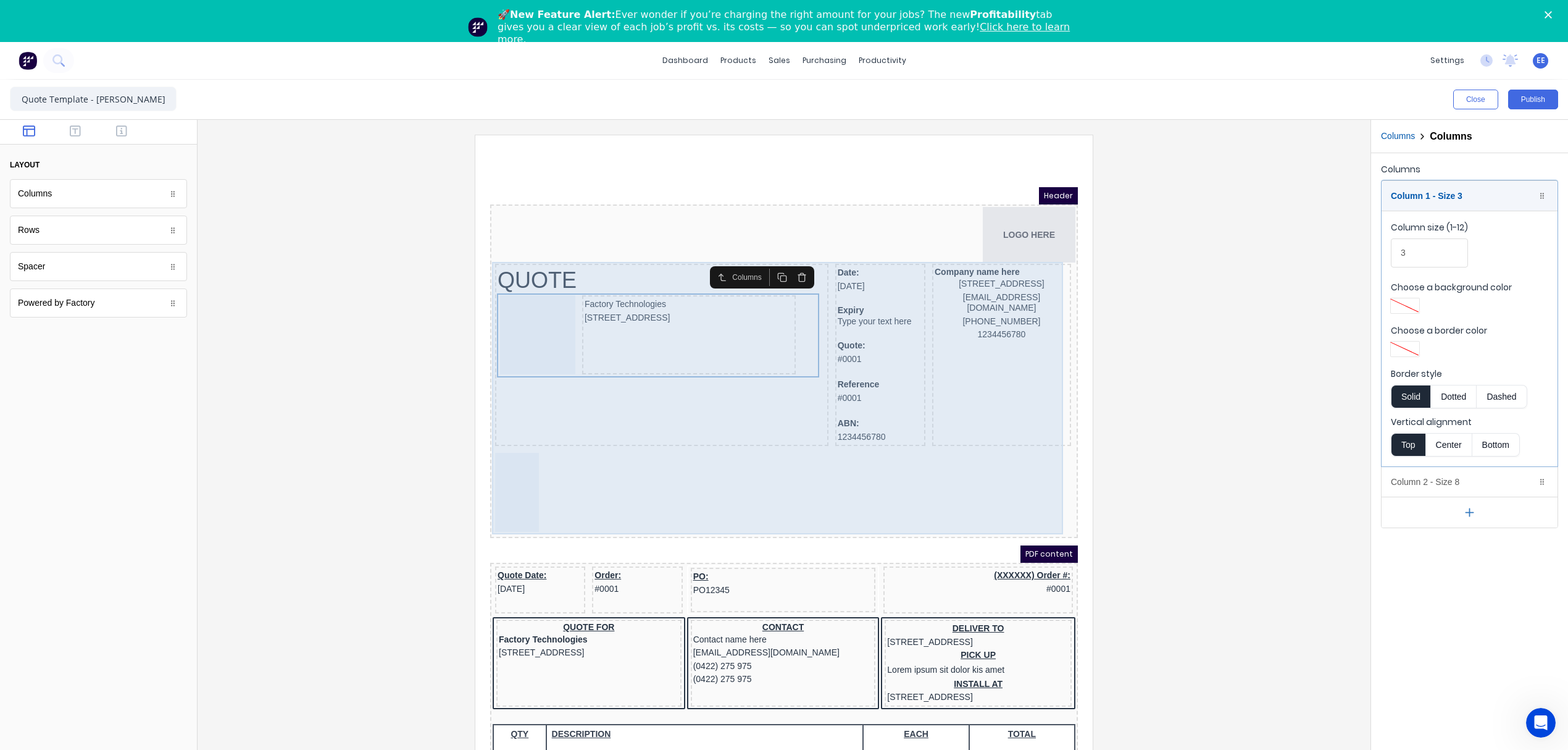
click at [789, 393] on div "QUOTE Factory Technologies 234 Beach Road Gold Coast, Queensland, Australia, 42…" at bounding box center [647, 340] width 334 height 182
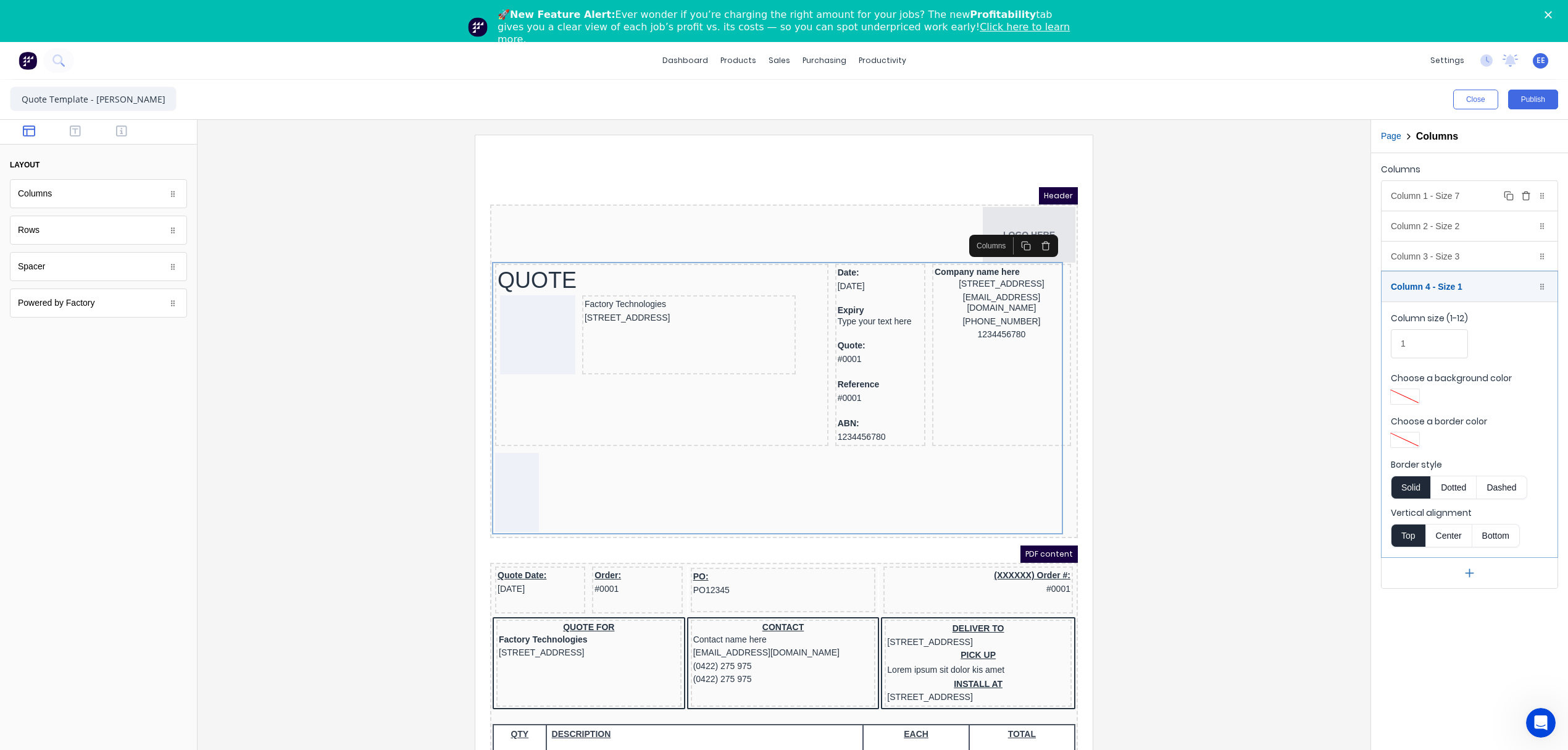
click at [1440, 199] on div "Column 1 - Size 7 Duplicate Delete" at bounding box center [1469, 195] width 176 height 29
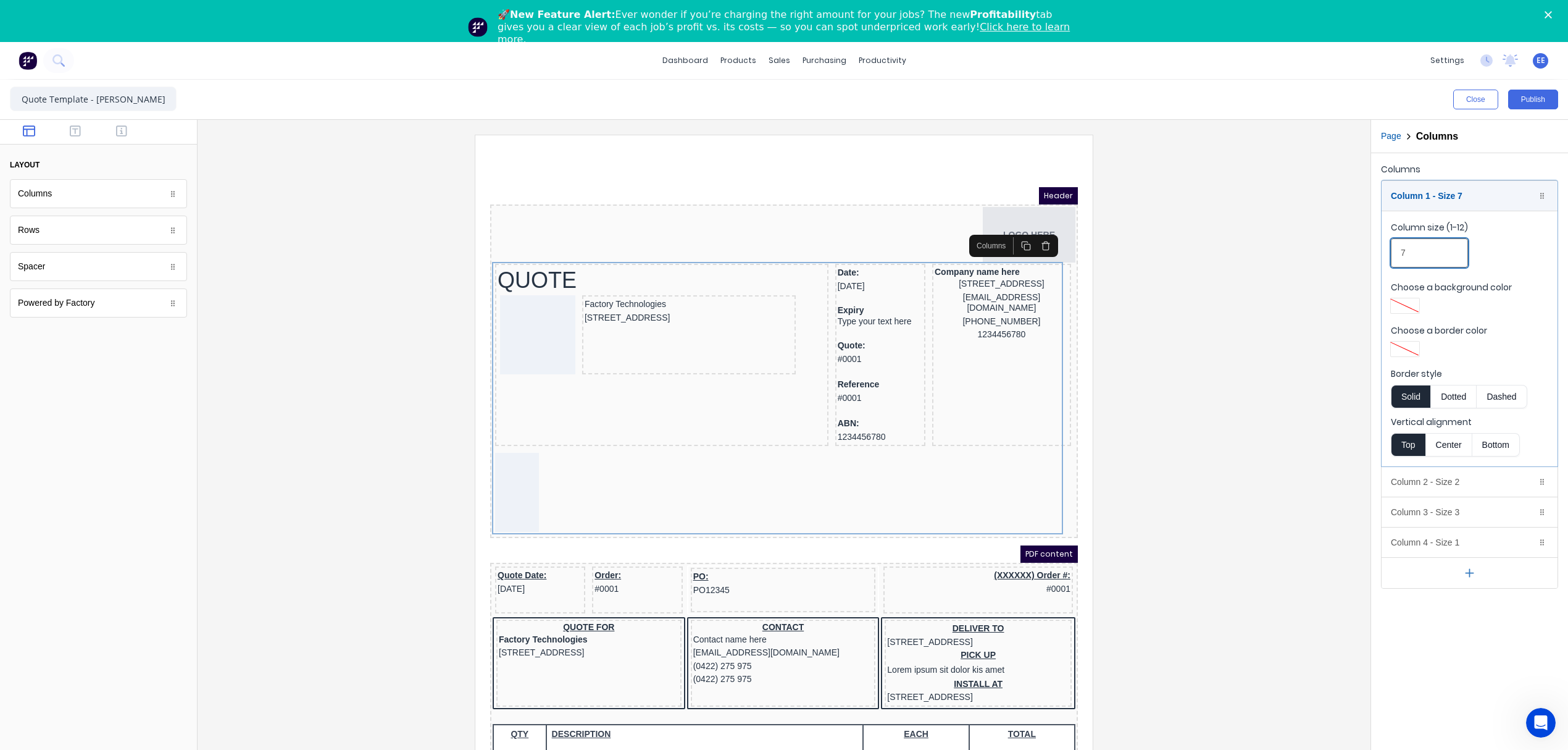
drag, startPoint x: 1421, startPoint y: 245, endPoint x: 1394, endPoint y: 247, distance: 27.1
click at [1394, 247] on input "7" at bounding box center [1429, 253] width 77 height 29
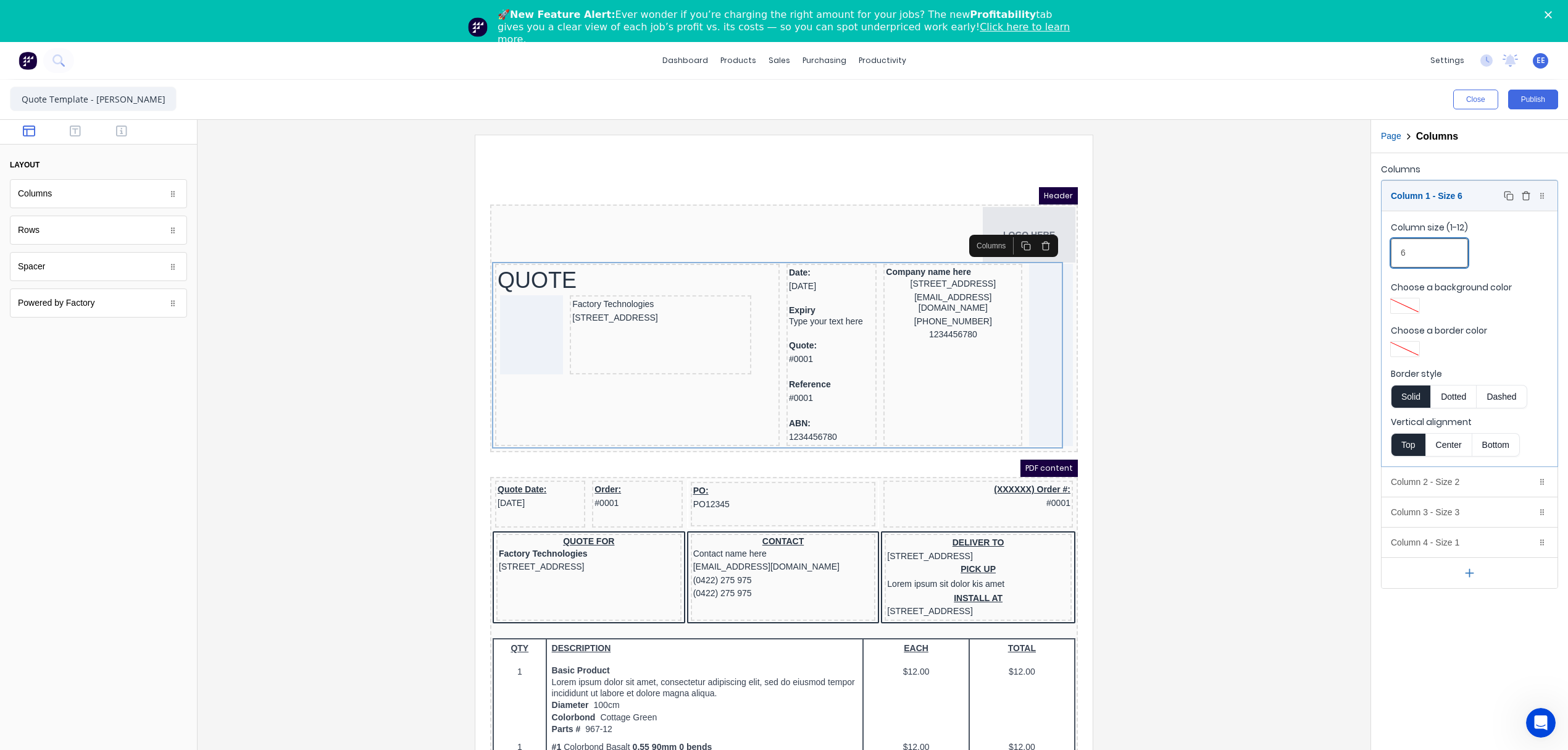
type input "6"
click at [1428, 199] on div "Column 1 - Size 6 Duplicate Delete" at bounding box center [1469, 195] width 176 height 29
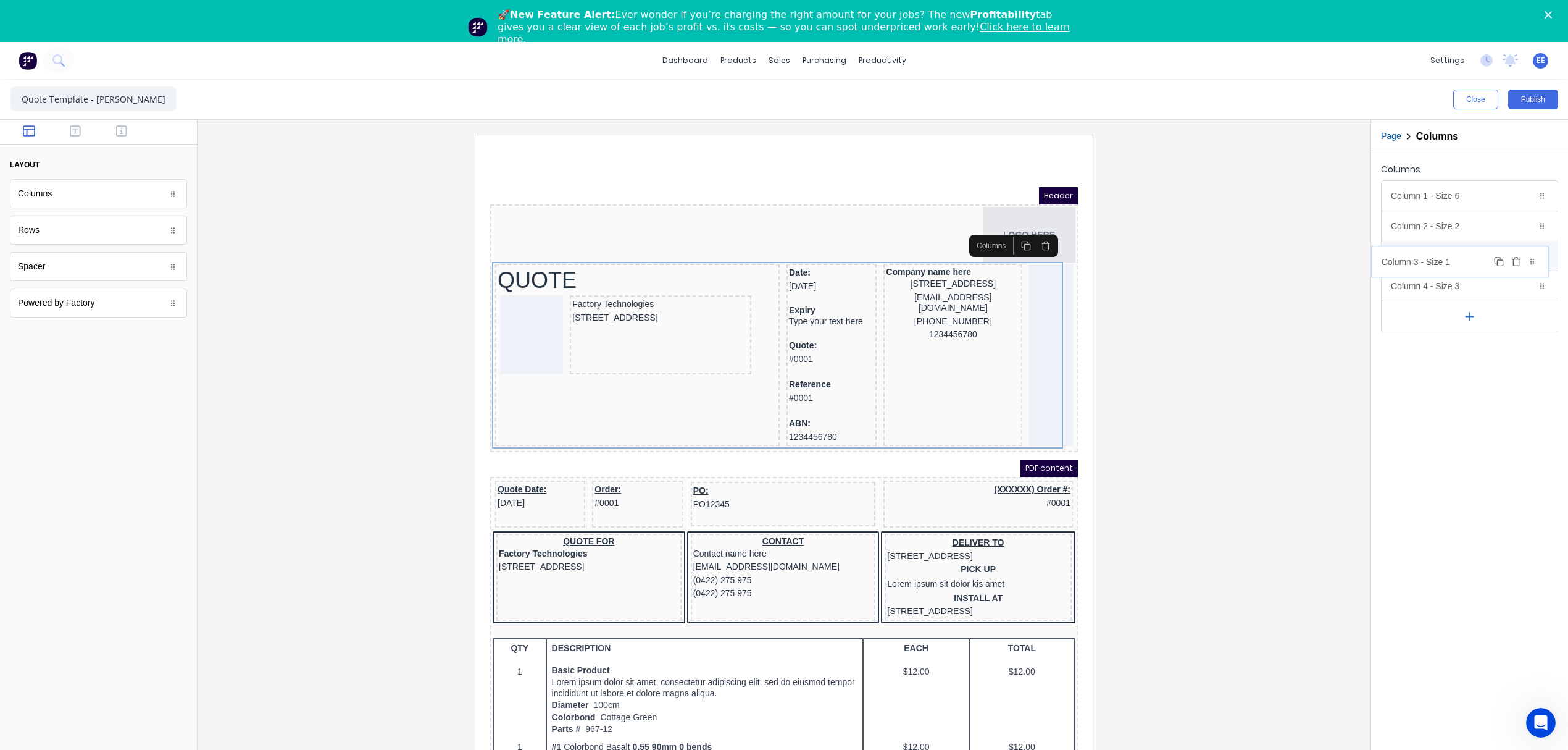
drag, startPoint x: 1442, startPoint y: 290, endPoint x: 1433, endPoint y: 263, distance: 28.5
click at [1433, 263] on body "dashboard products sales purchasing productivity dashboard products Product Cat…" at bounding box center [784, 417] width 1568 height 750
click at [1223, 312] on div at bounding box center [784, 458] width 1153 height 647
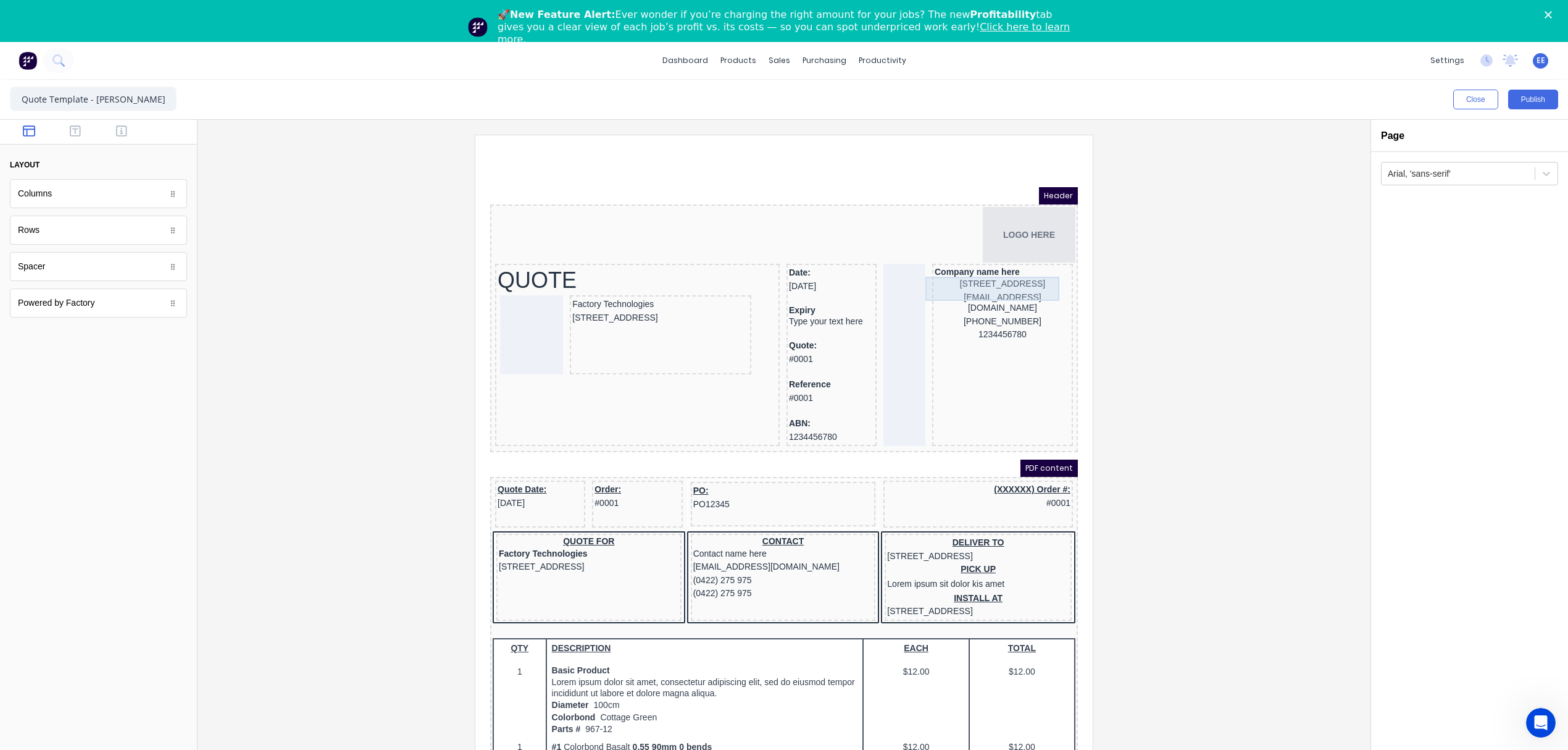
click at [997, 276] on div "[STREET_ADDRESS]" at bounding box center [988, 269] width 136 height 13
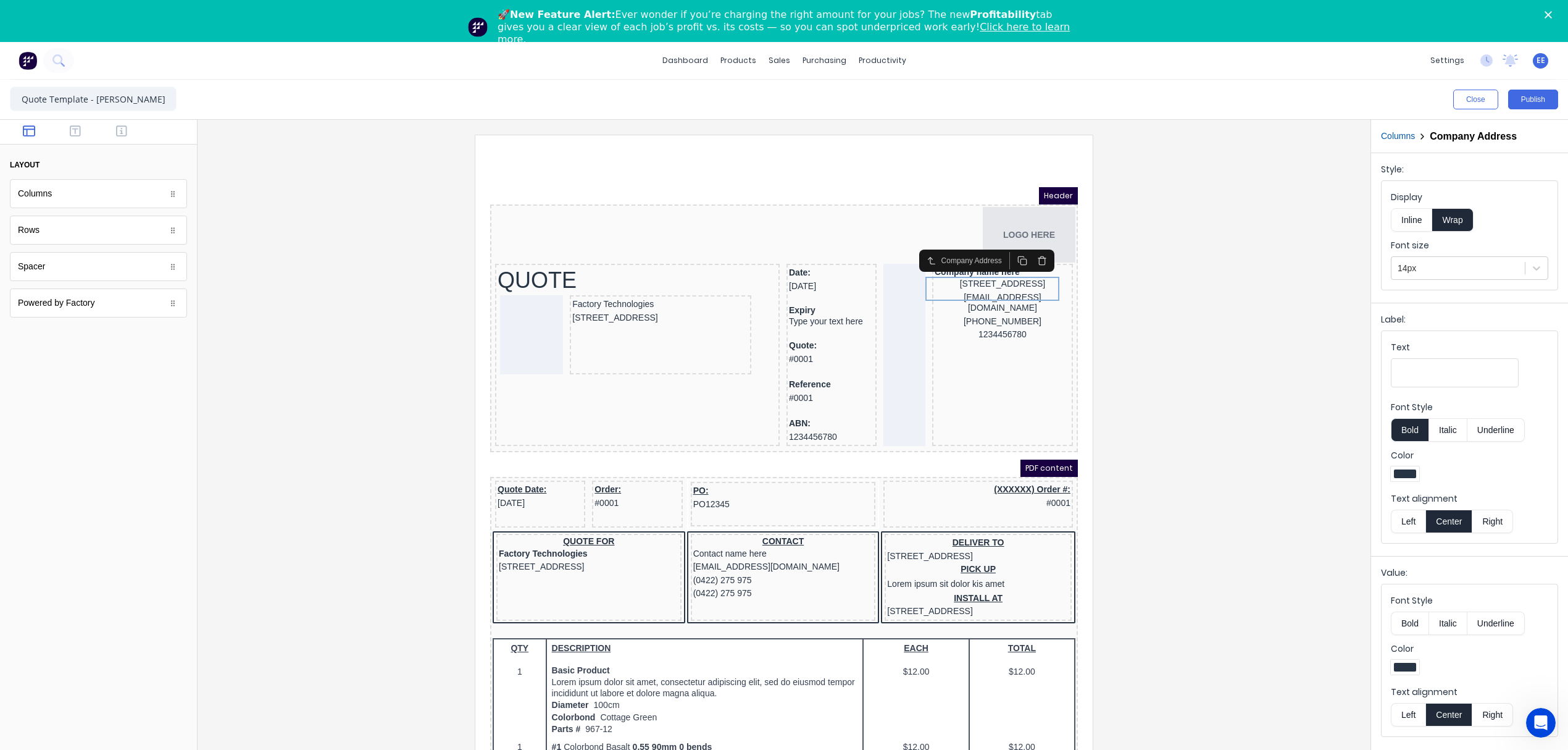
click at [1407, 526] on button "Left" at bounding box center [1408, 521] width 34 height 24
click at [1405, 526] on button "Left" at bounding box center [1408, 521] width 34 height 24
click at [1399, 713] on button "Left" at bounding box center [1408, 715] width 34 height 24
click at [1420, 220] on button "Inline" at bounding box center [1411, 220] width 41 height 24
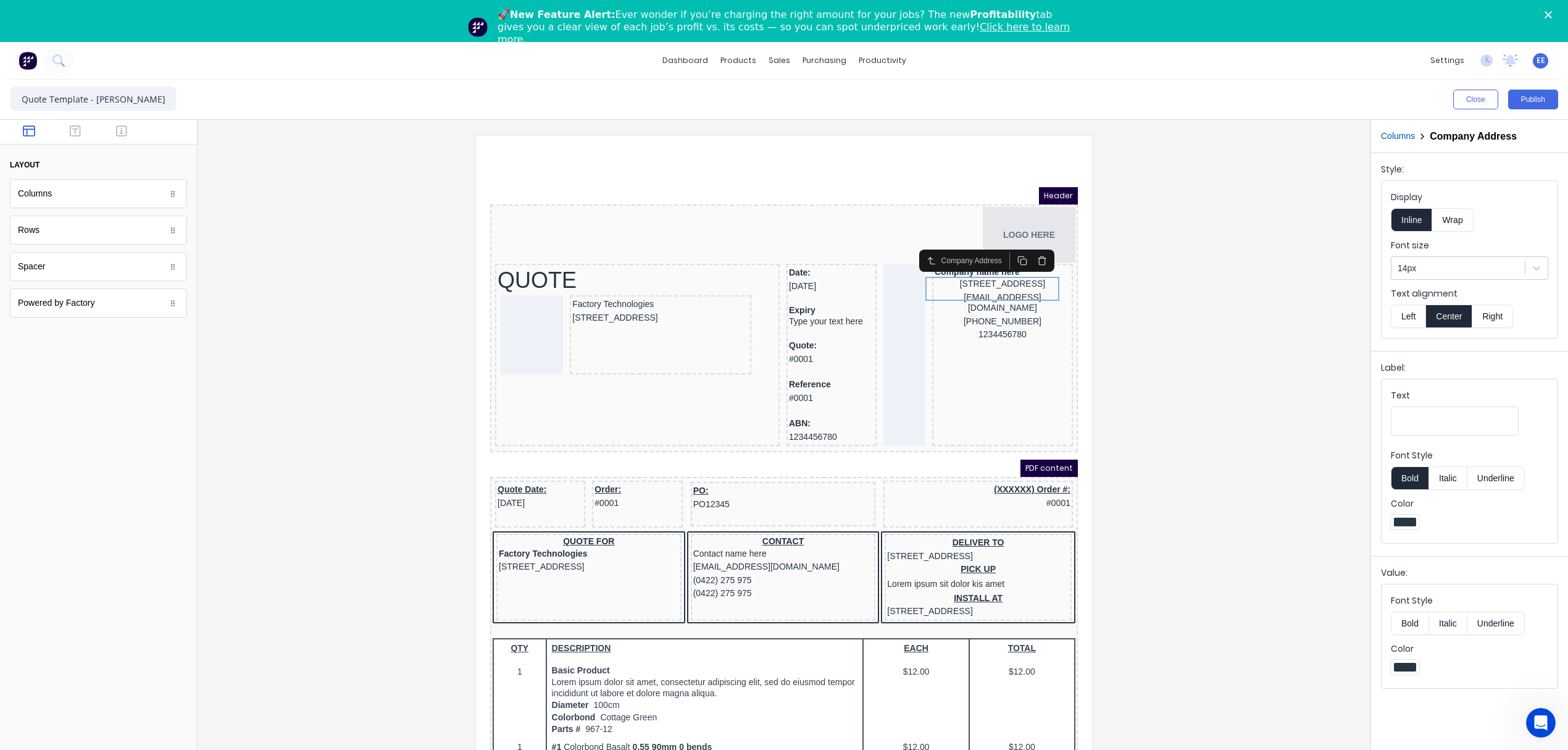
click at [1400, 315] on button "Left" at bounding box center [1408, 316] width 34 height 24
click at [979, 293] on div "xxxxxxx@xxxxx.com" at bounding box center [988, 288] width 136 height 24
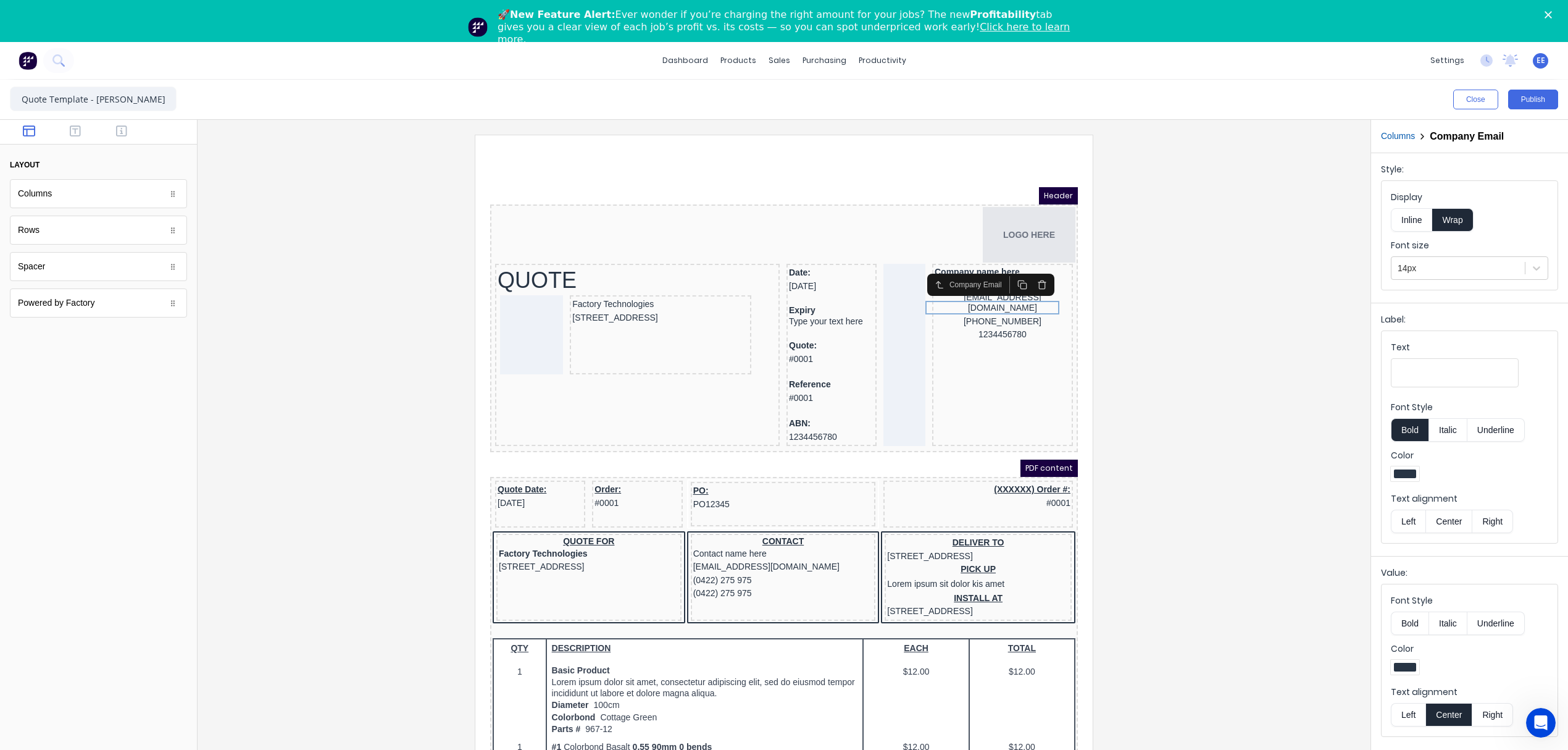
click at [1028, 275] on button "button" at bounding box center [1028, 270] width 20 height 18
click at [1028, 273] on icon "button" at bounding box center [1027, 271] width 6 height 7
click at [1029, 272] on icon "button" at bounding box center [1028, 270] width 10 height 10
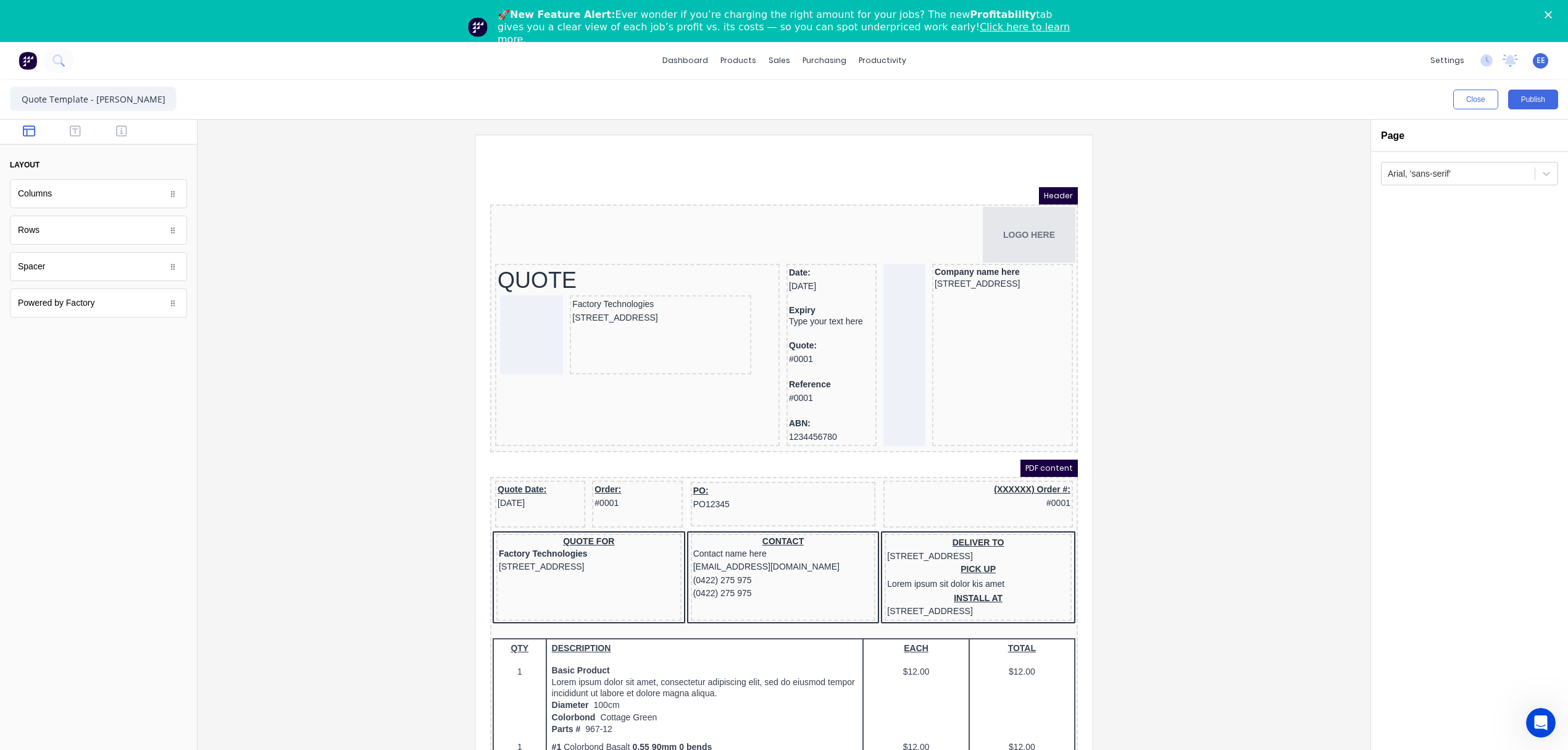
click at [1136, 372] on div at bounding box center [784, 458] width 1153 height 647
click at [946, 268] on div "[STREET_ADDRESS]" at bounding box center [988, 269] width 136 height 13
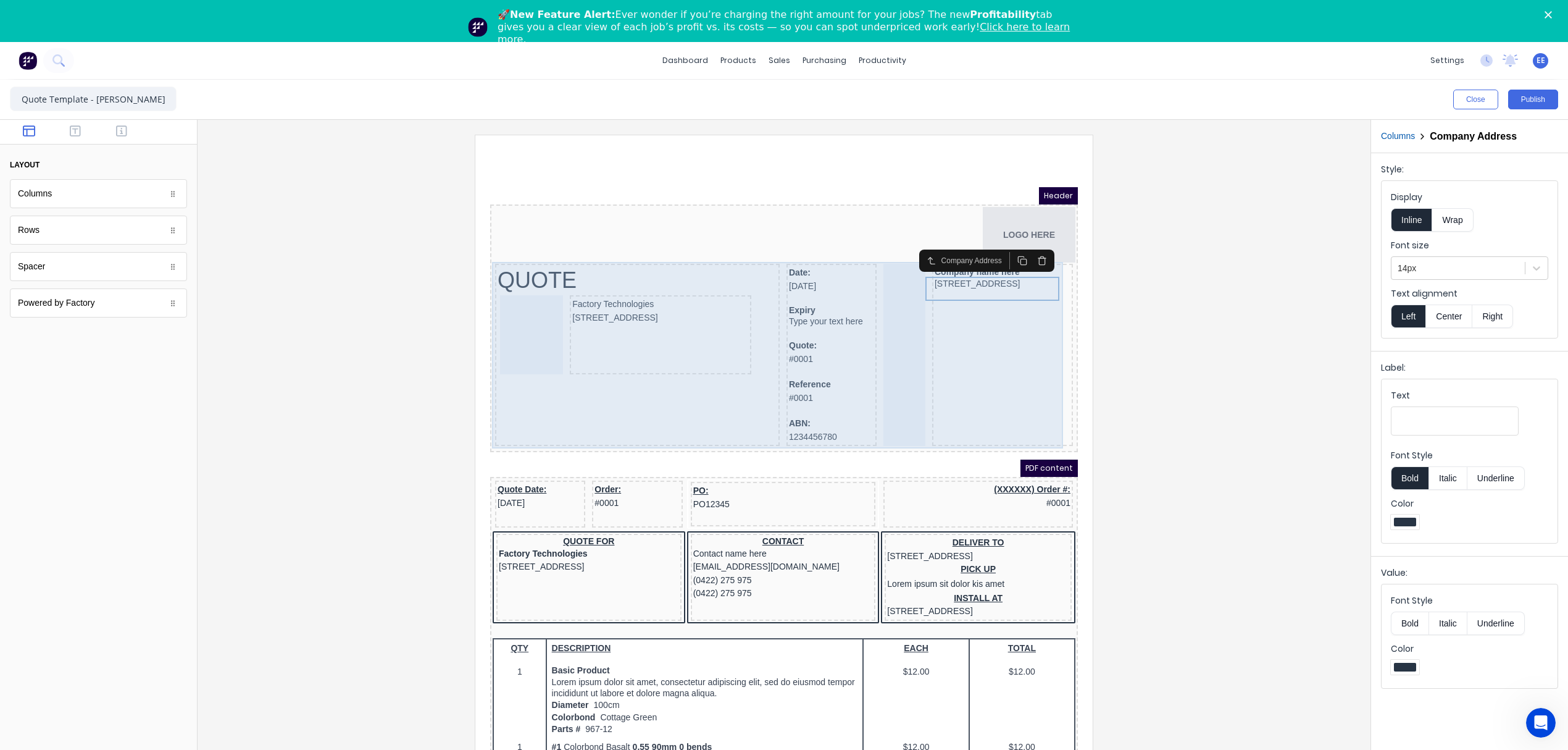
click at [887, 306] on div at bounding box center [890, 340] width 42 height 182
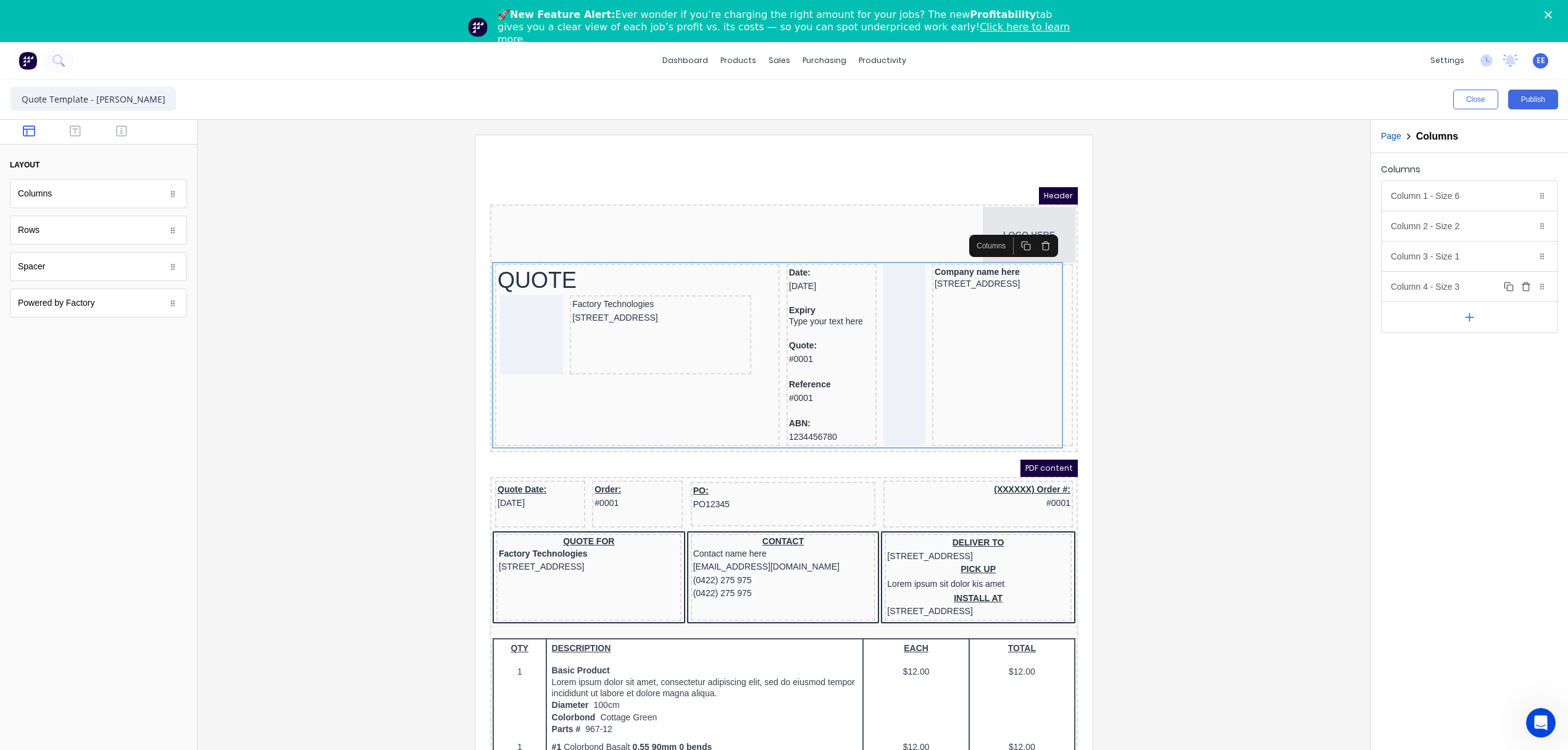
click at [1509, 290] on icon "button" at bounding box center [1509, 287] width 10 height 10
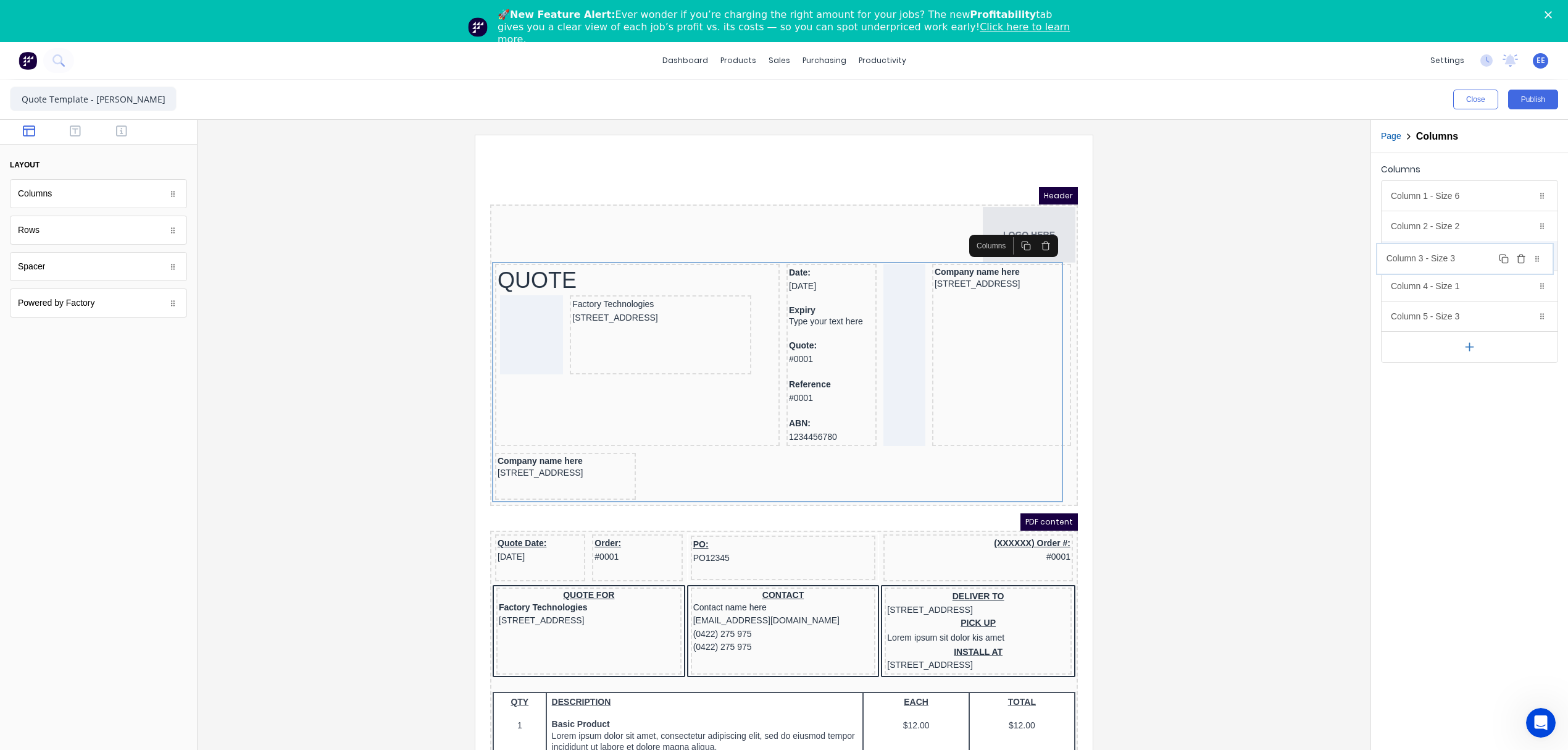
drag, startPoint x: 1471, startPoint y: 317, endPoint x: 1465, endPoint y: 257, distance: 60.3
click at [1465, 257] on body "dashboard products sales purchasing productivity dashboard products Product Cat…" at bounding box center [784, 417] width 1568 height 750
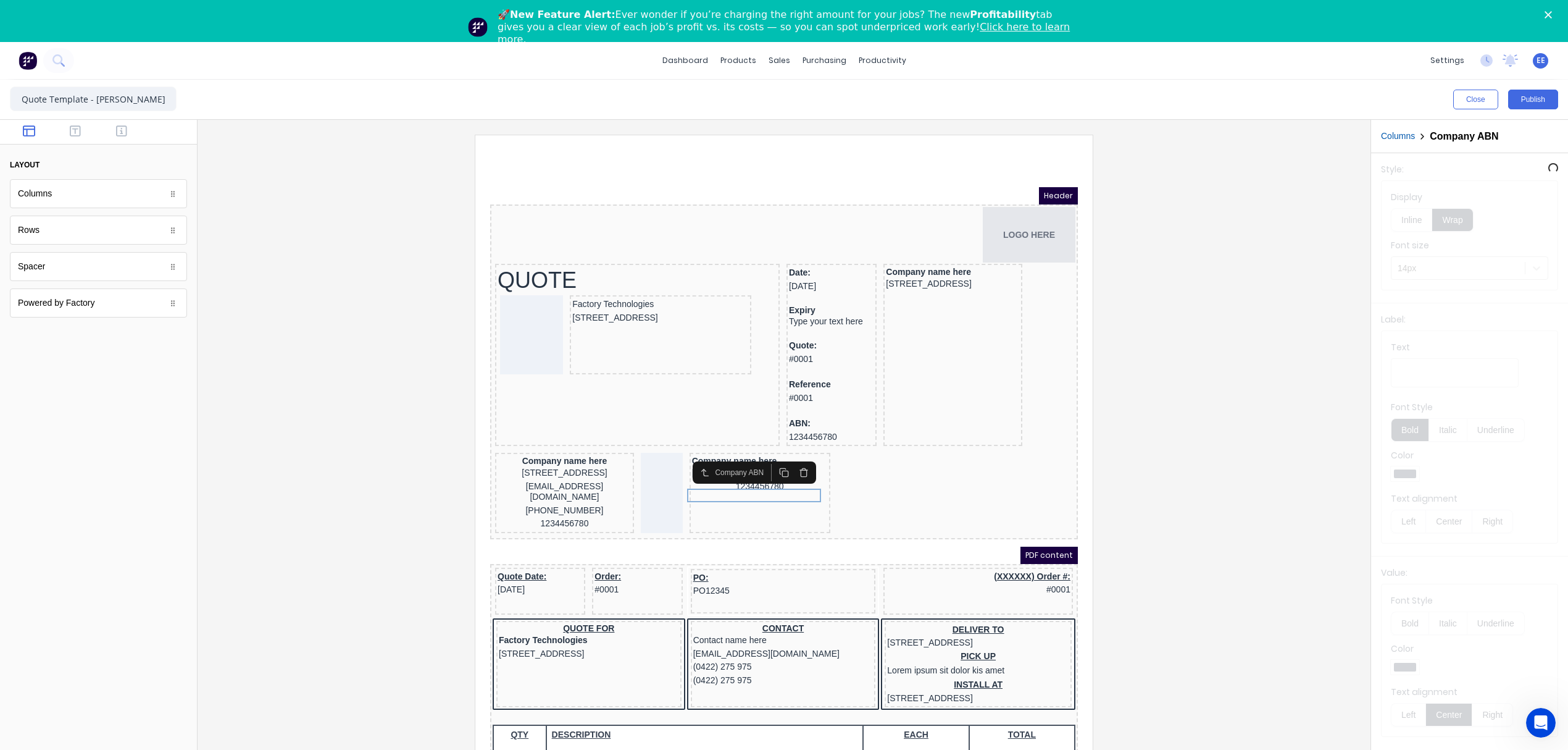
click at [788, 456] on icon "button" at bounding box center [789, 458] width 10 height 10
click at [583, 462] on div "[STREET_ADDRESS]" at bounding box center [550, 458] width 134 height 13
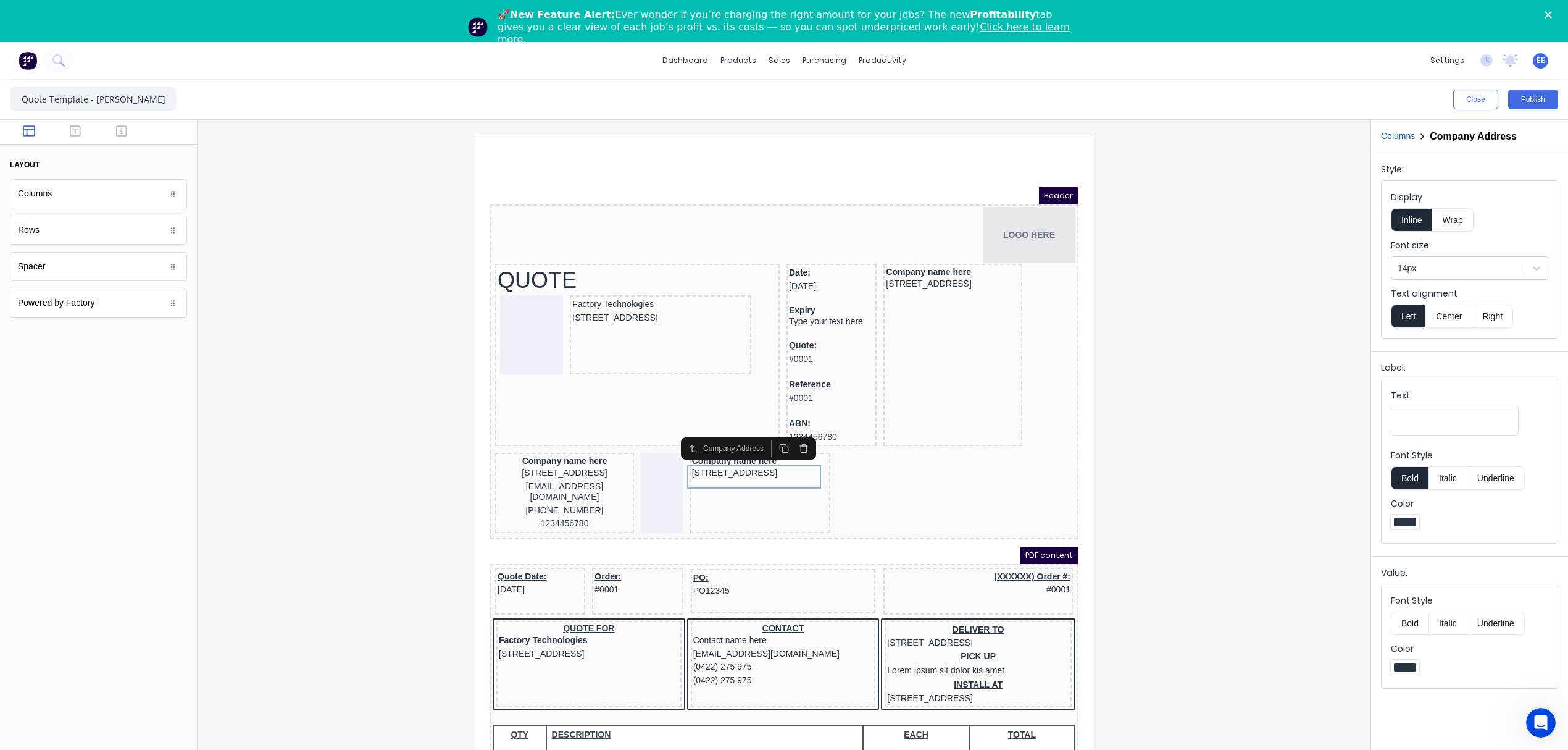
click at [583, 452] on div "[STREET_ADDRESS]" at bounding box center [550, 458] width 134 height 13
click at [594, 446] on div "Company name here" at bounding box center [550, 446] width 134 height 11
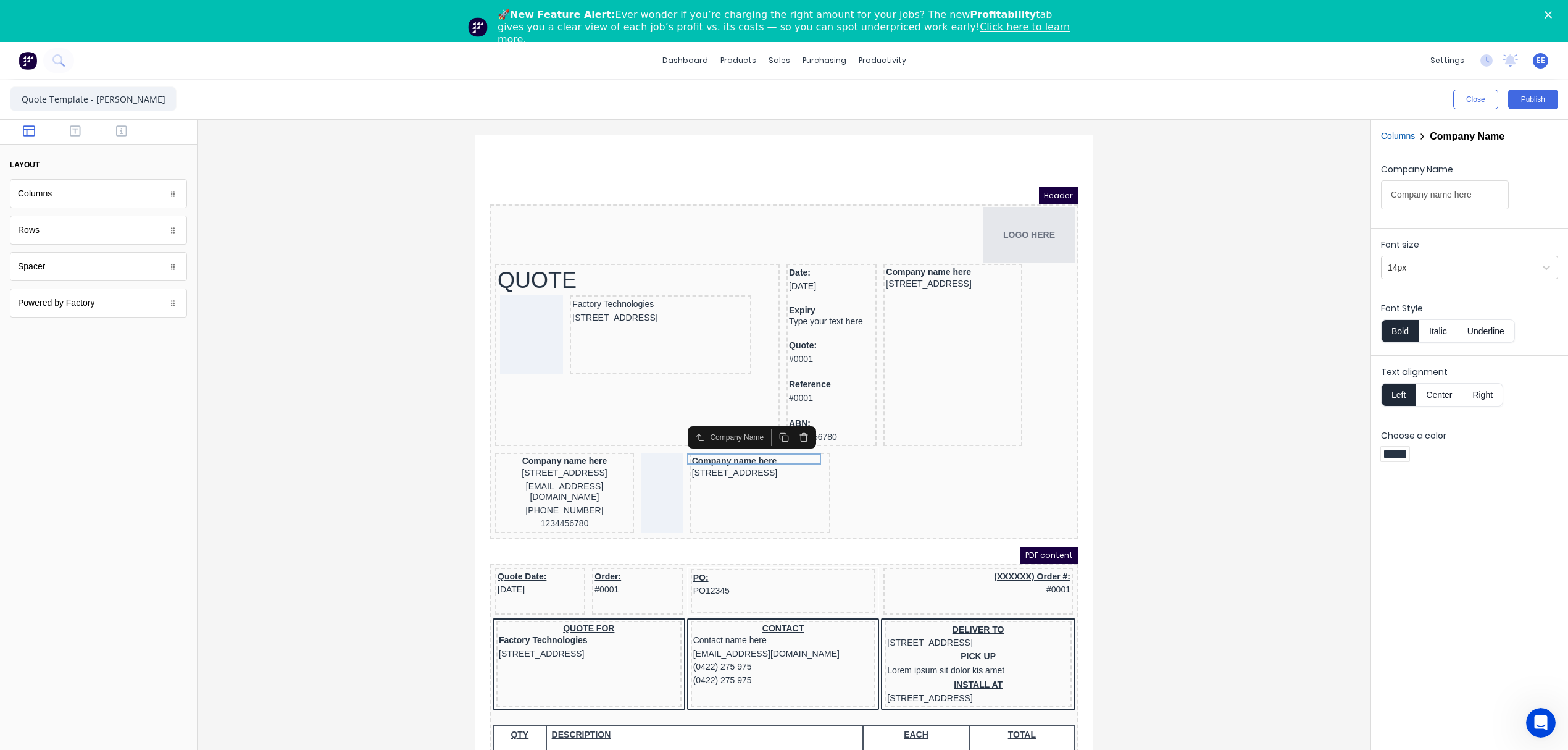
click at [595, 465] on div "[STREET_ADDRESS]" at bounding box center [550, 458] width 134 height 13
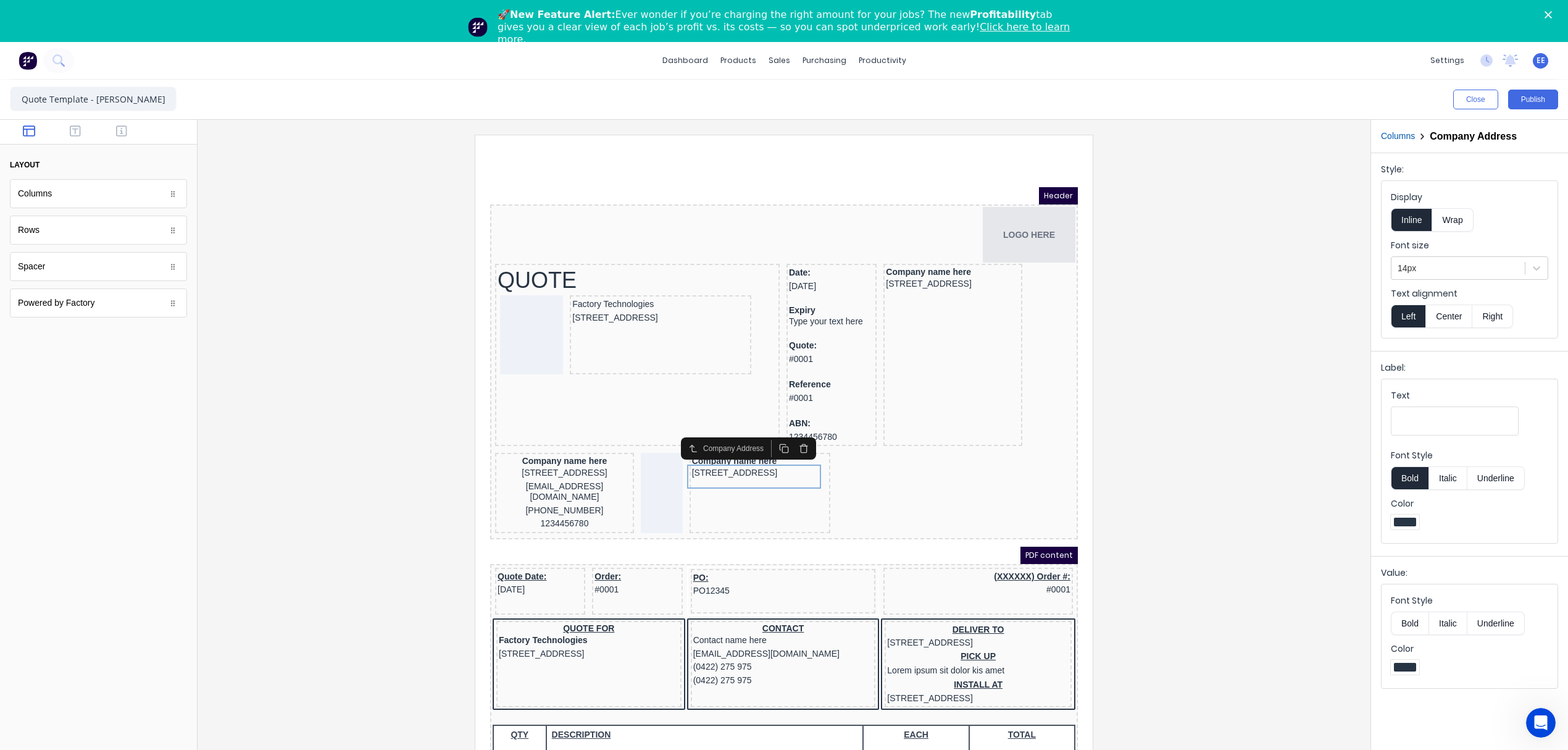
click at [523, 454] on div "[STREET_ADDRESS]" at bounding box center [550, 458] width 134 height 13
click at [518, 441] on div "Company name here" at bounding box center [550, 446] width 134 height 11
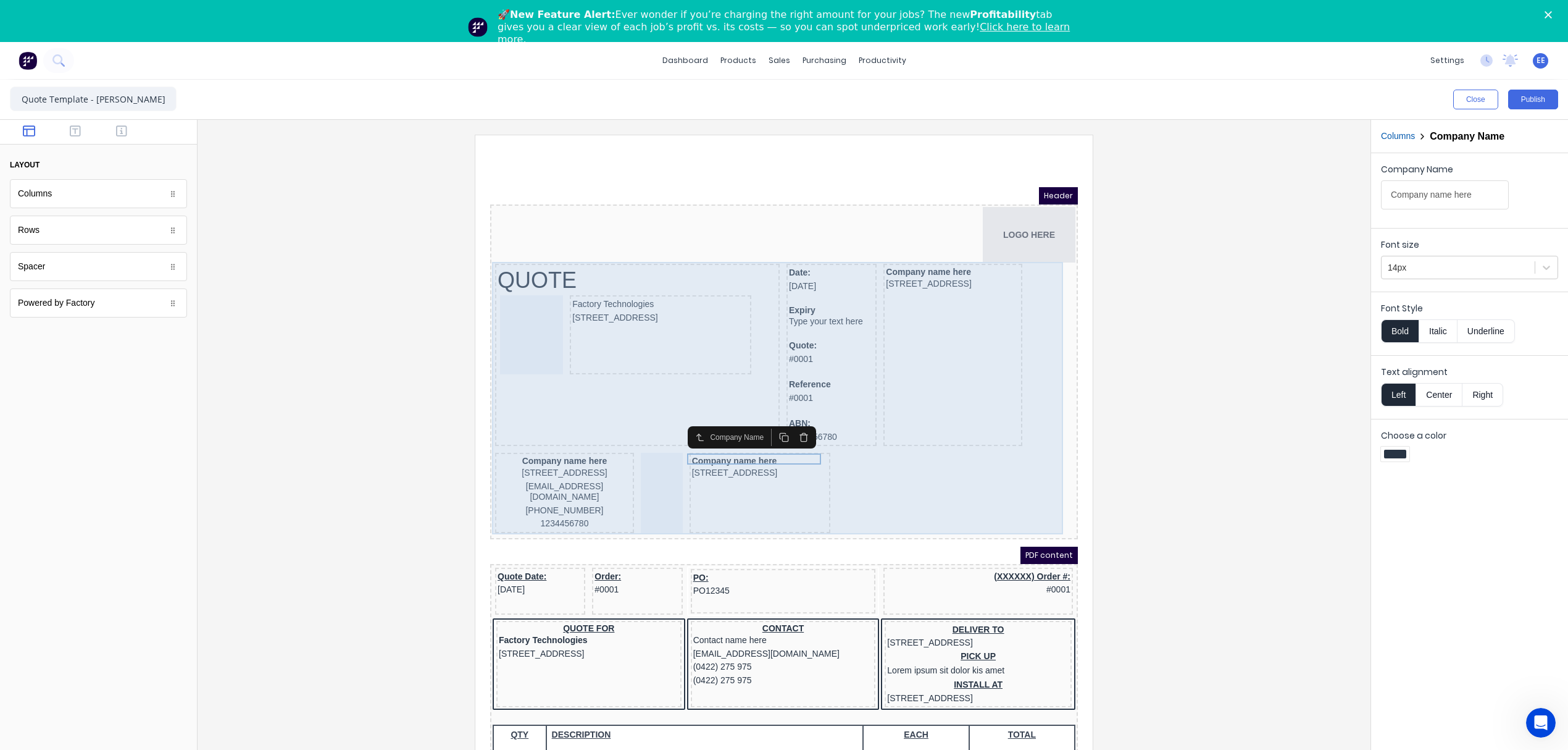
click at [986, 323] on div "Company name here [STREET_ADDRESS]" at bounding box center [938, 340] width 139 height 182
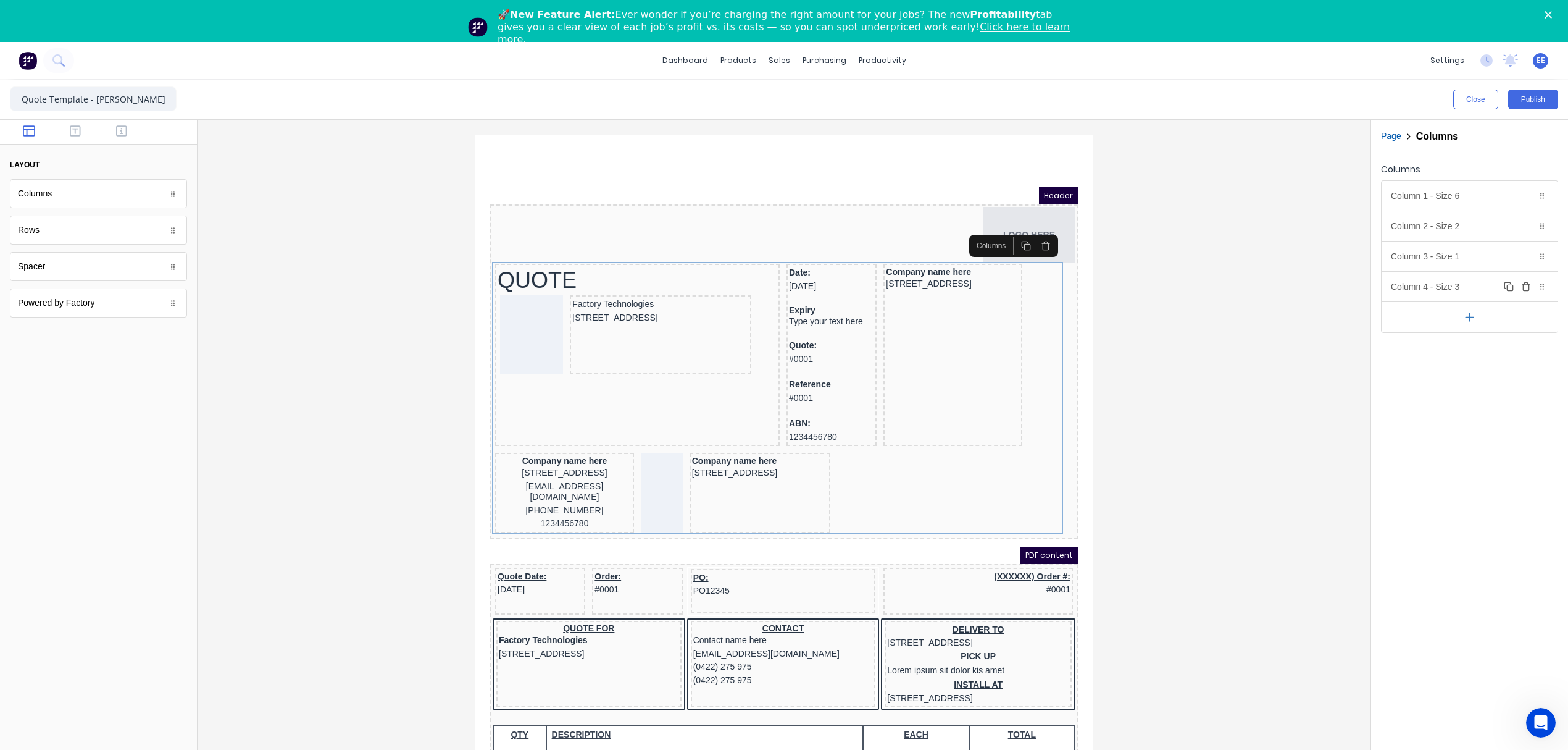
click at [1530, 290] on icon "button" at bounding box center [1526, 287] width 10 height 10
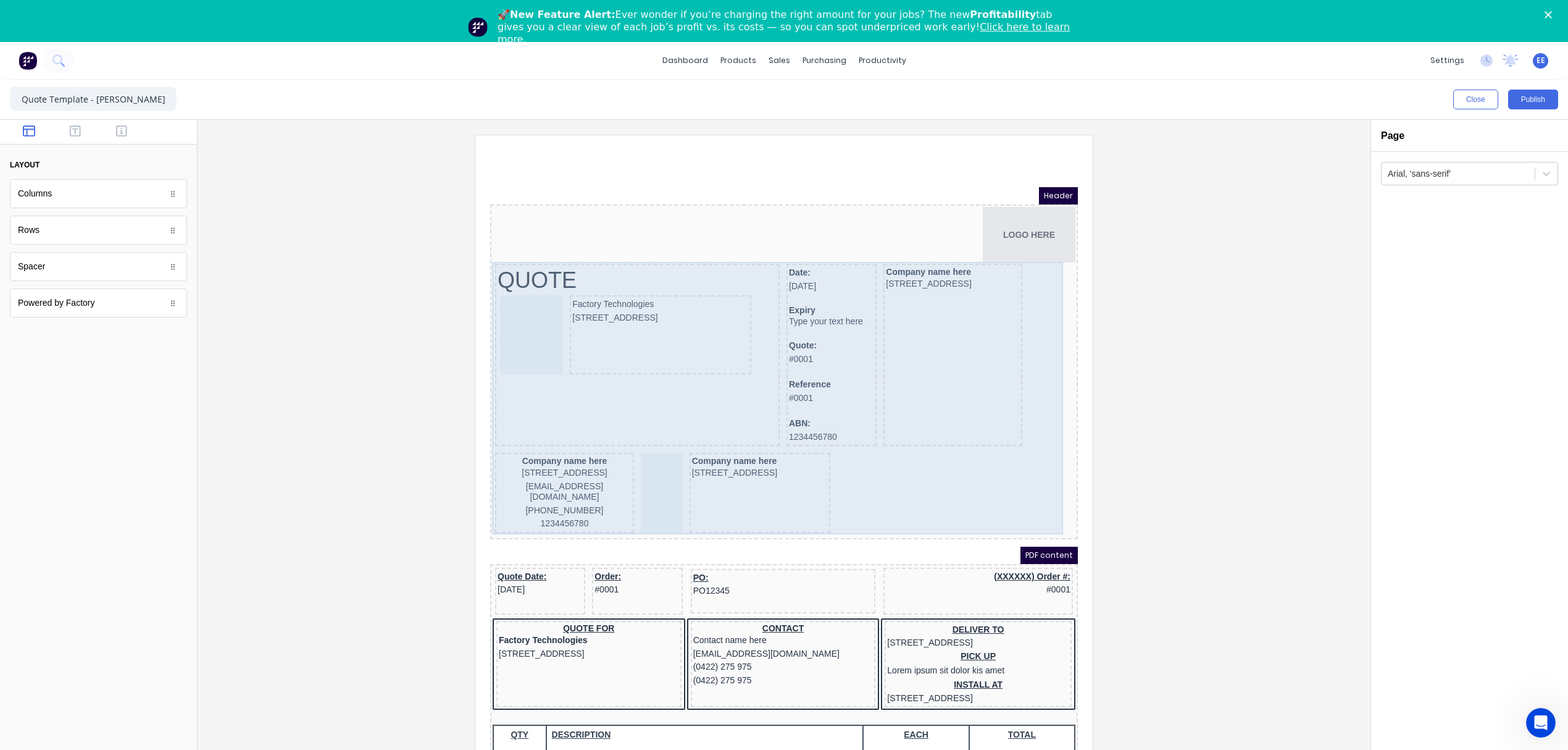
click at [834, 466] on div "QUOTE Factory Technologies 234 Beach Road Gold Coast, Queensland, Australia, 42…" at bounding box center [770, 385] width 583 height 274
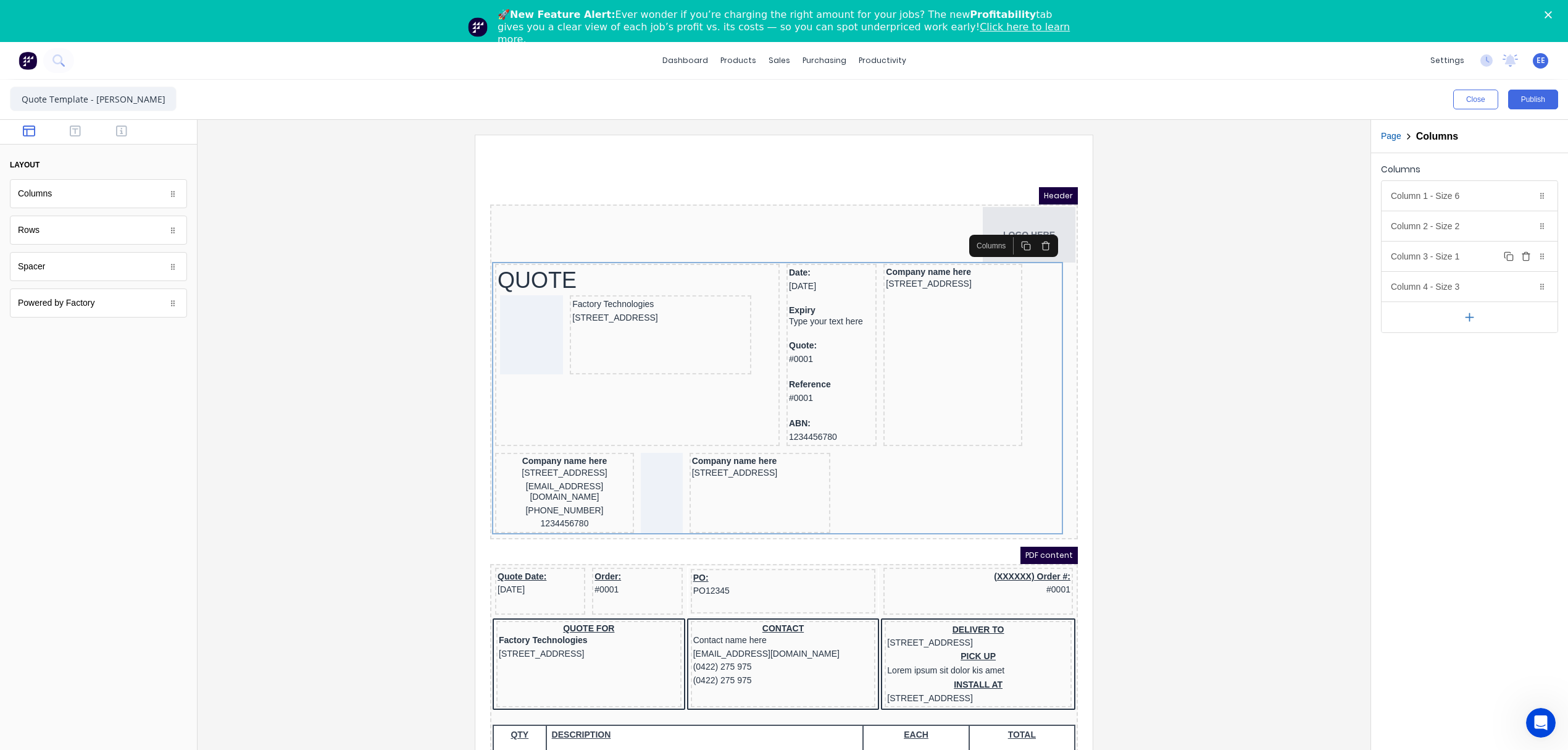
click at [1530, 257] on icon "button" at bounding box center [1526, 256] width 10 height 10
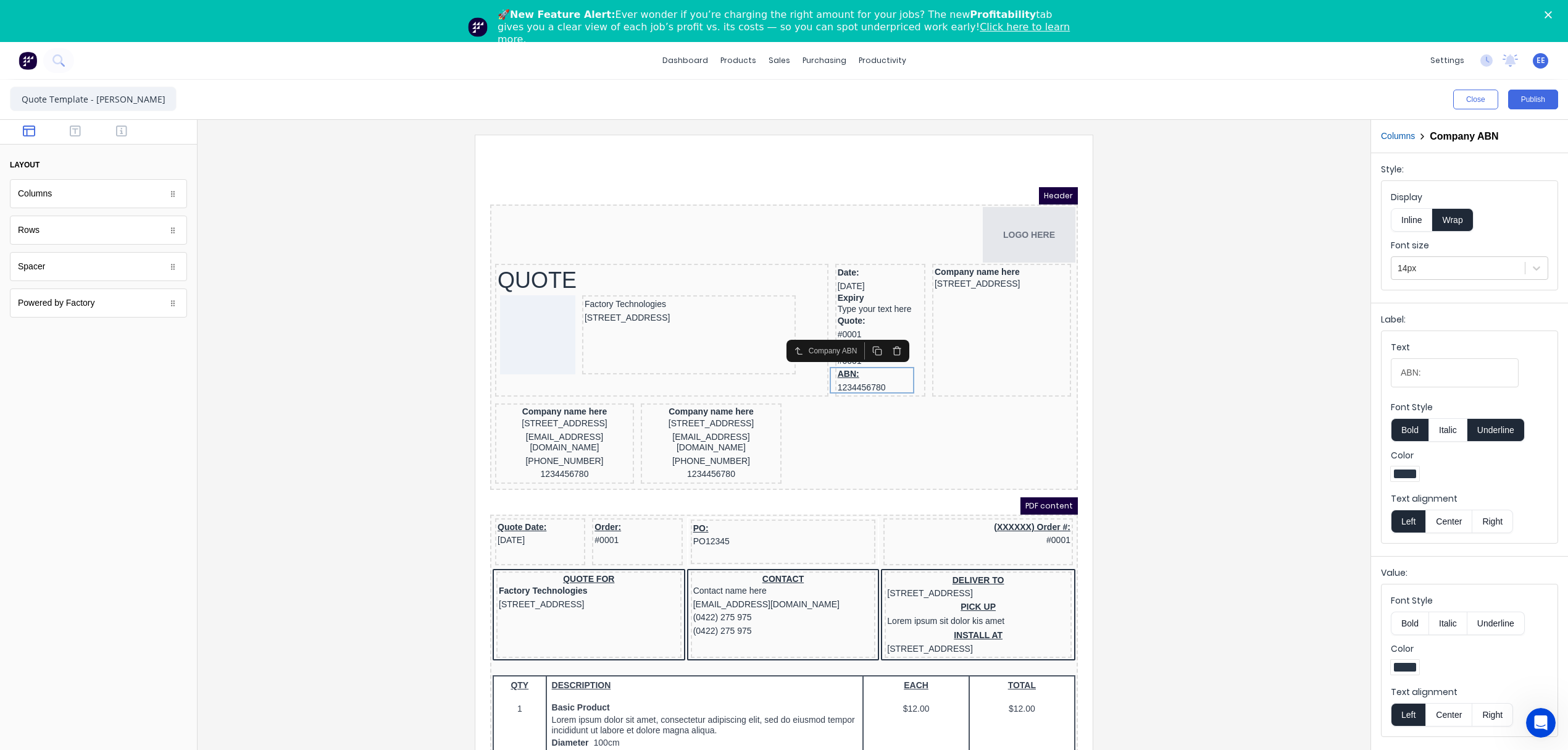
click at [1396, 136] on button "Columns" at bounding box center [1398, 135] width 34 height 13
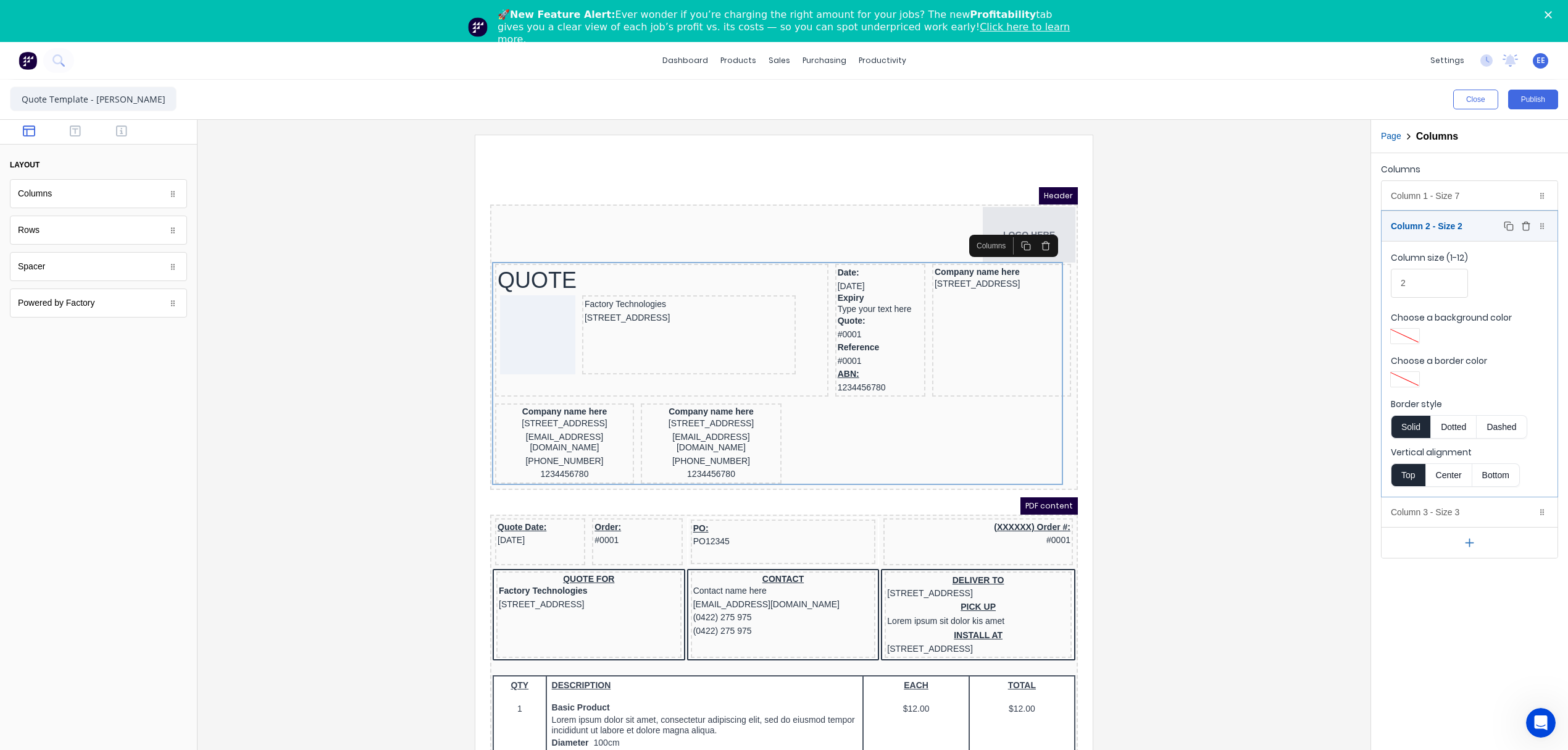
click at [1416, 229] on div "Column 2 - Size 2 Duplicate Delete" at bounding box center [1469, 225] width 176 height 29
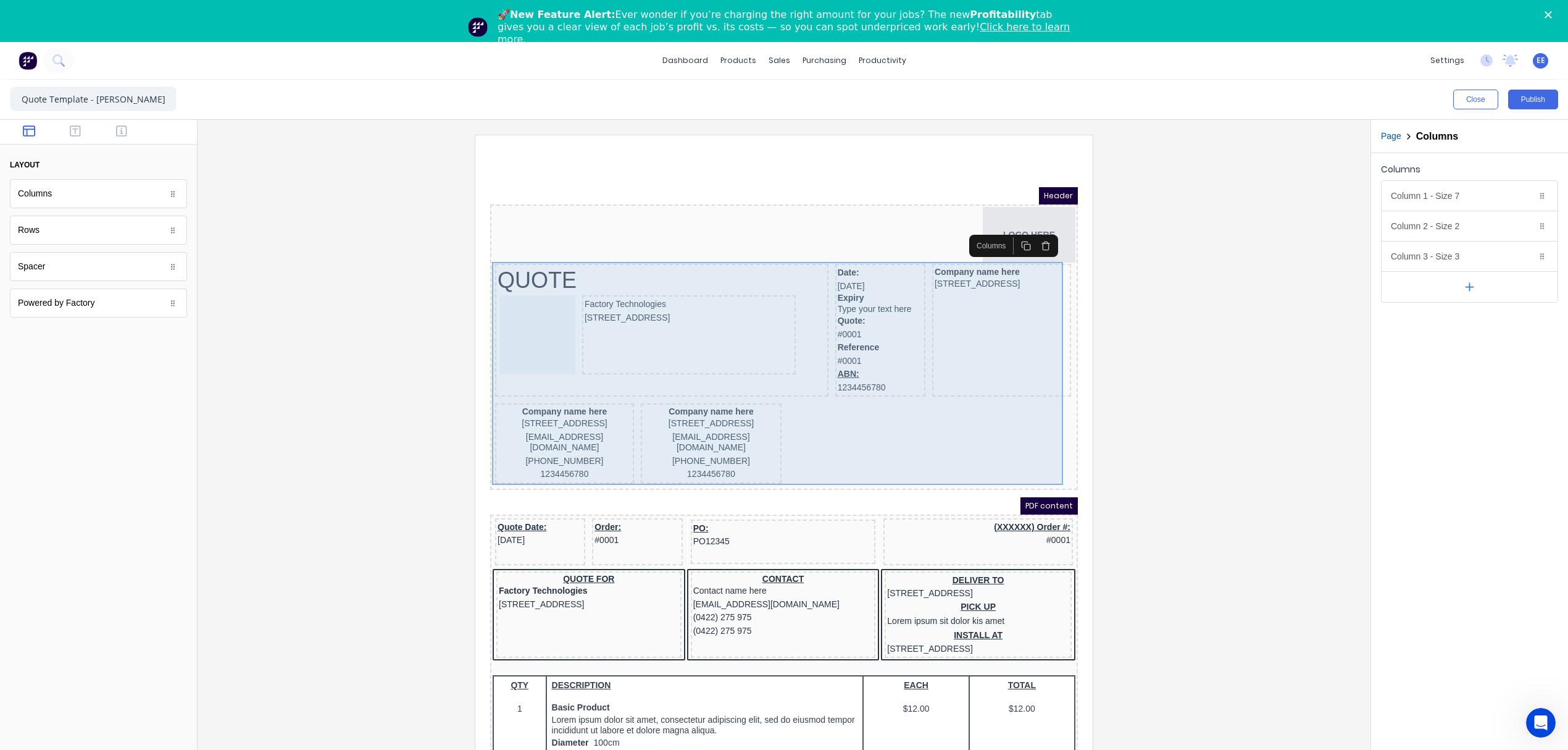
click at [757, 388] on div "Company name here 234 Beach Road Gold Coast, Queensland, Australia, 4217 xxxxxx…" at bounding box center [697, 429] width 141 height 81
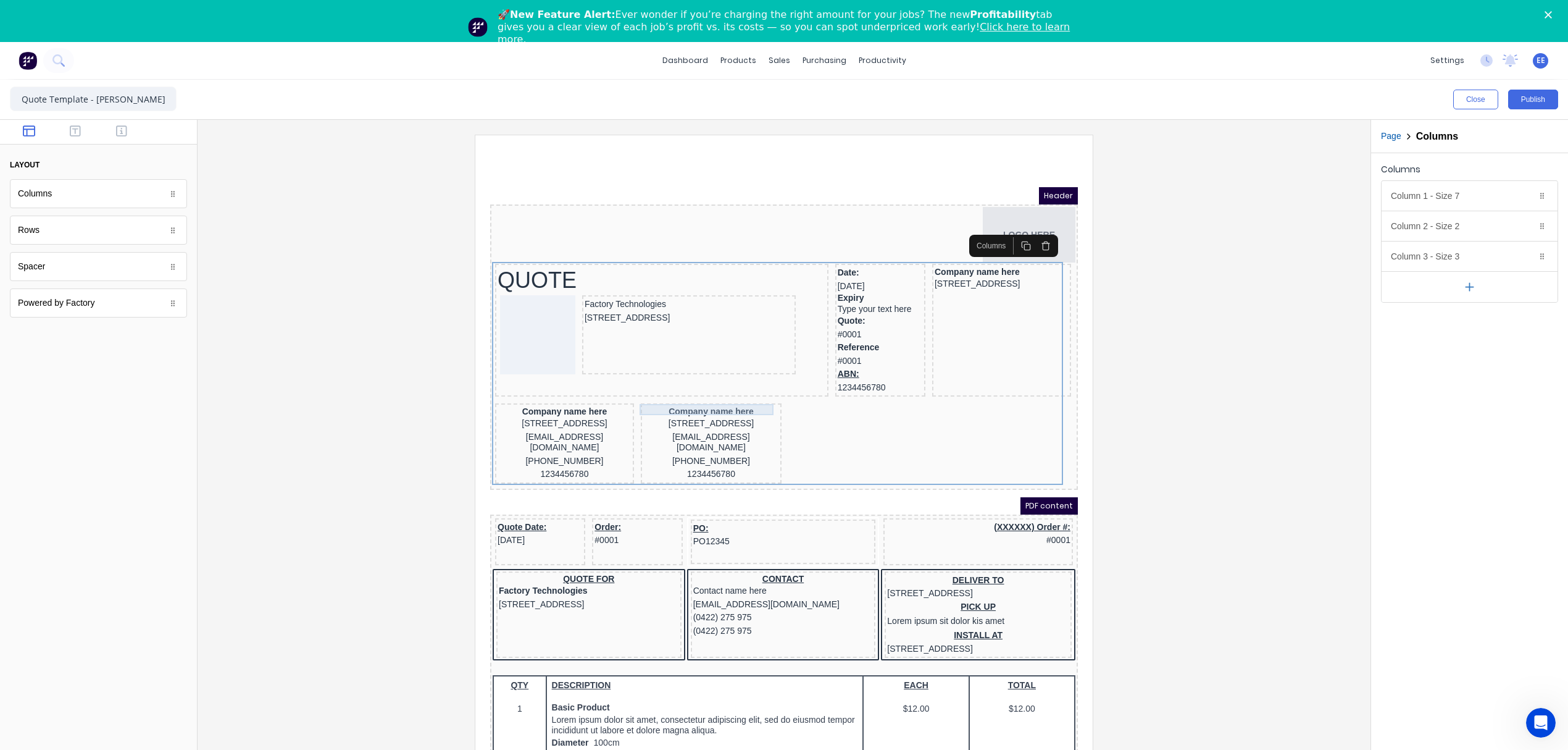
click at [747, 394] on div "Company name here" at bounding box center [697, 396] width 136 height 11
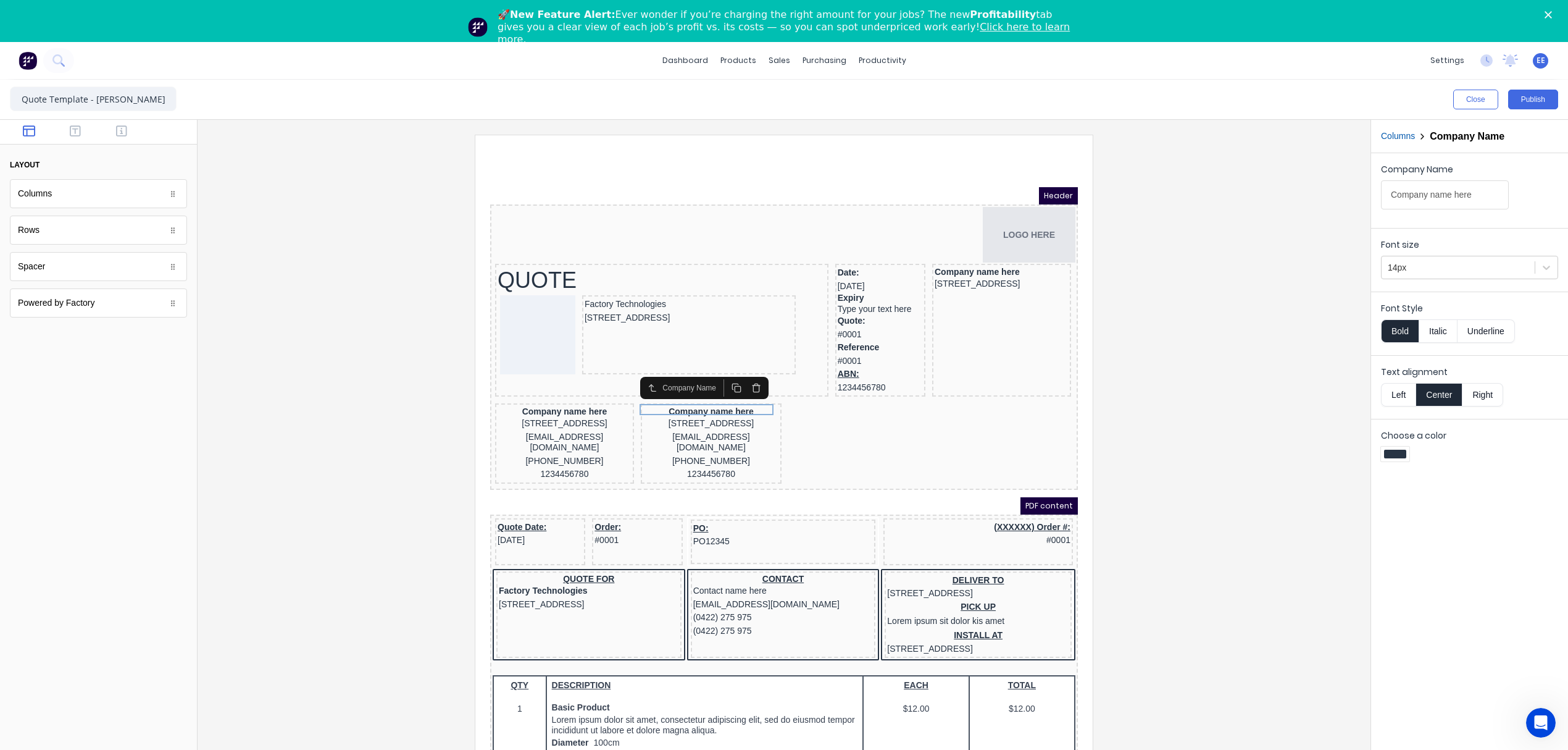
click at [741, 375] on icon "button" at bounding box center [742, 373] width 10 height 10
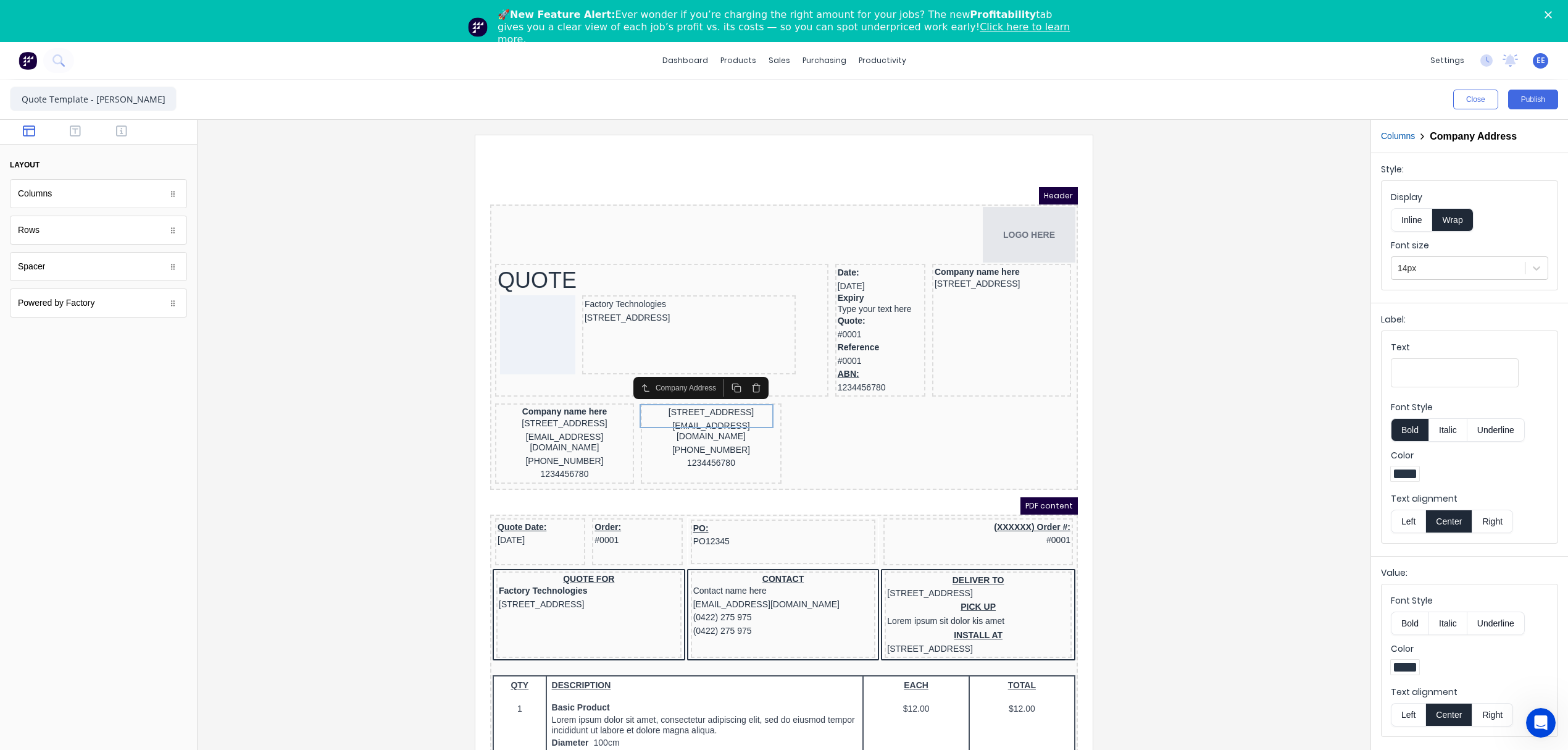
click at [741, 375] on icon "button" at bounding box center [742, 373] width 10 height 10
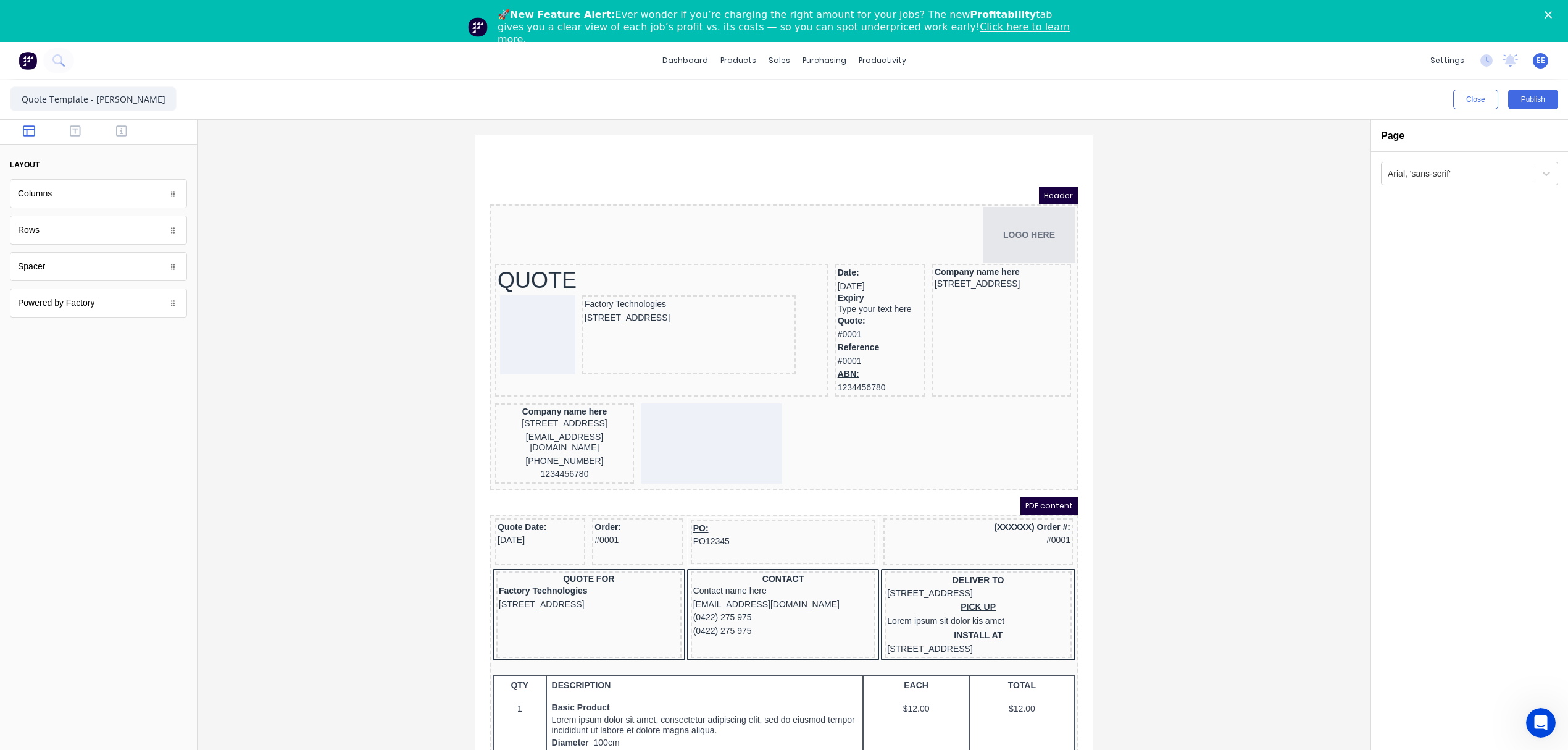
click at [523, 415] on div "[STREET_ADDRESS]" at bounding box center [550, 409] width 134 height 13
click at [554, 407] on div "[STREET_ADDRESS]" at bounding box center [550, 409] width 134 height 13
click at [581, 426] on div "xxxxxxx@xxxxx.com" at bounding box center [550, 427] width 134 height 24
click at [583, 404] on div "[STREET_ADDRESS]" at bounding box center [550, 409] width 134 height 13
click at [574, 397] on div "Company name here" at bounding box center [550, 396] width 134 height 11
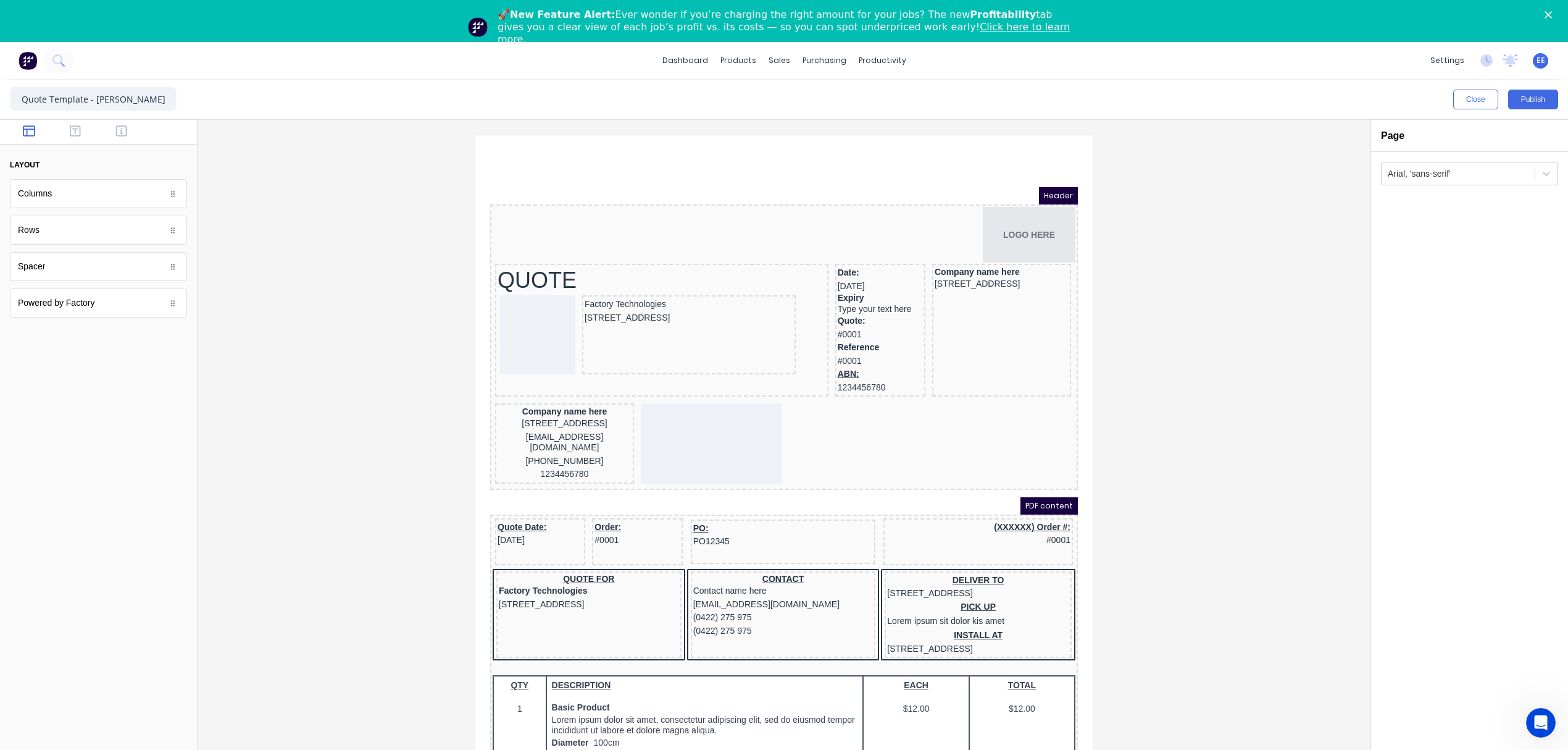
click at [561, 394] on div "Company name here" at bounding box center [550, 396] width 134 height 11
click at [564, 415] on div "[STREET_ADDRESS]" at bounding box center [550, 409] width 134 height 13
click at [597, 433] on div "xxxxxxx@xxxxx.com" at bounding box center [550, 427] width 134 height 24
click at [713, 424] on div at bounding box center [697, 429] width 141 height 81
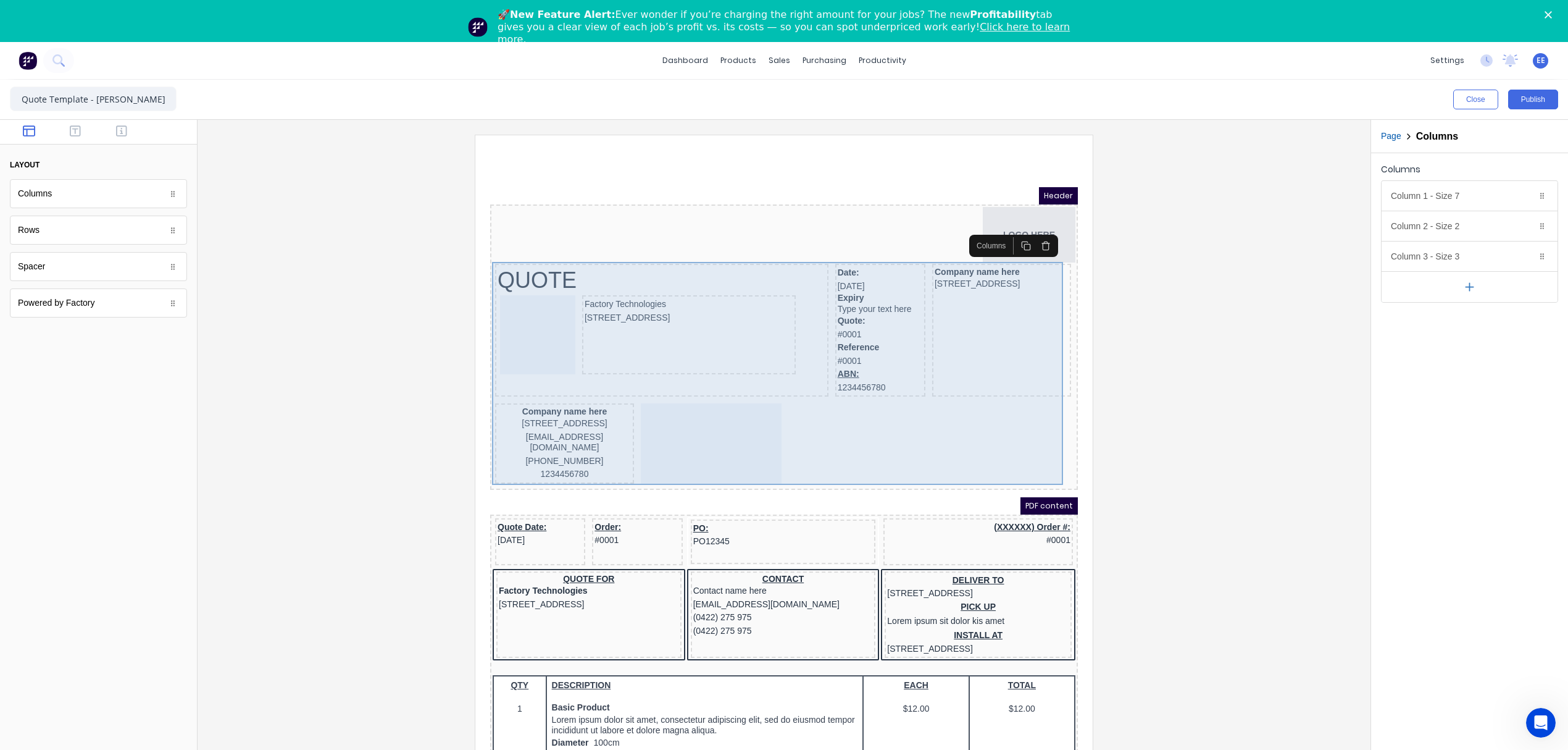
click at [673, 426] on div at bounding box center [697, 429] width 141 height 81
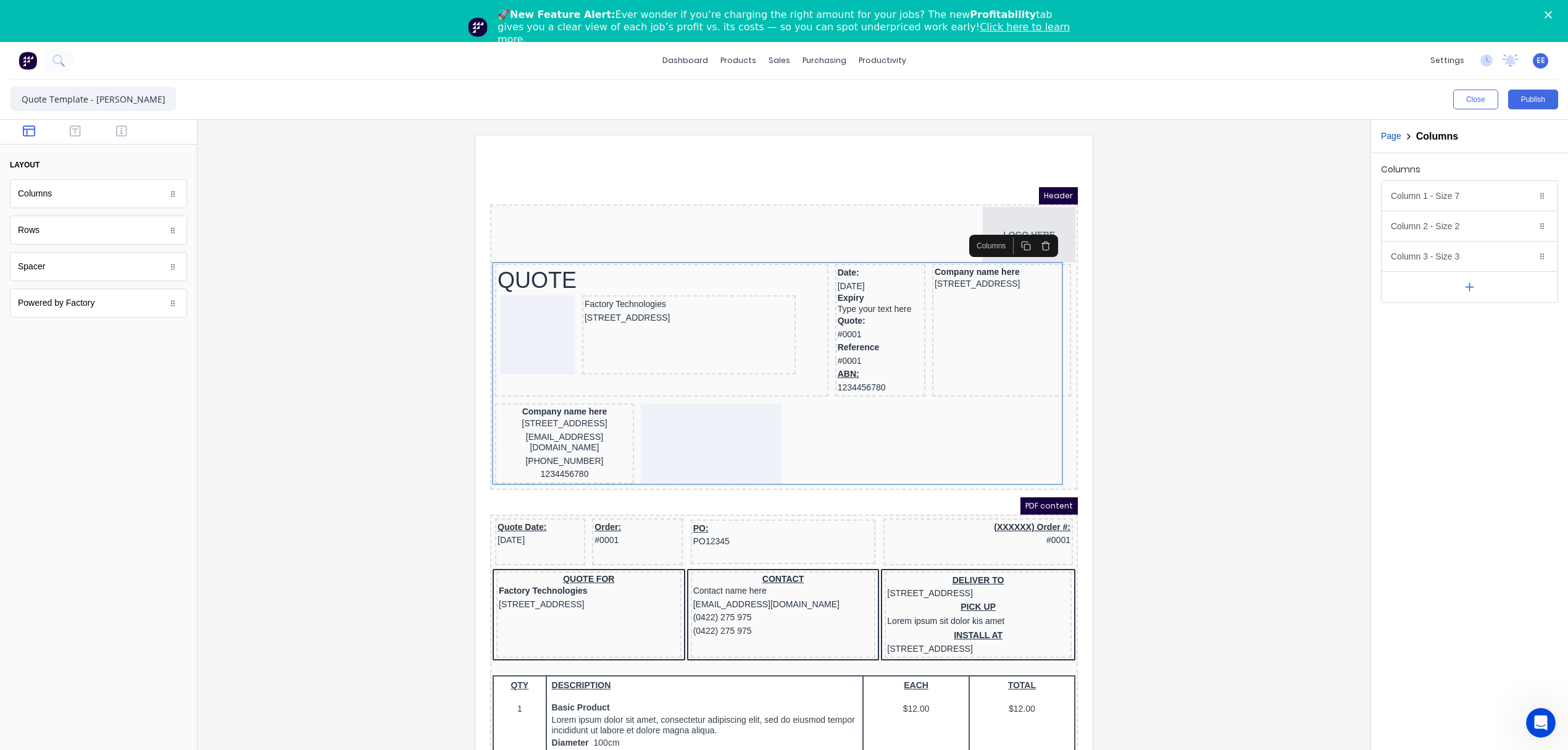
click at [1465, 283] on icon "button" at bounding box center [1469, 287] width 13 height 13
click at [1528, 287] on icon "button" at bounding box center [1526, 287] width 10 height 10
click at [1522, 260] on icon "button" at bounding box center [1526, 256] width 10 height 10
click at [1529, 226] on icon "button" at bounding box center [1526, 227] width 6 height 7
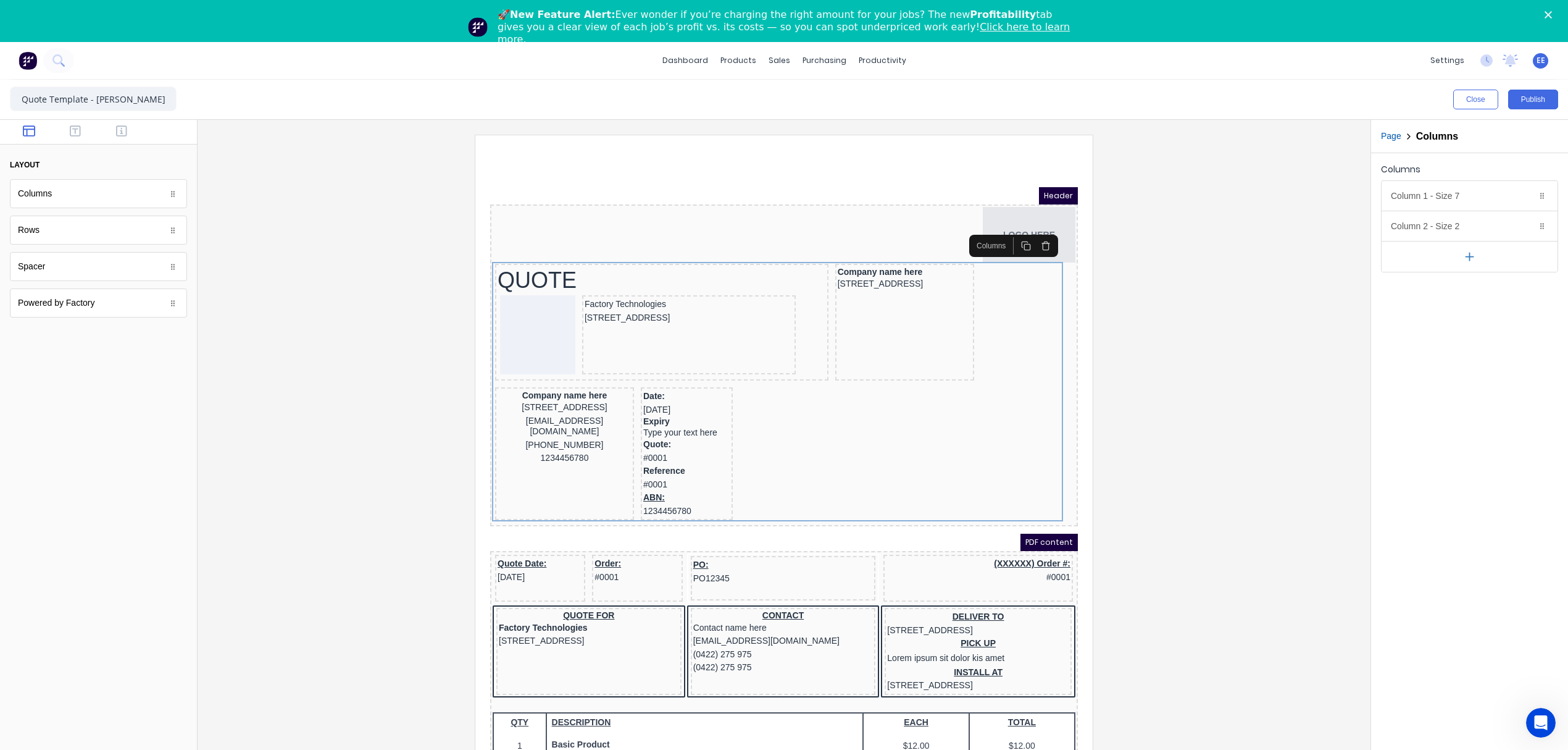
click at [558, 399] on div "[STREET_ADDRESS]" at bounding box center [550, 393] width 134 height 13
click at [566, 383] on div "Company name here" at bounding box center [550, 380] width 134 height 11
drag, startPoint x: 552, startPoint y: 419, endPoint x: 560, endPoint y: 423, distance: 8.9
click at [553, 419] on div "xxxxxxx@xxxxx.com" at bounding box center [550, 411] width 134 height 24
click at [566, 434] on div "(042) 2222 3333" at bounding box center [550, 430] width 134 height 13
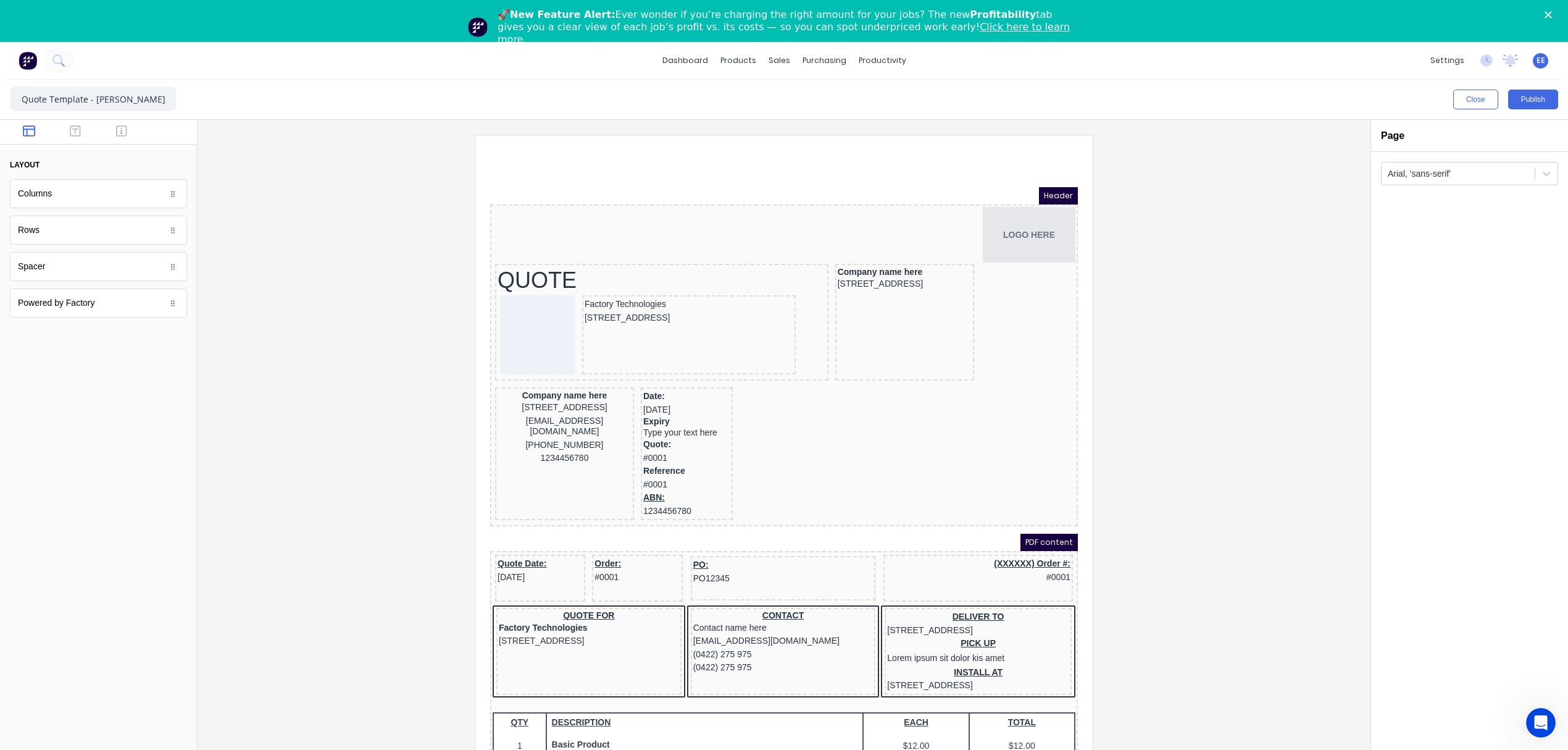
click at [574, 441] on div "1234456780" at bounding box center [550, 443] width 134 height 13
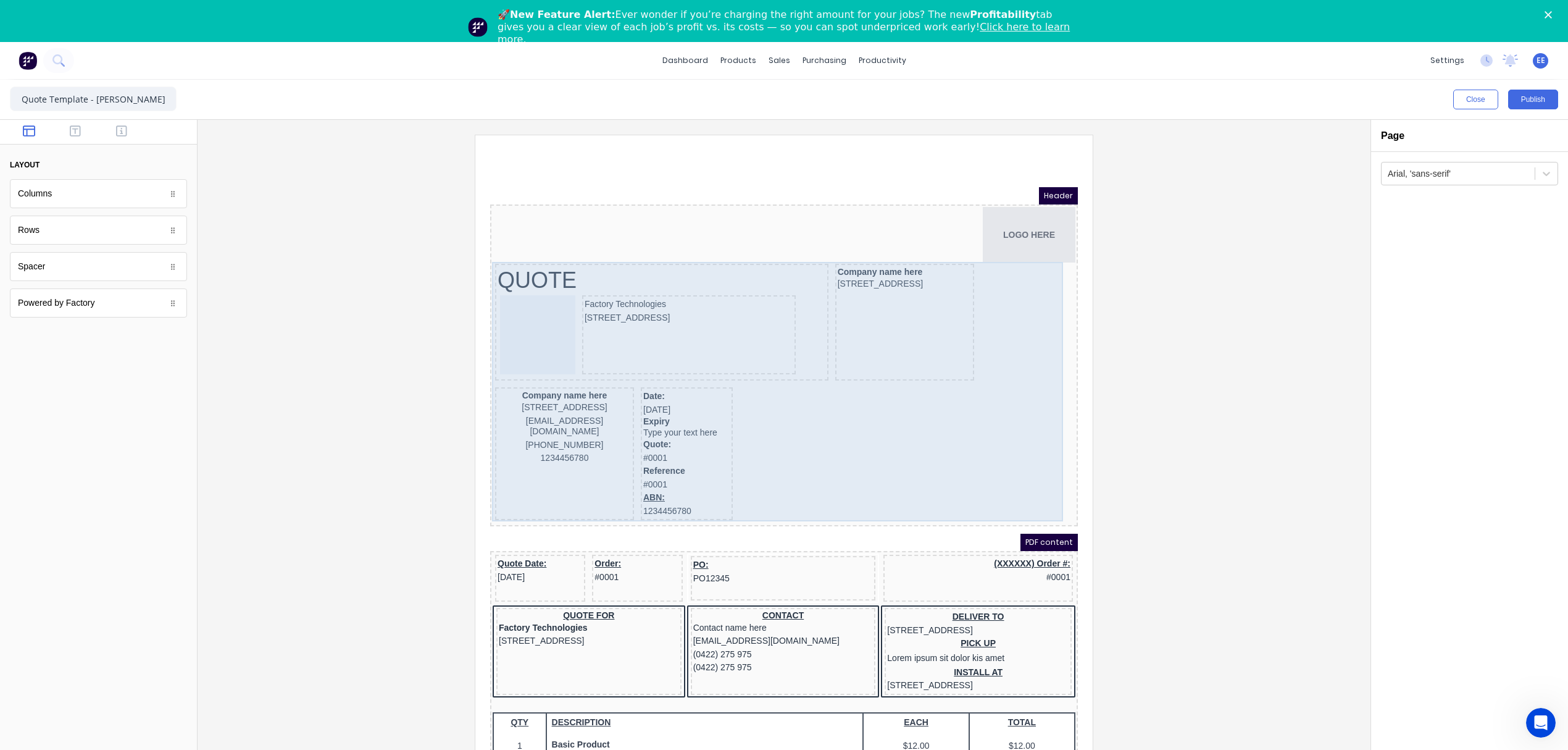
click at [711, 375] on div "Date: 29/10/2024 Expiry Type your text here Quote: #0001 Reference #0001 ABN: 1…" at bounding box center [671, 439] width 92 height 133
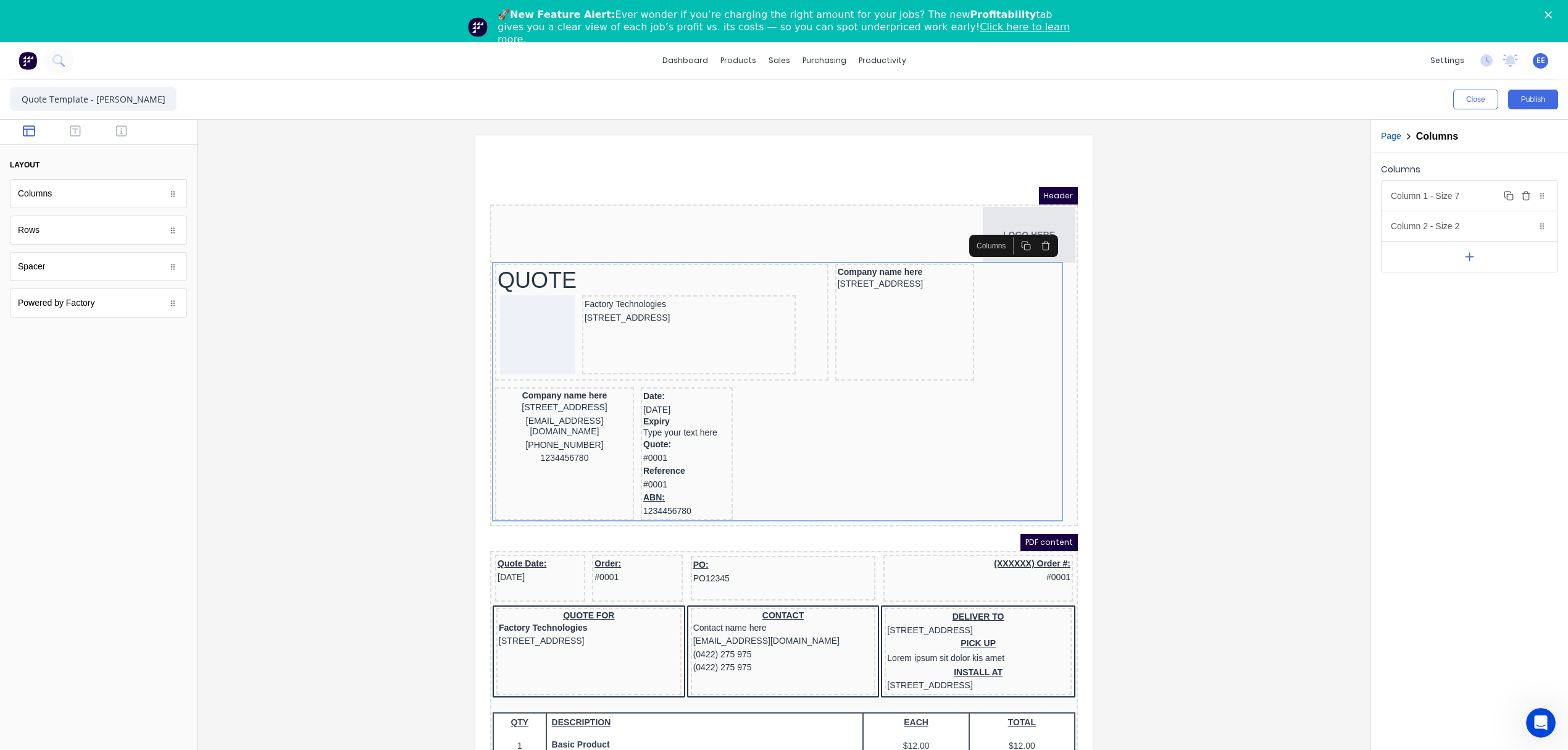
click at [1455, 190] on div "Column 1 - Size 7 Duplicate Delete" at bounding box center [1469, 195] width 176 height 29
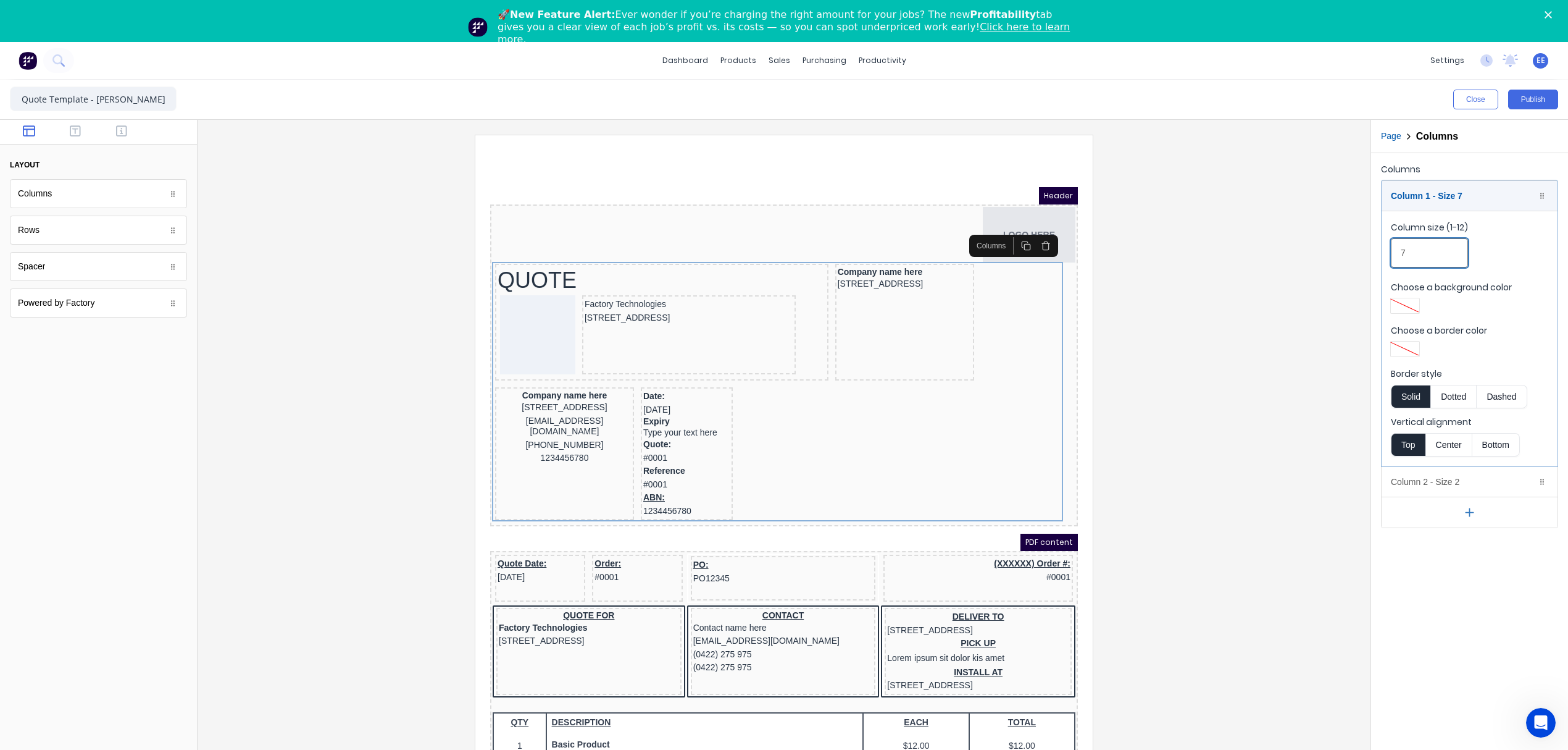
click at [1384, 243] on fieldset "Column size (1-12) 7 Choose a background color Choose a border color Border sty…" at bounding box center [1469, 339] width 176 height 256
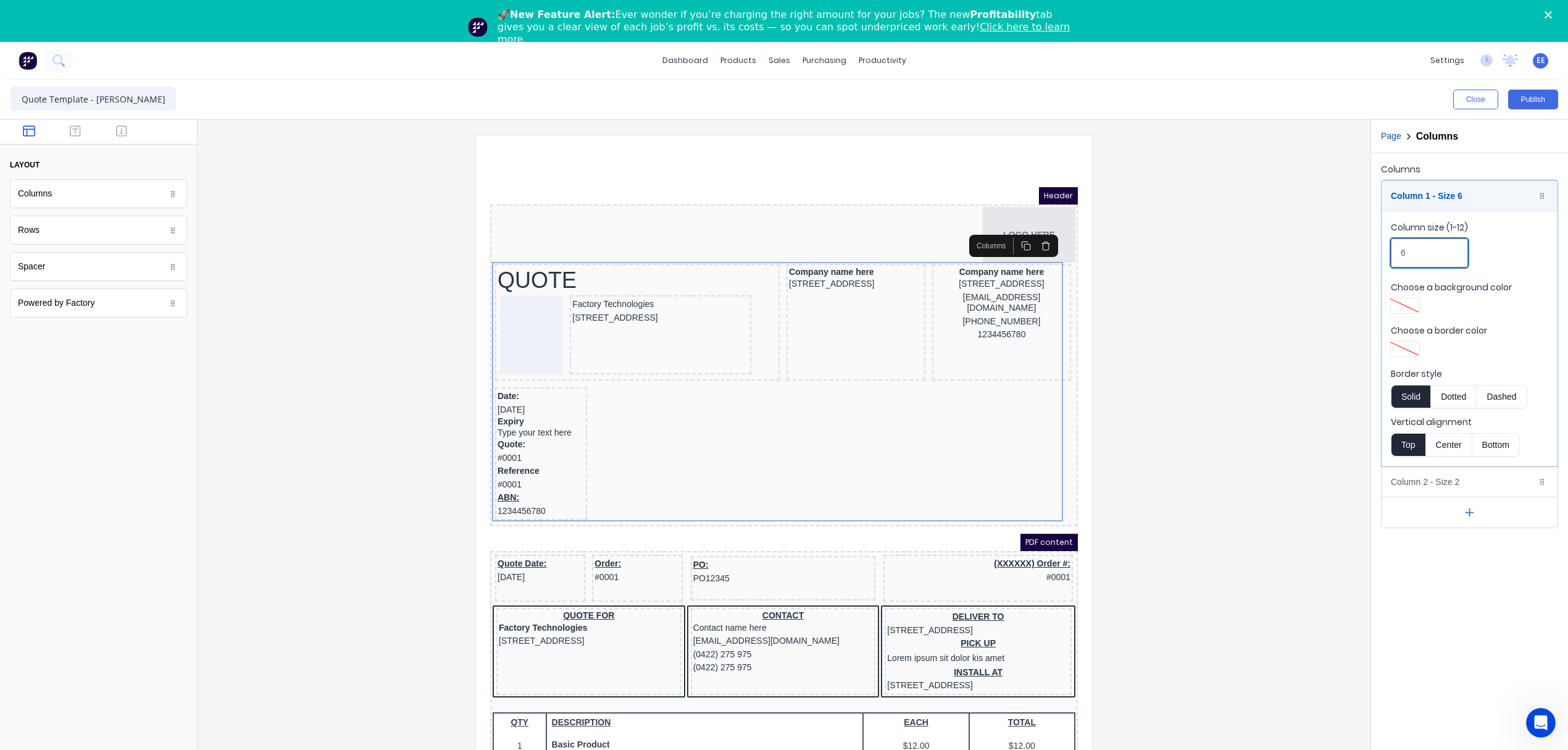
type input "6"
click at [962, 293] on div "xxxxxxx@xxxxx.com" at bounding box center [987, 288] width 134 height 24
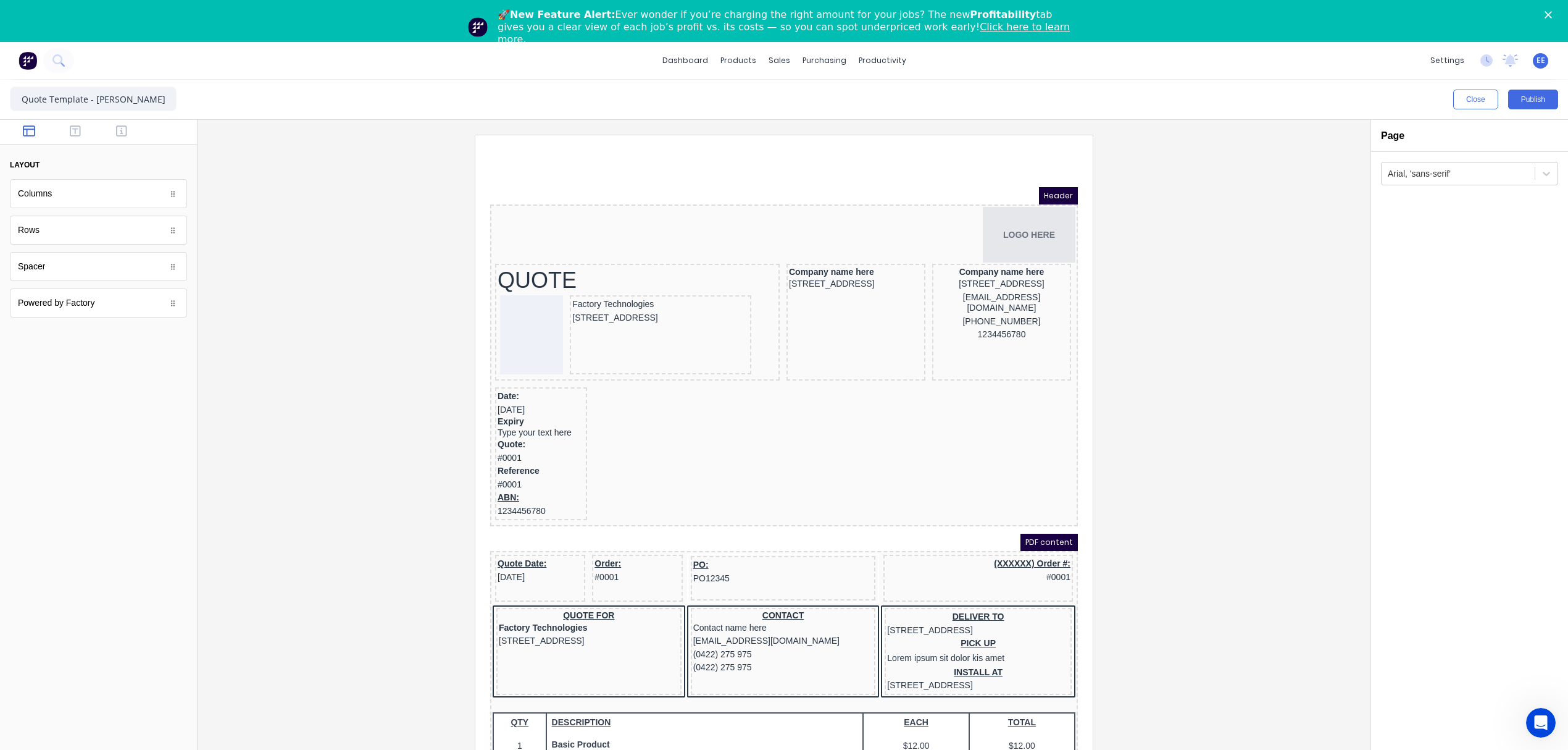
click at [976, 273] on div "[STREET_ADDRESS]" at bounding box center [987, 269] width 134 height 13
click at [941, 262] on div "[STREET_ADDRESS]" at bounding box center [987, 269] width 134 height 13
drag, startPoint x: 937, startPoint y: 251, endPoint x: 947, endPoint y: 265, distance: 17.2
click at [947, 265] on body "Header LOGO HERE QUOTE Factory Technologies 234 Beach Road Gold Coast, Queensla…" at bounding box center [769, 481] width 587 height 618
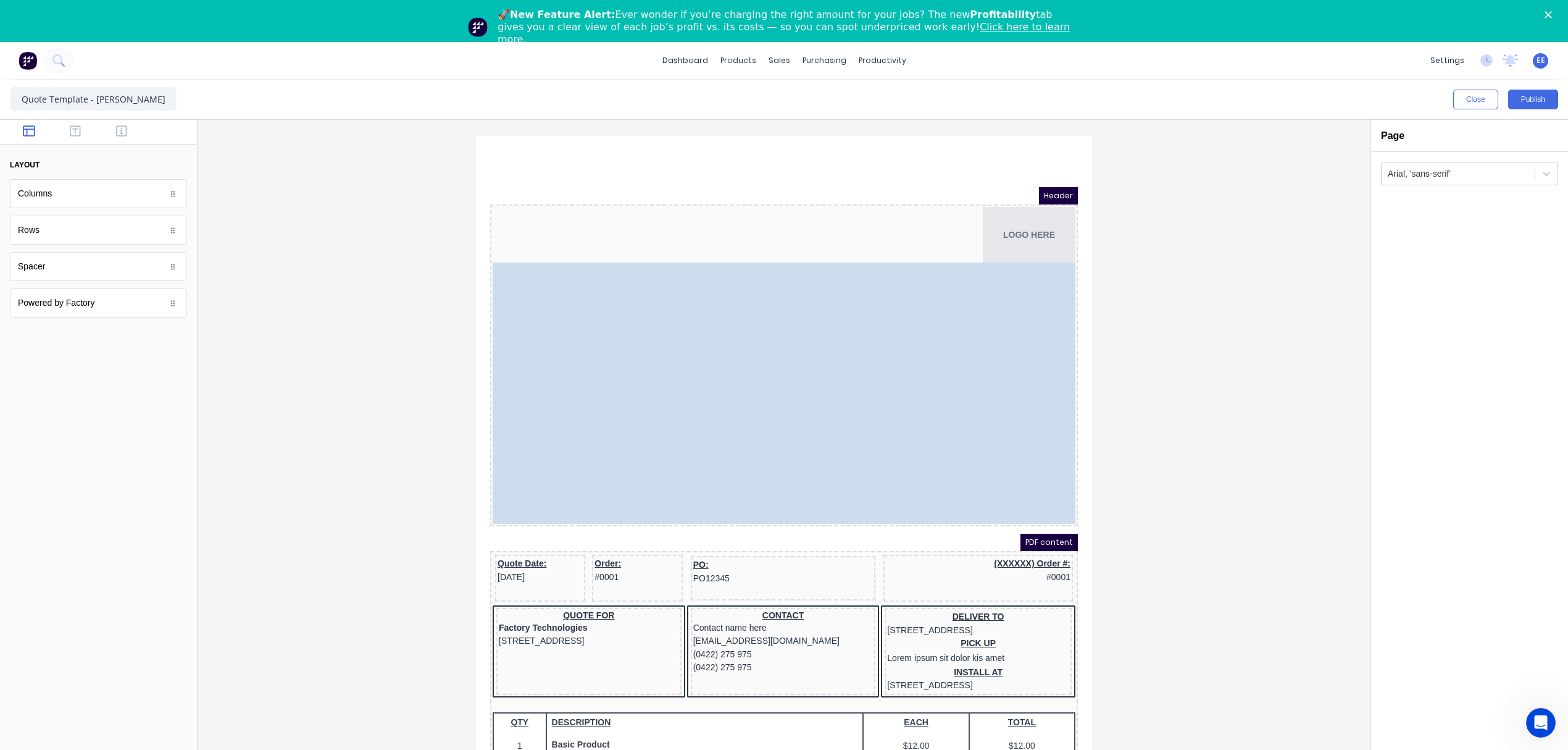
click at [955, 294] on div "LOGO HERE QUOTE Factory Technologies 234 Beach Road Gold Coast, Queensland, Aus…" at bounding box center [769, 351] width 587 height 322
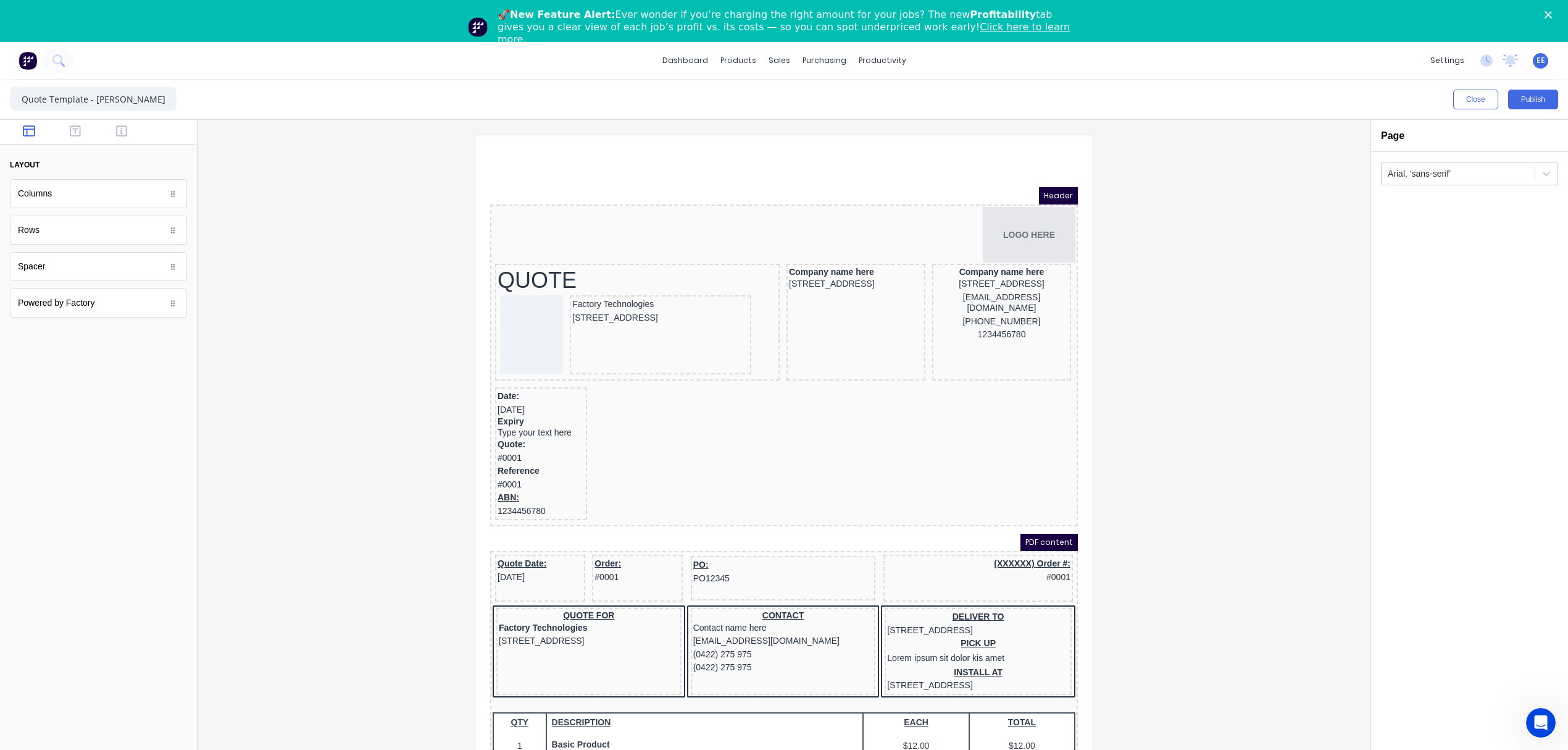
click at [955, 293] on div "xxxxxxx@xxxxx.com" at bounding box center [987, 288] width 134 height 24
click at [941, 267] on div "[STREET_ADDRESS]" at bounding box center [987, 269] width 134 height 13
click at [941, 323] on div "1234456780" at bounding box center [987, 320] width 134 height 13
click at [958, 337] on div "Company name here 234 Beach Road Gold Coast, Queensland, Australia, 4217 xxxxxx…" at bounding box center [987, 307] width 139 height 117
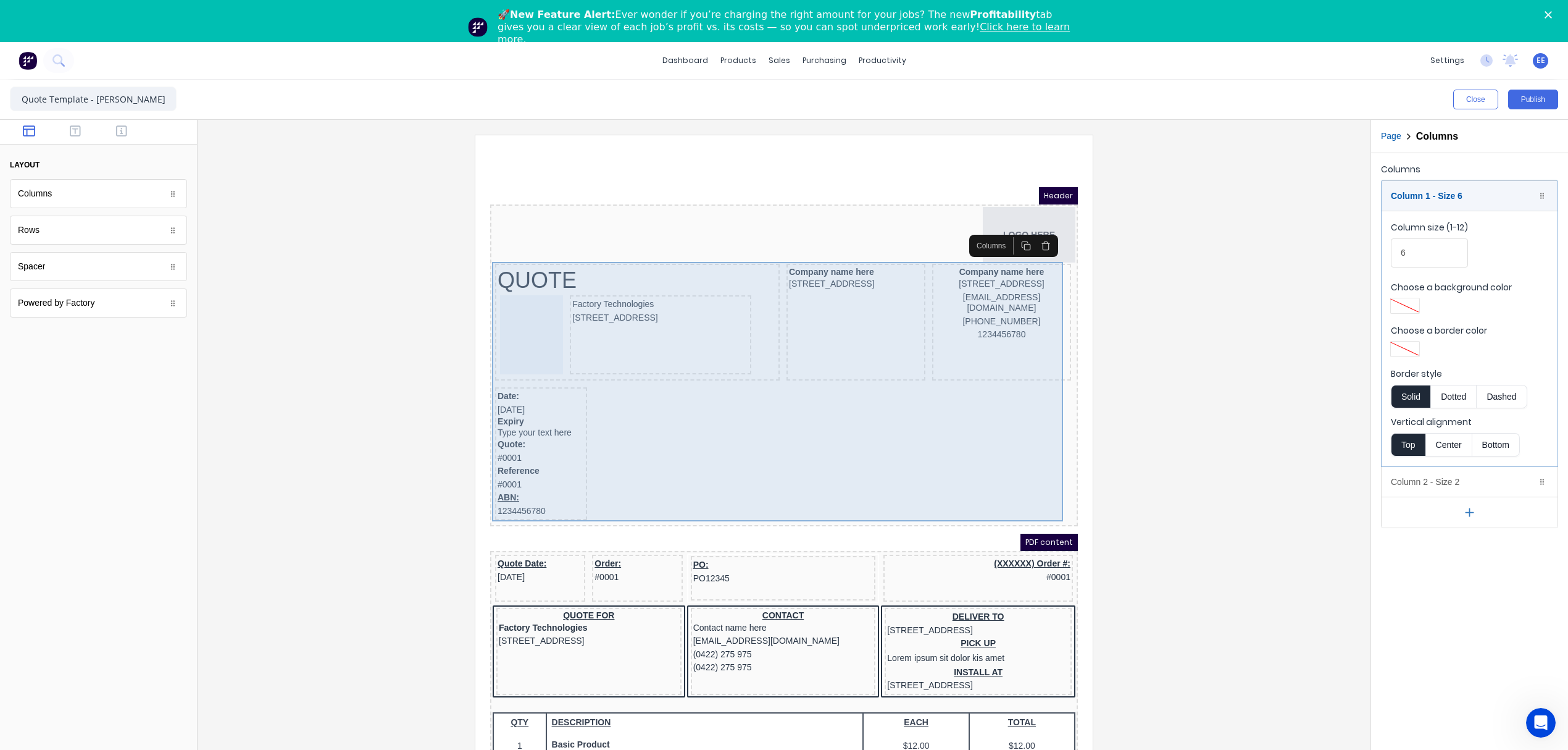
drag, startPoint x: 971, startPoint y: 339, endPoint x: 978, endPoint y: 325, distance: 15.7
click at [974, 332] on body "Header LOGO HERE QUOTE Factory Technologies 234 Beach Road Gold Coast, Queensla…" at bounding box center [769, 481] width 587 height 618
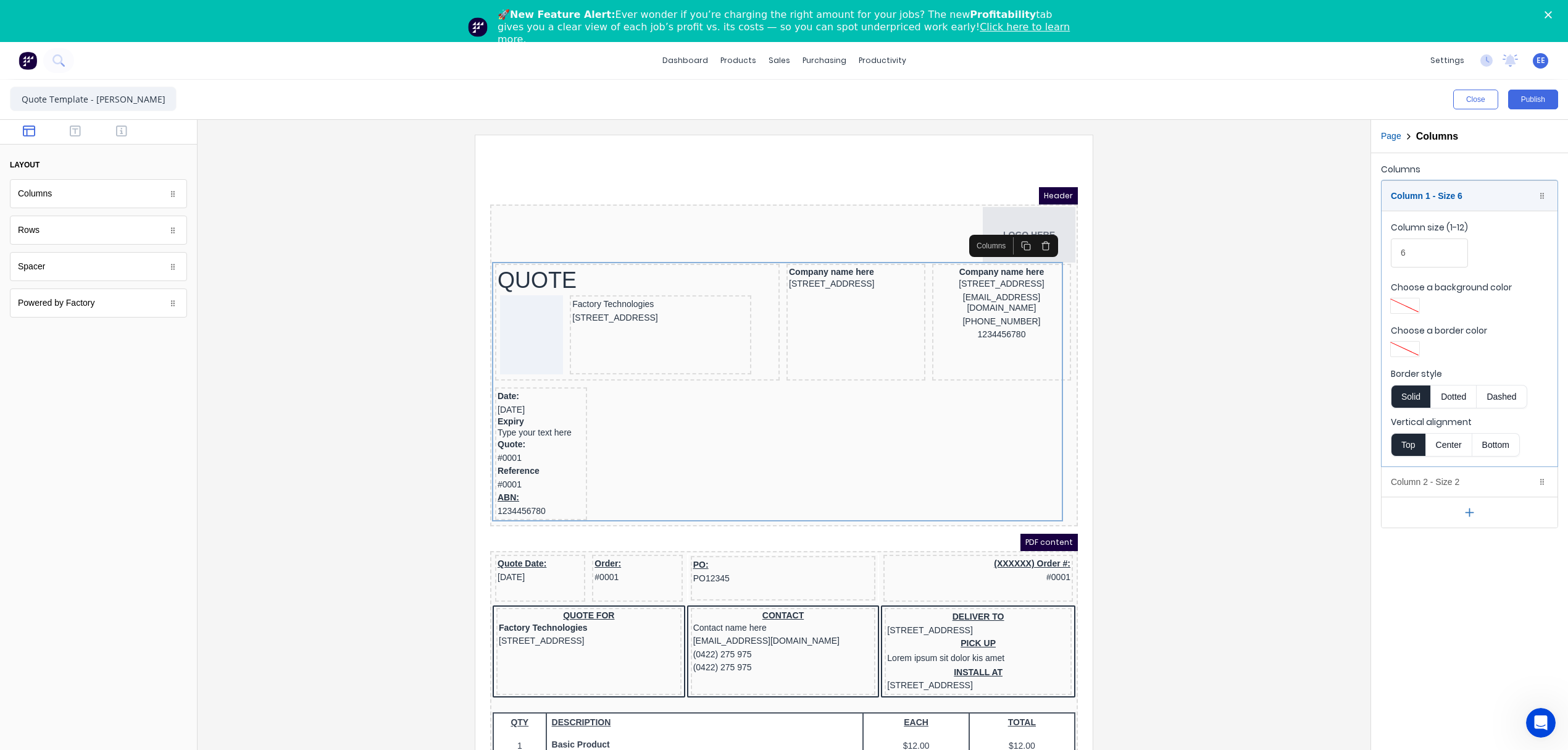
click at [1036, 232] on button "button" at bounding box center [1031, 230] width 20 height 18
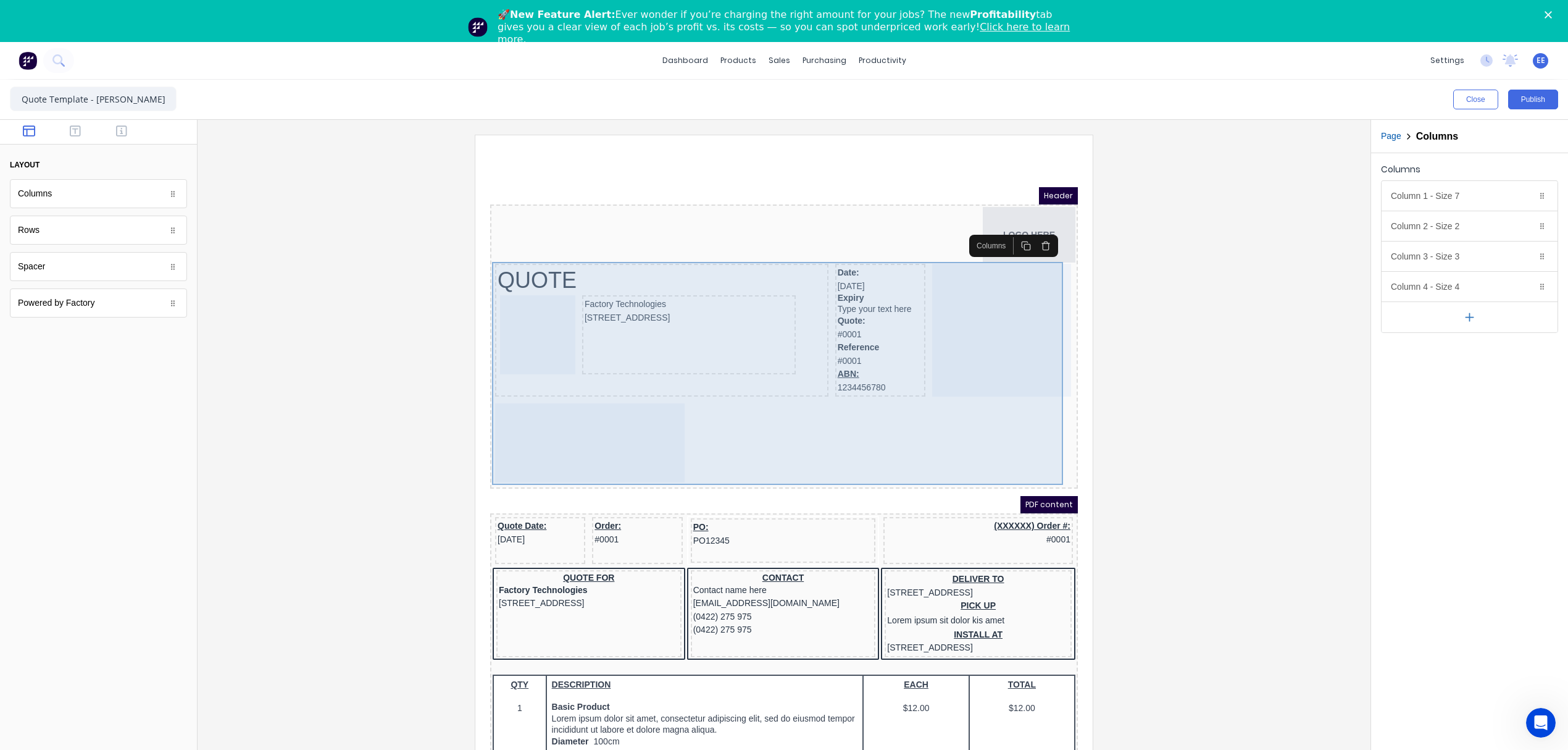
click at [997, 315] on div at bounding box center [987, 315] width 139 height 133
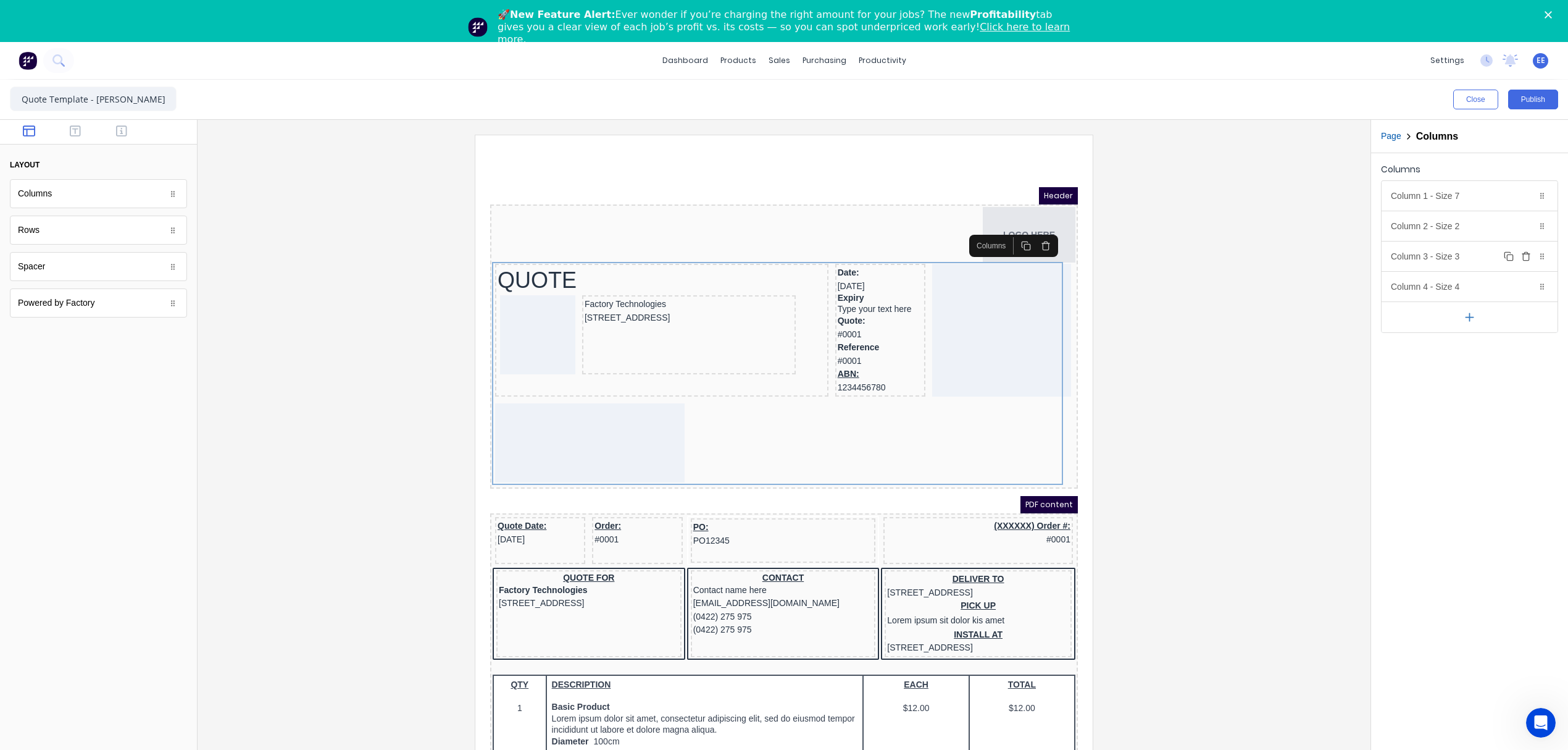
click at [1428, 260] on div "Column 3 - Size 3 Duplicate Delete" at bounding box center [1469, 256] width 176 height 29
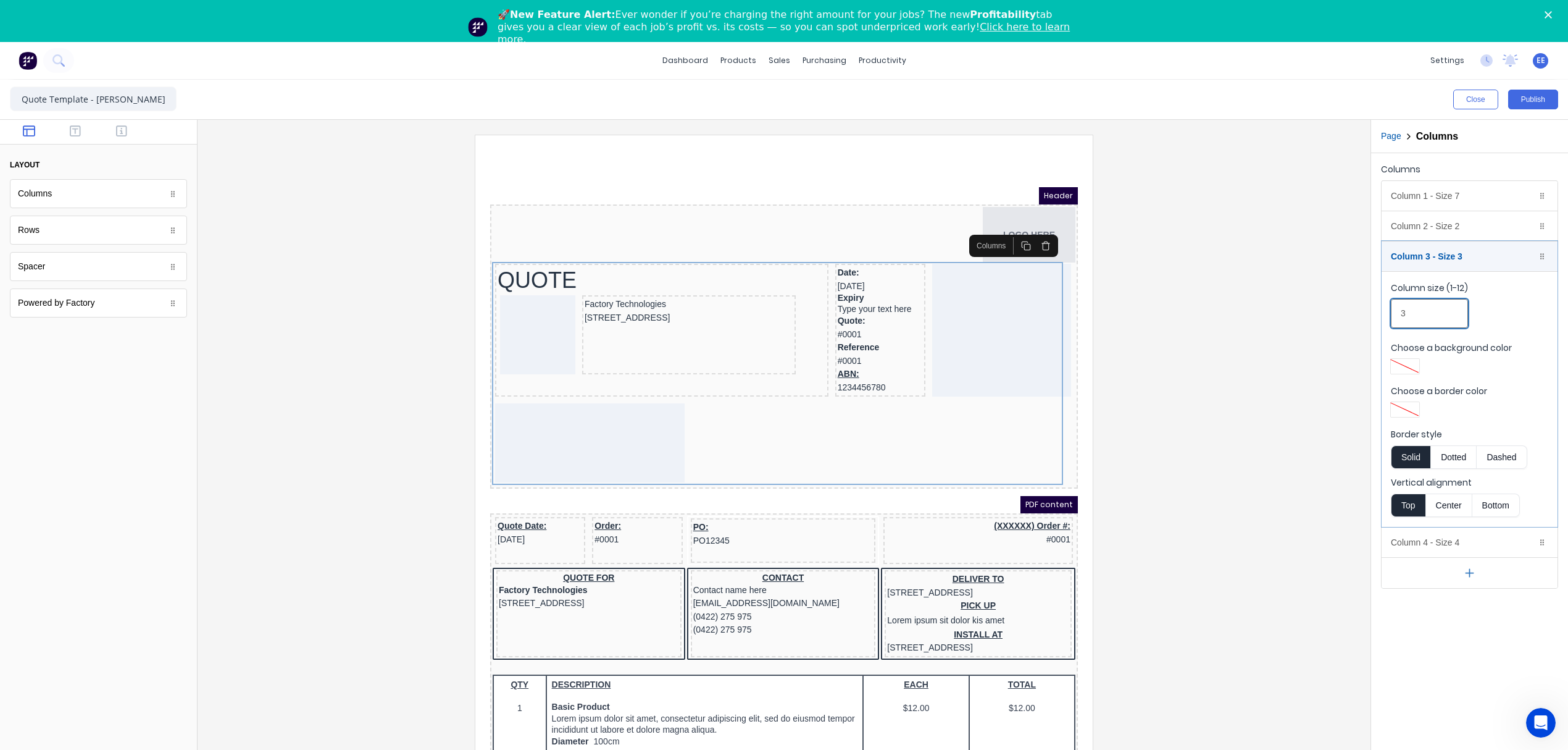
click at [1378, 309] on div "Columns Column 1 - Size 7 Duplicate Delete Column size (1-12) 7 Choose a backgr…" at bounding box center [1470, 374] width 197 height 443
type input "1"
click at [1307, 392] on div at bounding box center [784, 458] width 1153 height 647
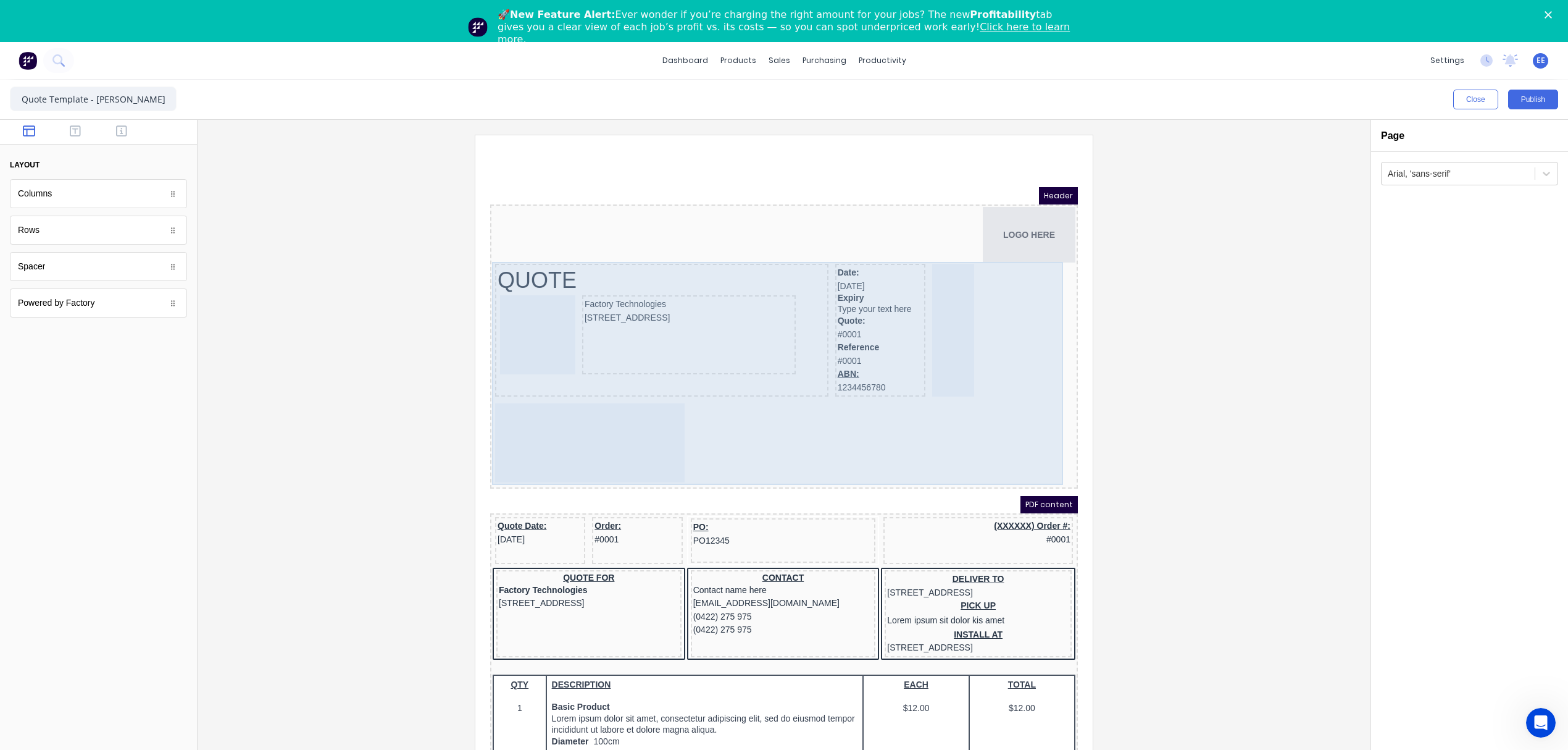
click at [629, 446] on div at bounding box center [576, 428] width 190 height 79
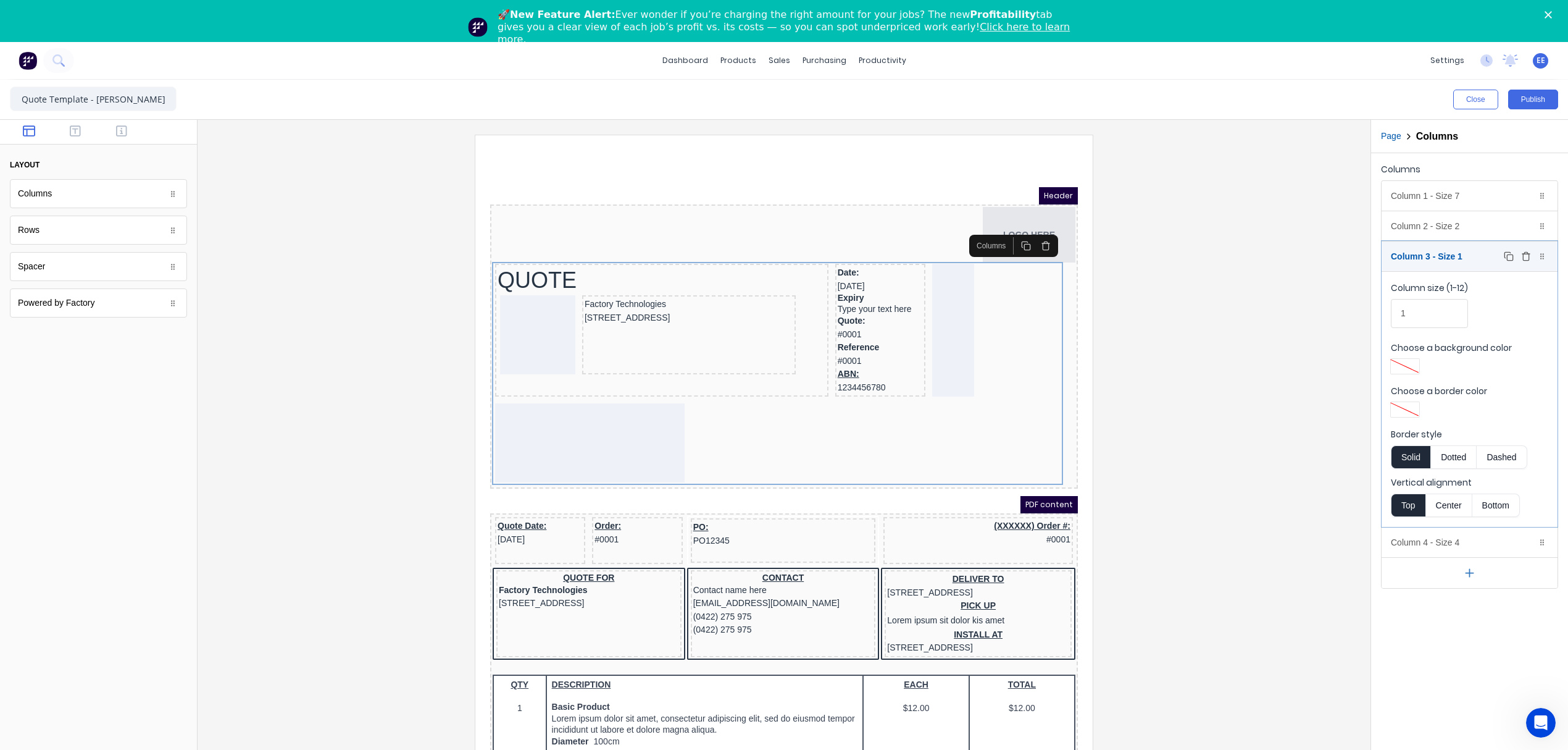
click at [1465, 262] on div "Column 3 - Size 1 Duplicate Delete" at bounding box center [1469, 256] width 176 height 29
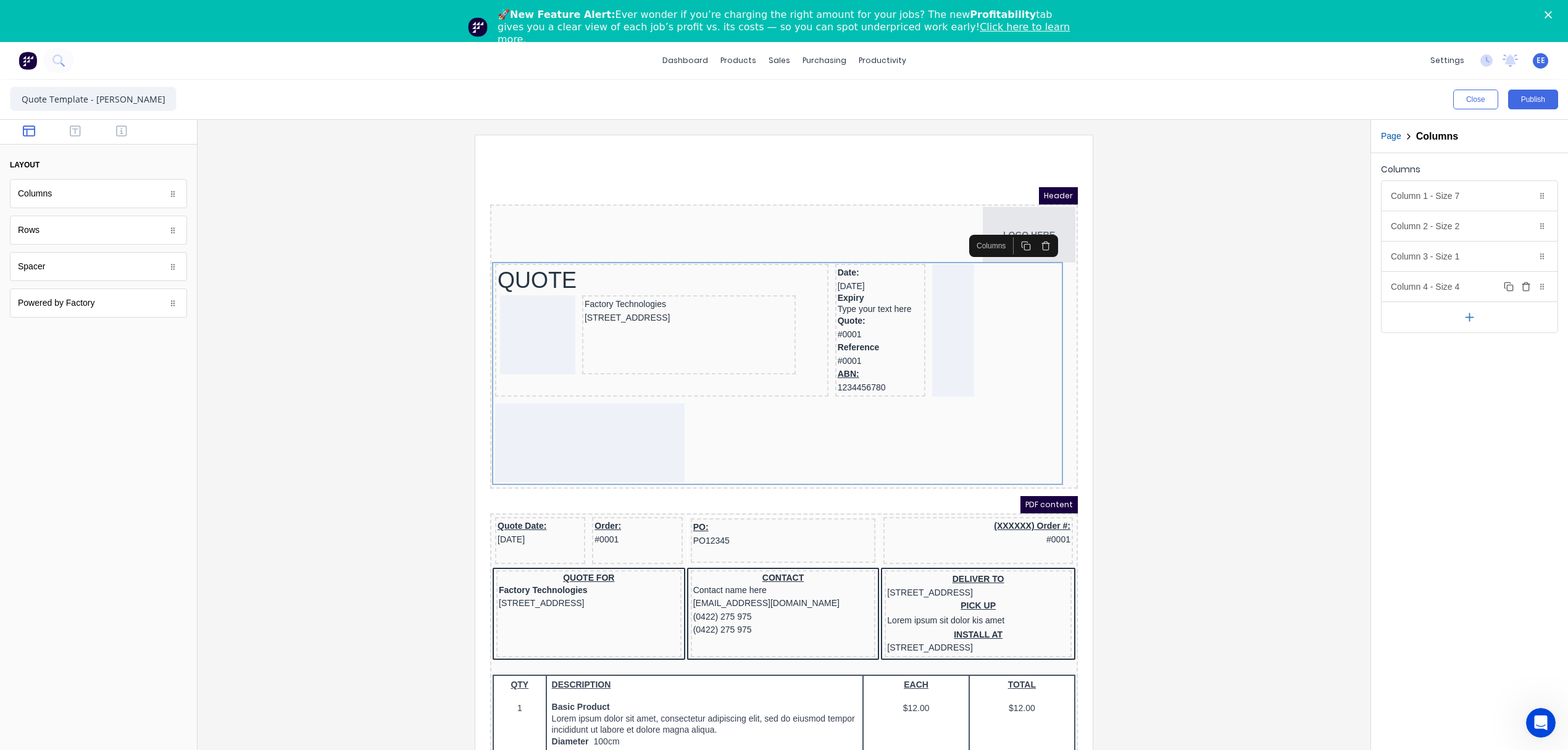
click at [1454, 288] on div "Column 4 - Size 4 Duplicate Delete" at bounding box center [1469, 286] width 176 height 29
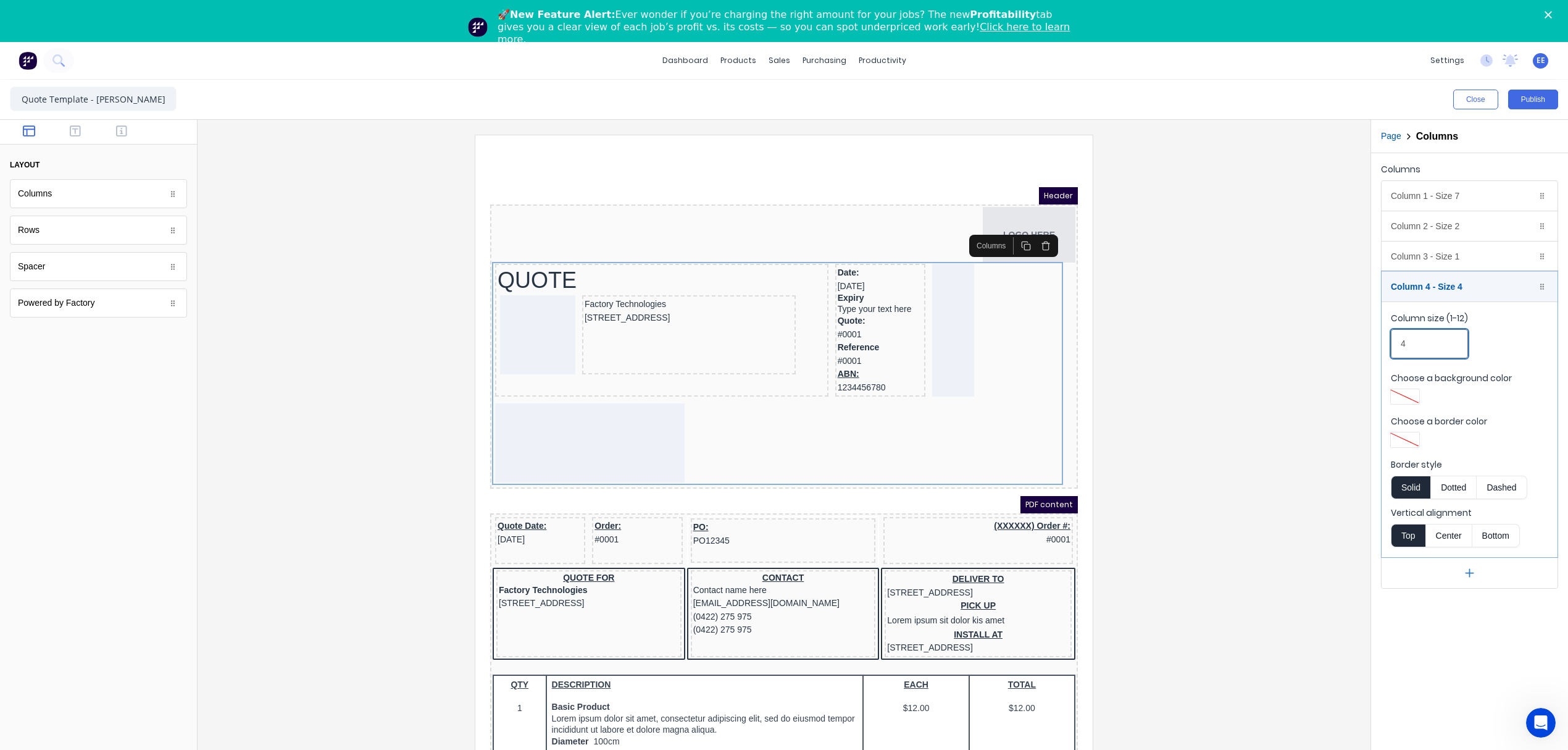
drag, startPoint x: 1414, startPoint y: 342, endPoint x: 1391, endPoint y: 340, distance: 23.1
click at [1391, 340] on fieldset "Column size (1-12) 4 Choose a background color Choose a border color Border sty…" at bounding box center [1469, 430] width 176 height 256
type input "3"
click at [1337, 360] on div at bounding box center [784, 458] width 1153 height 647
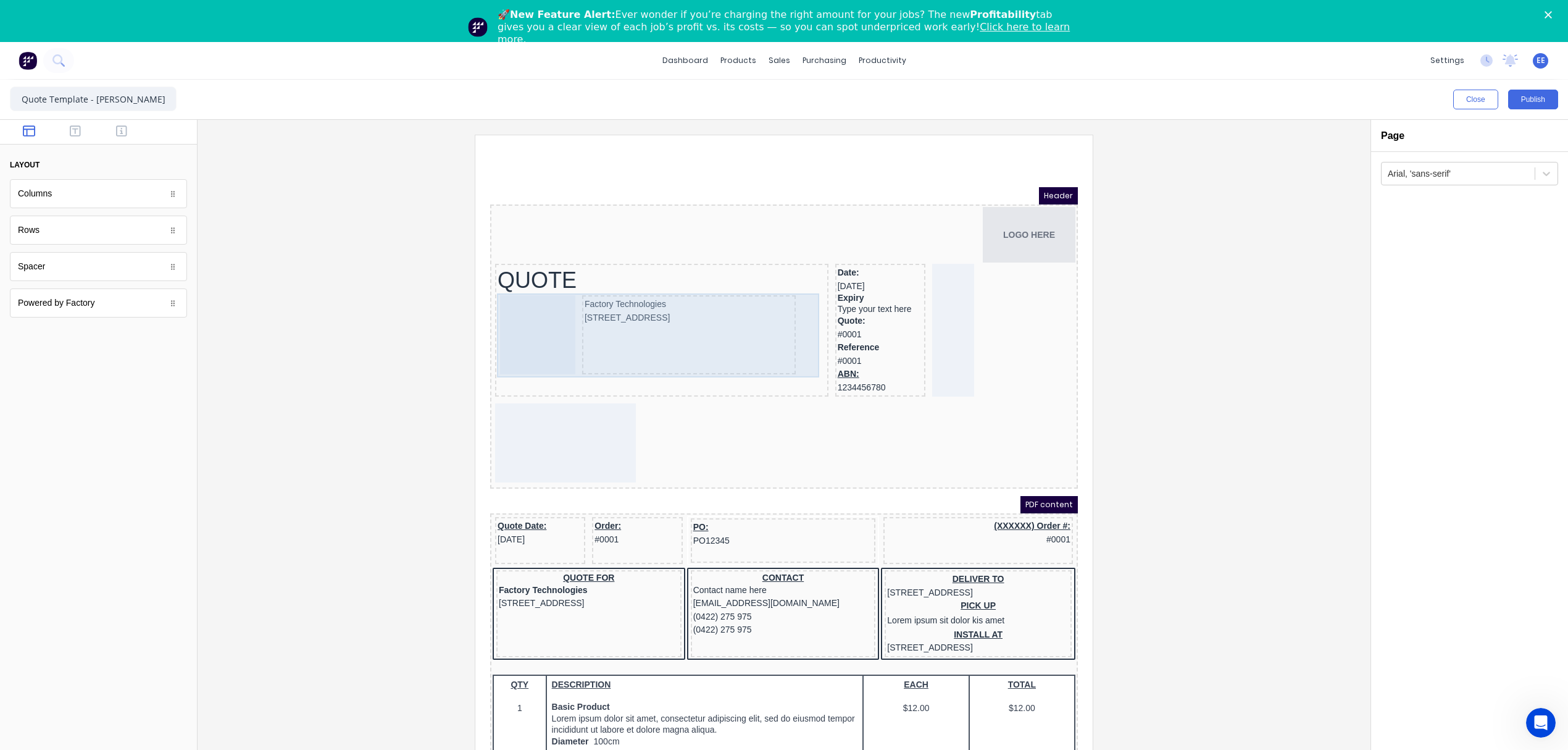
click at [797, 320] on div "Factory Technologies [STREET_ADDRESS]" at bounding box center [647, 321] width 329 height 84
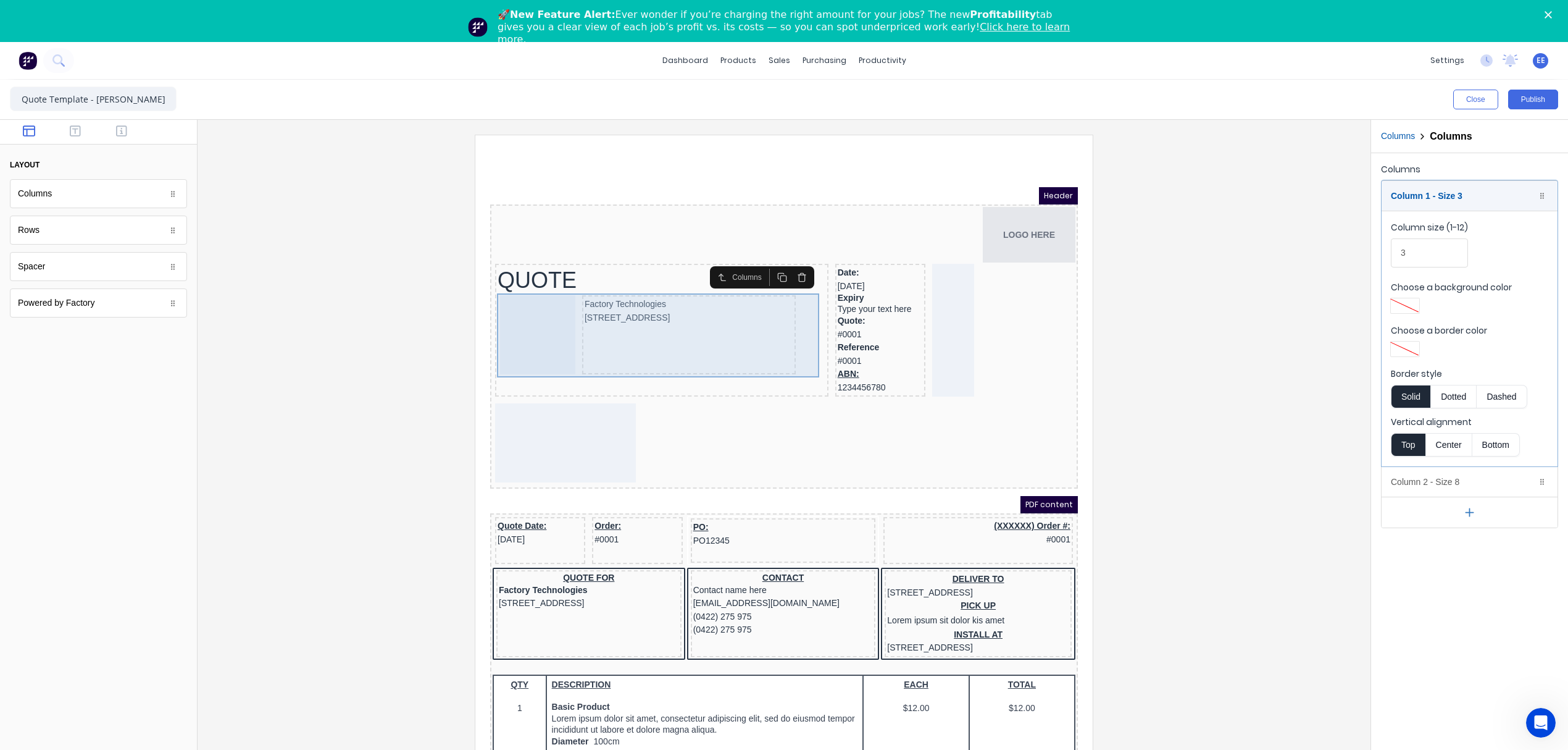
click at [790, 318] on div "Factory Technologies [STREET_ADDRESS]" at bounding box center [647, 321] width 329 height 84
click at [783, 285] on div "Factory Technologies [STREET_ADDRESS]" at bounding box center [647, 321] width 329 height 84
click at [792, 305] on div "Factory Technologies [STREET_ADDRESS]" at bounding box center [647, 321] width 329 height 84
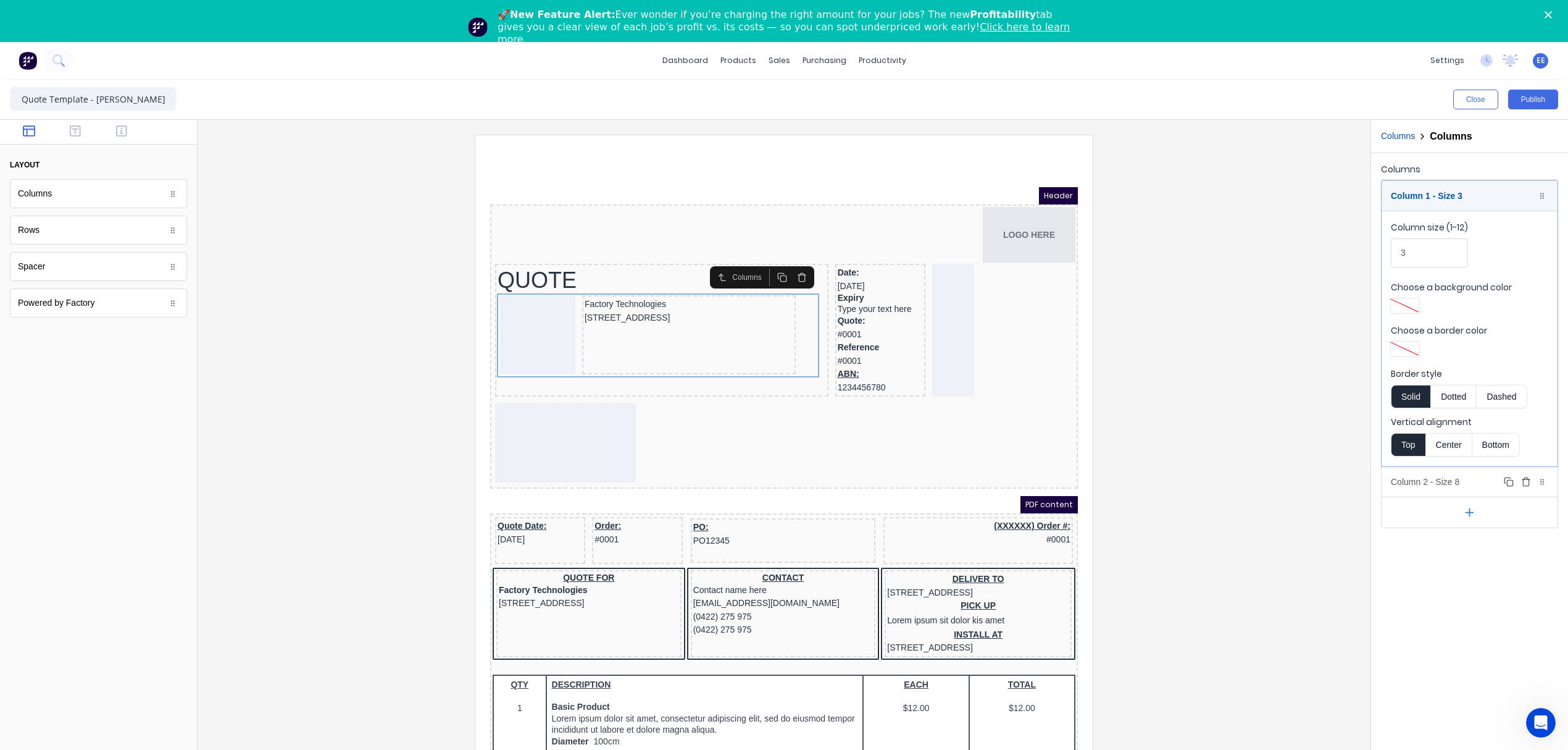
click at [1450, 483] on div "Column 2 - Size 8 Duplicate Delete" at bounding box center [1469, 481] width 176 height 29
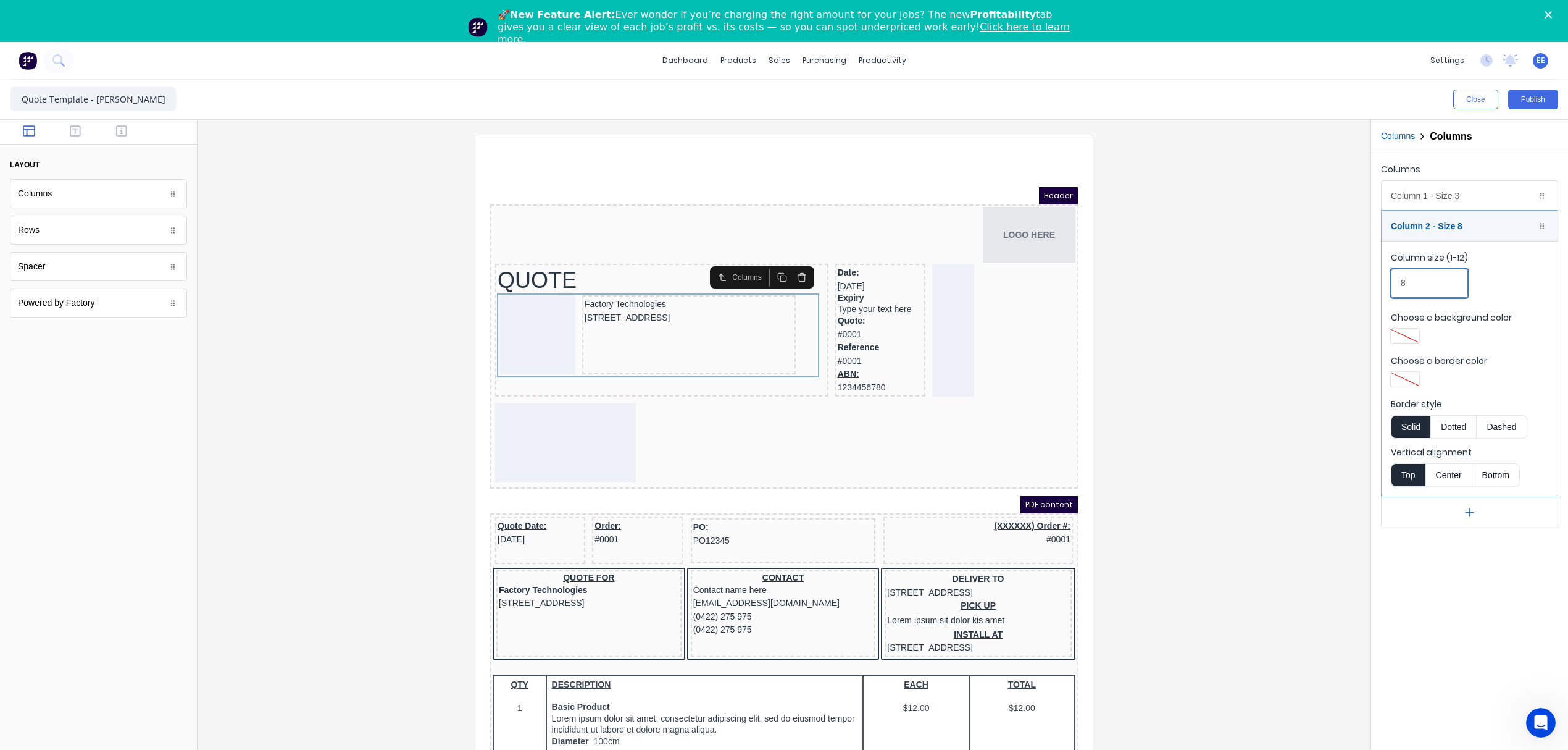
drag, startPoint x: 1418, startPoint y: 285, endPoint x: 1381, endPoint y: 281, distance: 37.2
click at [1381, 281] on div "Columns Column 1 - Size 3 Duplicate Delete Column size (1-12) 3 Choose a backgr…" at bounding box center [1470, 344] width 197 height 383
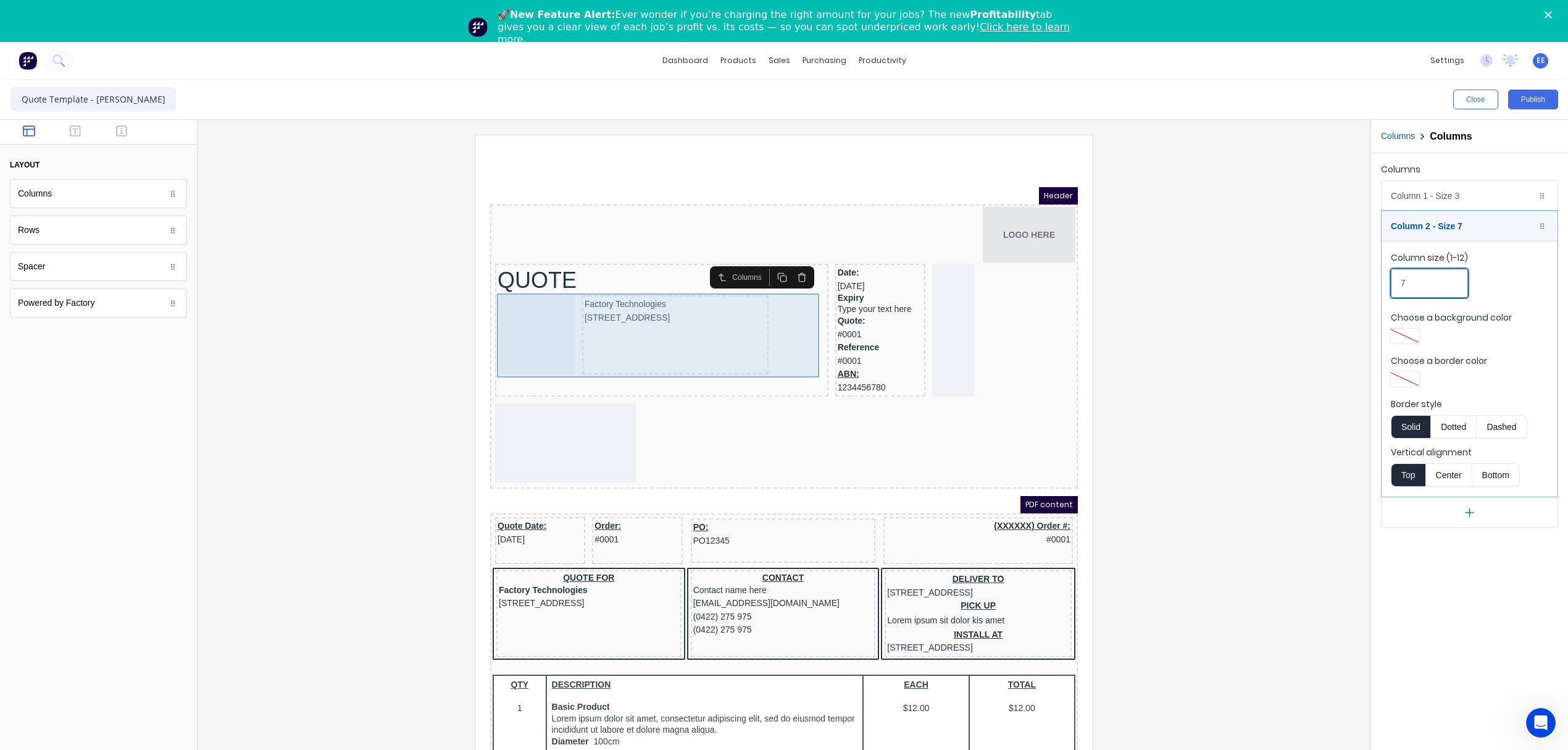
type input "7"
click at [797, 339] on div "Factory Technologies [STREET_ADDRESS]" at bounding box center [647, 321] width 329 height 84
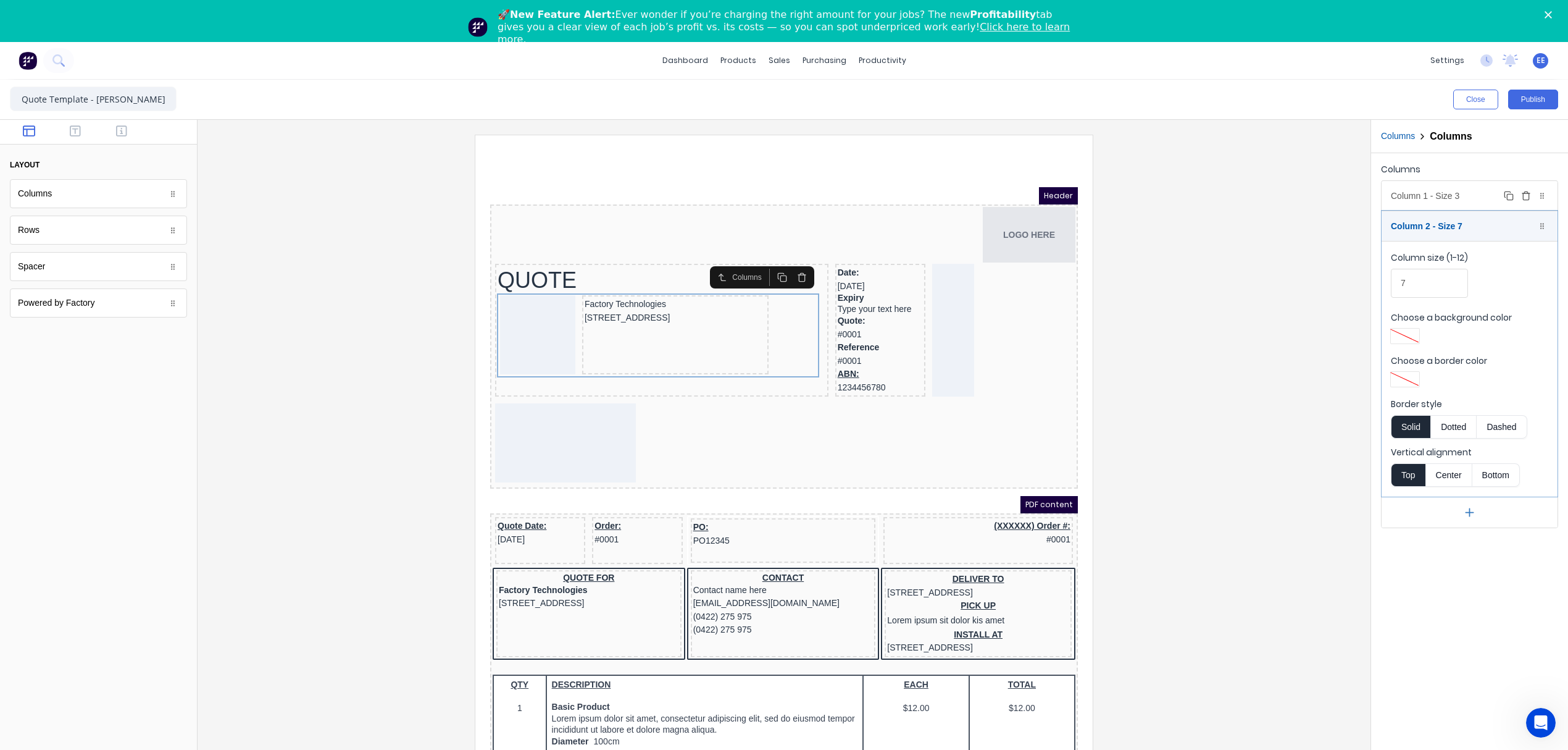
click at [1460, 192] on div "Column 1 - Size 3 Duplicate Delete" at bounding box center [1469, 195] width 176 height 29
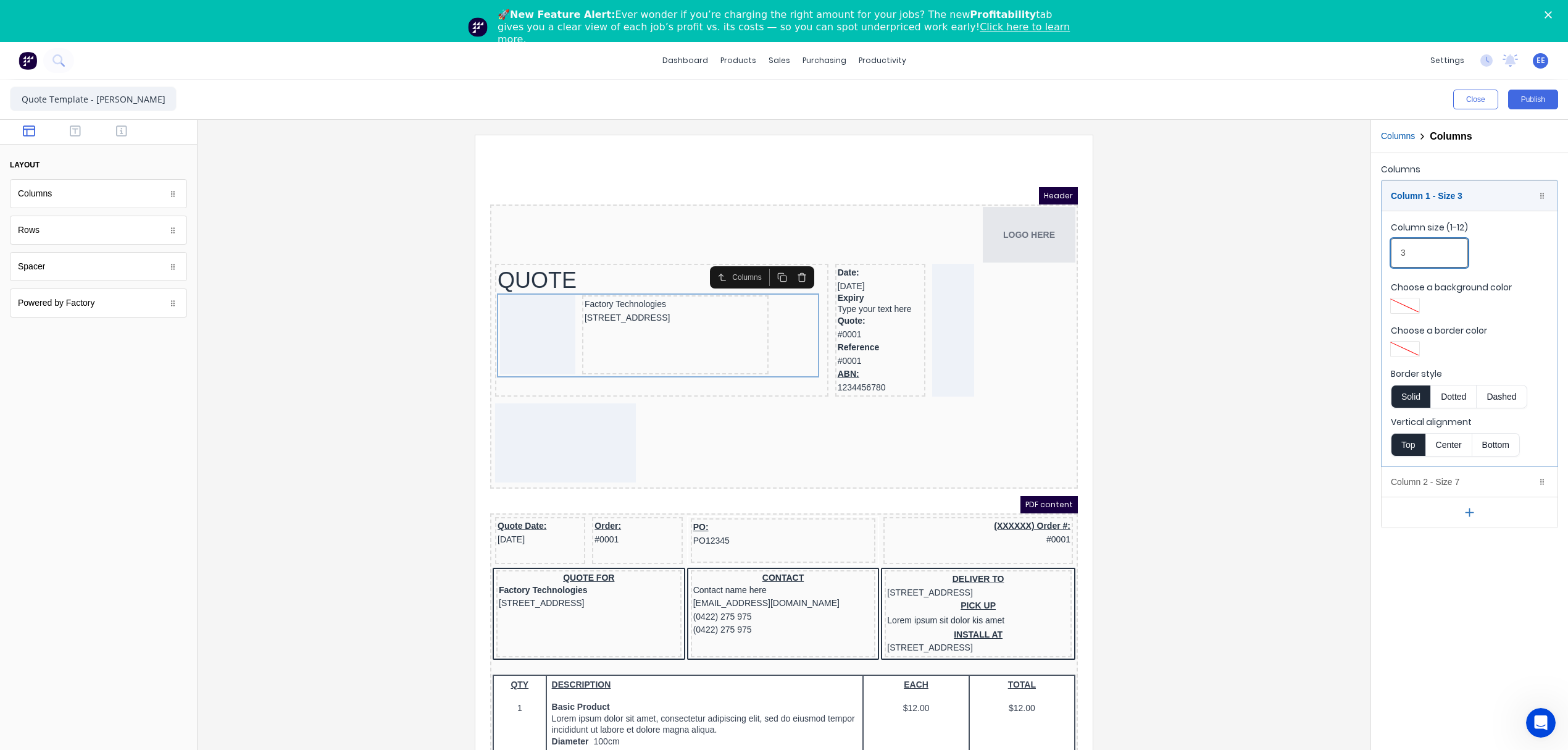
drag, startPoint x: 1421, startPoint y: 248, endPoint x: 1397, endPoint y: 248, distance: 24.0
click at [1397, 248] on input "3" at bounding box center [1429, 253] width 77 height 29
drag, startPoint x: 1423, startPoint y: 256, endPoint x: 1386, endPoint y: 253, distance: 37.1
click at [1386, 253] on fieldset "Column size (1-12) 2 Choose a background color Choose a border color Border sty…" at bounding box center [1469, 339] width 176 height 256
drag, startPoint x: 1438, startPoint y: 252, endPoint x: 1403, endPoint y: 253, distance: 35.0
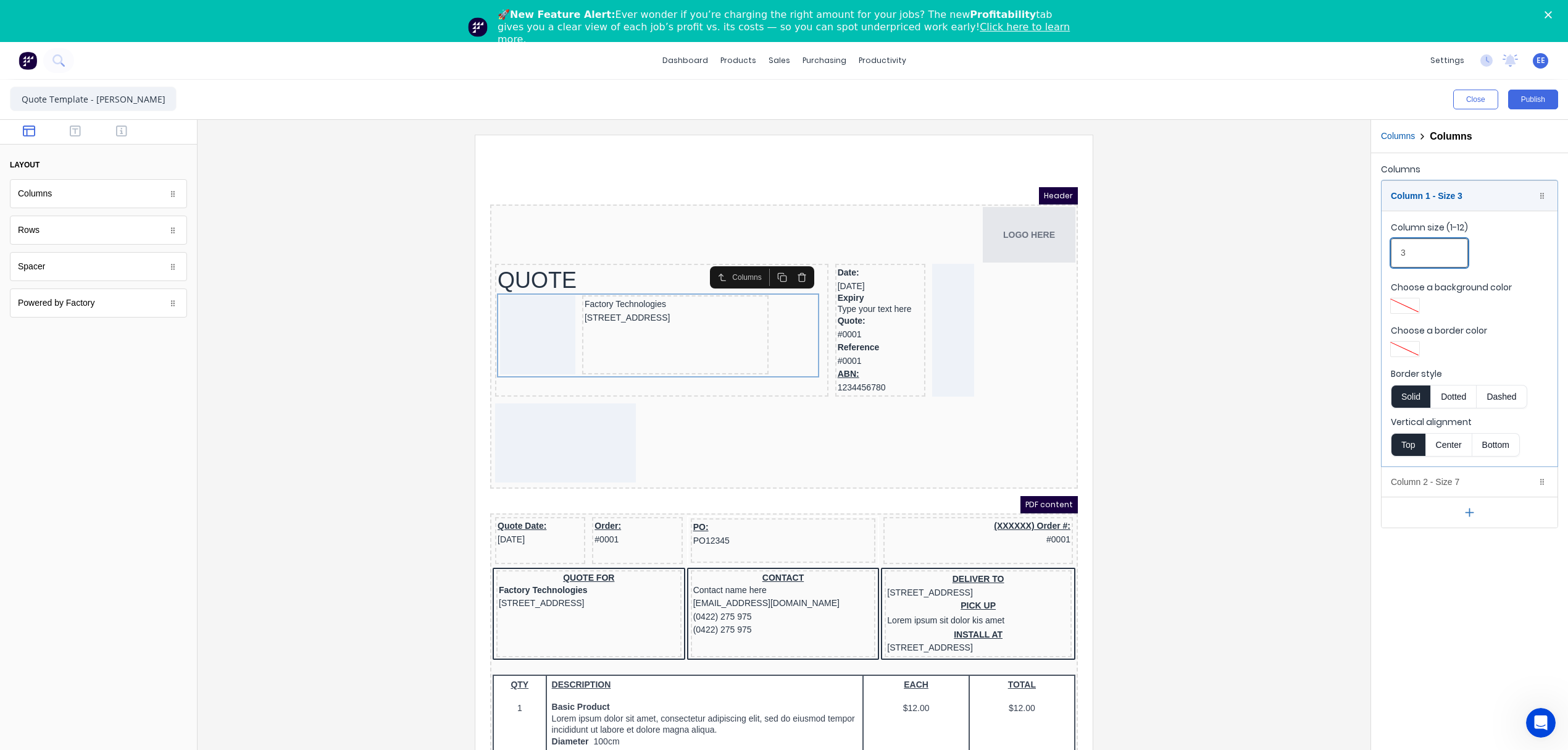
click at [1403, 253] on input "3" at bounding box center [1429, 253] width 77 height 29
type input "2"
click at [1341, 280] on div at bounding box center [784, 458] width 1153 height 647
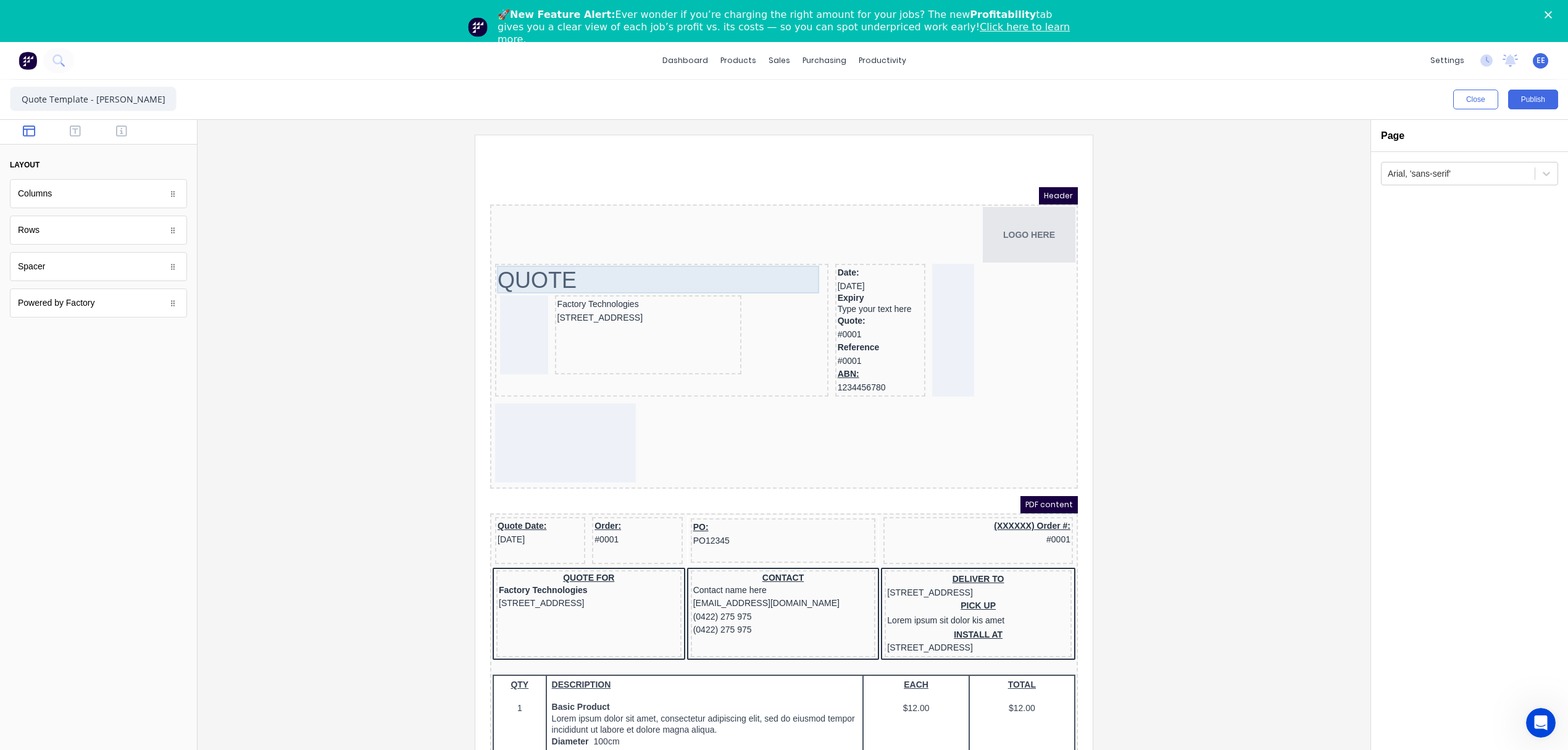
click at [776, 266] on div "QUOTE" at bounding box center [647, 265] width 329 height 28
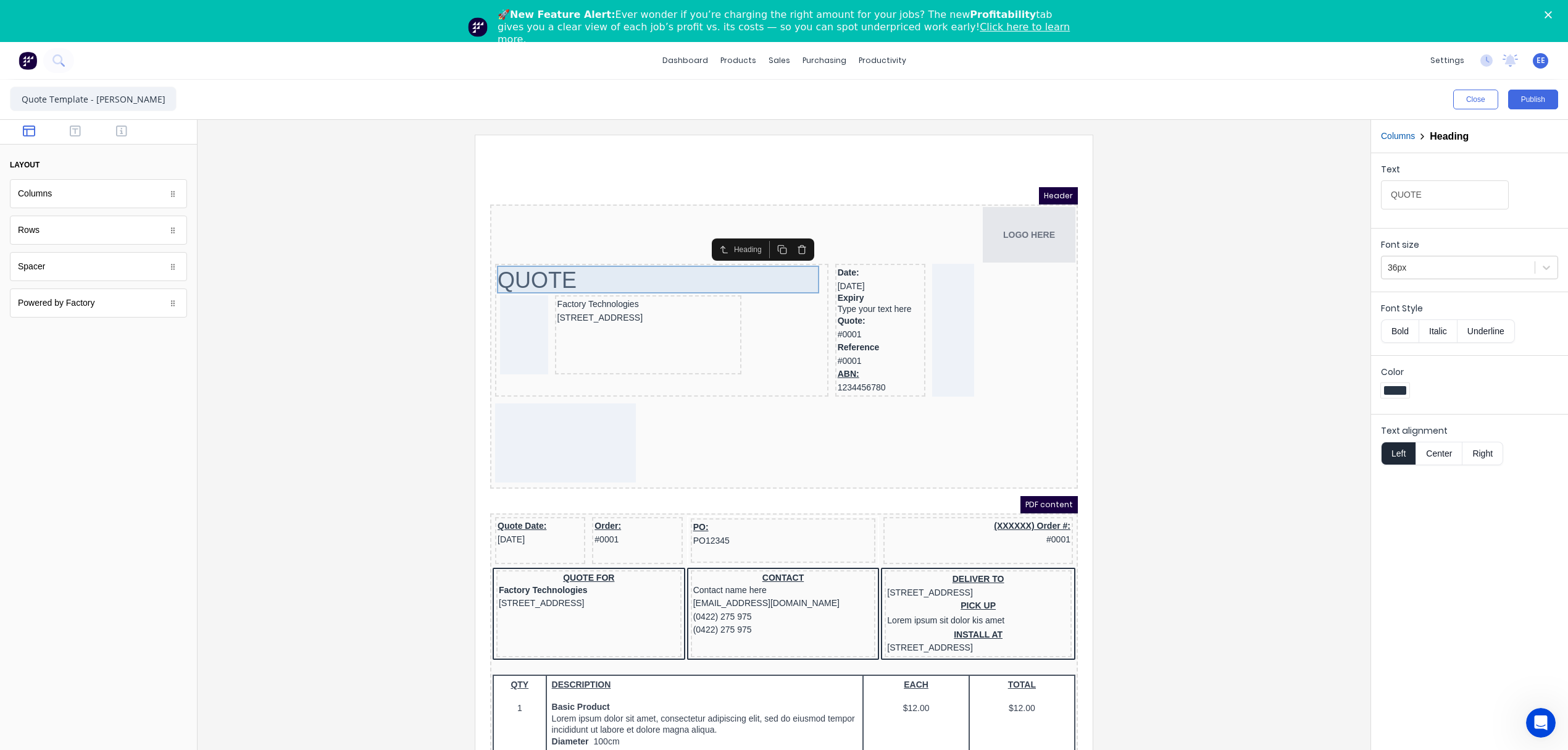
click at [788, 265] on div "QUOTE" at bounding box center [647, 265] width 329 height 28
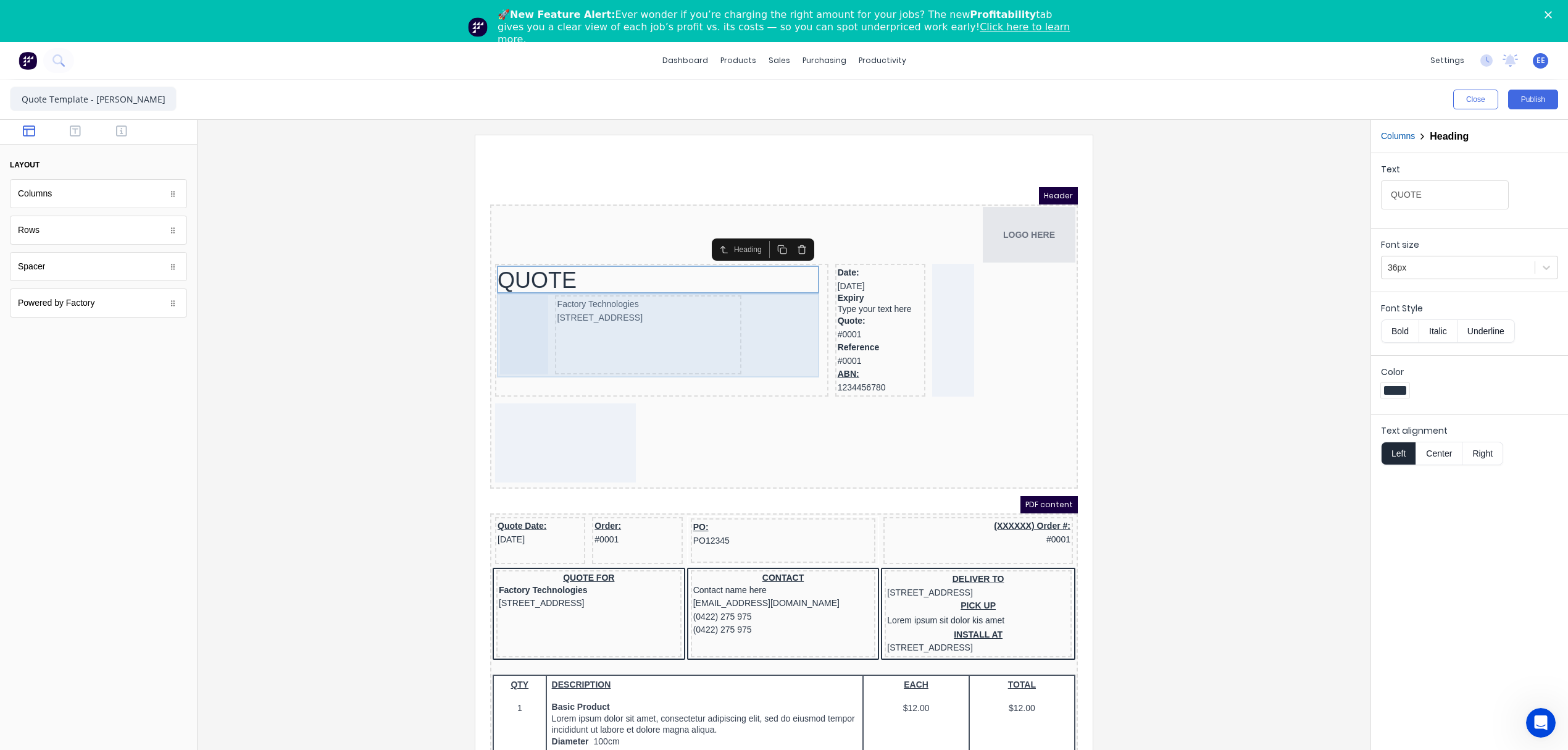
click at [794, 304] on div "Factory Technologies [STREET_ADDRESS]" at bounding box center [647, 321] width 329 height 84
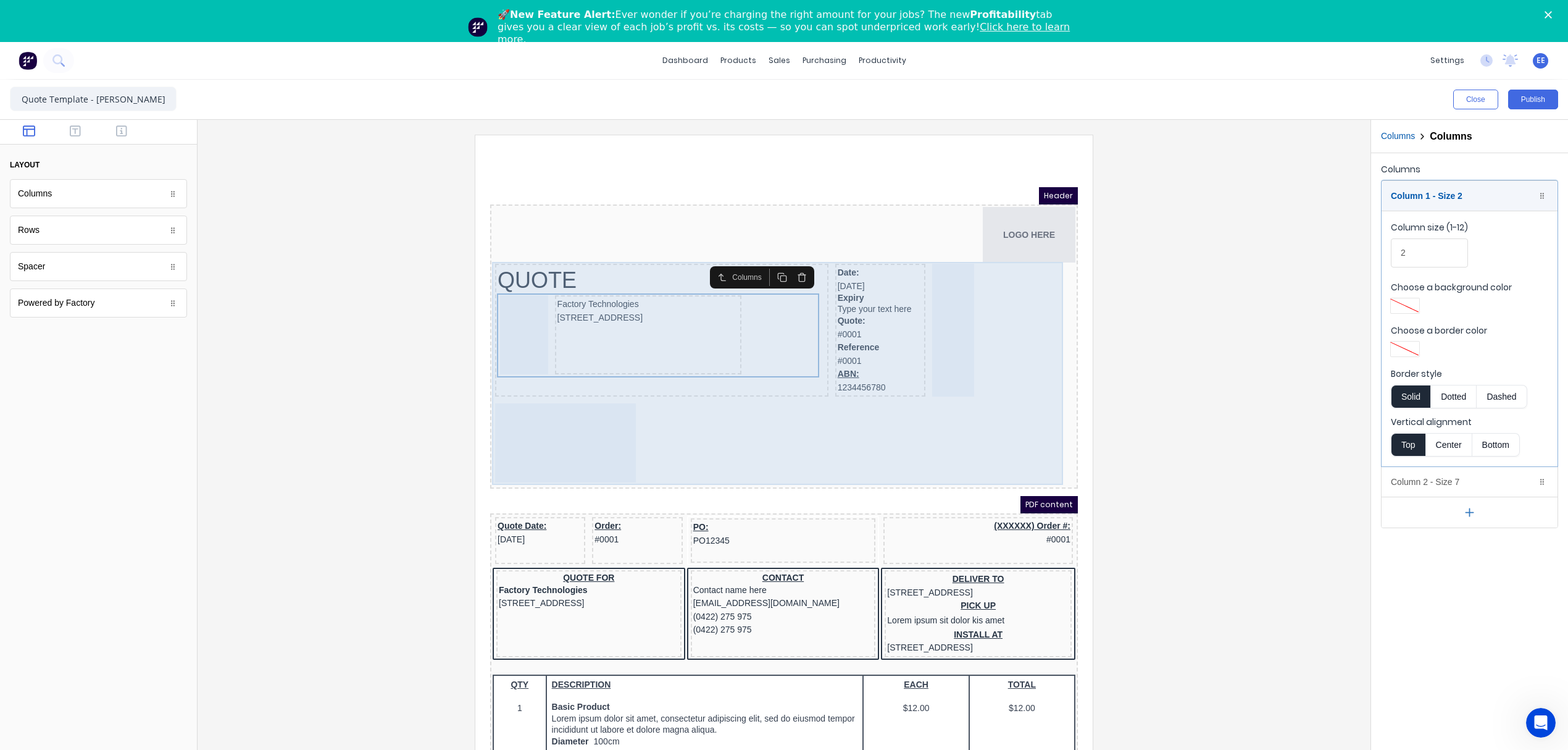
click at [673, 249] on div "QUOTE Factory Technologies 234 Beach Road Gold Coast, Queensland, Australia, 42…" at bounding box center [647, 315] width 334 height 133
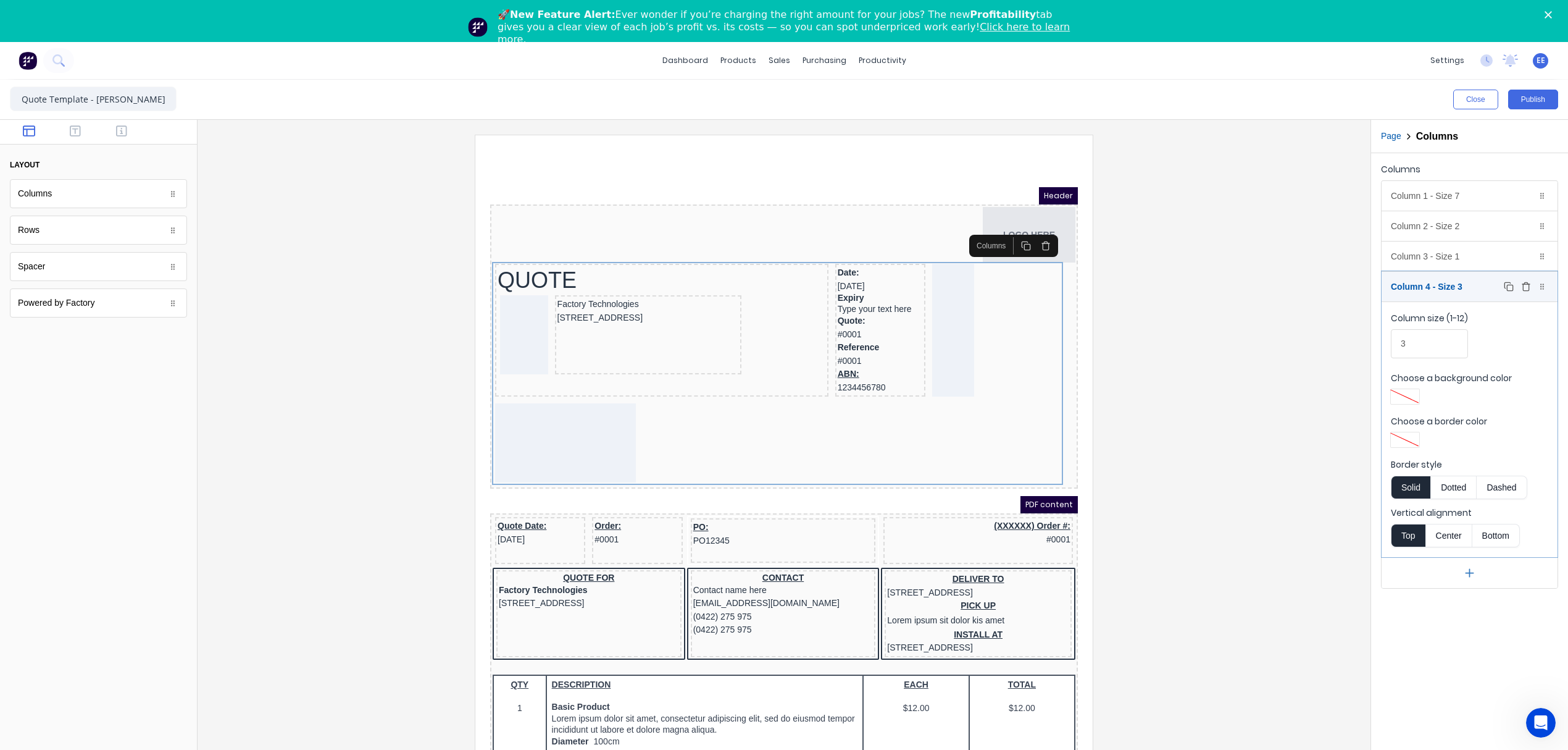
click at [1476, 295] on div "Column 4 - Size 3 Duplicate Delete" at bounding box center [1469, 286] width 176 height 29
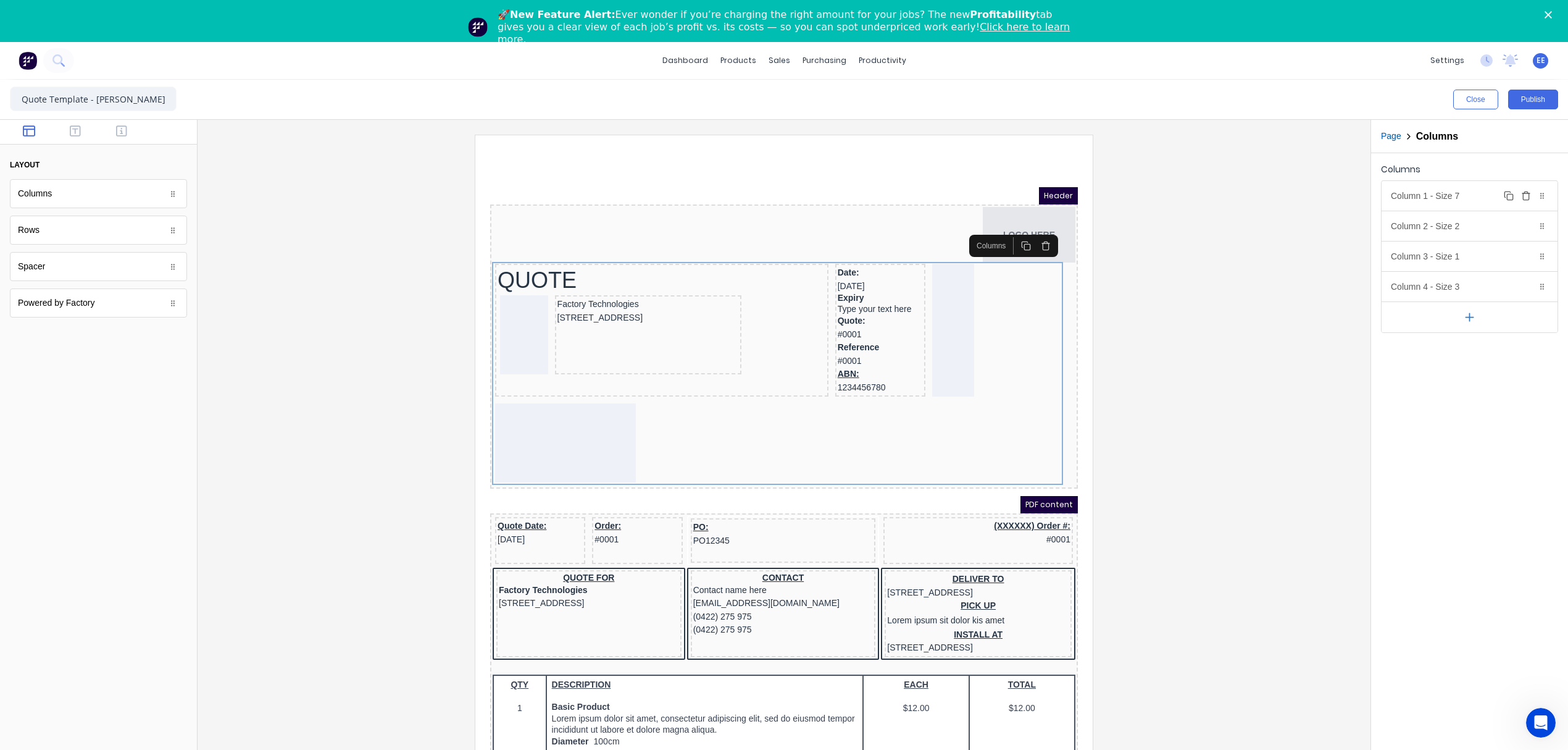
click at [1483, 197] on div "Column 1 - Size 7 Duplicate Delete" at bounding box center [1469, 195] width 176 height 29
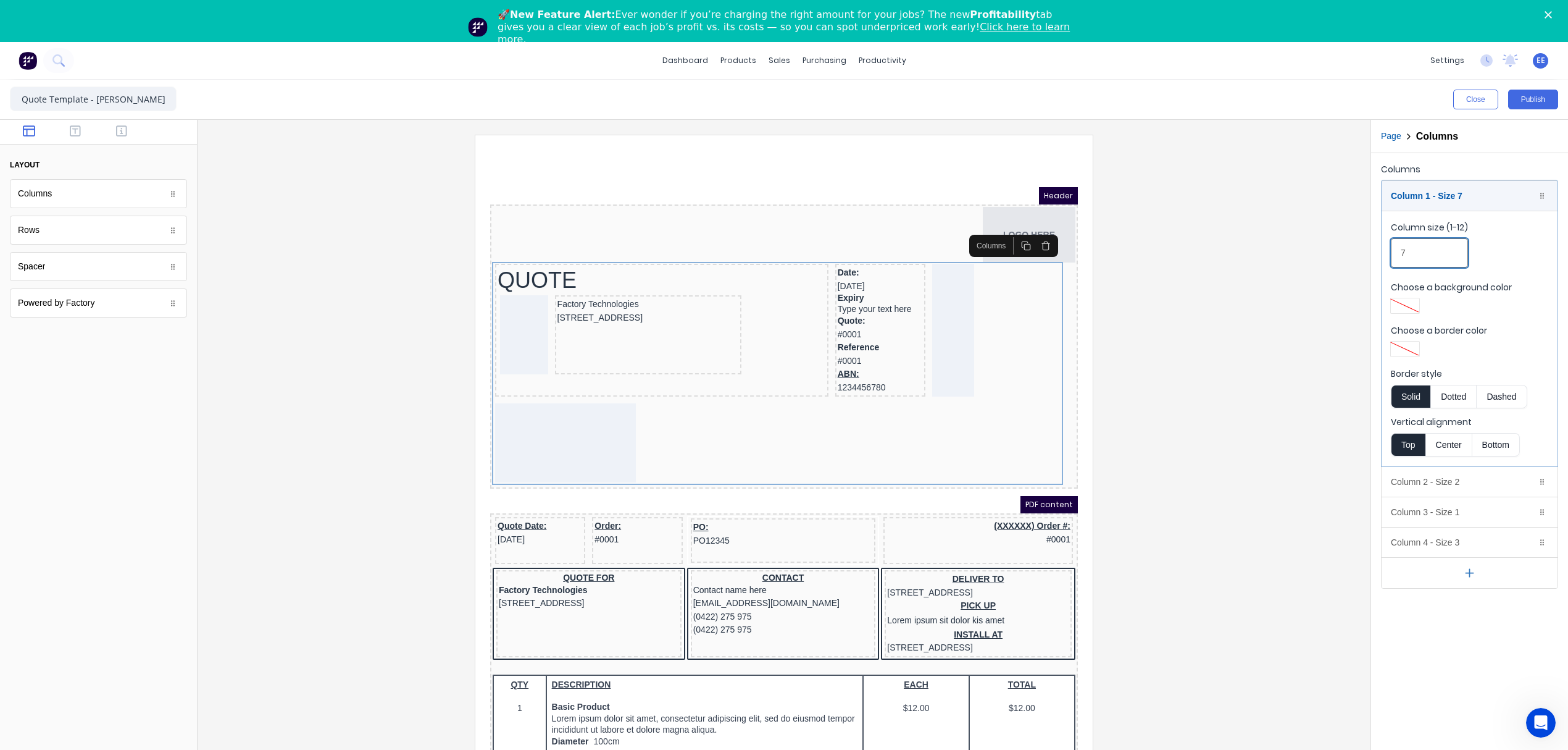
drag, startPoint x: 1408, startPoint y: 243, endPoint x: 1386, endPoint y: 245, distance: 22.1
click at [1386, 245] on fieldset "Column size (1-12) 7 Choose a background color Choose a border color Border sty…" at bounding box center [1469, 339] width 176 height 256
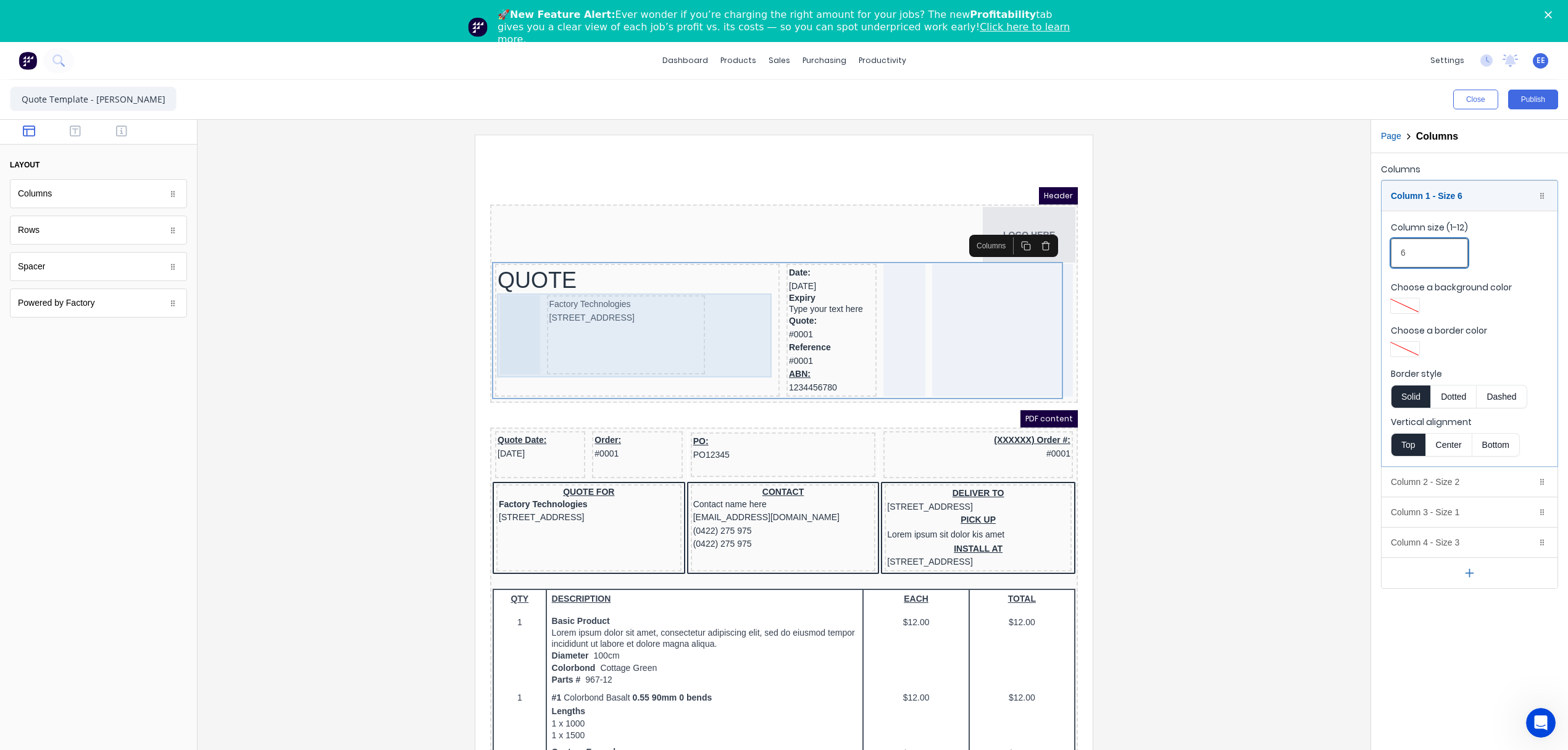
type input "6"
click at [718, 320] on div "Factory Technologies [STREET_ADDRESS]" at bounding box center [623, 321] width 280 height 84
click at [511, 327] on div at bounding box center [505, 320] width 40 height 79
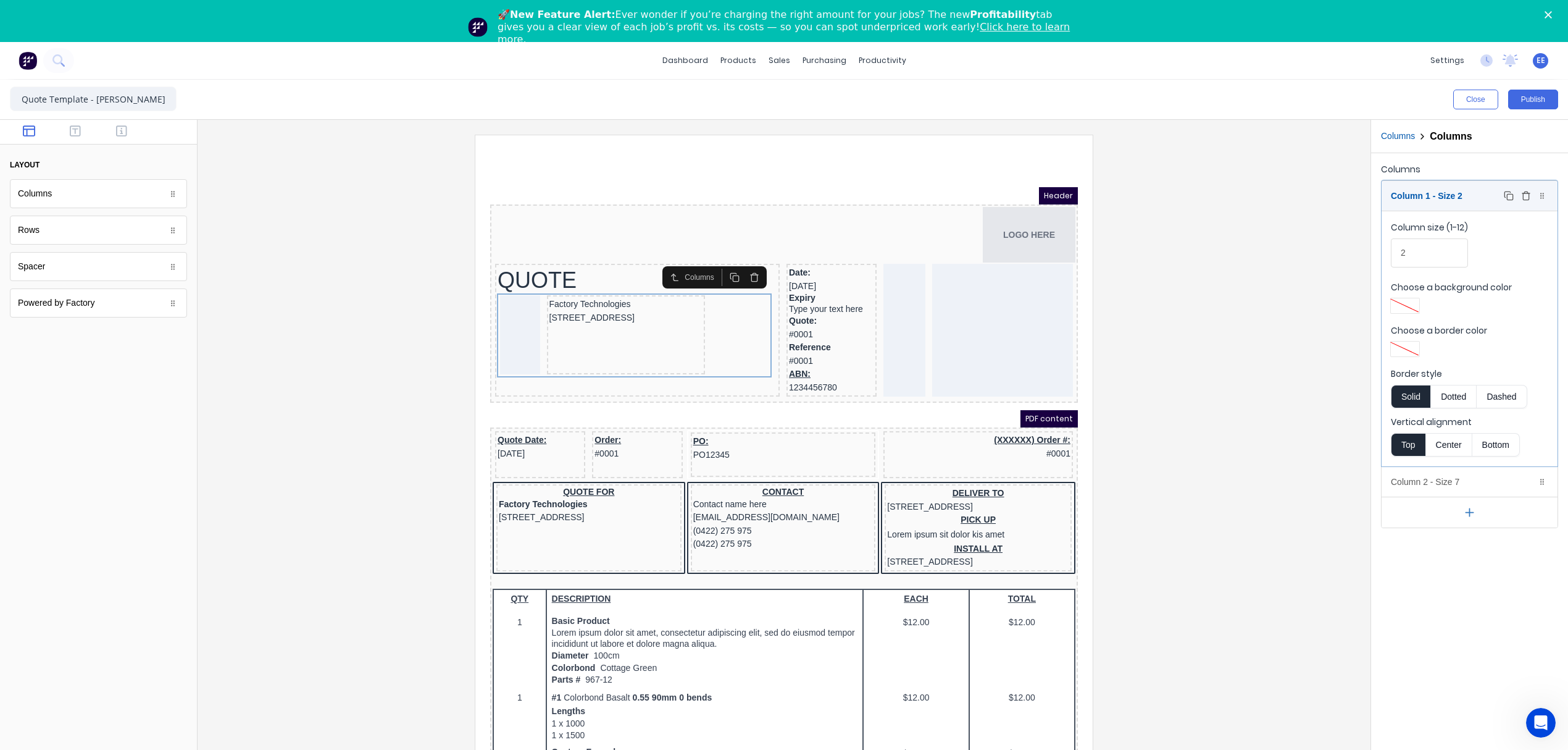
click at [1497, 200] on div "Column 1 - Size 2 Duplicate Delete" at bounding box center [1469, 195] width 176 height 29
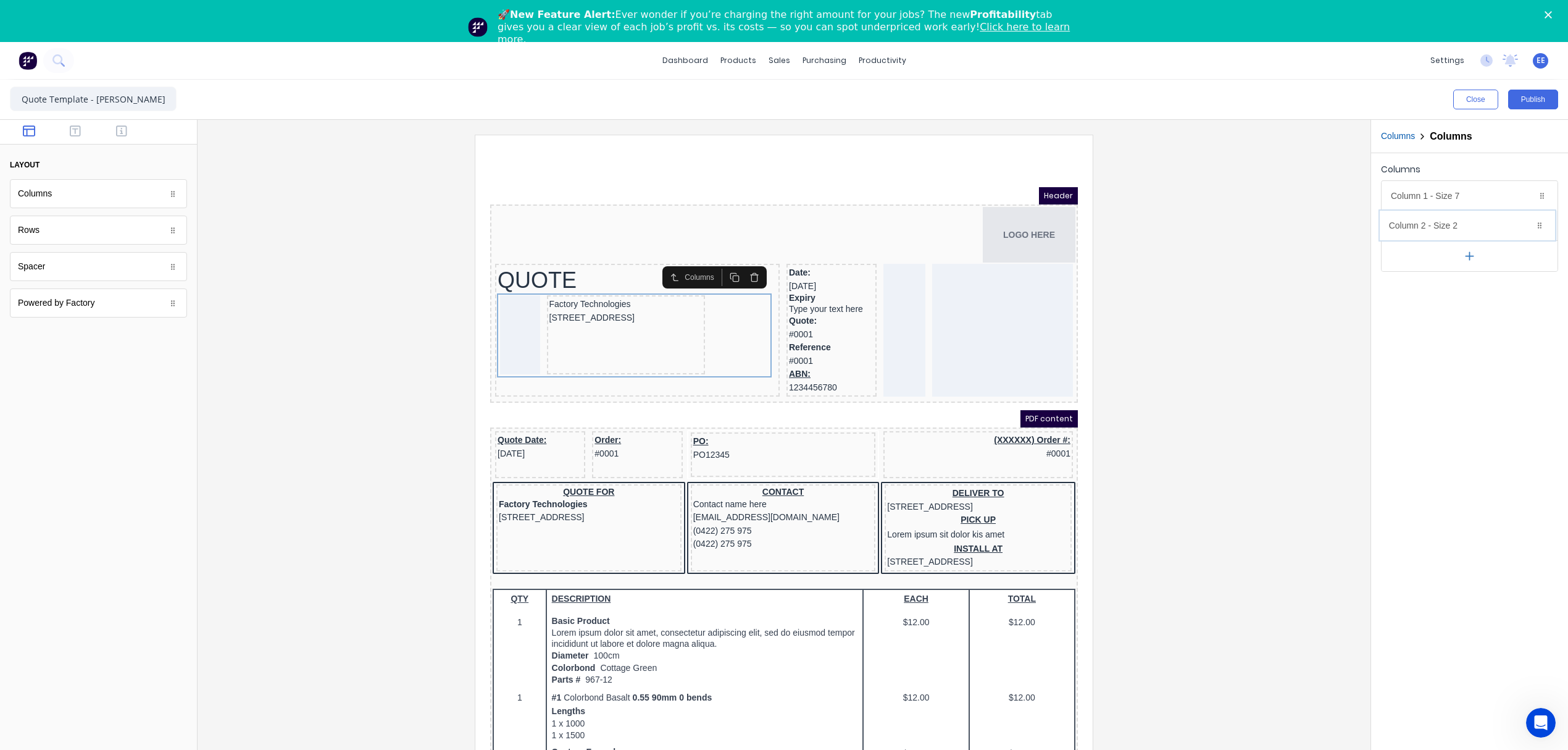
drag, startPoint x: 1475, startPoint y: 196, endPoint x: 1472, endPoint y: 227, distance: 31.1
drag, startPoint x: 1472, startPoint y: 227, endPoint x: 1465, endPoint y: 200, distance: 27.9
click at [1465, 200] on body "dashboard products sales purchasing productivity dashboard products Product Cat…" at bounding box center [784, 417] width 1568 height 750
click at [1401, 146] on div "Columns Columns" at bounding box center [1470, 137] width 197 height 34
click at [1394, 139] on button "Columns" at bounding box center [1398, 135] width 34 height 13
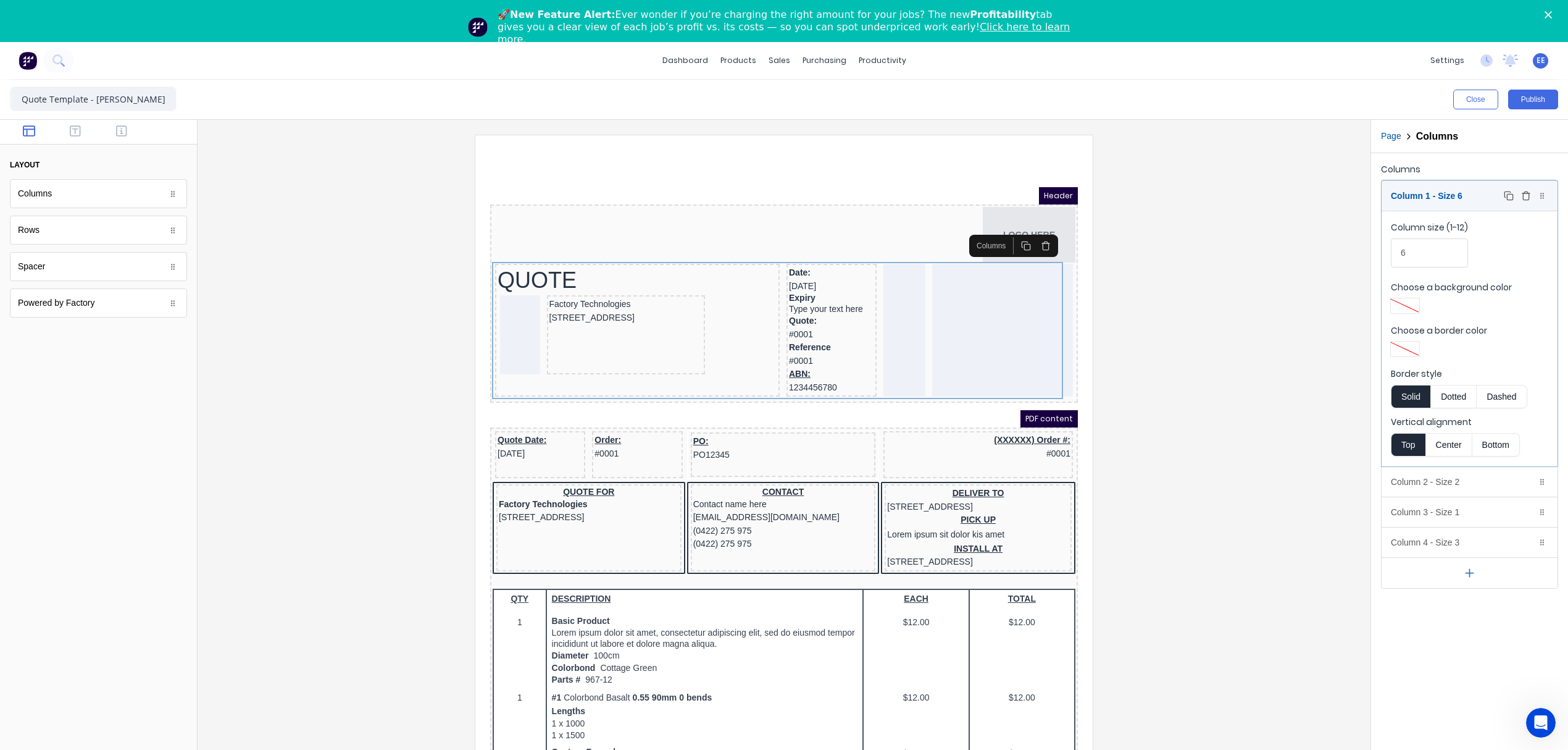
click at [1418, 203] on div "Column 1 - Size 6 Duplicate Delete" at bounding box center [1469, 195] width 176 height 29
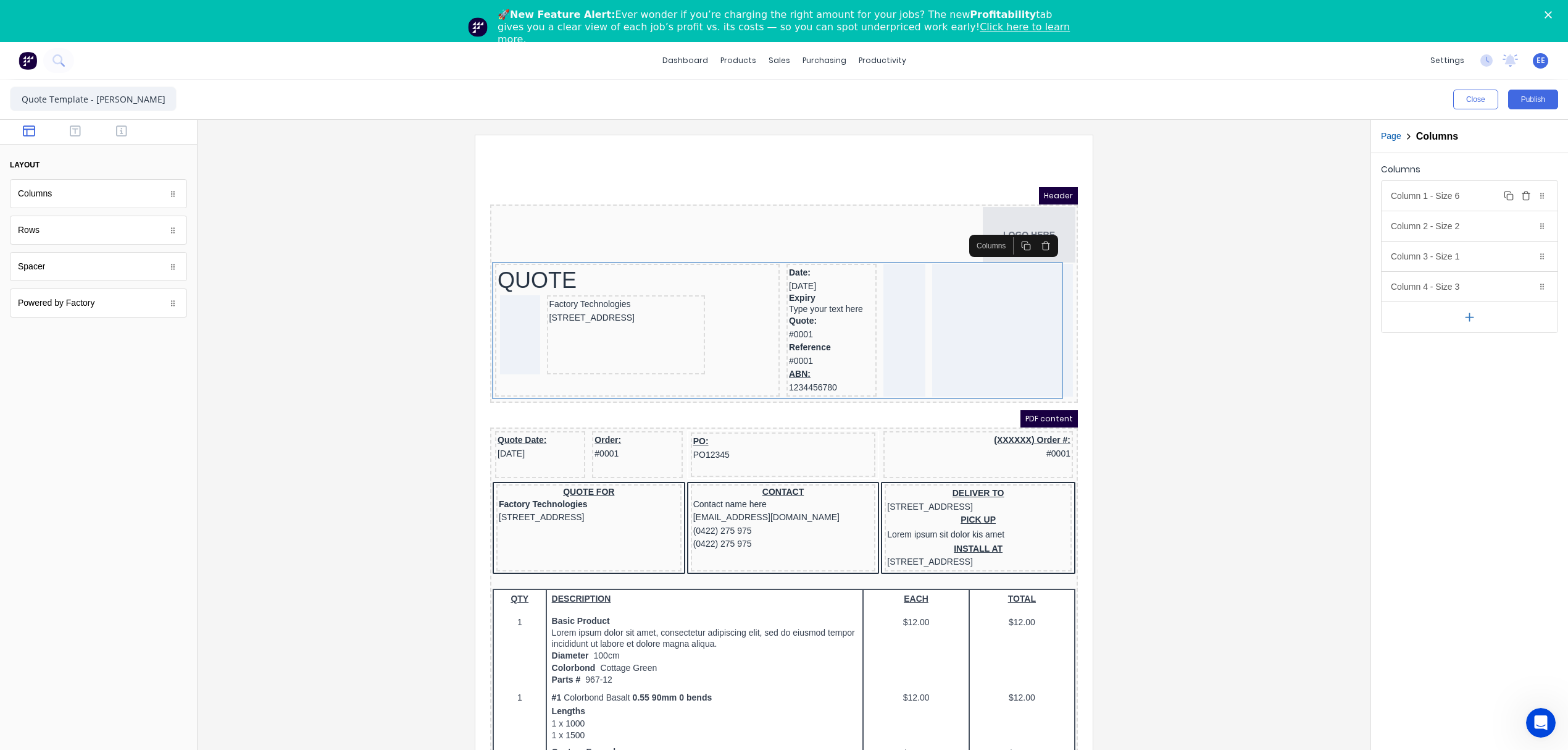
click at [1428, 203] on div "Column 1 - Size 6 Duplicate Delete" at bounding box center [1469, 195] width 176 height 29
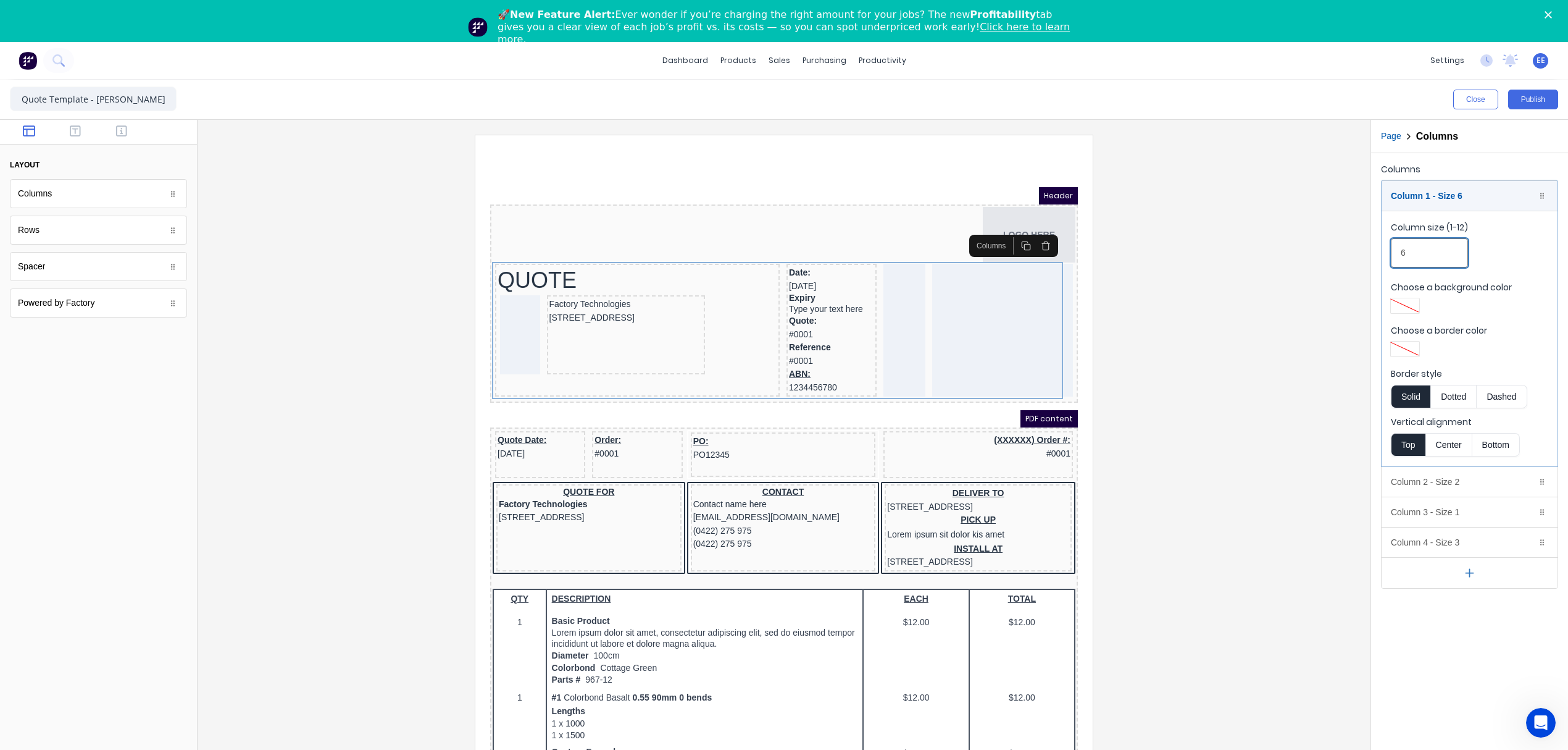
drag, startPoint x: 1423, startPoint y: 253, endPoint x: 1392, endPoint y: 257, distance: 31.3
click at [1392, 257] on input "6" at bounding box center [1429, 253] width 77 height 29
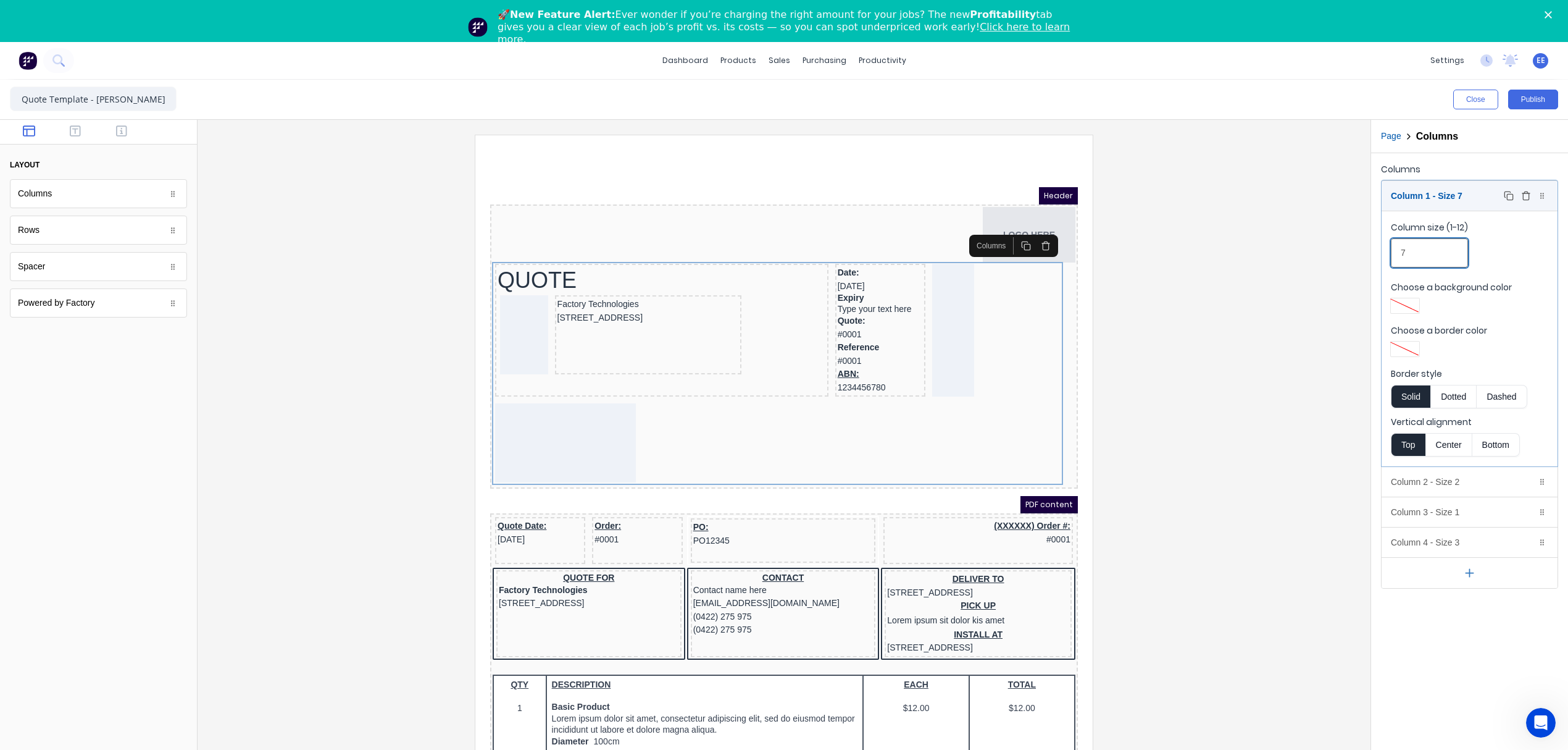
type input "7"
click at [1421, 196] on div "Column 1 - Size 7 Duplicate Delete" at bounding box center [1469, 195] width 176 height 29
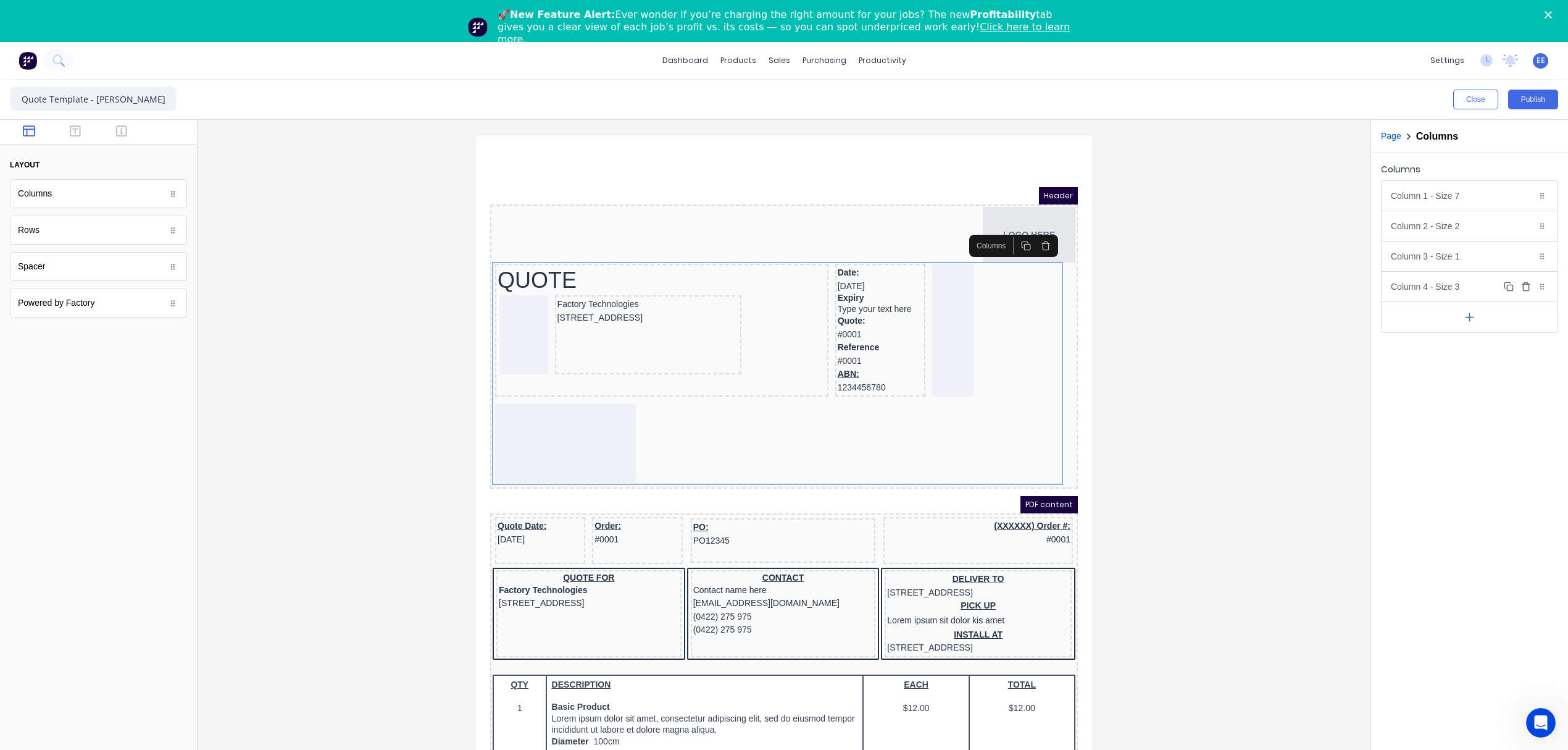
click at [1415, 283] on div "Column 4 - Size 3 Duplicate Delete" at bounding box center [1469, 286] width 176 height 29
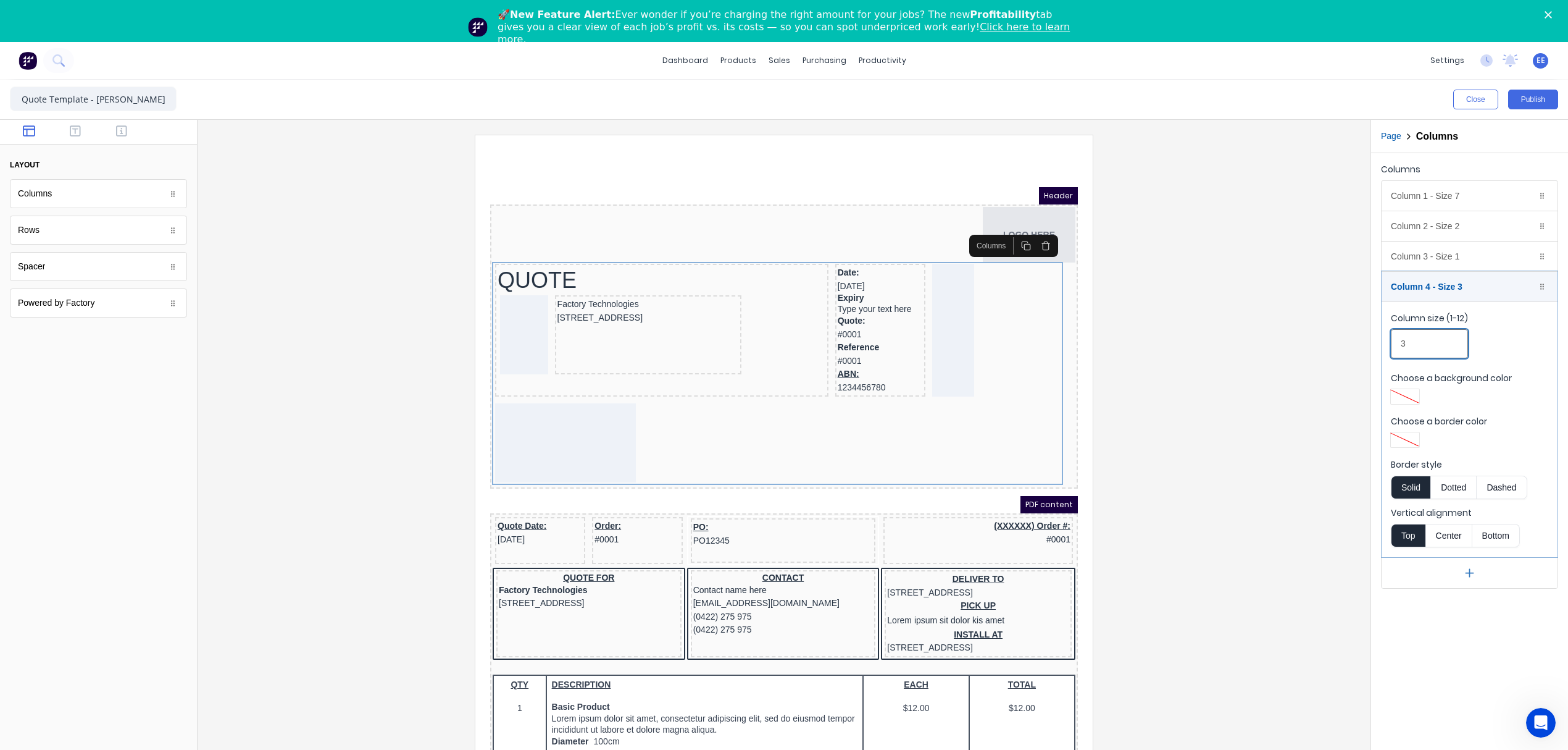
drag, startPoint x: 1425, startPoint y: 342, endPoint x: 1386, endPoint y: 347, distance: 39.3
click at [1388, 347] on fieldset "Column size (1-12) 3 Choose a background color Choose a border color Border sty…" at bounding box center [1469, 430] width 176 height 256
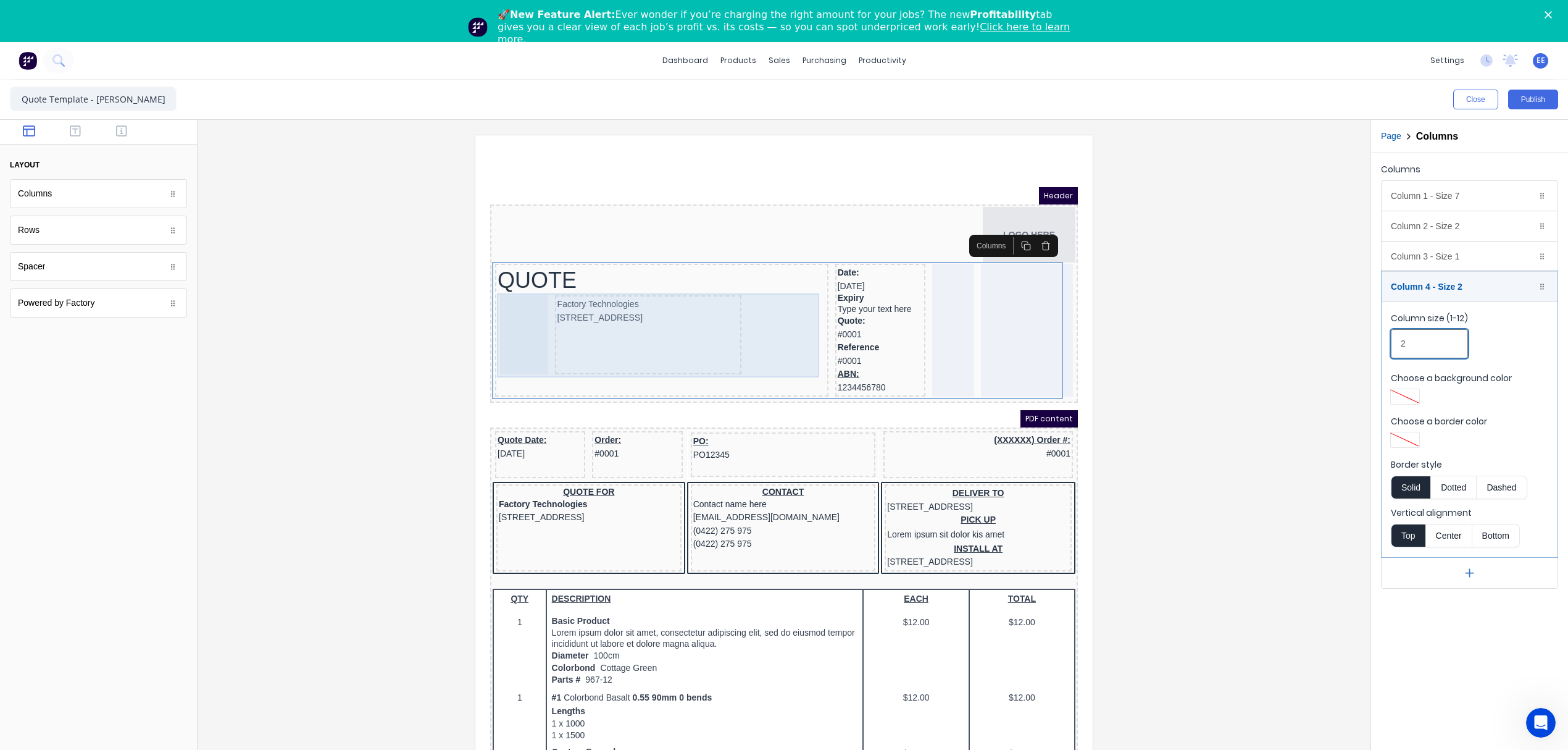
type input "2"
click at [774, 315] on div "Factory Technologies [STREET_ADDRESS]" at bounding box center [647, 321] width 329 height 84
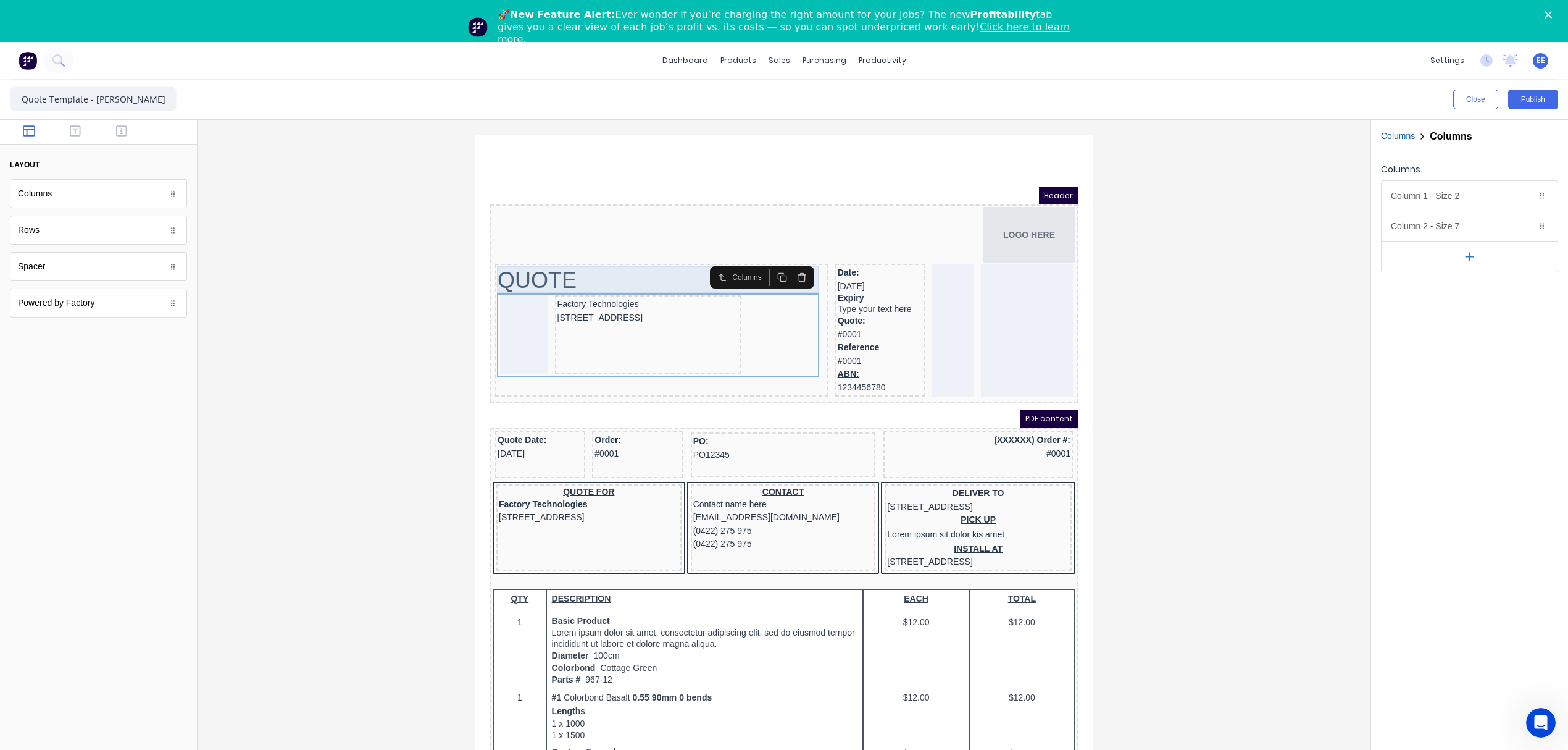
click at [576, 258] on div "QUOTE" at bounding box center [647, 265] width 329 height 28
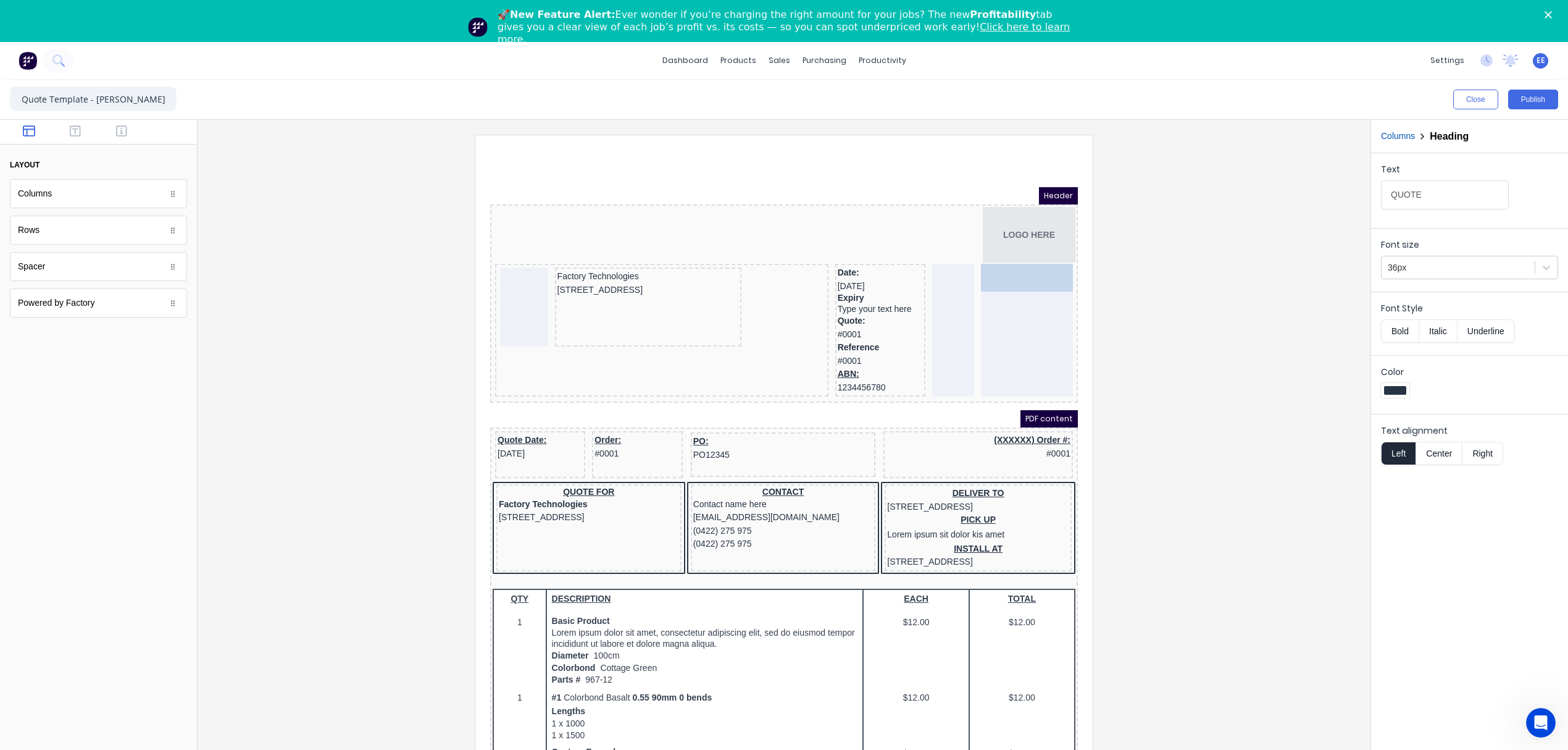
drag, startPoint x: 574, startPoint y: 258, endPoint x: 1002, endPoint y: 272, distance: 428.2
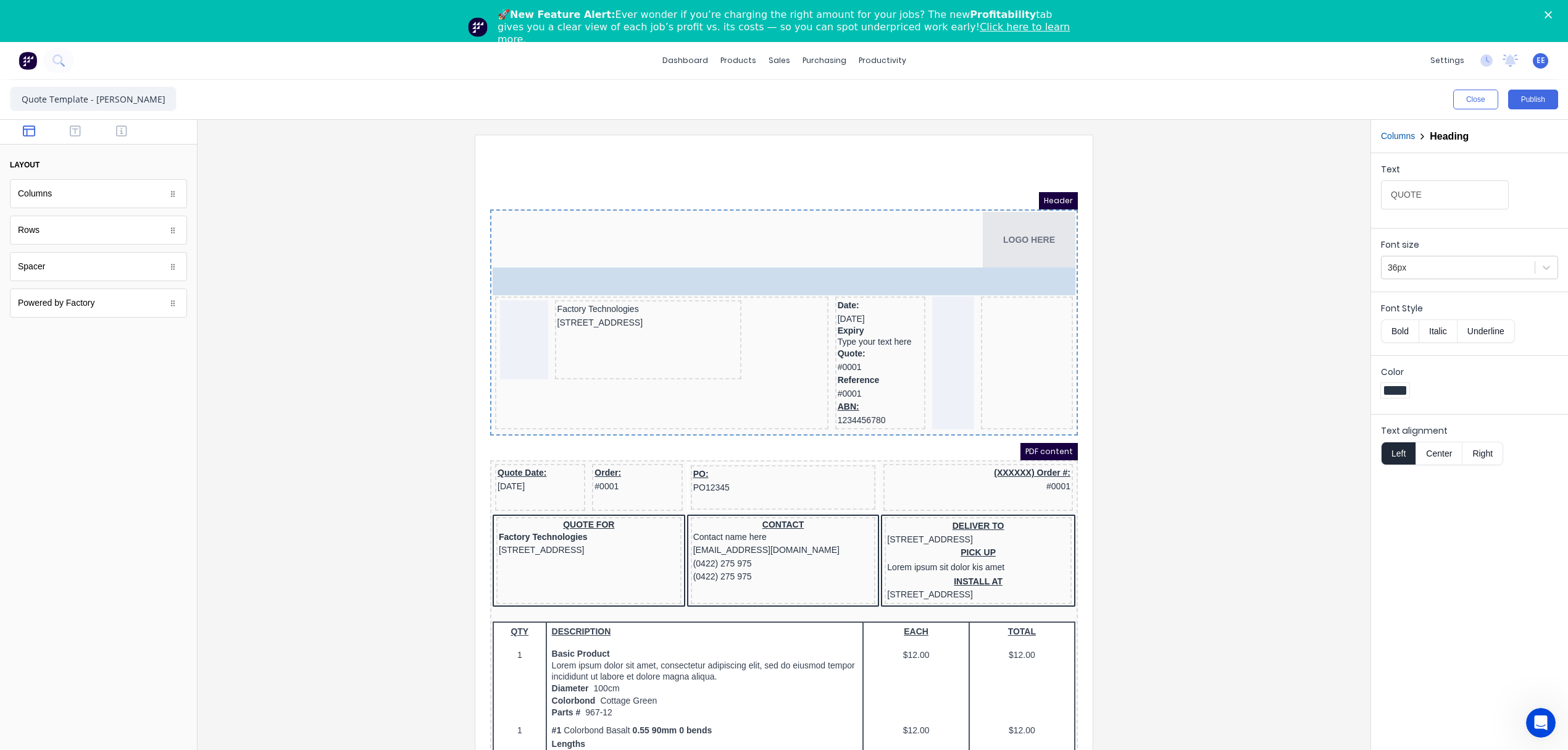
drag, startPoint x: 1016, startPoint y: 267, endPoint x: 593, endPoint y: 272, distance: 423.0
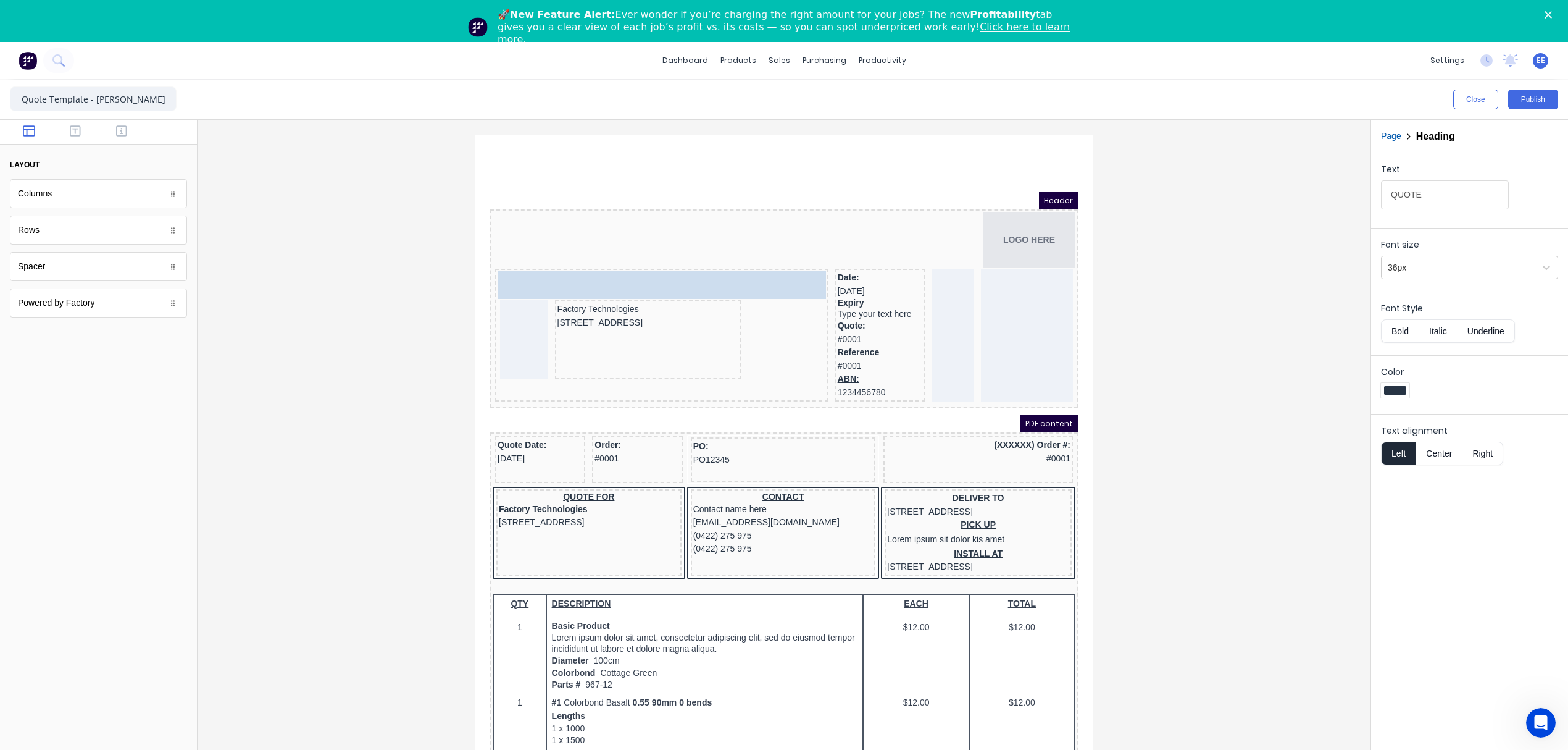
drag, startPoint x: 529, startPoint y: 259, endPoint x: 566, endPoint y: 277, distance: 41.1
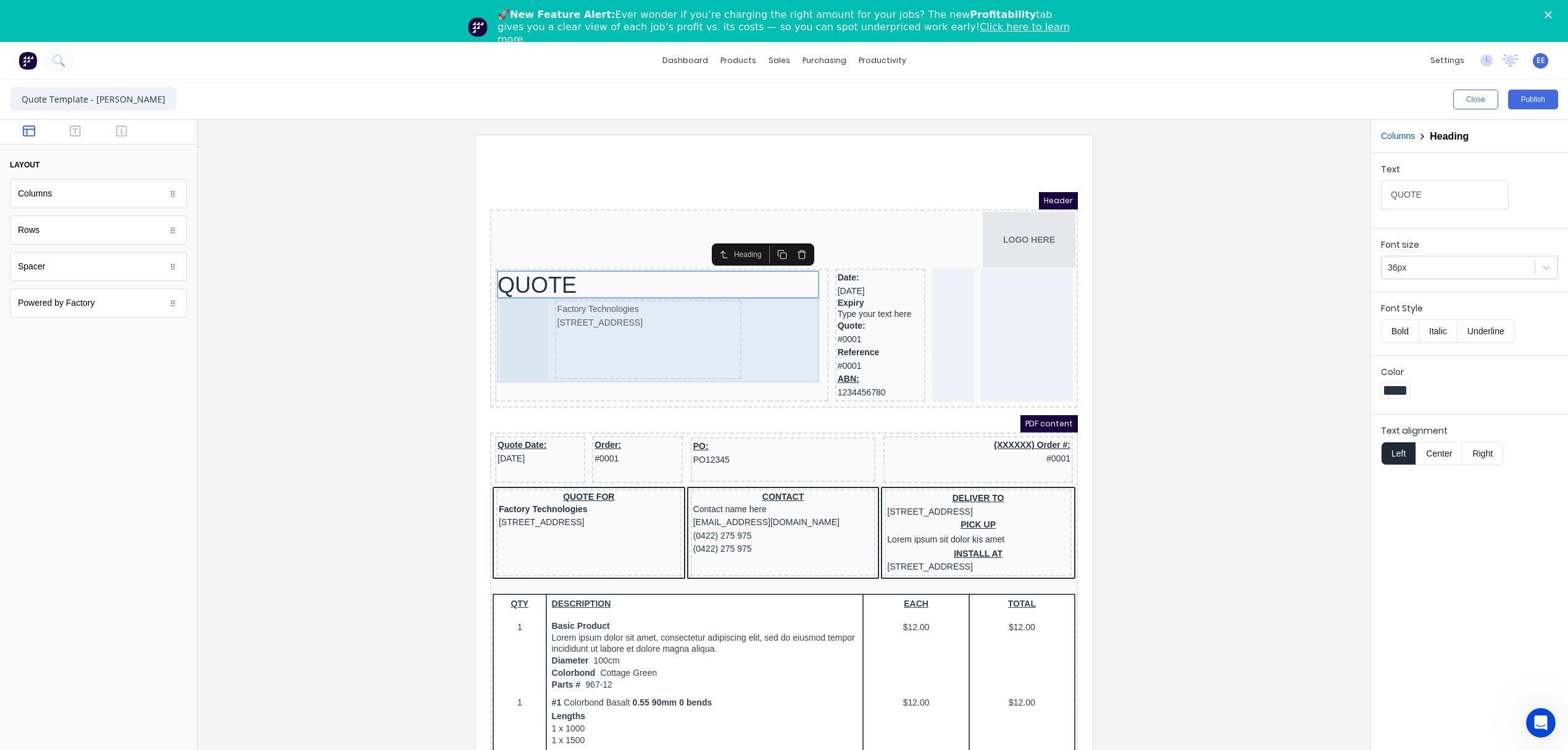
click at [524, 330] on div at bounding box center [508, 325] width 48 height 79
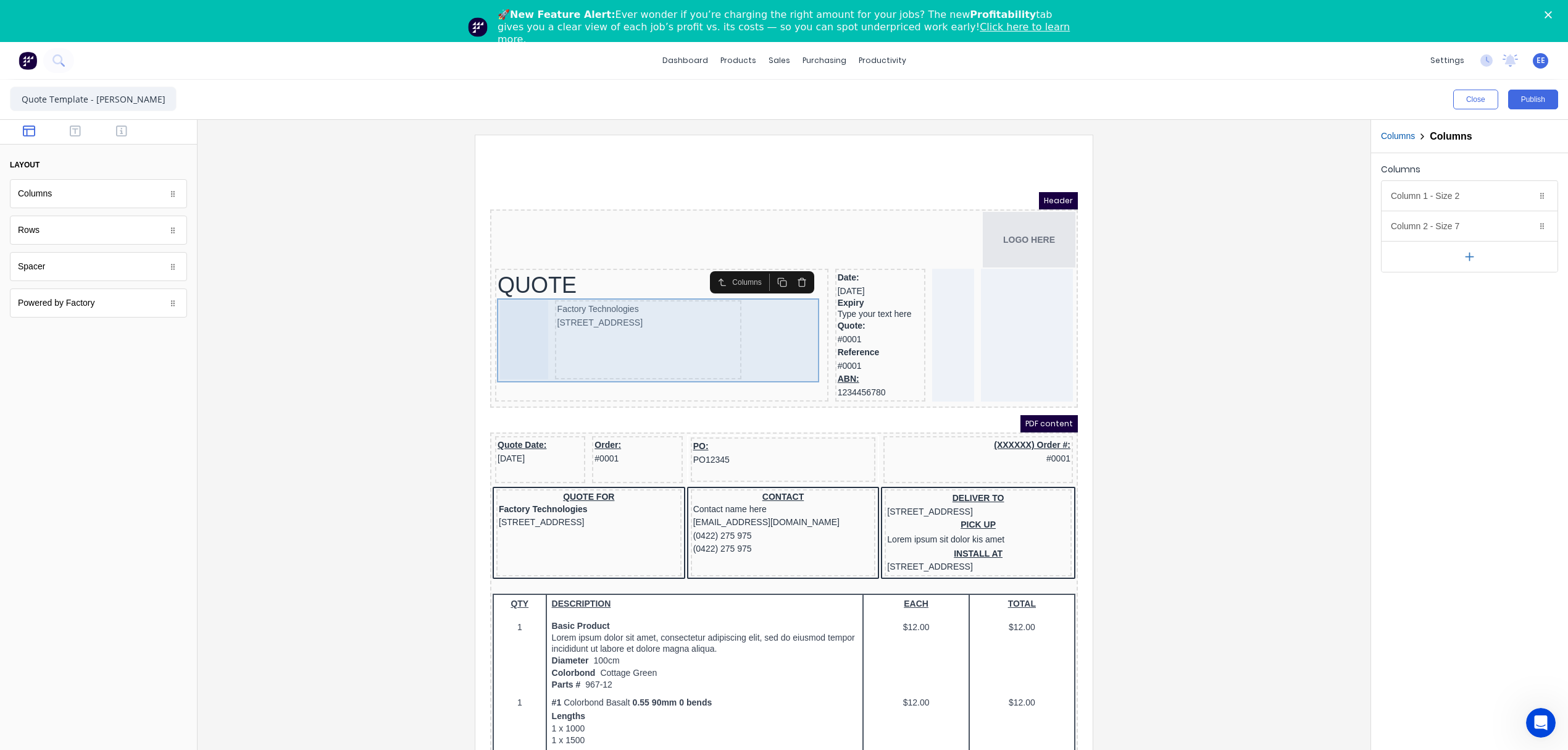
click at [518, 330] on div at bounding box center [508, 325] width 48 height 79
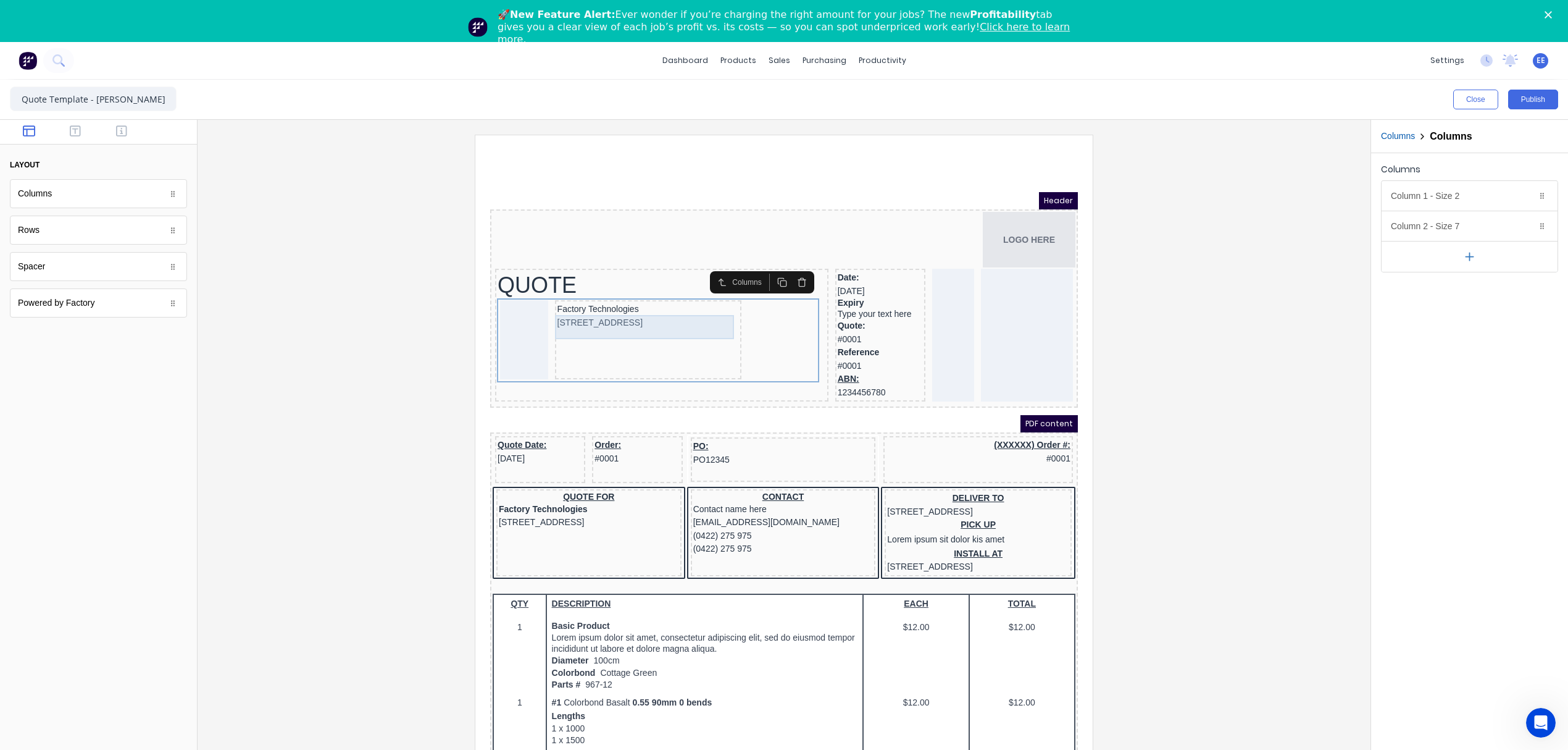
click at [697, 311] on div "[STREET_ADDRESS]" at bounding box center [634, 309] width 182 height 13
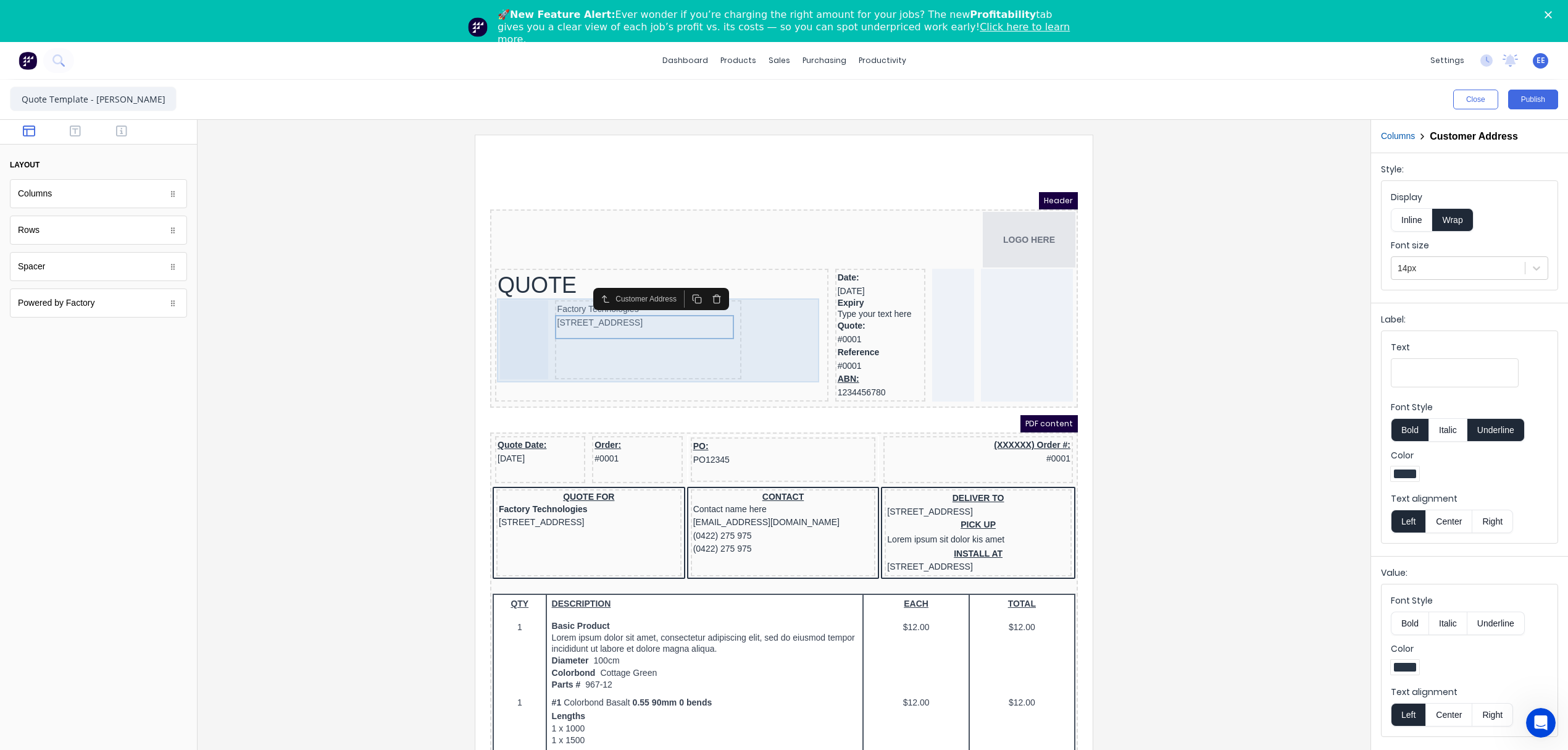
click at [744, 309] on div "Factory Technologies [STREET_ADDRESS]" at bounding box center [647, 326] width 329 height 84
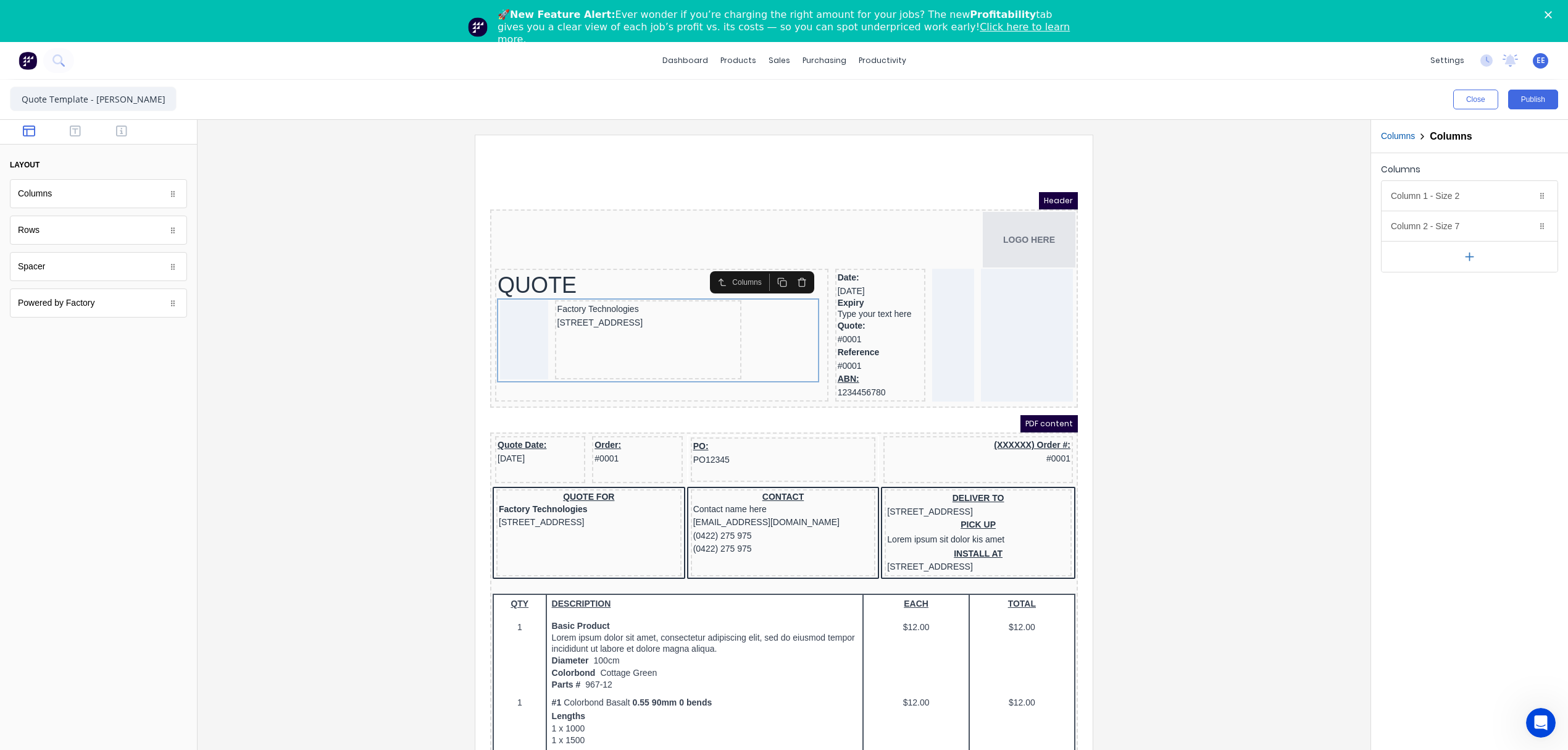
click at [1479, 256] on button "button" at bounding box center [1469, 256] width 176 height 31
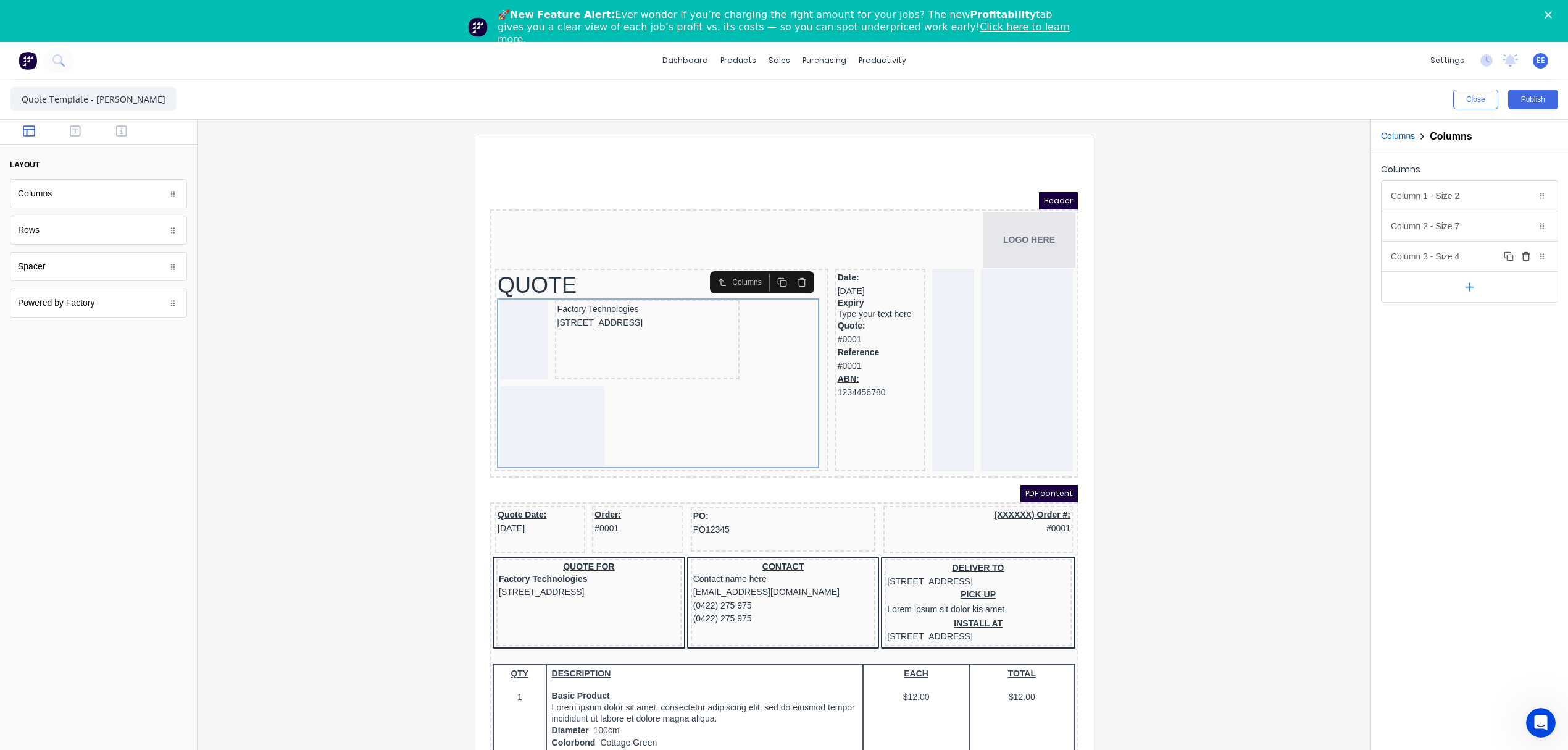
click at [1458, 257] on div "Column 3 - Size 4 Duplicate Delete" at bounding box center [1469, 256] width 176 height 29
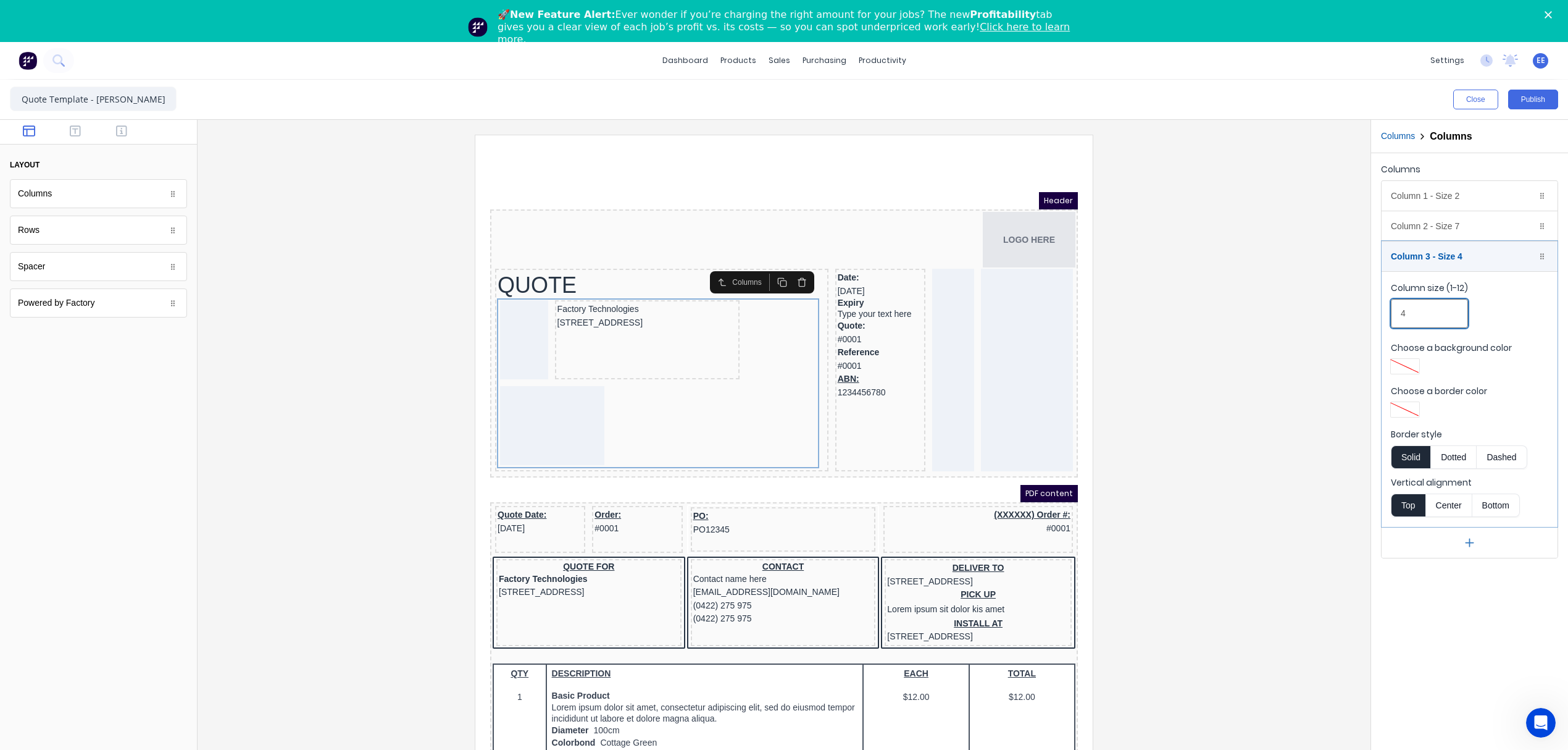
drag, startPoint x: 1388, startPoint y: 311, endPoint x: 1367, endPoint y: 314, distance: 21.2
click at [1367, 314] on div "Close Publish Components layout Columns Columns Rows Rows Spacer Spacer Powered…" at bounding box center [784, 436] width 1568 height 712
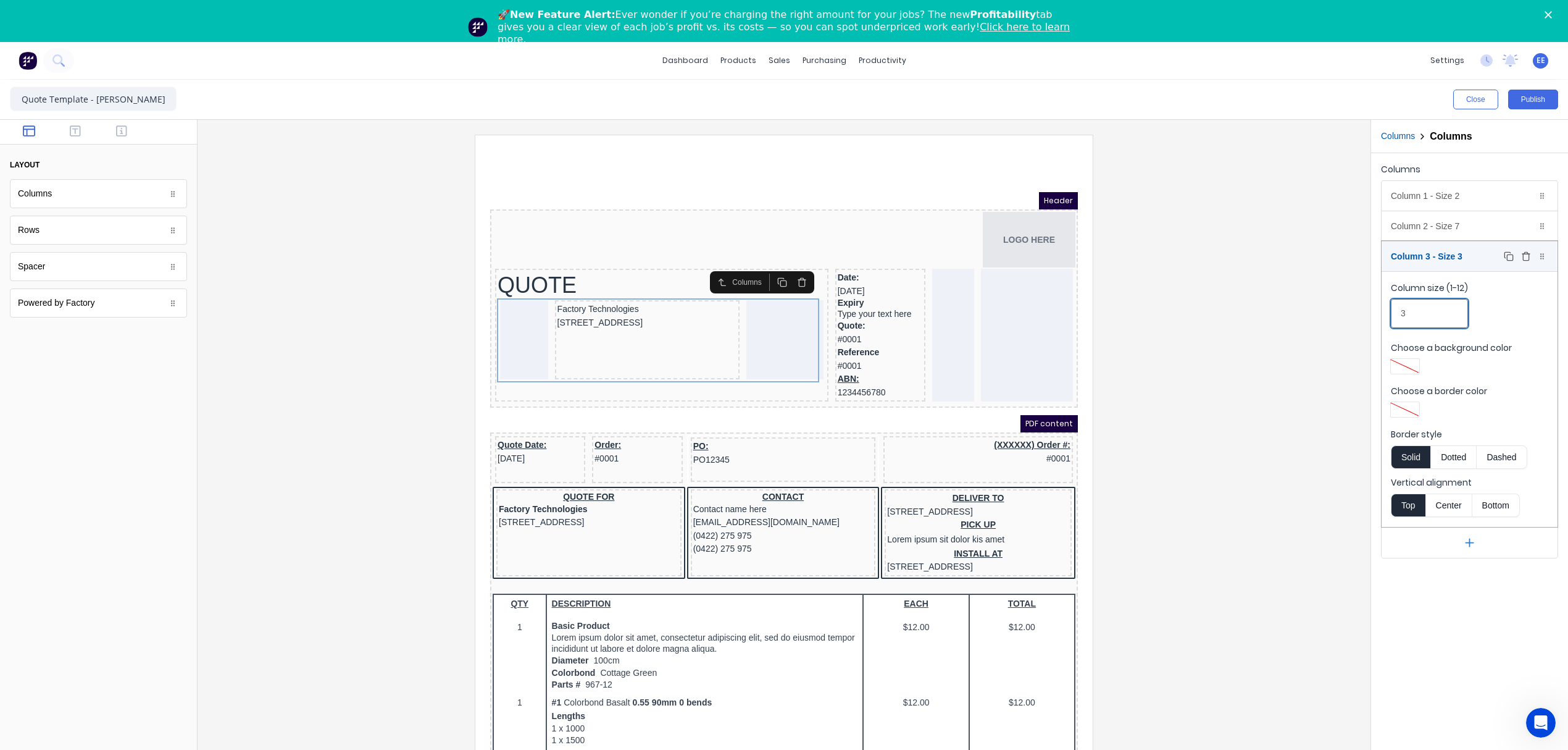
type input "3"
click at [1478, 262] on div "Column 3 - Size 3 Duplicate Delete" at bounding box center [1469, 256] width 176 height 29
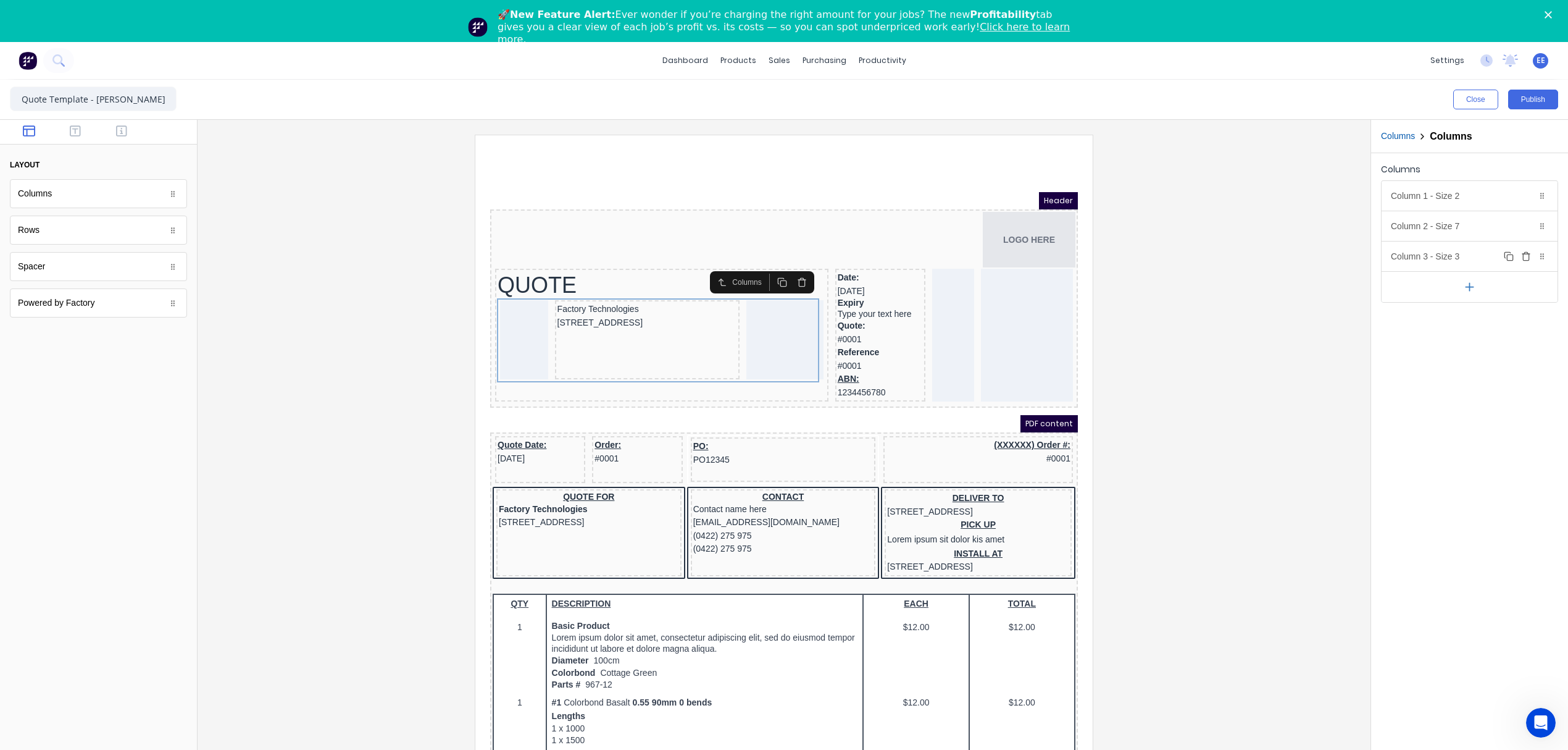
click at [1524, 261] on icon "button" at bounding box center [1526, 257] width 6 height 7
click at [658, 257] on div "QUOTE" at bounding box center [647, 270] width 329 height 28
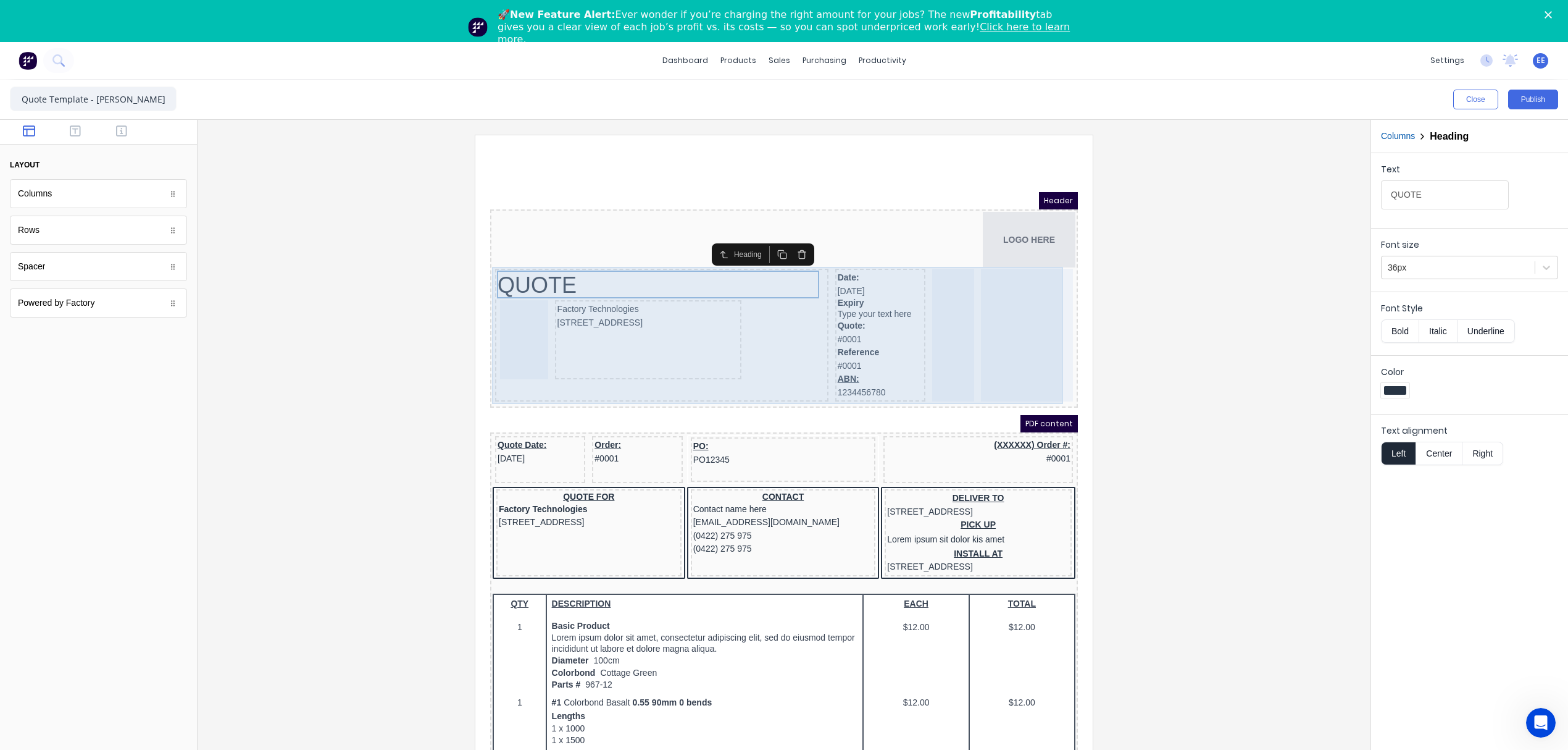
click at [805, 262] on div "QUOTE Factory Technologies 234 Beach Road Gold Coast, Queensland, Australia, 42…" at bounding box center [647, 320] width 334 height 133
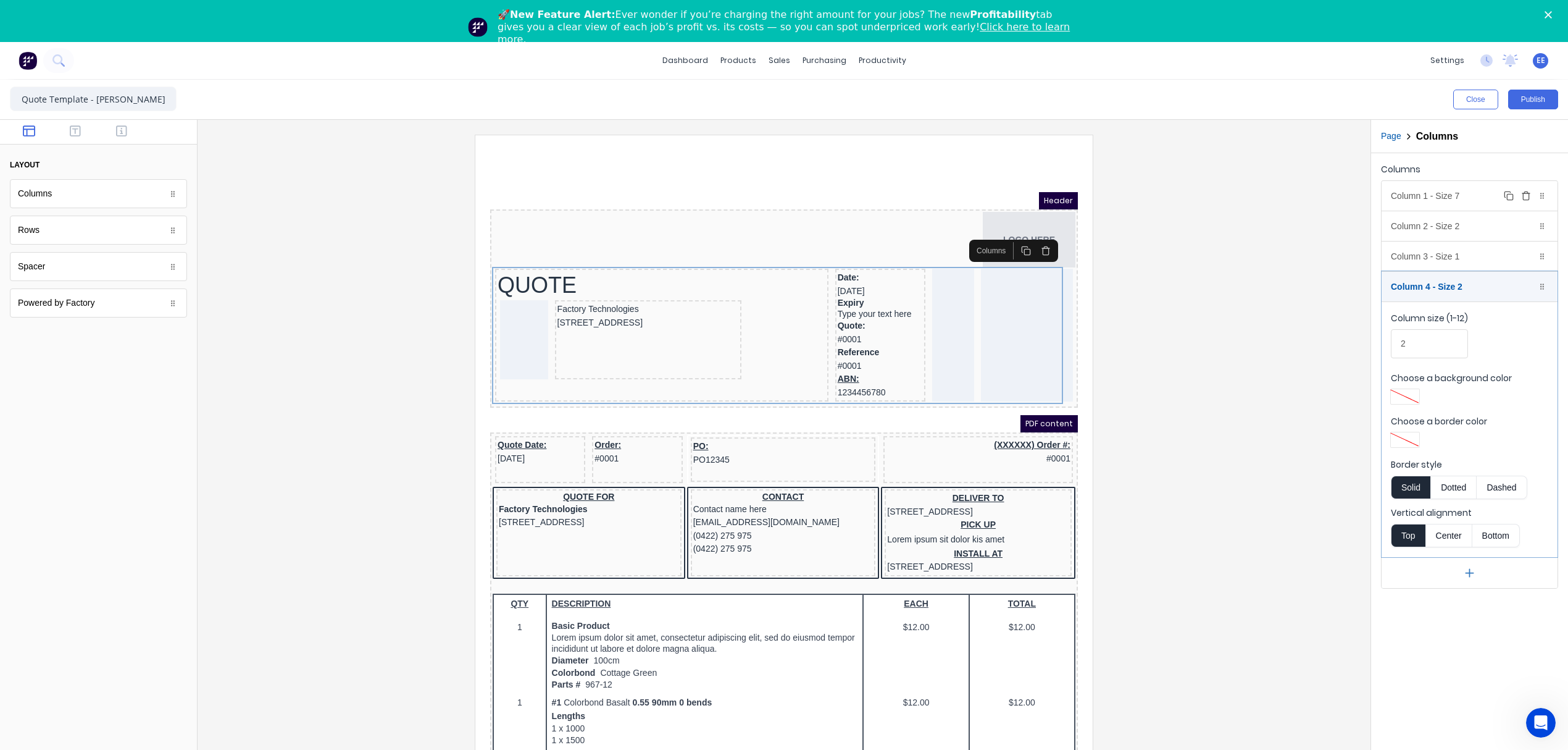
click at [1439, 194] on div "Column 1 - Size 7 Duplicate Delete" at bounding box center [1469, 195] width 176 height 29
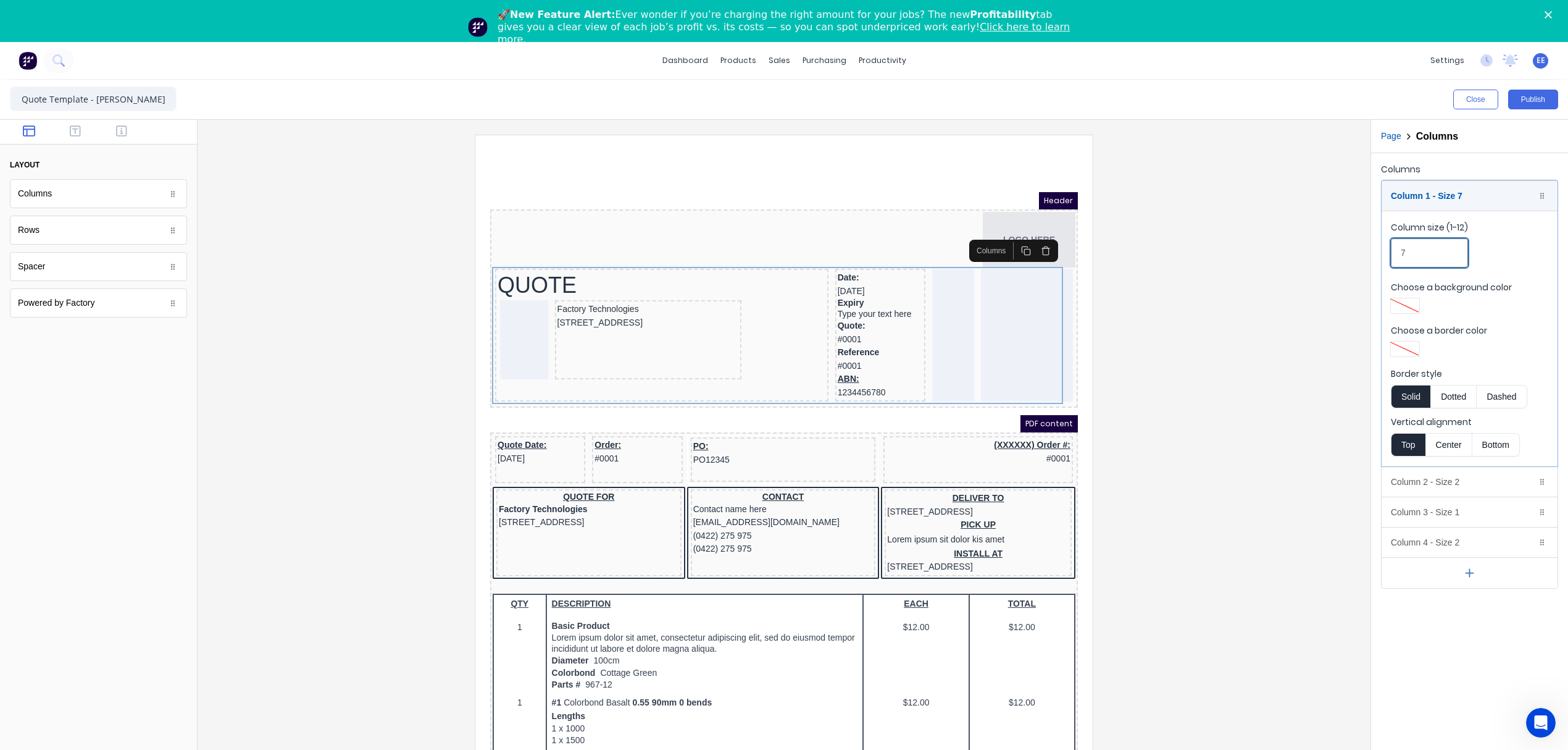
drag, startPoint x: 1416, startPoint y: 253, endPoint x: 1391, endPoint y: 252, distance: 25.0
click at [1391, 252] on input "7" at bounding box center [1429, 253] width 77 height 29
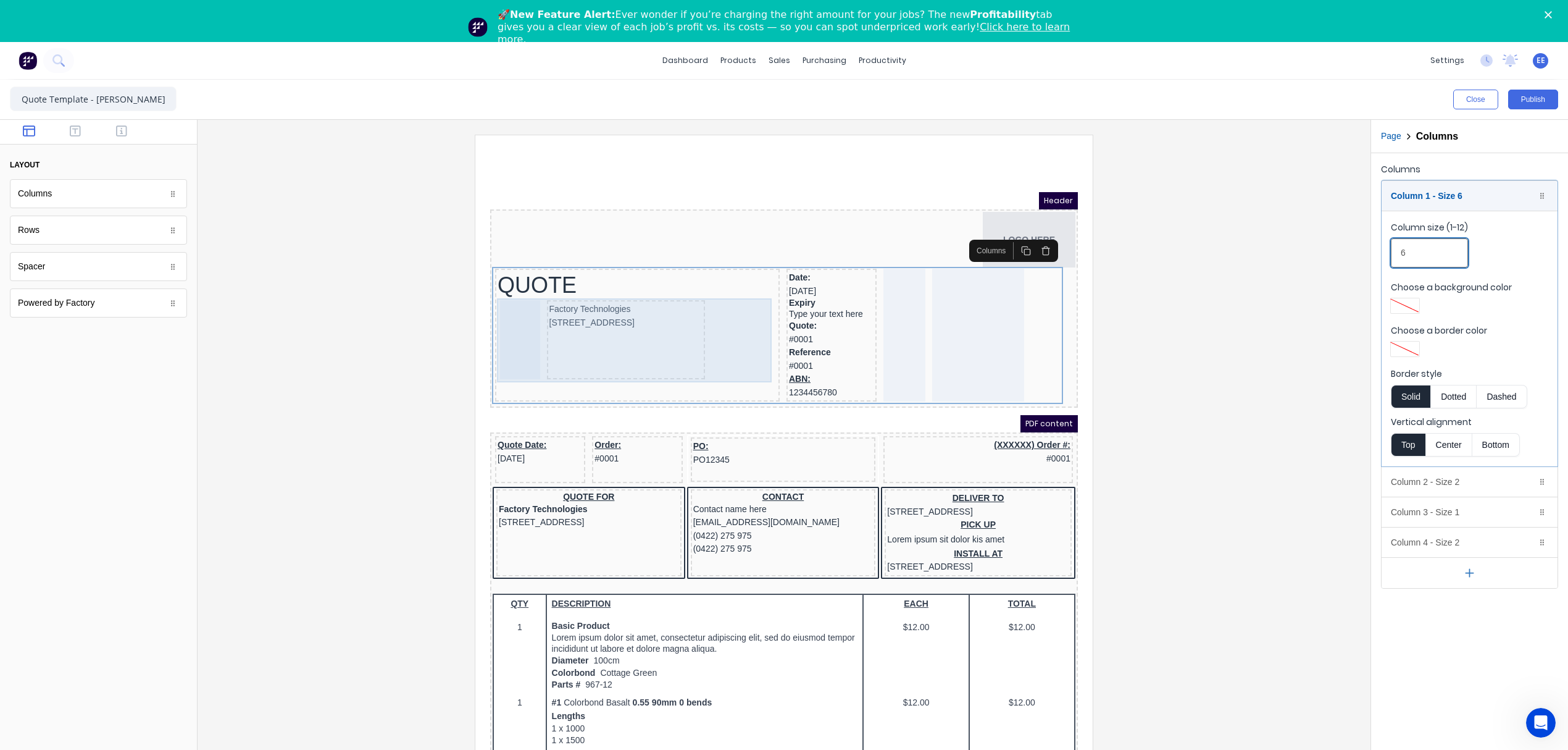
type input "6"
click at [663, 353] on div "Factory Technologies [STREET_ADDRESS]" at bounding box center [611, 325] width 158 height 79
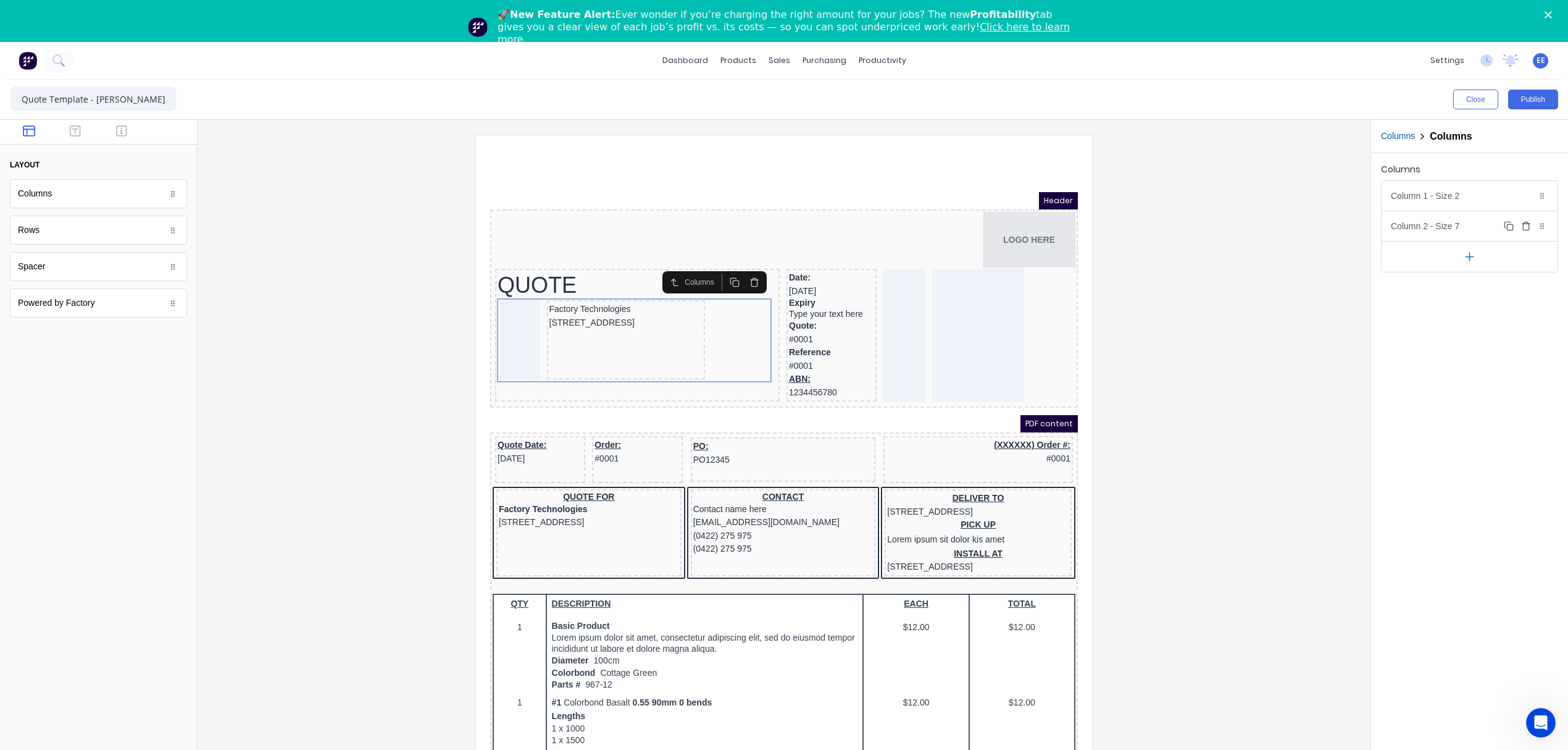
click at [1433, 223] on div "Column 2 - Size 7 Duplicate Delete" at bounding box center [1469, 225] width 176 height 29
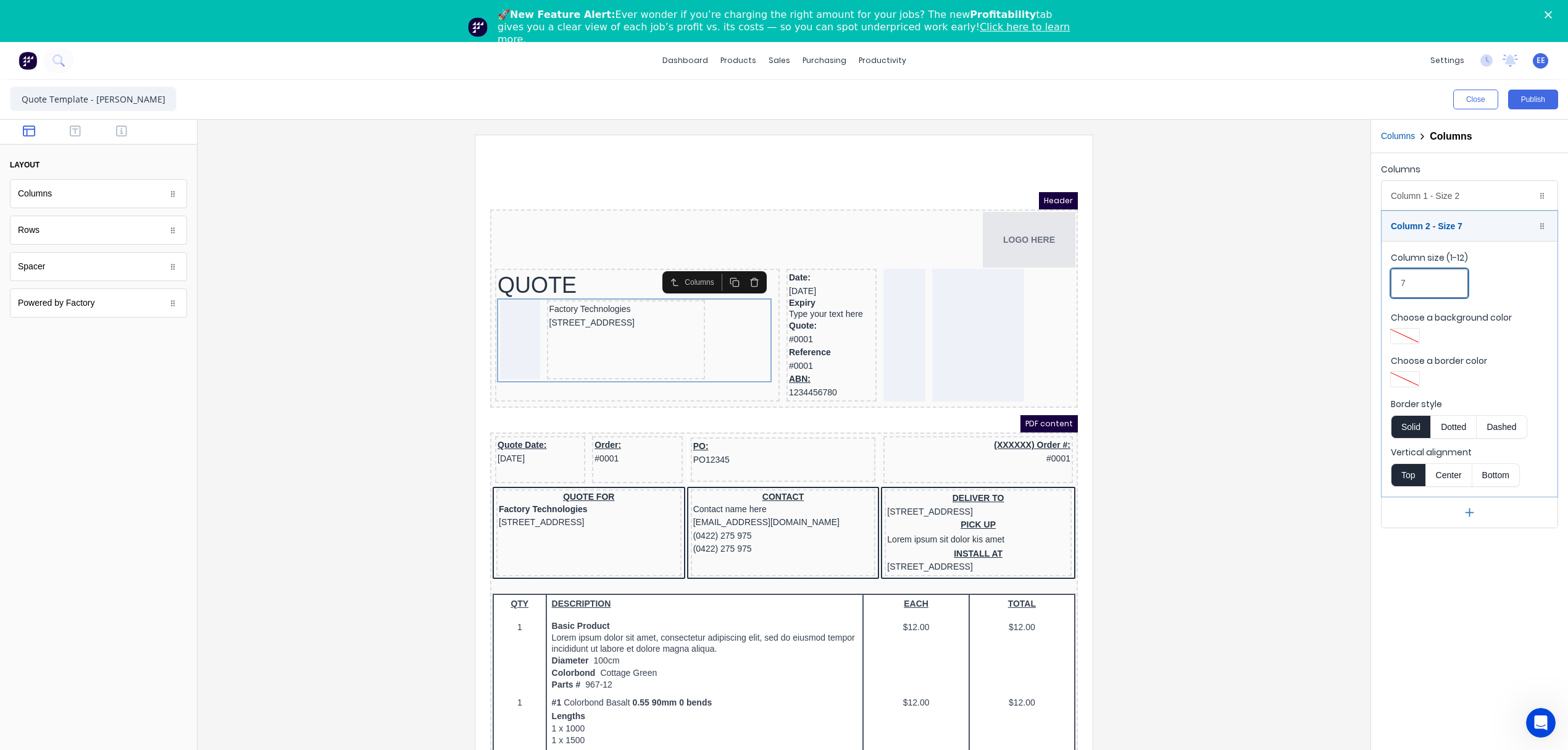
click at [1381, 279] on div "Column 1 - Size 2 Duplicate Delete Column size (1-12) 2 Choose a background col…" at bounding box center [1470, 355] width 177 height 348
type input "8"
click at [1415, 197] on div "Column 1 - Size 2 Duplicate Delete" at bounding box center [1469, 195] width 176 height 29
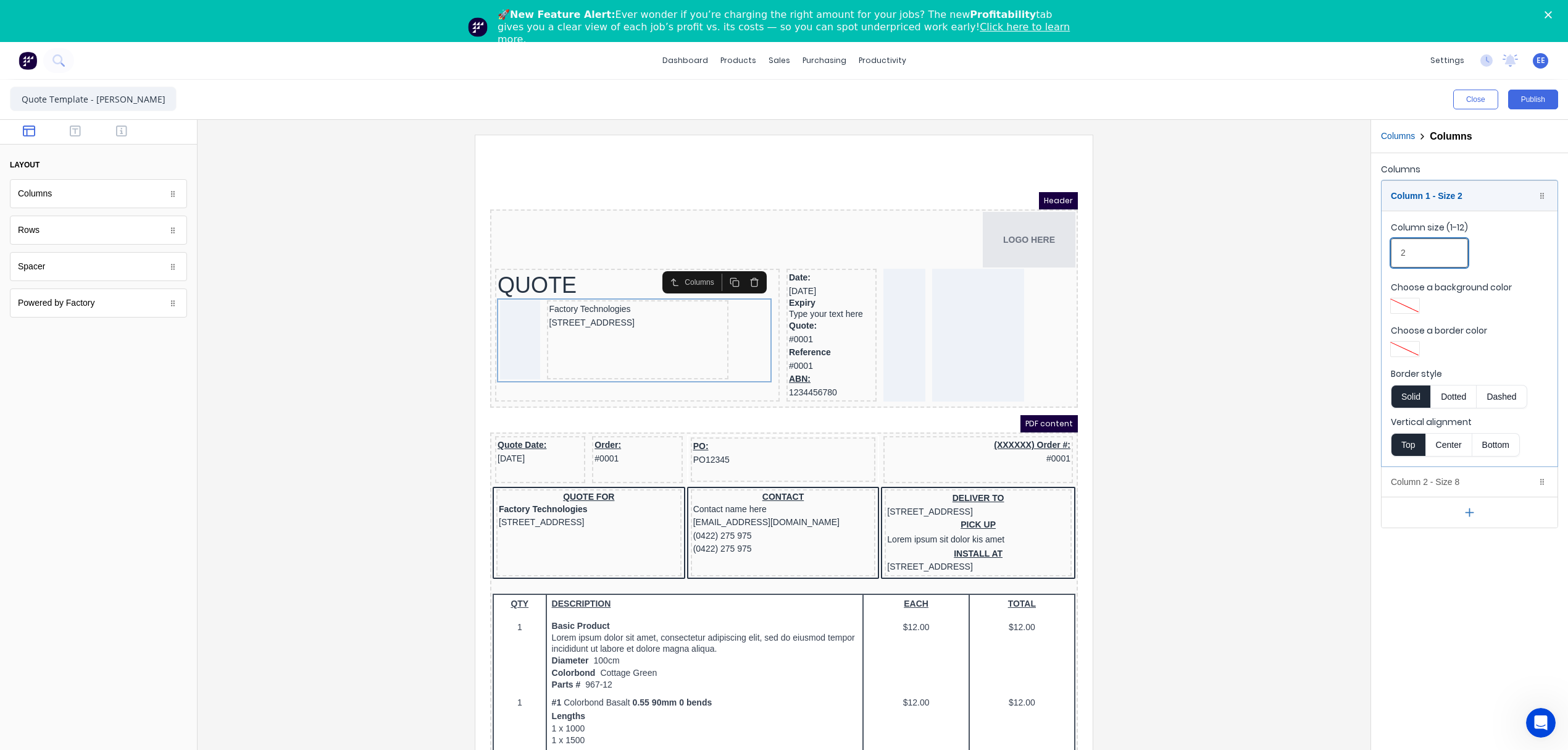
click at [1393, 252] on input "2" at bounding box center [1429, 253] width 77 height 29
type input "3"
click at [1418, 194] on div "Column 1 - Size 3 Duplicate Delete" at bounding box center [1469, 195] width 176 height 29
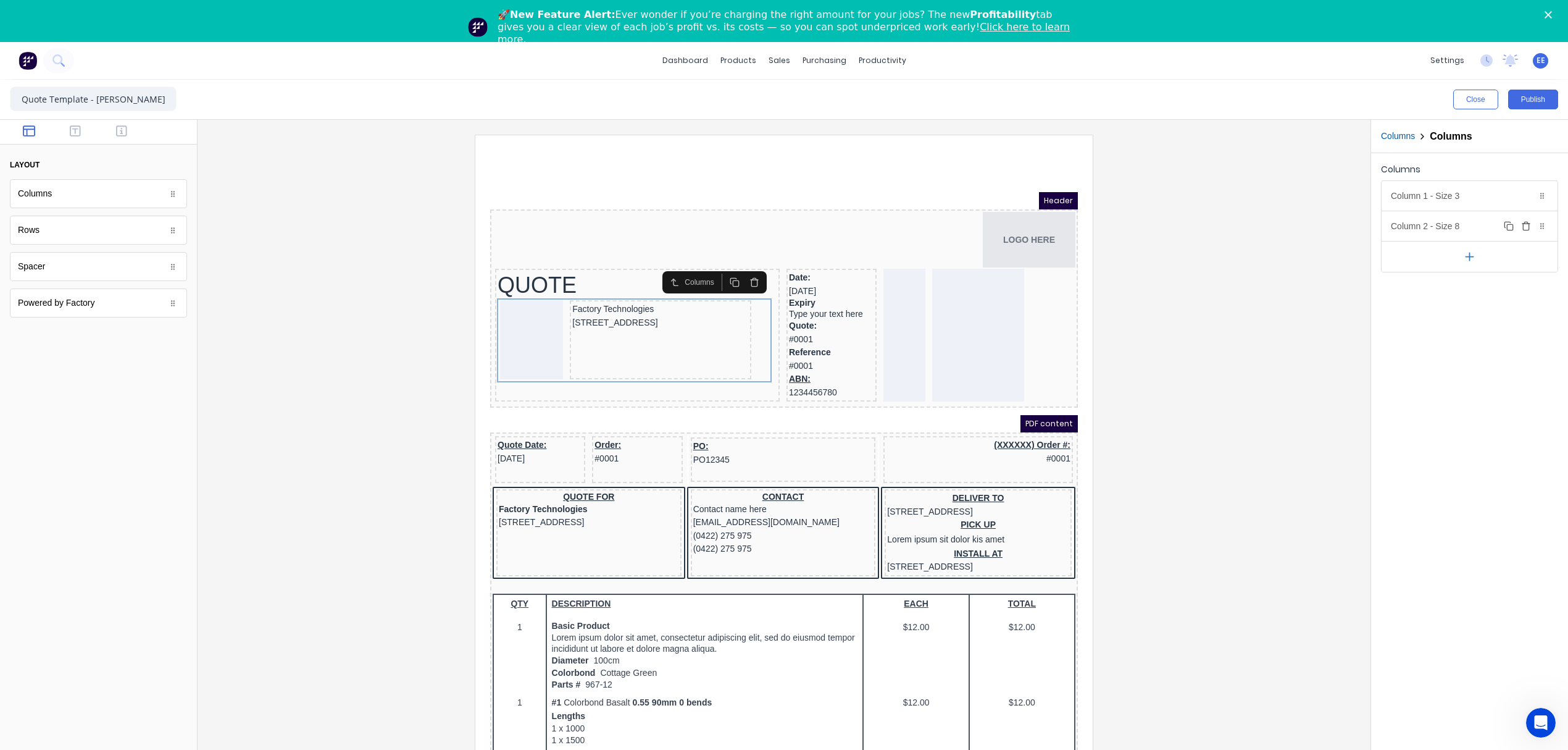
click at [1421, 226] on div "Column 2 - Size 8 Duplicate Delete" at bounding box center [1469, 225] width 176 height 29
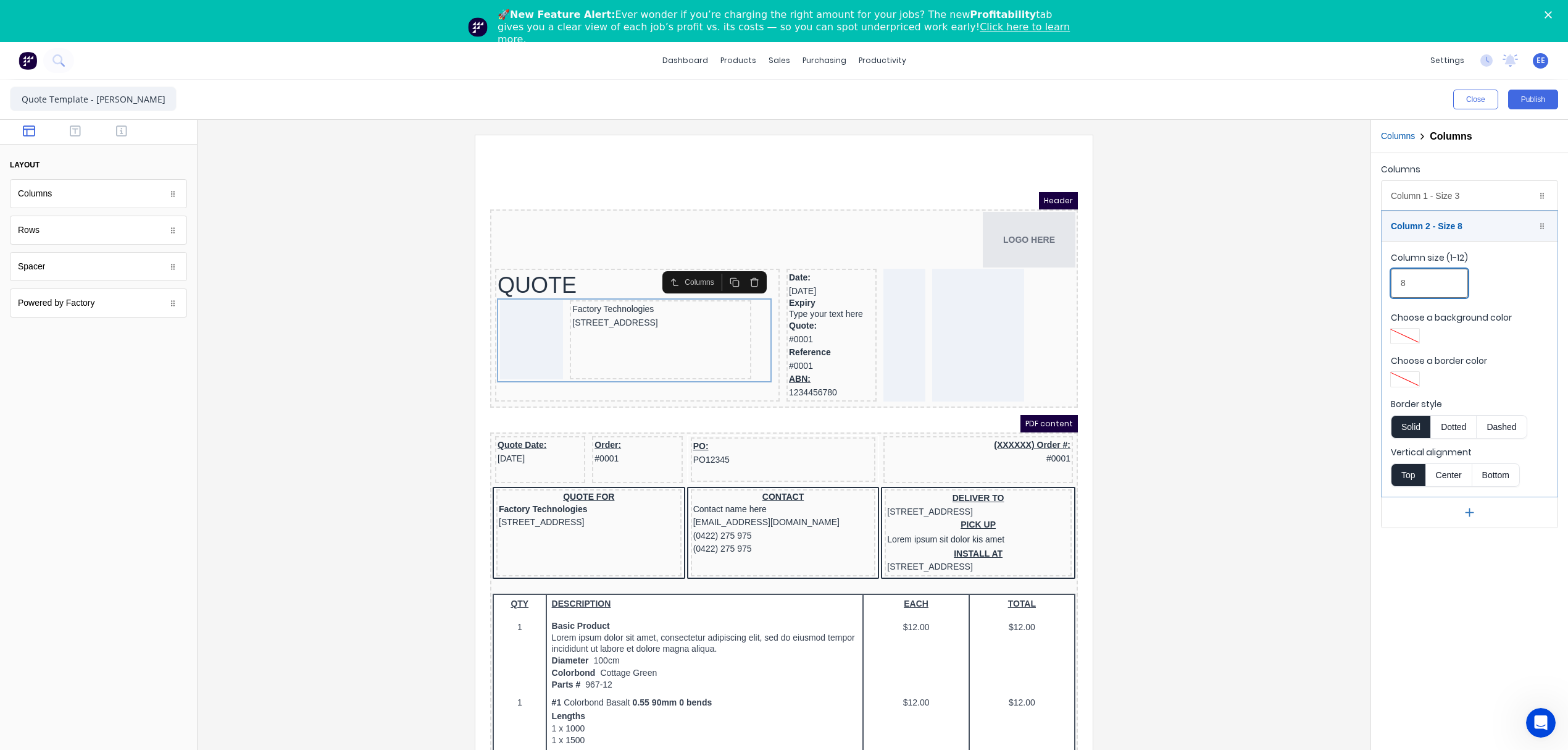
drag, startPoint x: 1408, startPoint y: 282, endPoint x: 1397, endPoint y: 282, distance: 11.0
click at [1397, 282] on input "8" at bounding box center [1429, 283] width 77 height 29
type input "7"
click at [1322, 299] on div at bounding box center [784, 458] width 1153 height 647
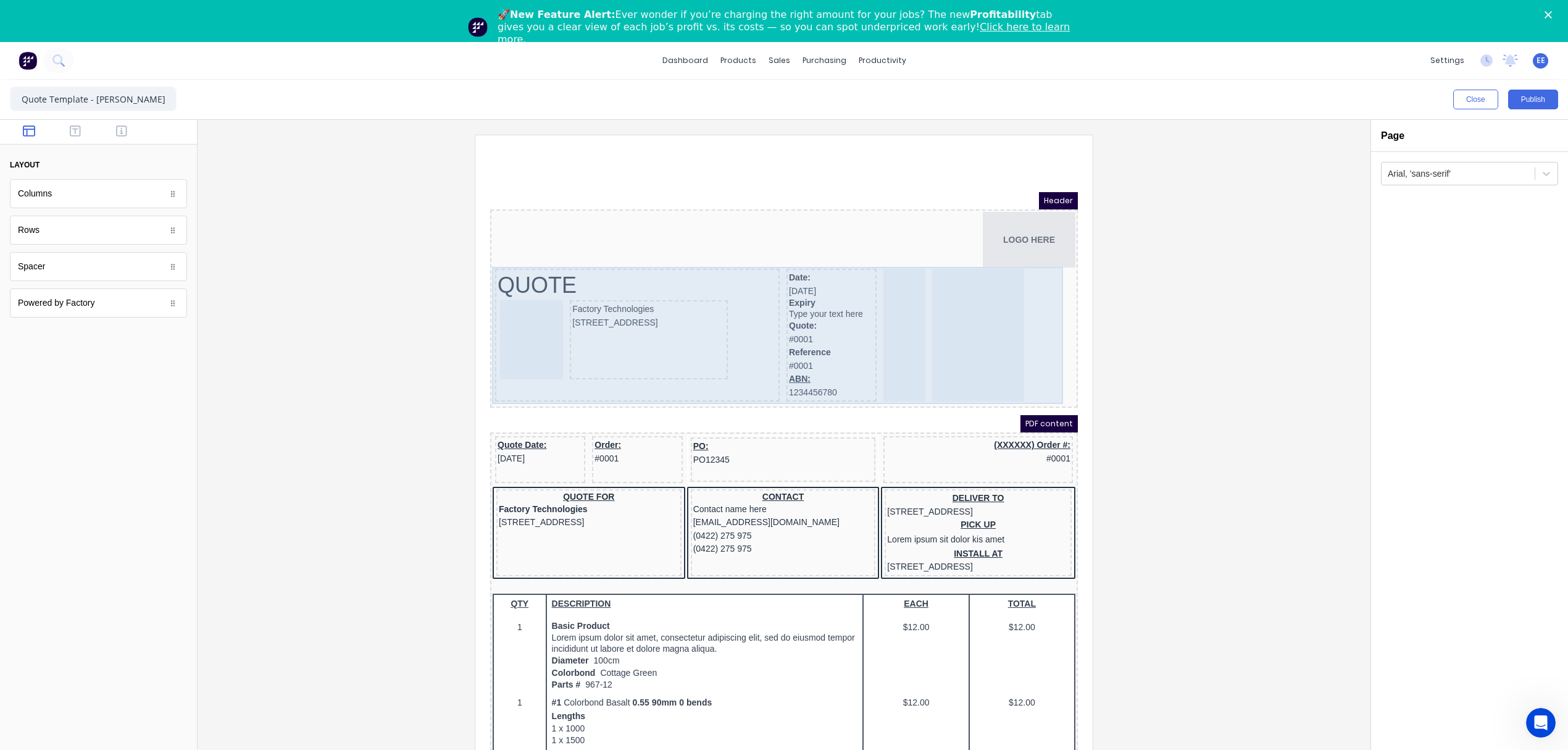
click at [875, 304] on div at bounding box center [890, 320] width 42 height 133
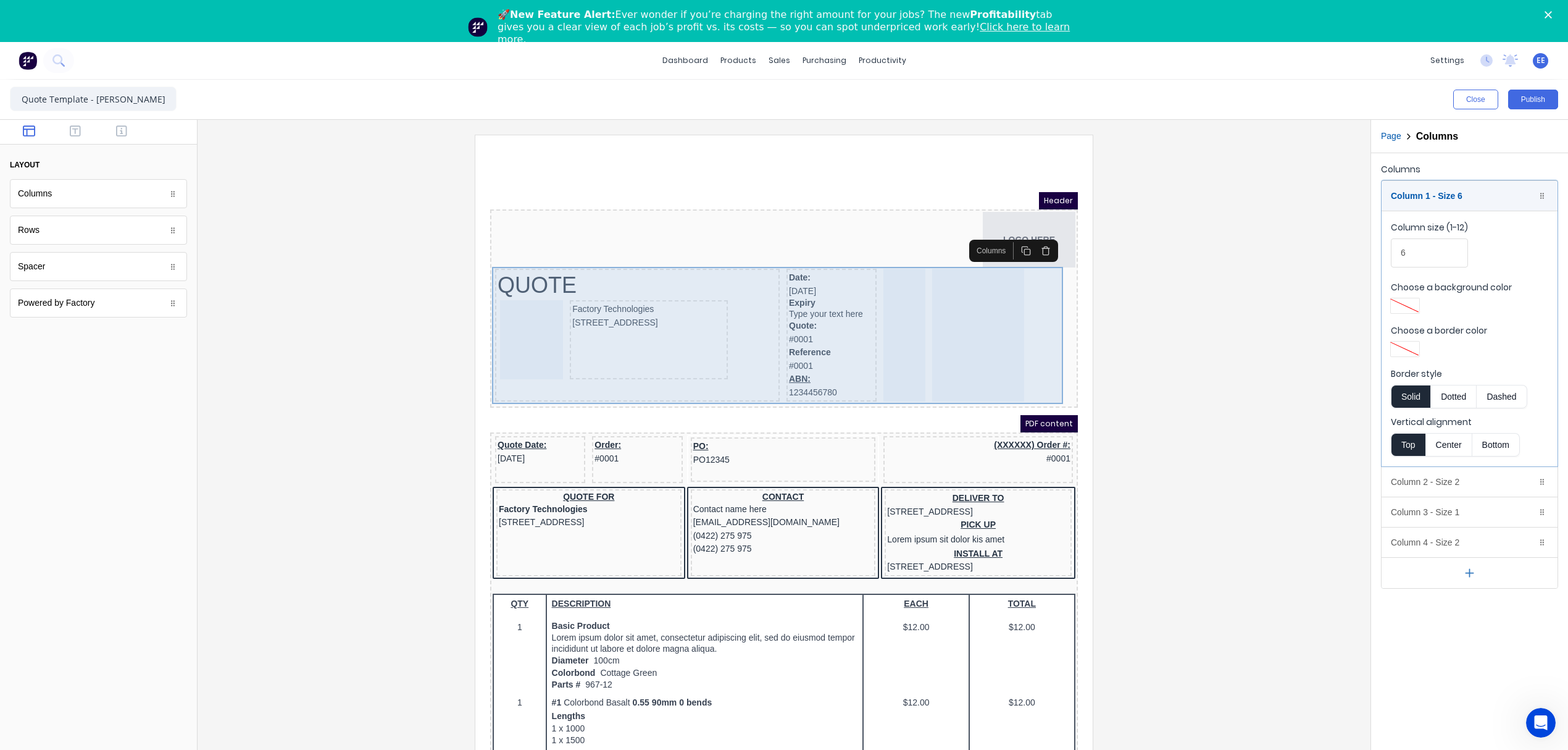
click at [944, 308] on div at bounding box center [963, 320] width 92 height 133
click at [1039, 310] on div "QUOTE Factory Technologies 234 Beach Road Gold Coast, Queensland, Australia, 42…" at bounding box center [770, 322] width 583 height 138
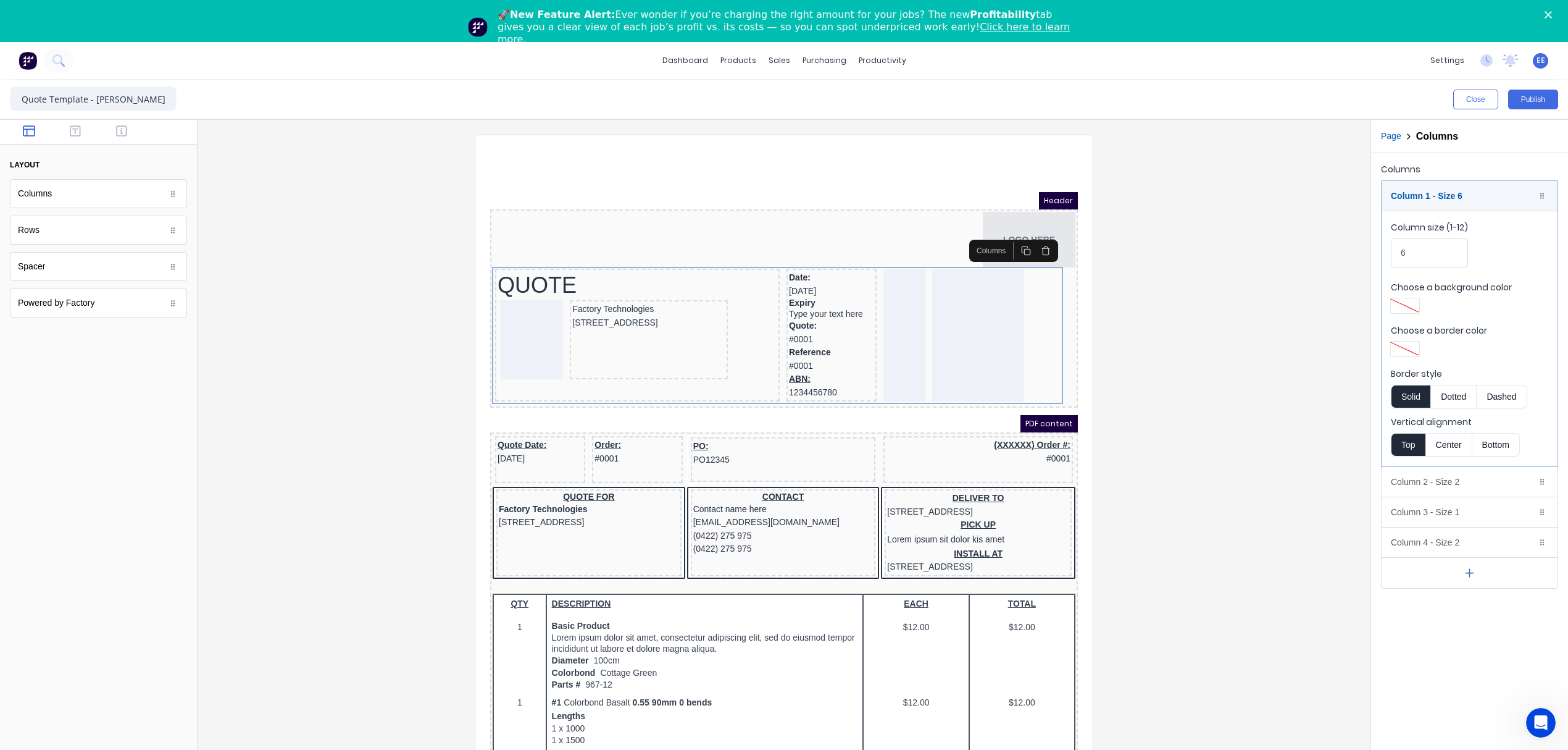
click at [1132, 368] on div at bounding box center [784, 458] width 1153 height 647
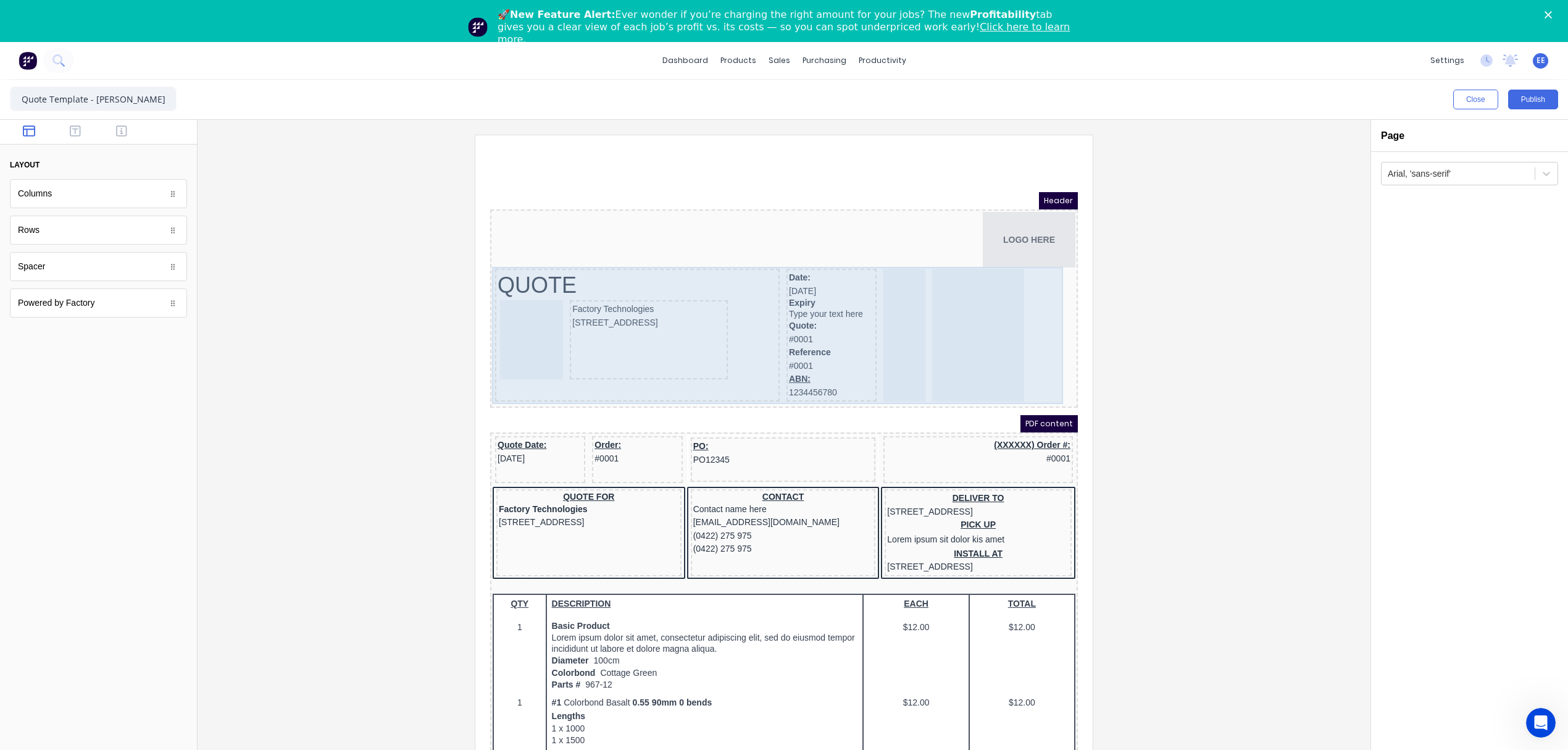
click at [939, 315] on div at bounding box center [963, 320] width 92 height 133
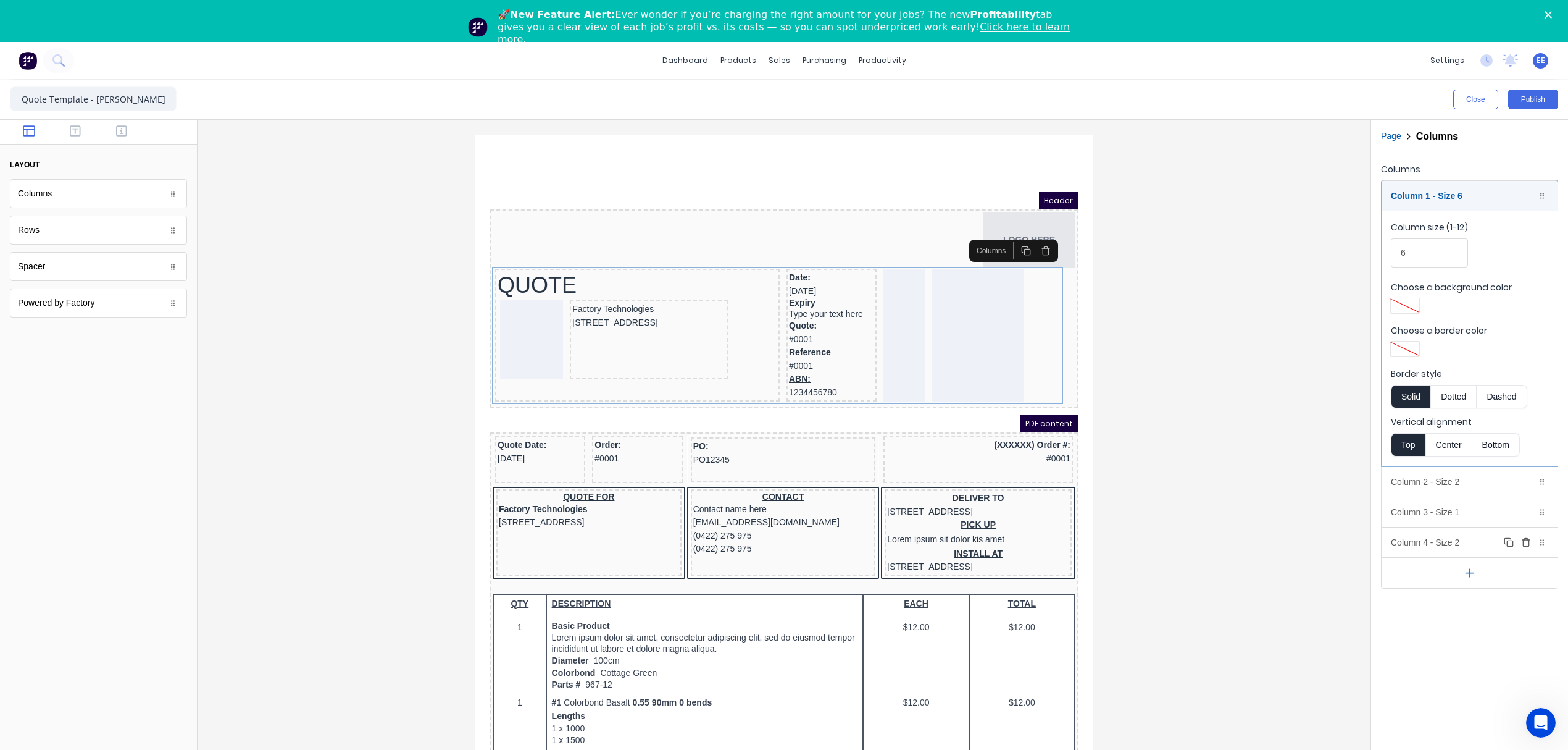
click at [1451, 542] on div "Column 4 - Size 2 Duplicate Delete" at bounding box center [1469, 541] width 176 height 29
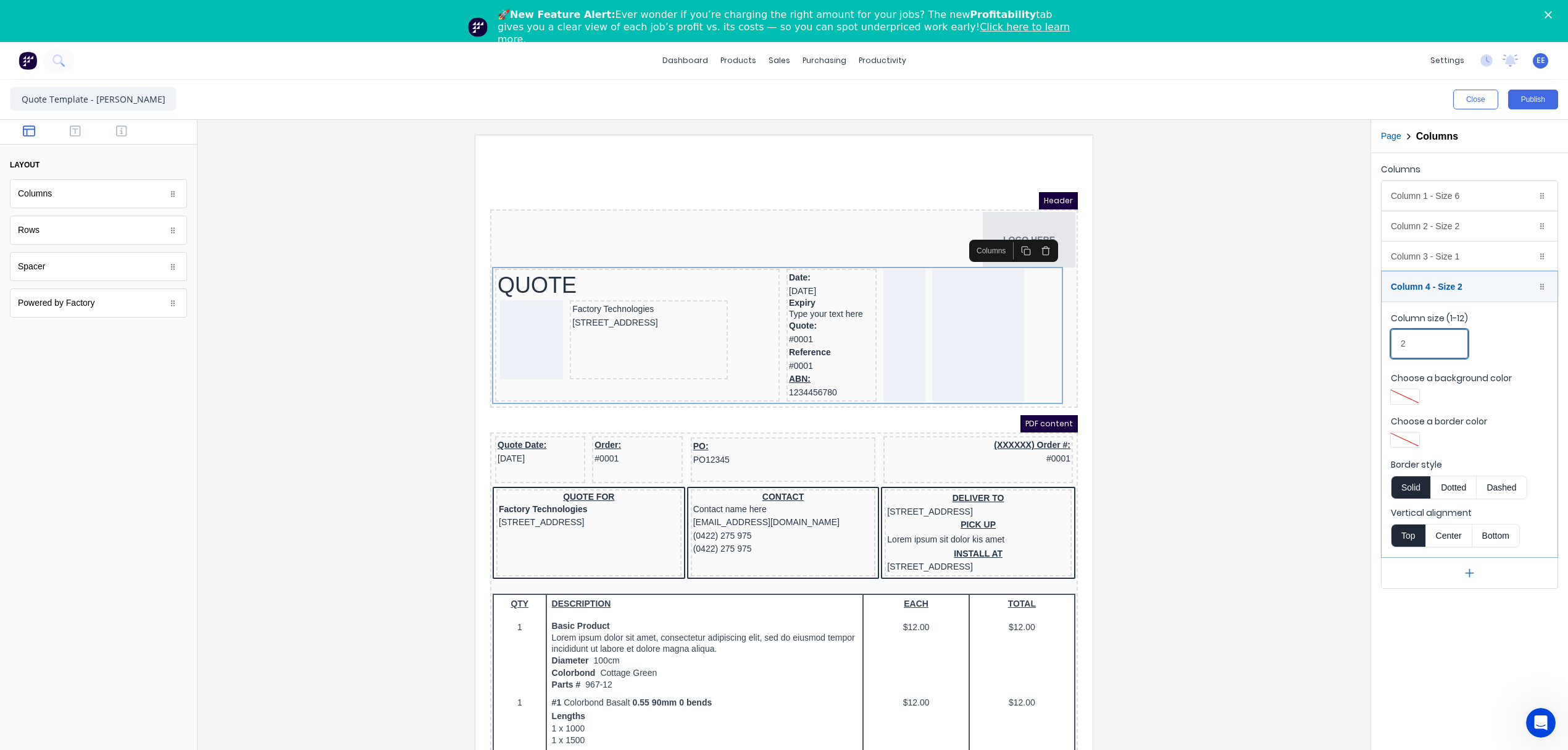
drag, startPoint x: 1416, startPoint y: 346, endPoint x: 1371, endPoint y: 346, distance: 45.0
click at [1371, 346] on div "Columns Column 1 - Size 6 Duplicate Delete Column size (1-12) 6 Choose a backgr…" at bounding box center [1470, 374] width 197 height 443
type input "3"
click at [1209, 339] on div at bounding box center [784, 458] width 1153 height 647
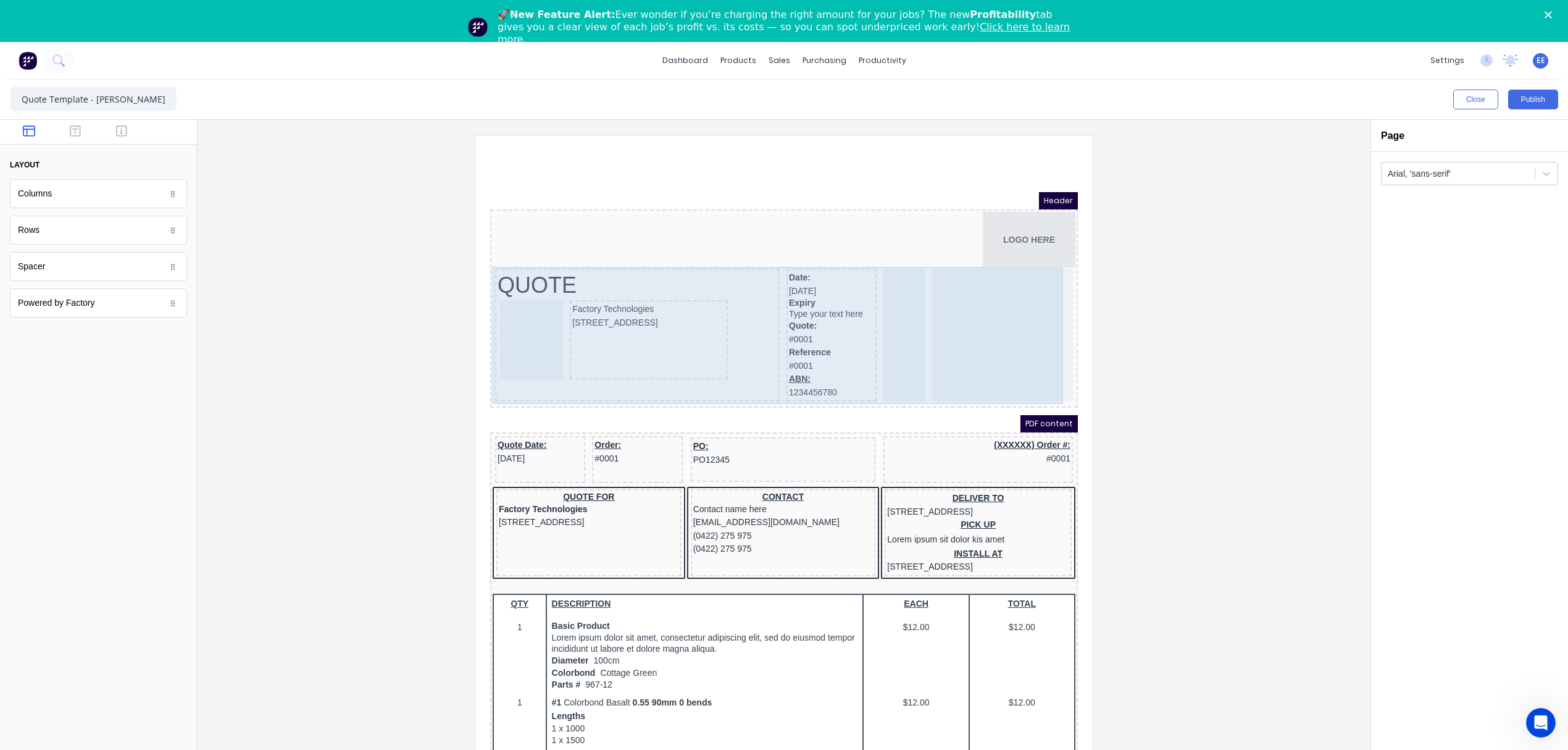
click at [999, 309] on div at bounding box center [988, 320] width 141 height 133
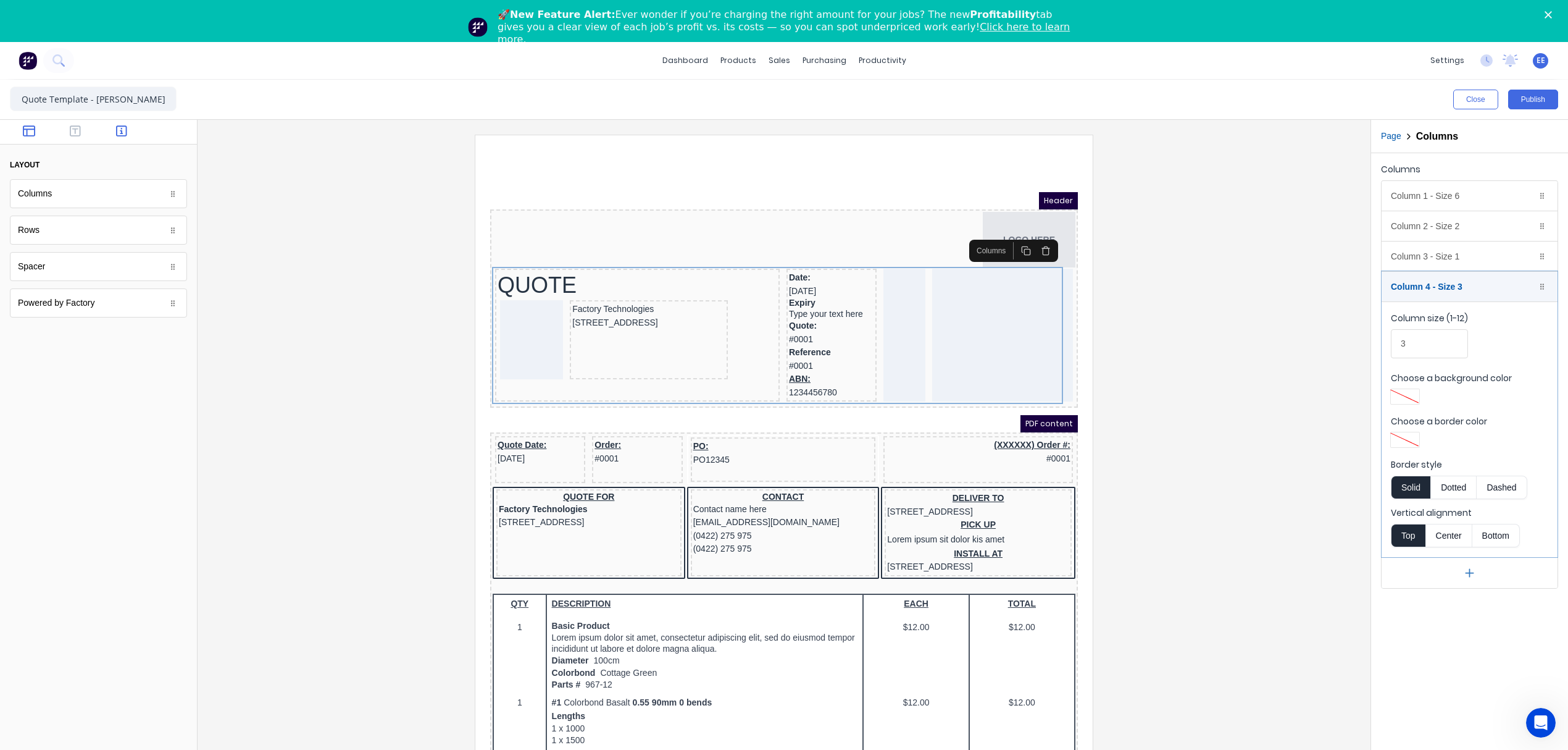
click at [117, 129] on icon "button" at bounding box center [121, 130] width 11 height 11
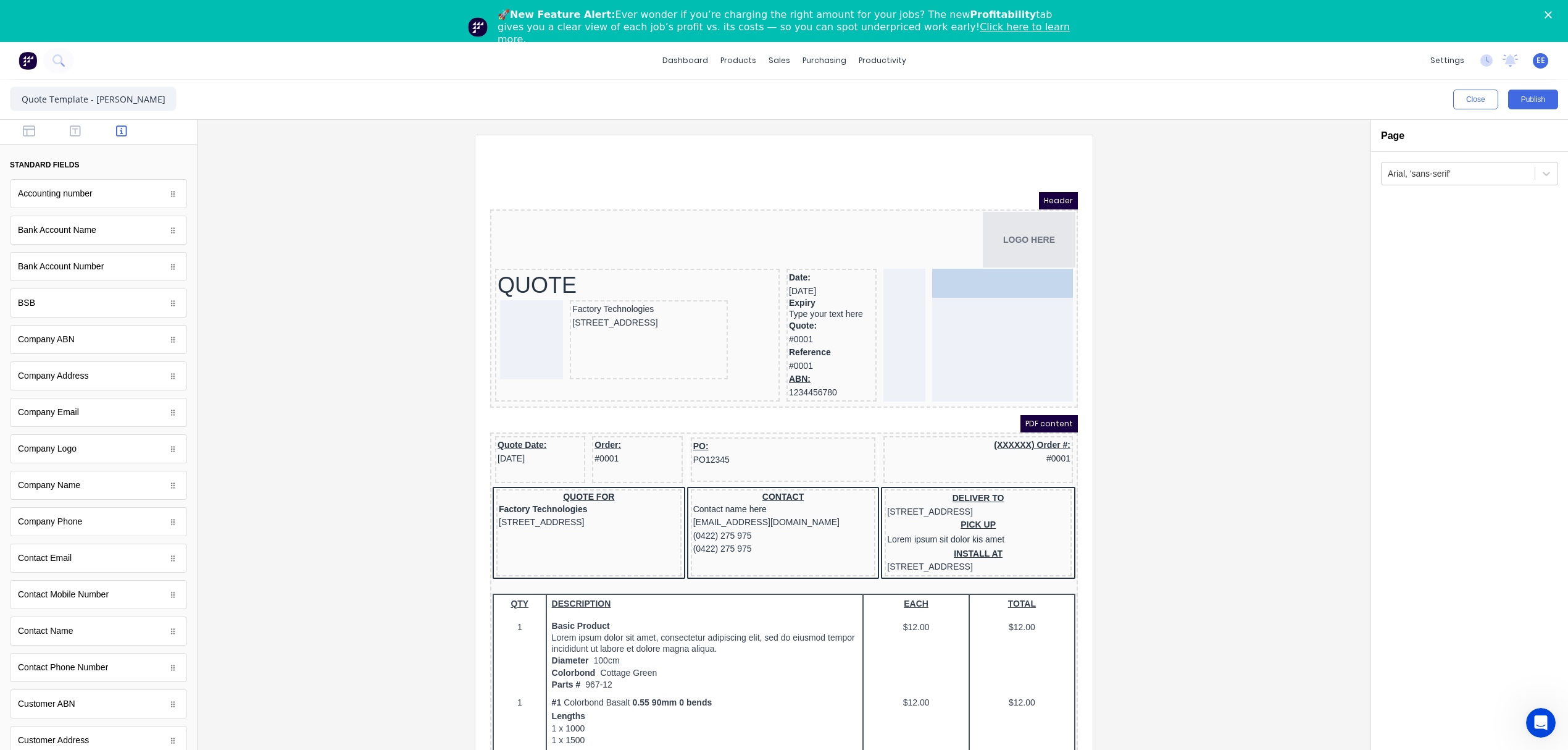
drag, startPoint x: 45, startPoint y: 492, endPoint x: 1030, endPoint y: 283, distance: 1006.9
